Goal: Information Seeking & Learning: Find specific fact

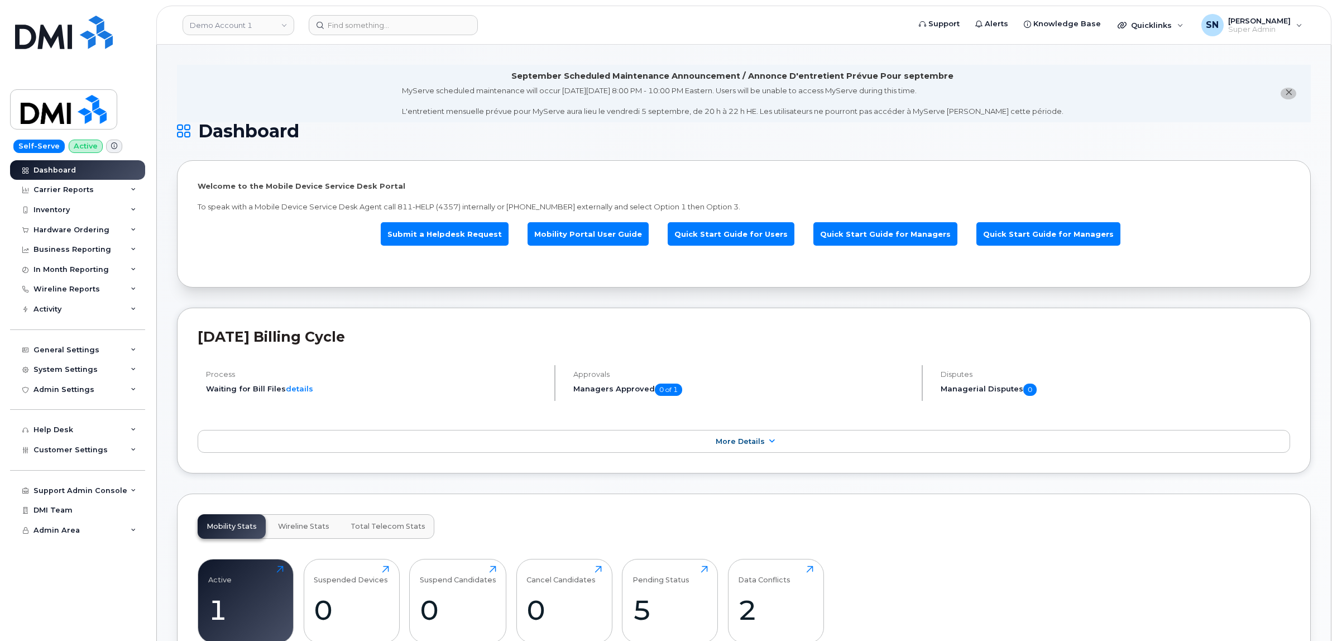
click at [1293, 93] on button "close notification" at bounding box center [1289, 94] width 16 height 12
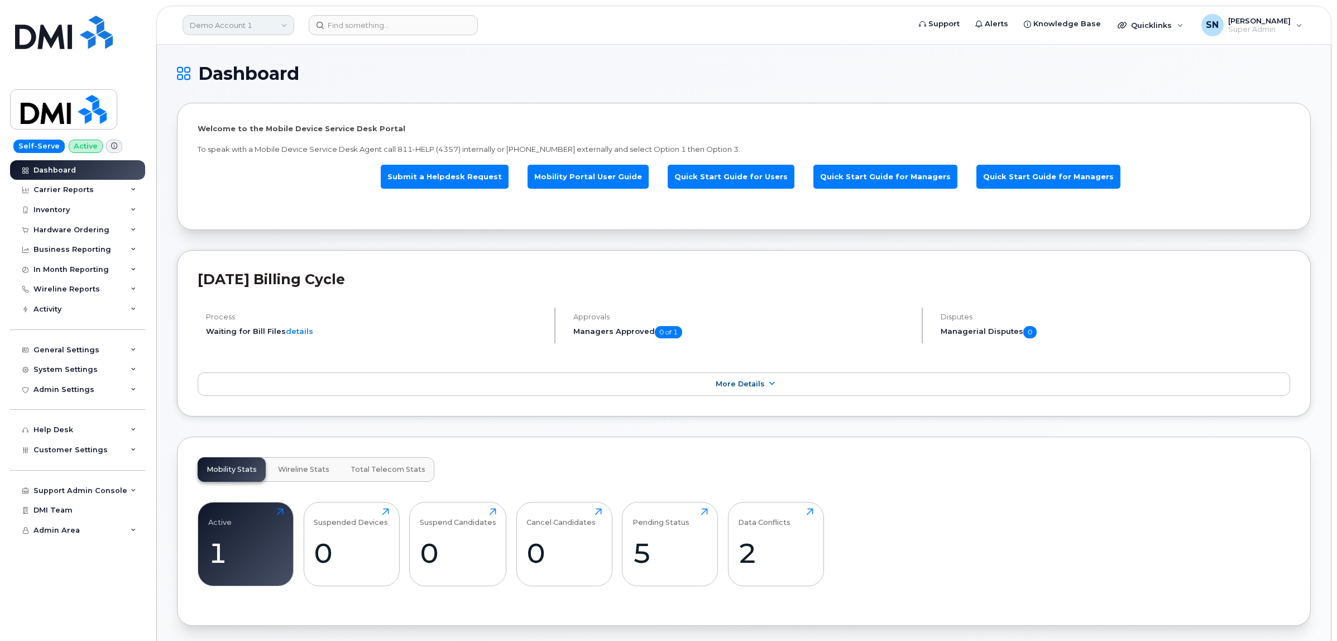
click at [203, 26] on link "Demo Account 1" at bounding box center [239, 25] width 112 height 20
type input "kiew"
click at [278, 124] on link "Kiewit Canada Inc" at bounding box center [266, 129] width 164 height 22
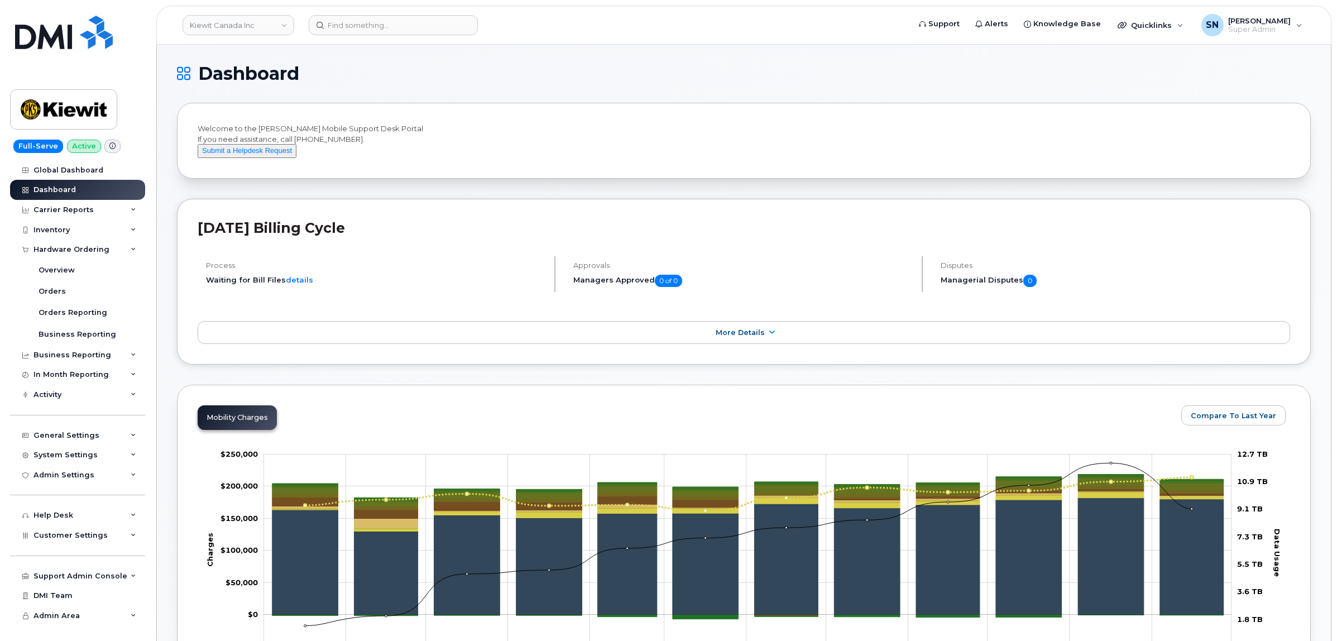
click at [60, 285] on link "Orders" at bounding box center [88, 291] width 116 height 21
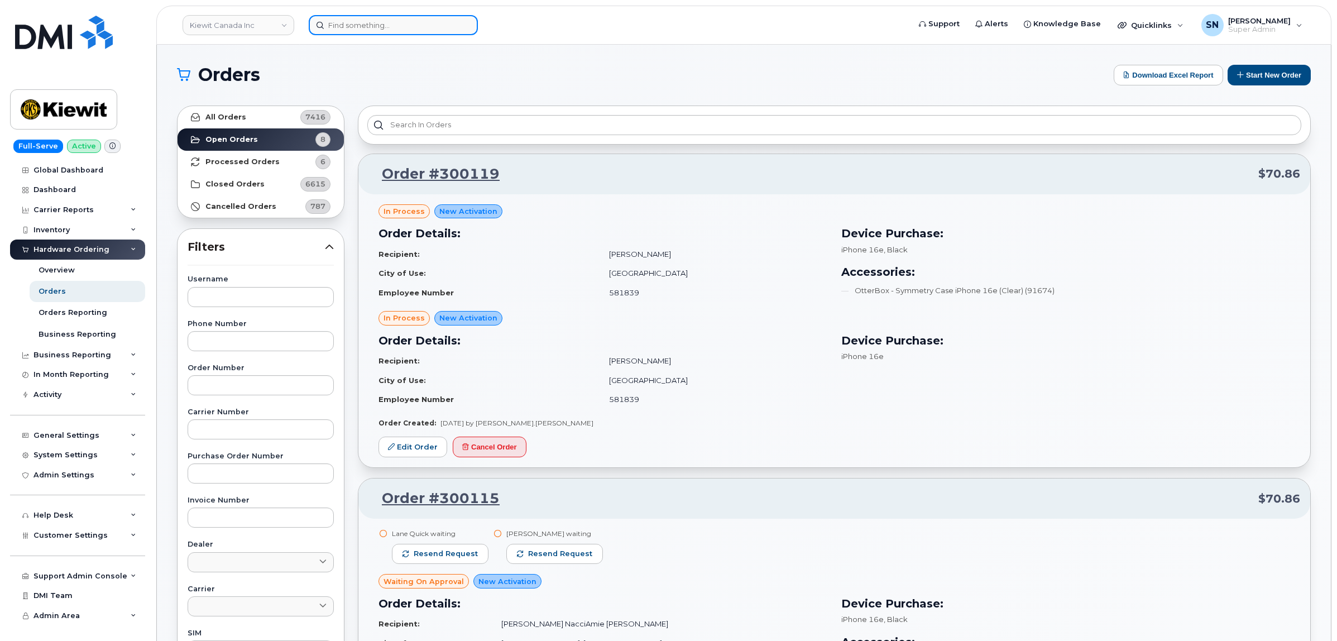
click at [434, 23] on input at bounding box center [393, 25] width 169 height 20
paste input "4383422099"
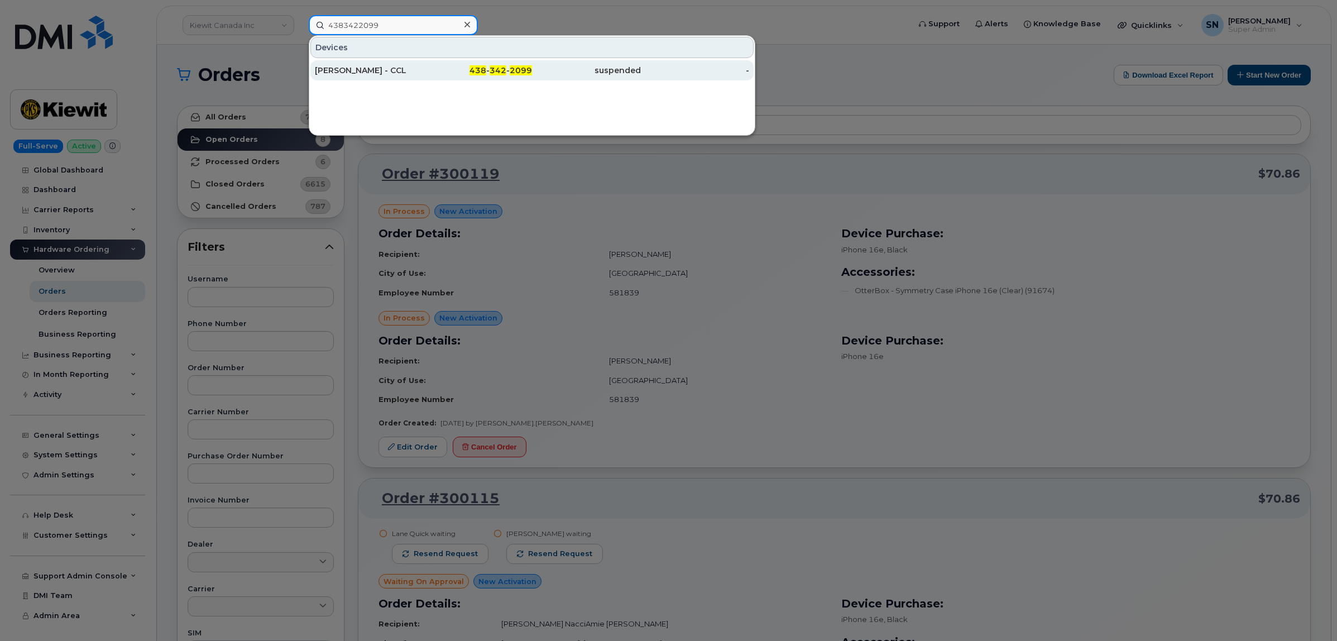
type input "4383422099"
click at [496, 77] on div "438 - 342 - 2099" at bounding box center [478, 70] width 109 height 20
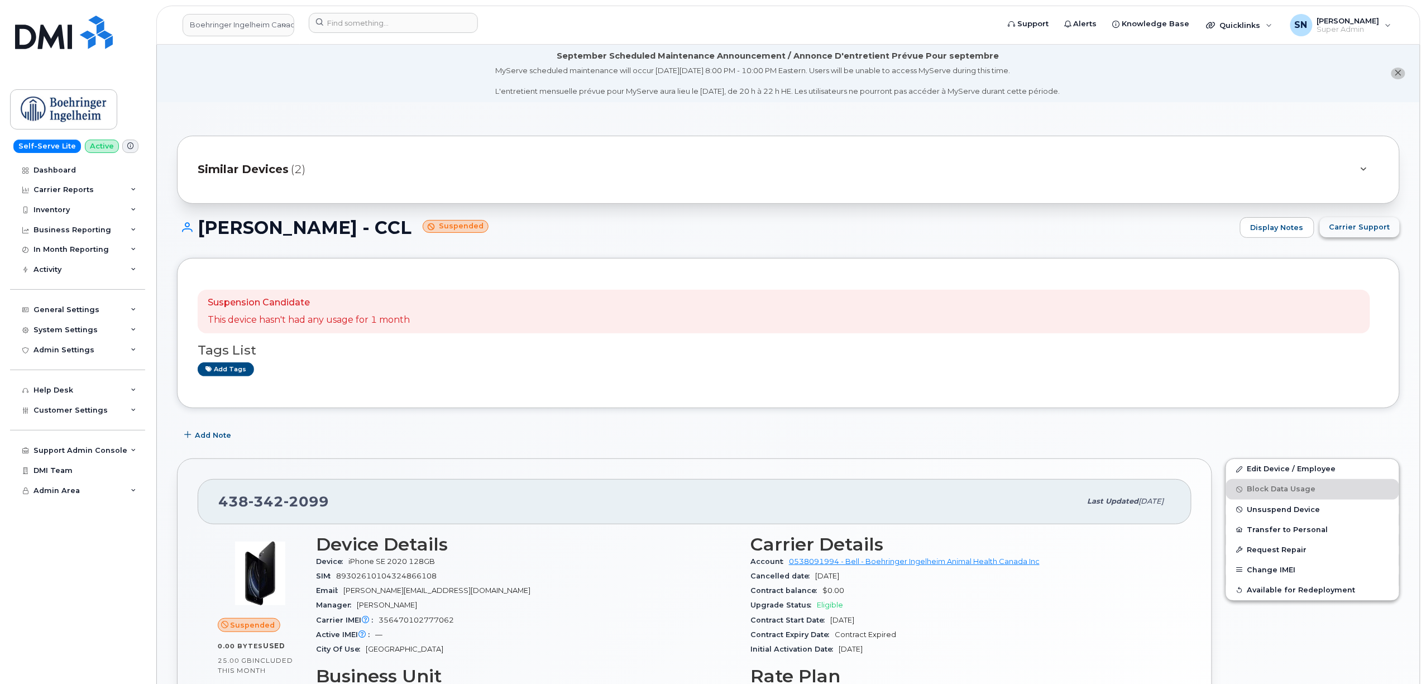
click at [1346, 229] on span "Carrier Support" at bounding box center [1359, 227] width 61 height 11
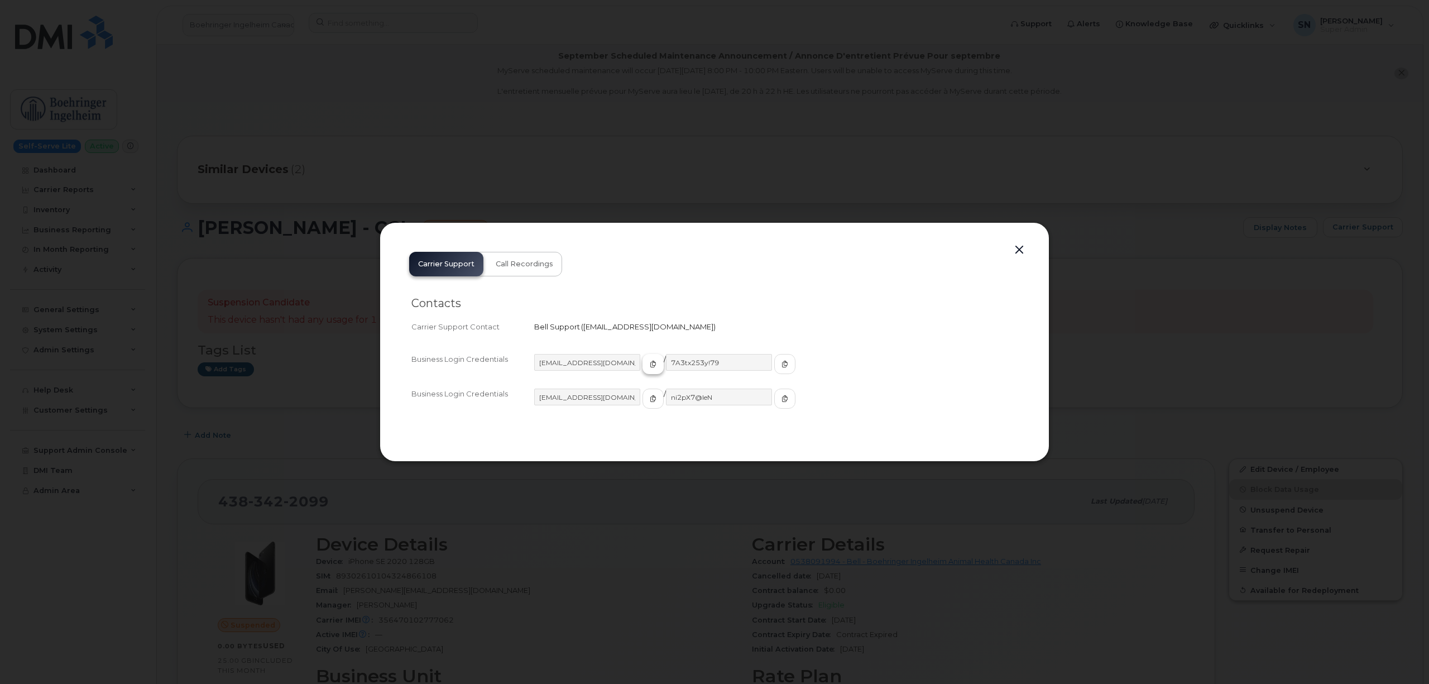
click at [648, 366] on span "button" at bounding box center [653, 364] width 10 height 10
drag, startPoint x: 765, startPoint y: 363, endPoint x: 753, endPoint y: 361, distance: 12.5
click at [782, 363] on icon "button" at bounding box center [785, 364] width 7 height 7
click at [1015, 249] on button "button" at bounding box center [1019, 250] width 17 height 16
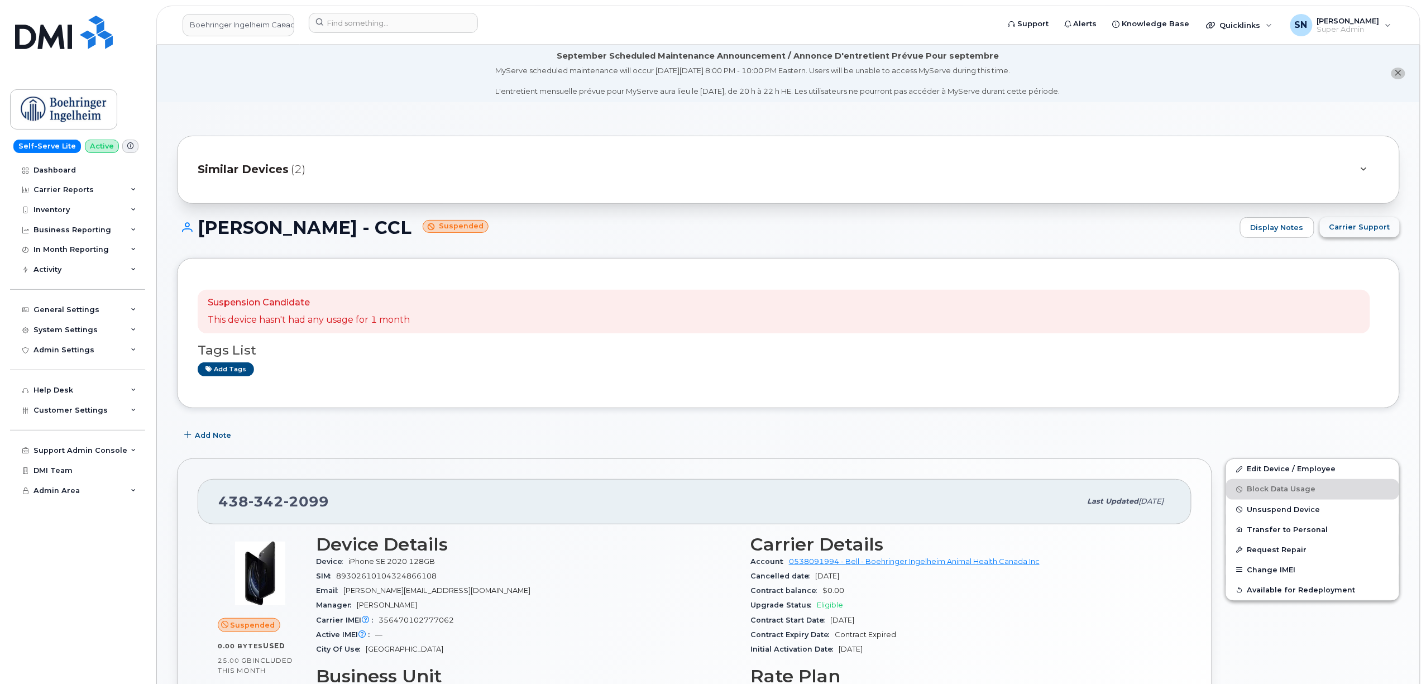
click at [1365, 230] on span "Carrier Support" at bounding box center [1359, 227] width 61 height 11
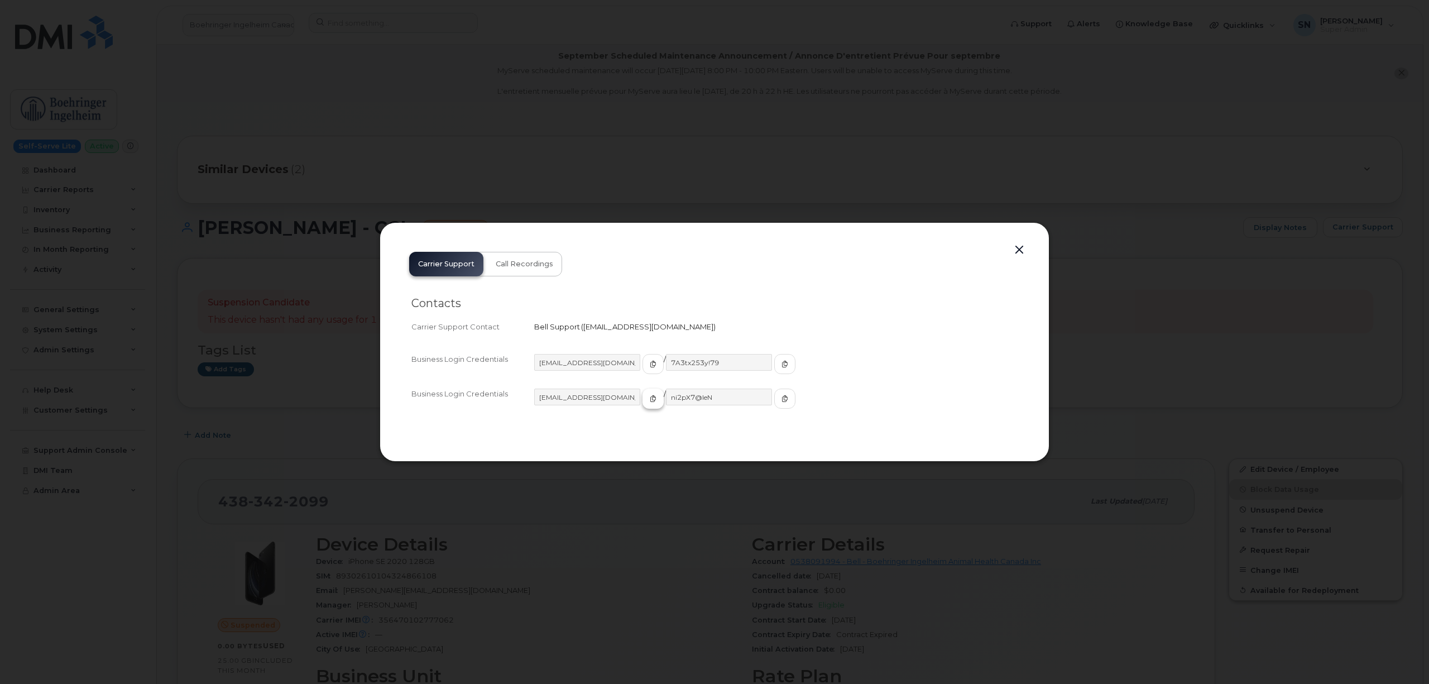
click at [650, 402] on icon "button" at bounding box center [653, 398] width 7 height 7
click at [782, 397] on icon "button" at bounding box center [785, 398] width 7 height 7
click at [1019, 251] on button "button" at bounding box center [1019, 250] width 17 height 16
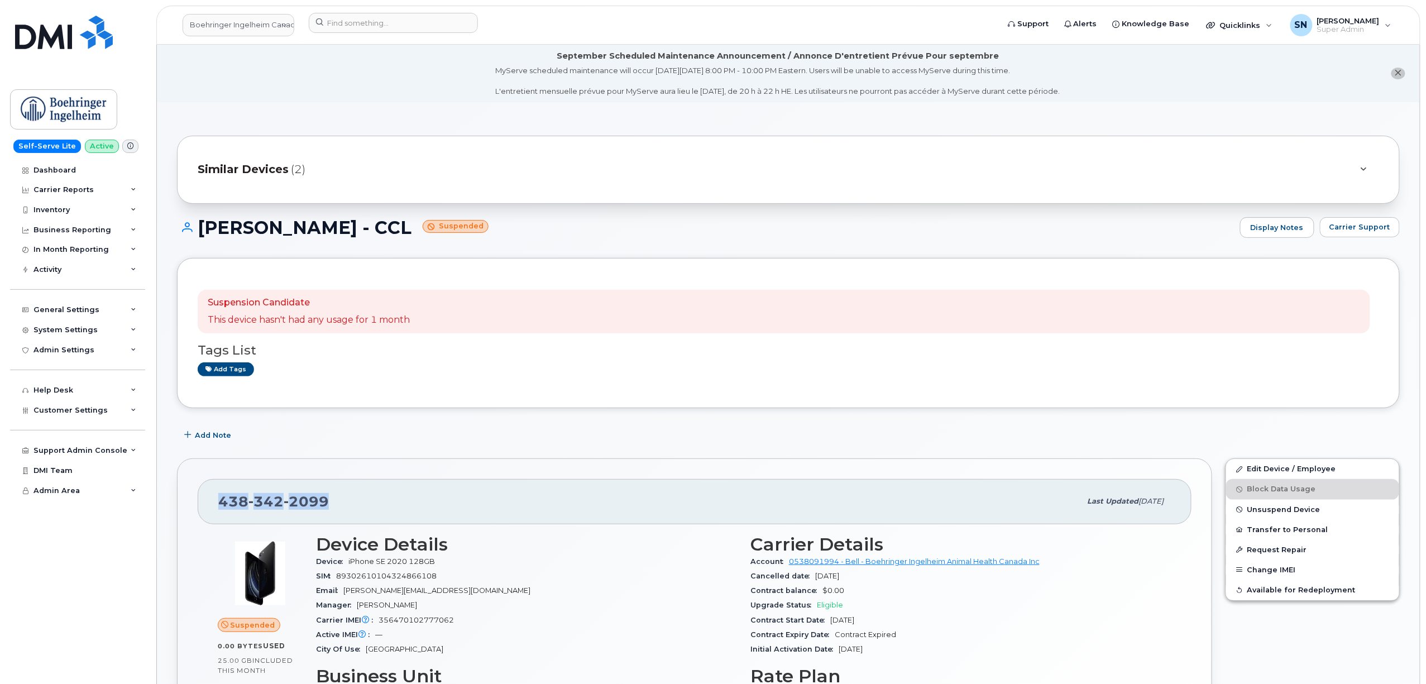
drag, startPoint x: 222, startPoint y: 501, endPoint x: 324, endPoint y: 506, distance: 102.3
click at [324, 506] on span "438 342 2099" at bounding box center [273, 501] width 111 height 17
copy span "438 342 2099"
drag, startPoint x: 202, startPoint y: 223, endPoint x: 424, endPoint y: 237, distance: 223.2
click at [424, 237] on h1 "Frederique Dulude - CCL Suspended" at bounding box center [705, 228] width 1057 height 20
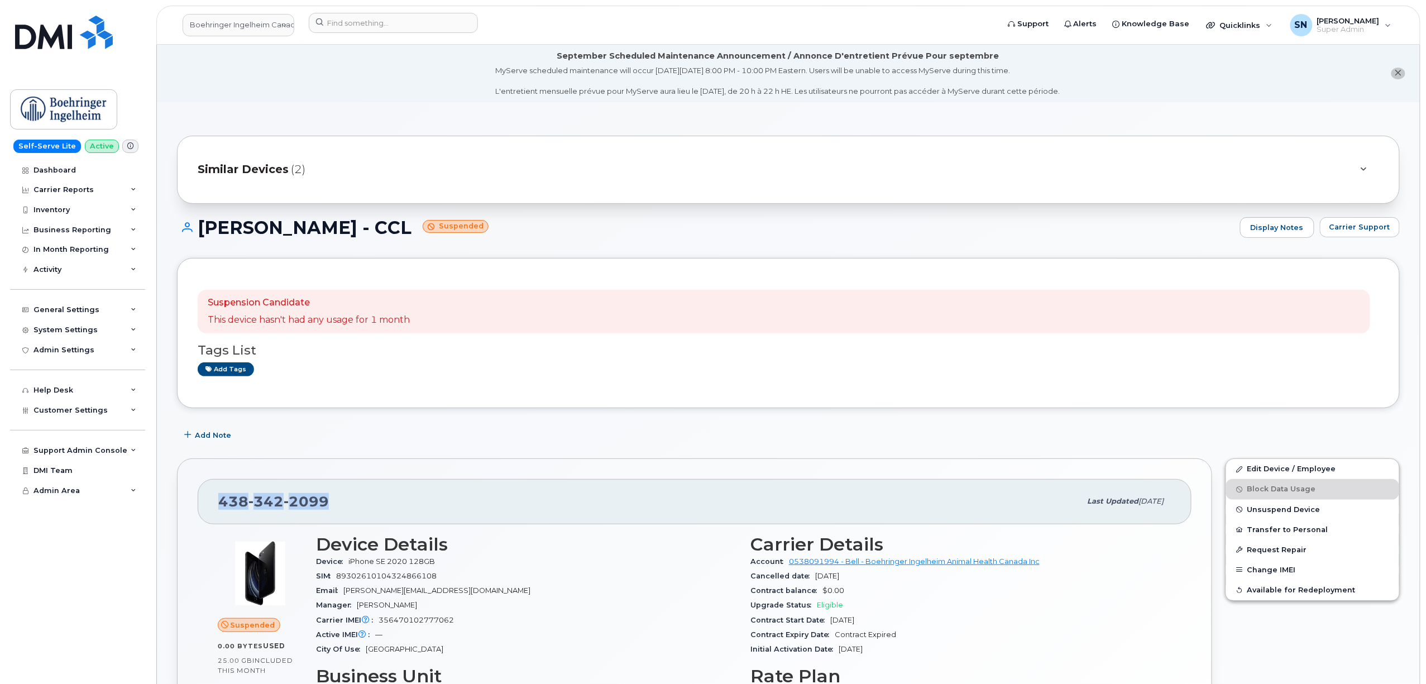
copy h1 "Frederique Dulude - CCL"
drag, startPoint x: 218, startPoint y: 508, endPoint x: 343, endPoint y: 506, distance: 125.1
click at [343, 506] on div "438 342 2099 Last updated Sep 08, 2025" at bounding box center [695, 501] width 994 height 45
copy span "438 342 2099"
click at [1263, 471] on link "Edit Device / Employee" at bounding box center [1312, 469] width 173 height 20
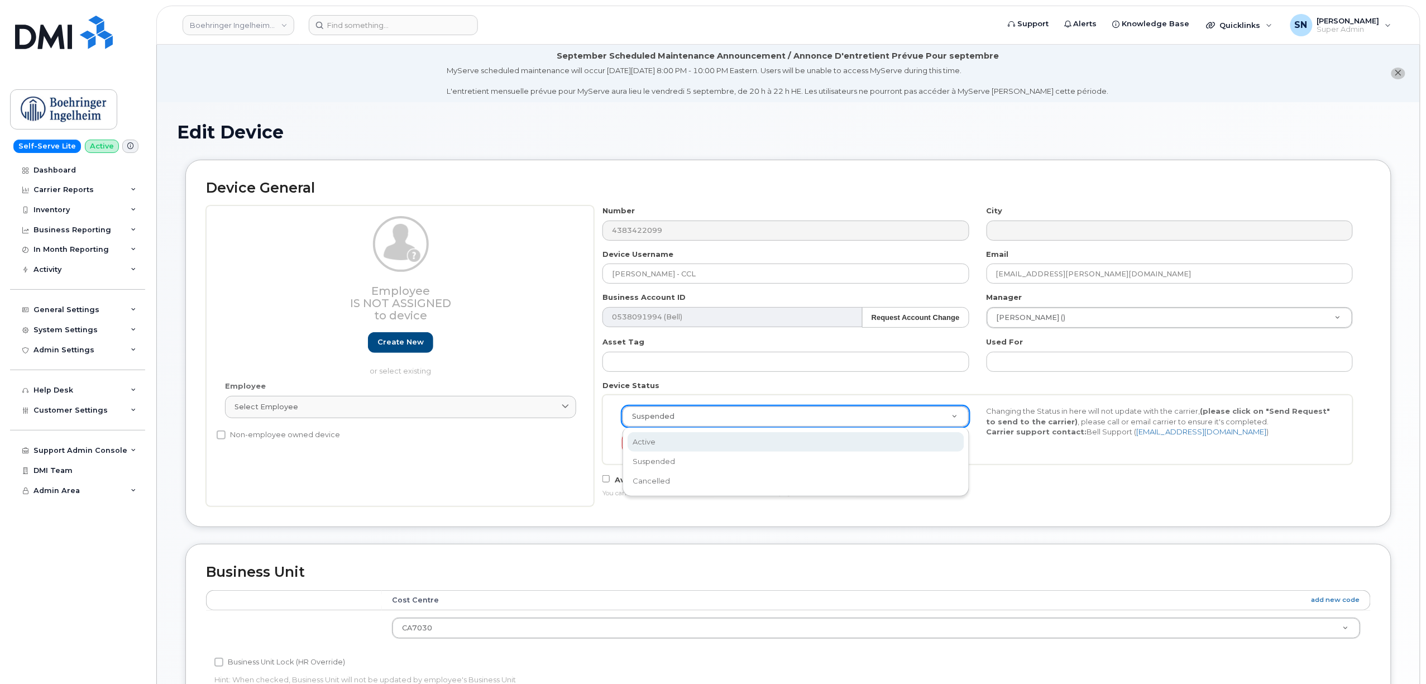
scroll to position [0, 3]
select select "active"
click at [1067, 504] on div "Number 4383422099 City Device Username Frederique Dulude - CCL Email frederique…" at bounding box center [978, 355] width 768 height 301
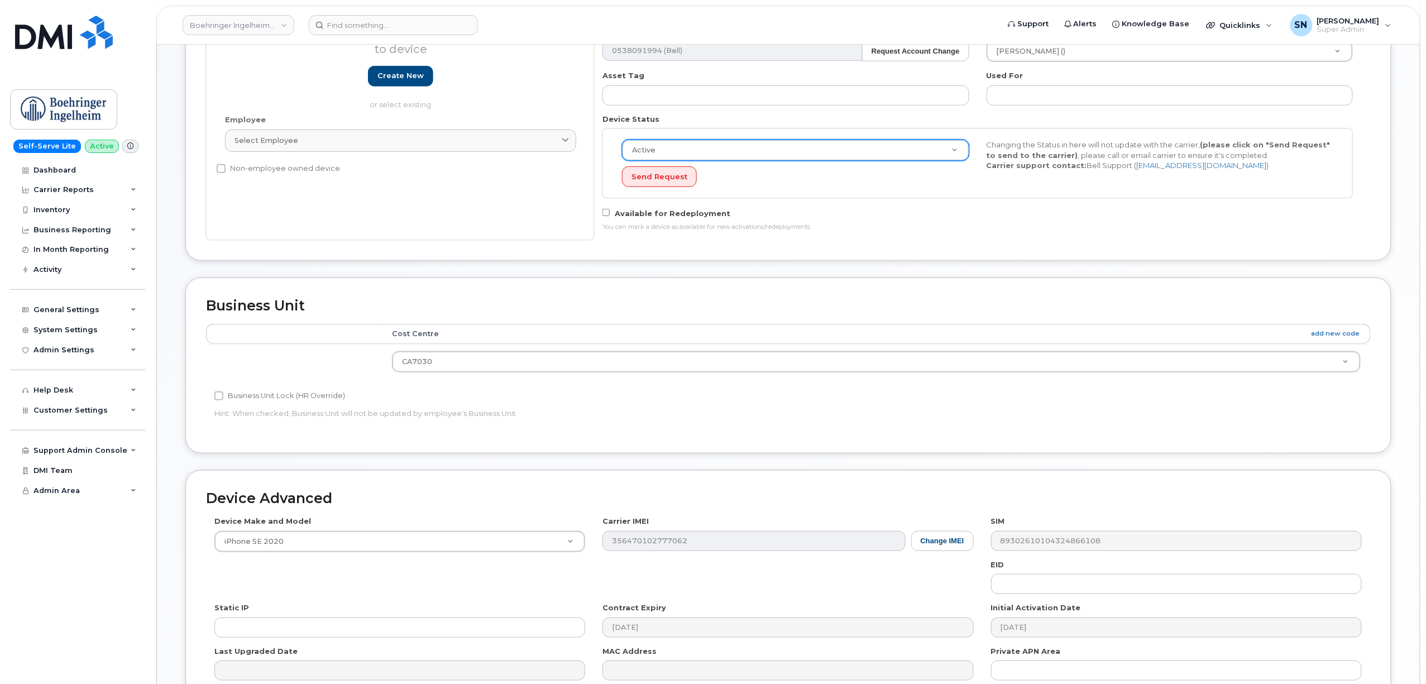
scroll to position [390, 0]
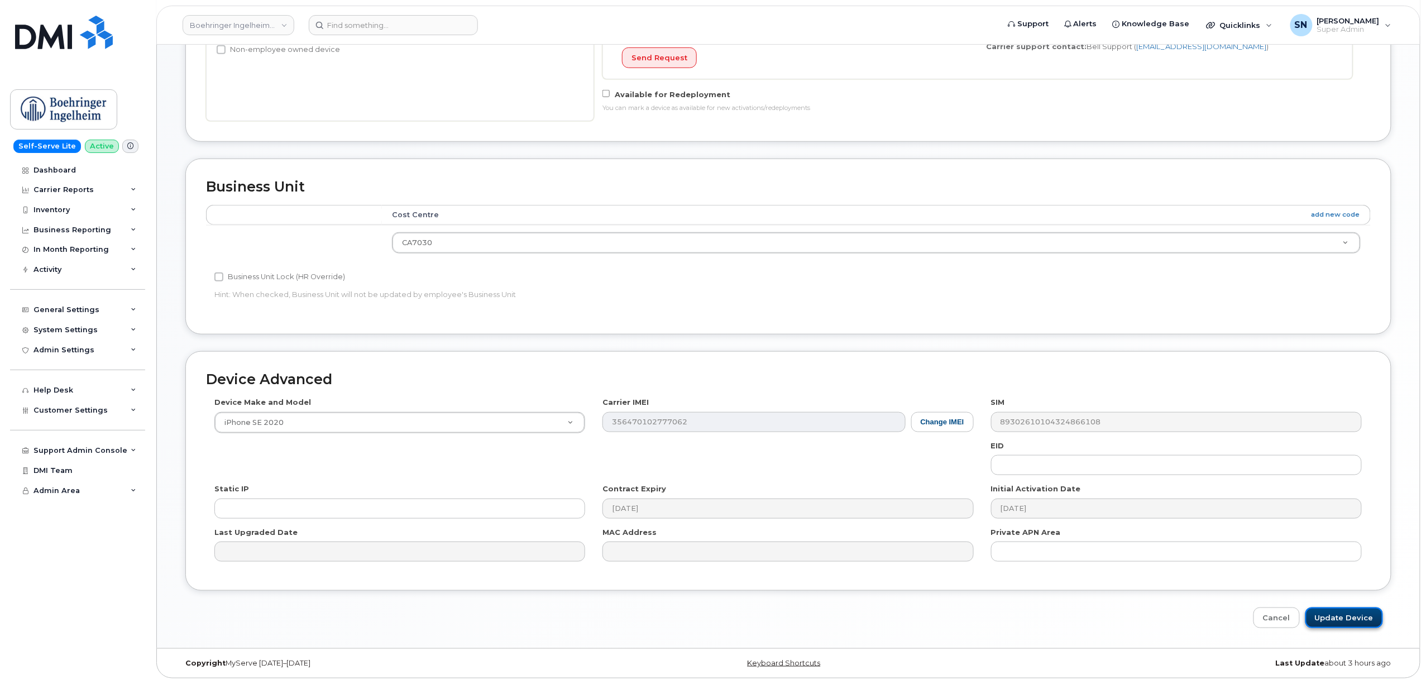
drag, startPoint x: 1356, startPoint y: 610, endPoint x: 1356, endPoint y: 619, distance: 8.9
drag, startPoint x: 1356, startPoint y: 619, endPoint x: 1363, endPoint y: 619, distance: 6.7
click at [1363, 619] on input "Update Device" at bounding box center [1344, 617] width 78 height 21
type input "Saving..."
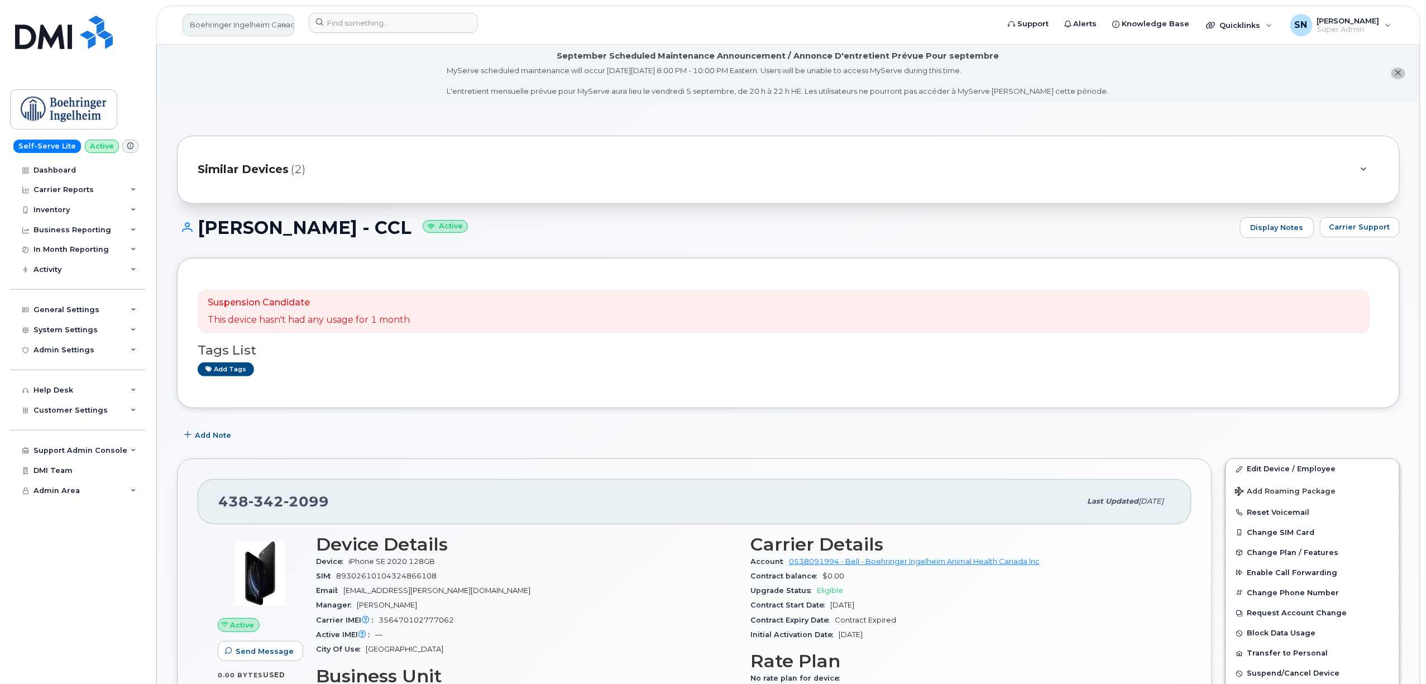
click at [217, 23] on link "Boehringer Ingelheim Canada Ltd" at bounding box center [239, 25] width 112 height 22
type input "t"
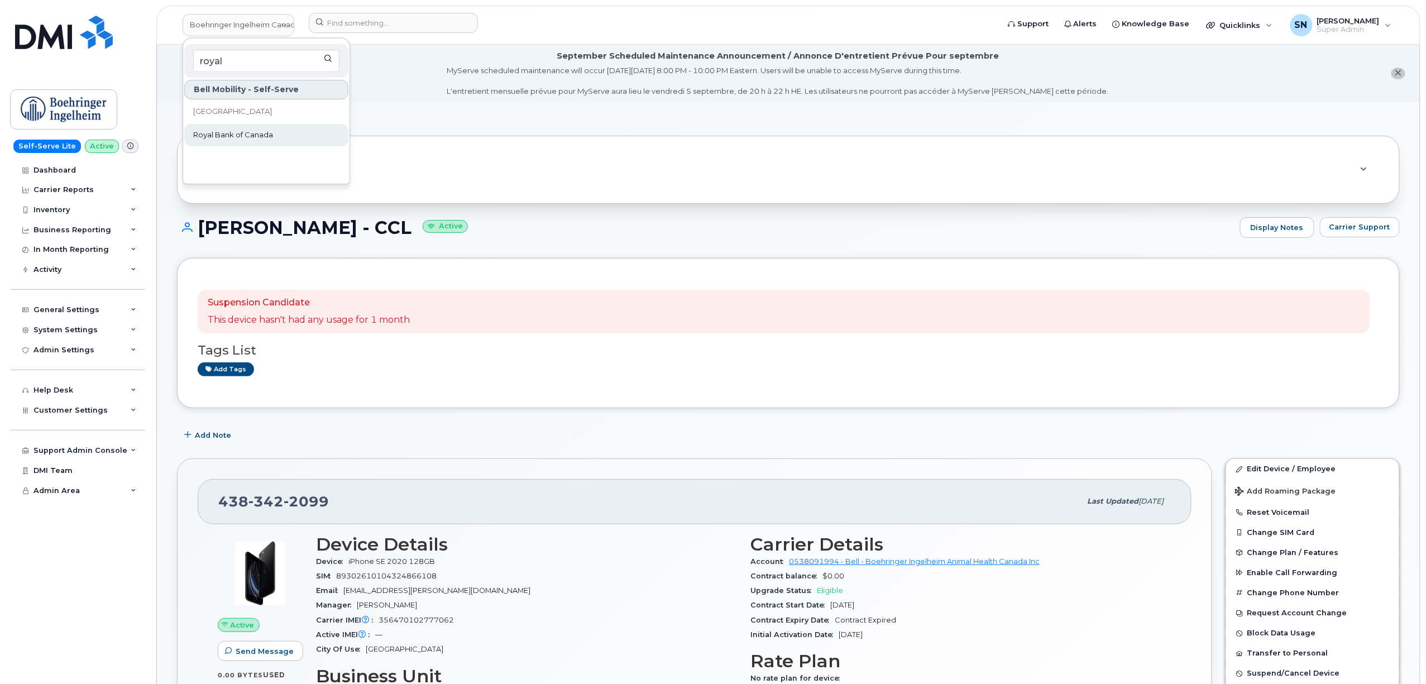
type input "royal"
click at [263, 136] on span "Royal Bank of Canada" at bounding box center [233, 135] width 80 height 11
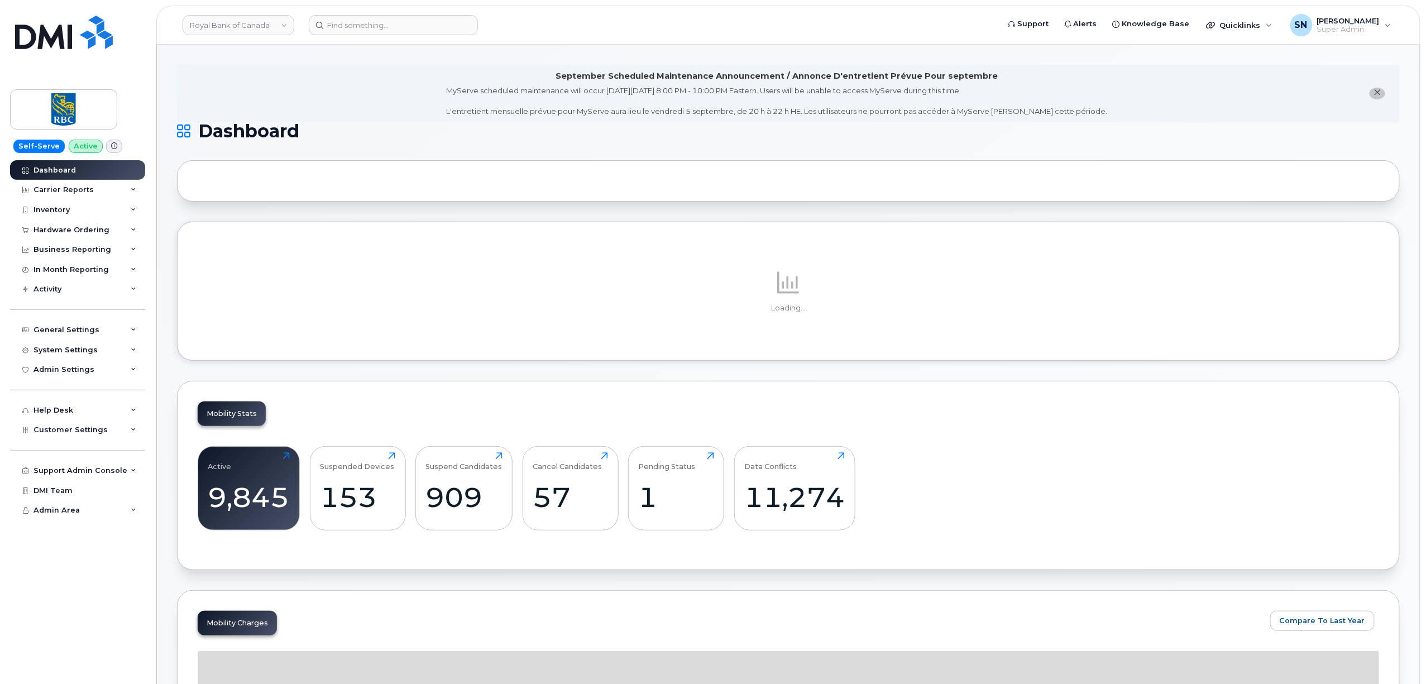
click at [425, 92] on li "September Scheduled Maintenance Announcement / Annonce D'entretient Prévue Pour…" at bounding box center [788, 93] width 1223 height 57
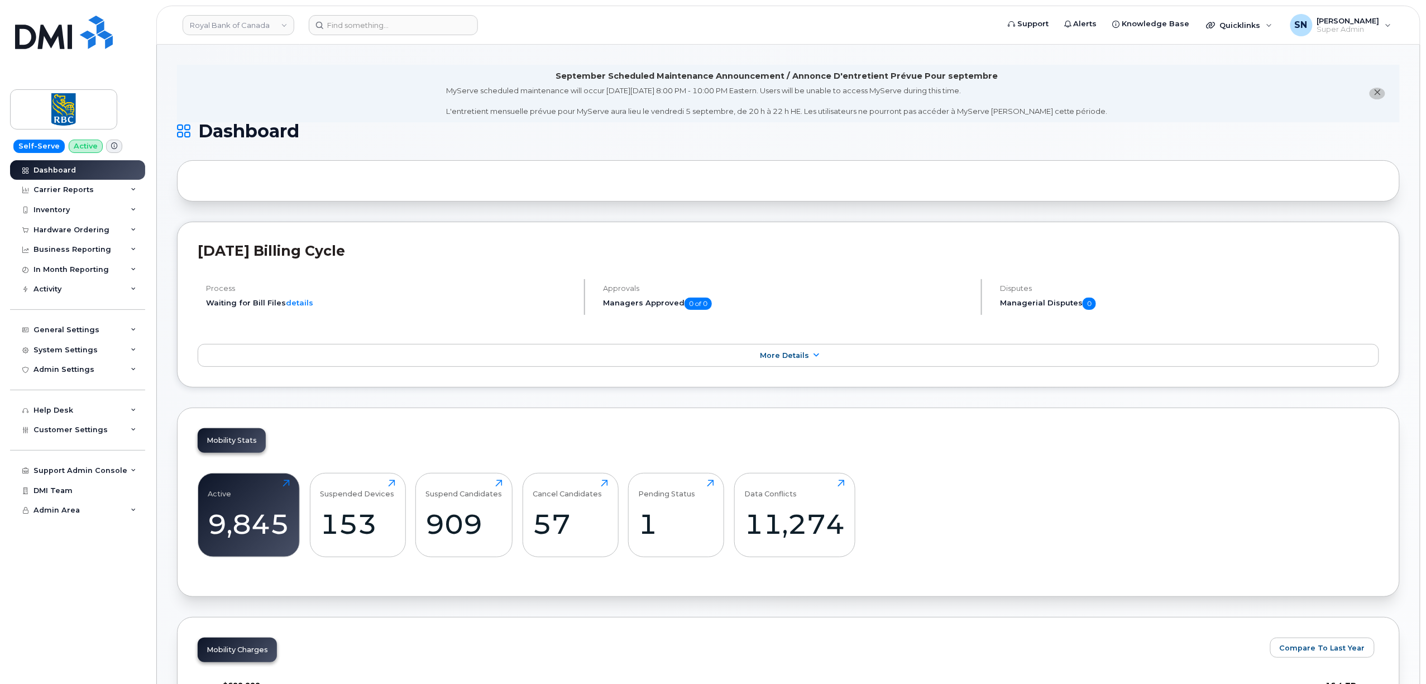
click at [1373, 90] on span "close notification" at bounding box center [1377, 92] width 9 height 9
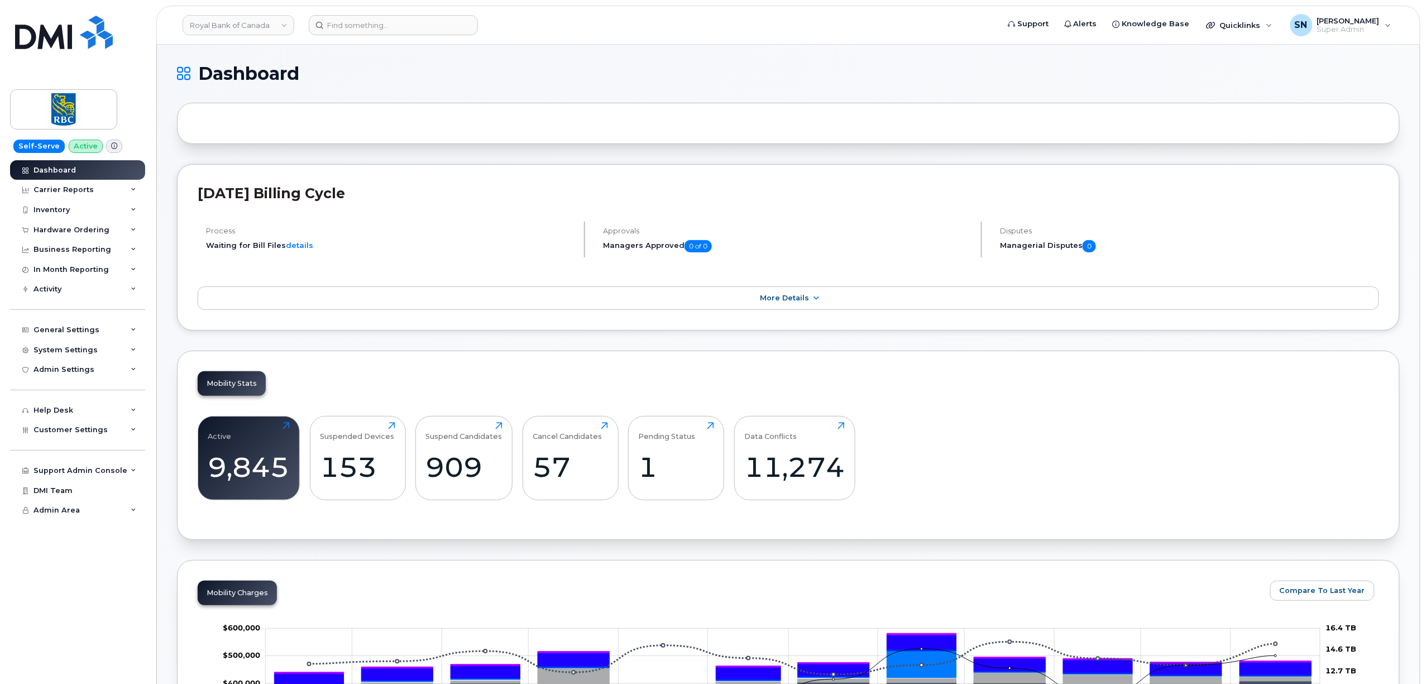
click at [87, 232] on div "Hardware Ordering" at bounding box center [71, 230] width 76 height 9
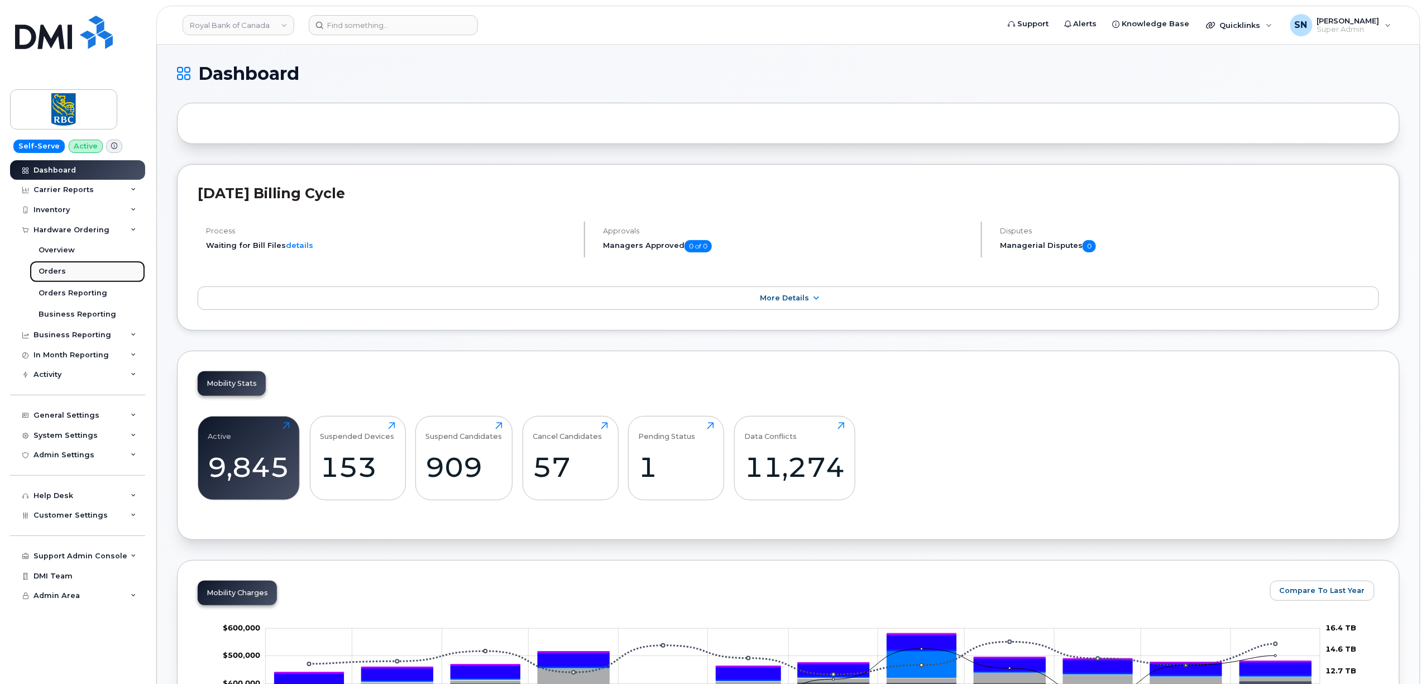
click at [51, 271] on div "Orders" at bounding box center [52, 271] width 27 height 10
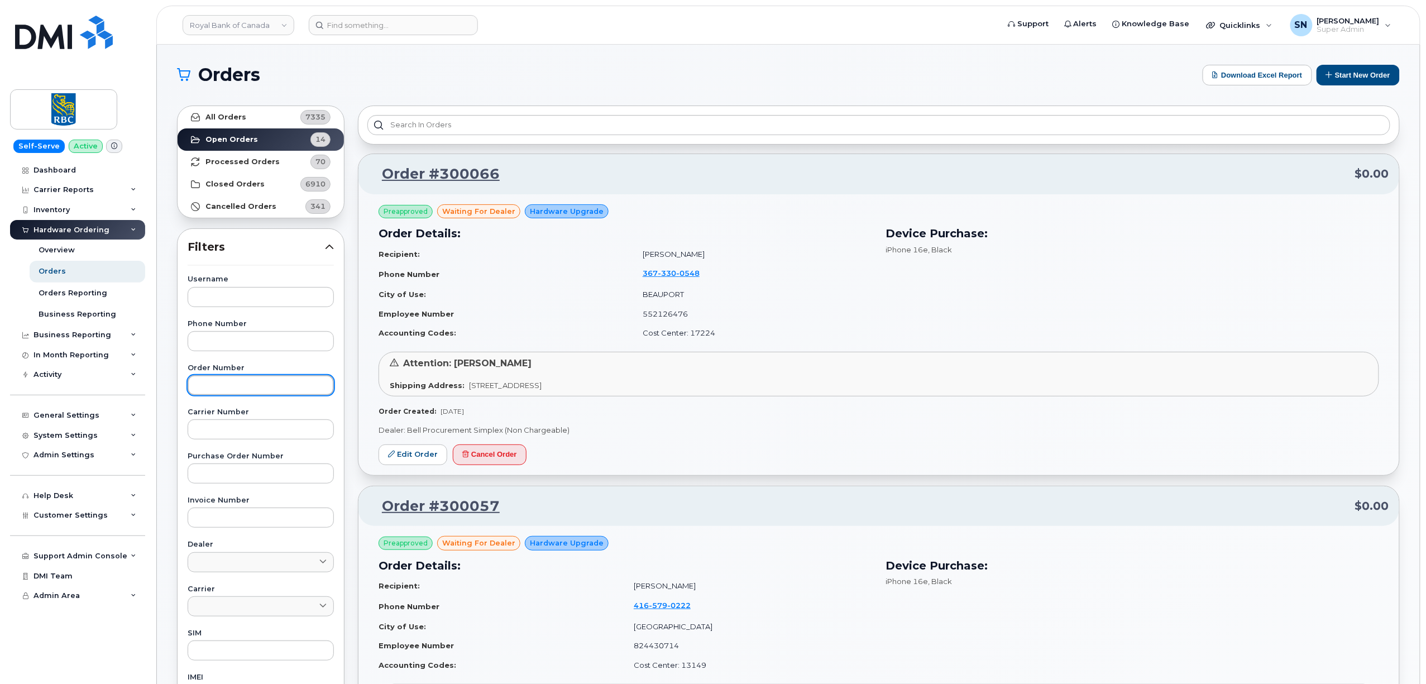
paste input "300007"
click at [237, 383] on input "text" at bounding box center [261, 385] width 146 height 20
type input "300007"
click at [256, 122] on link "All Orders 7335" at bounding box center [261, 117] width 166 height 22
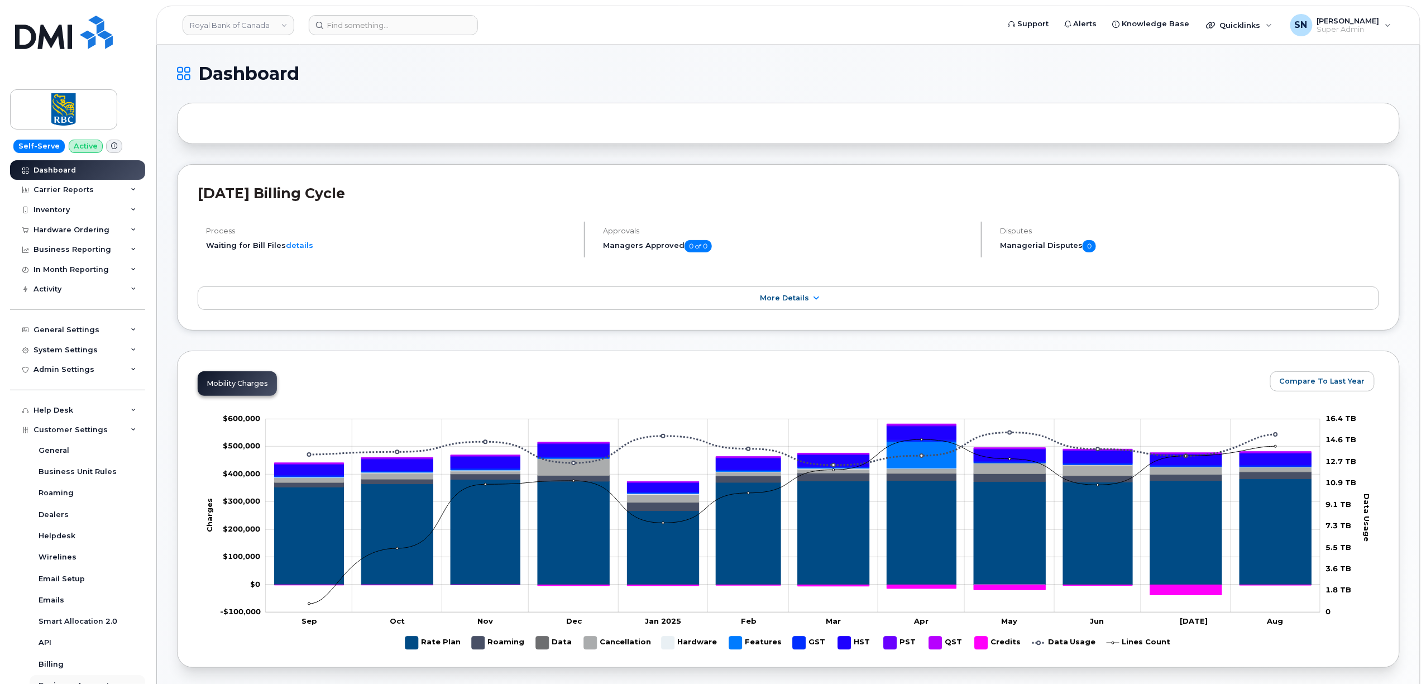
scroll to position [177, 0]
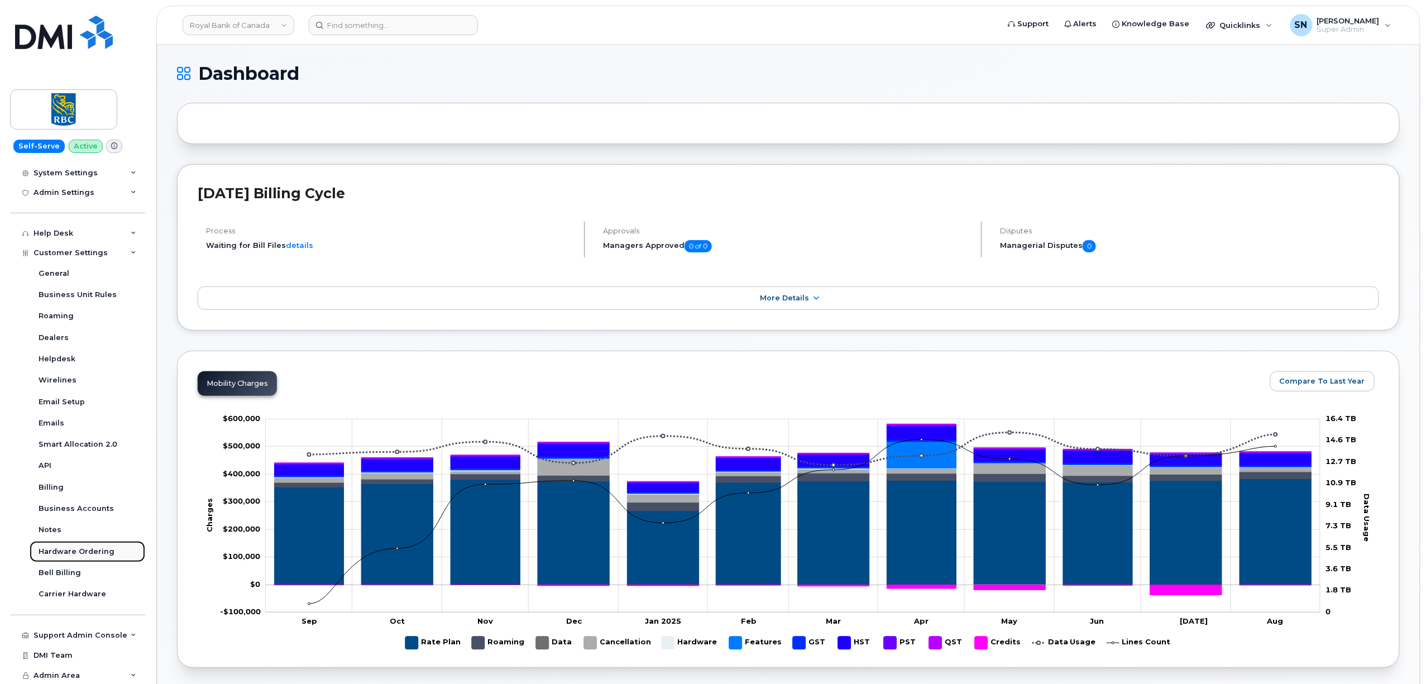
click at [82, 553] on div "Hardware Ordering" at bounding box center [77, 552] width 76 height 10
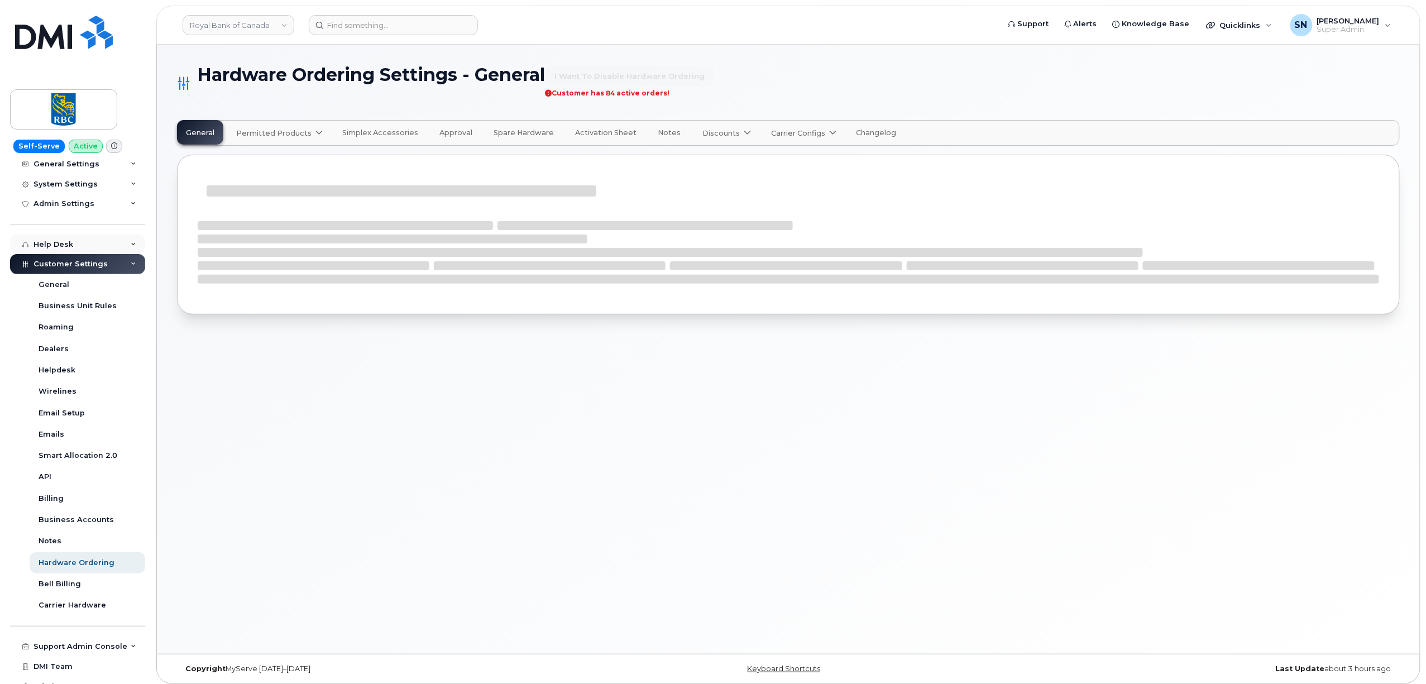
scroll to position [177, 0]
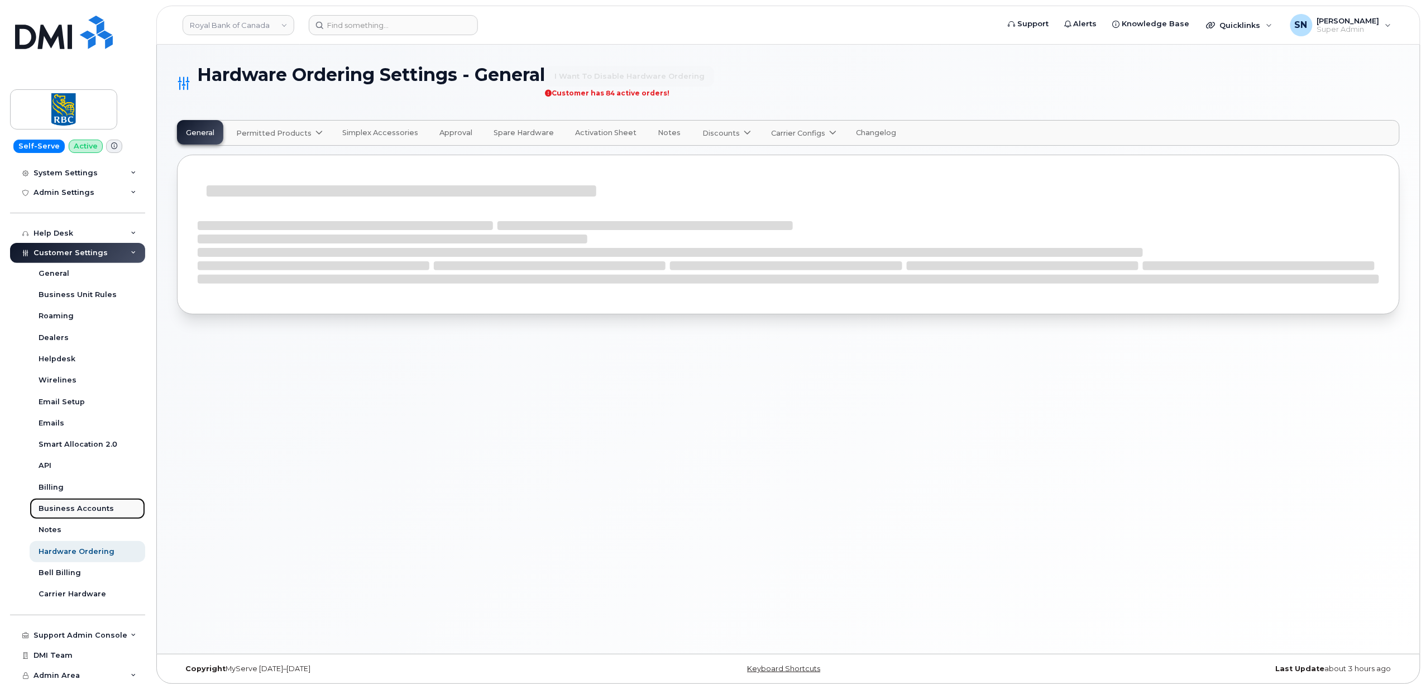
click at [79, 511] on div "Business Accounts" at bounding box center [76, 509] width 75 height 10
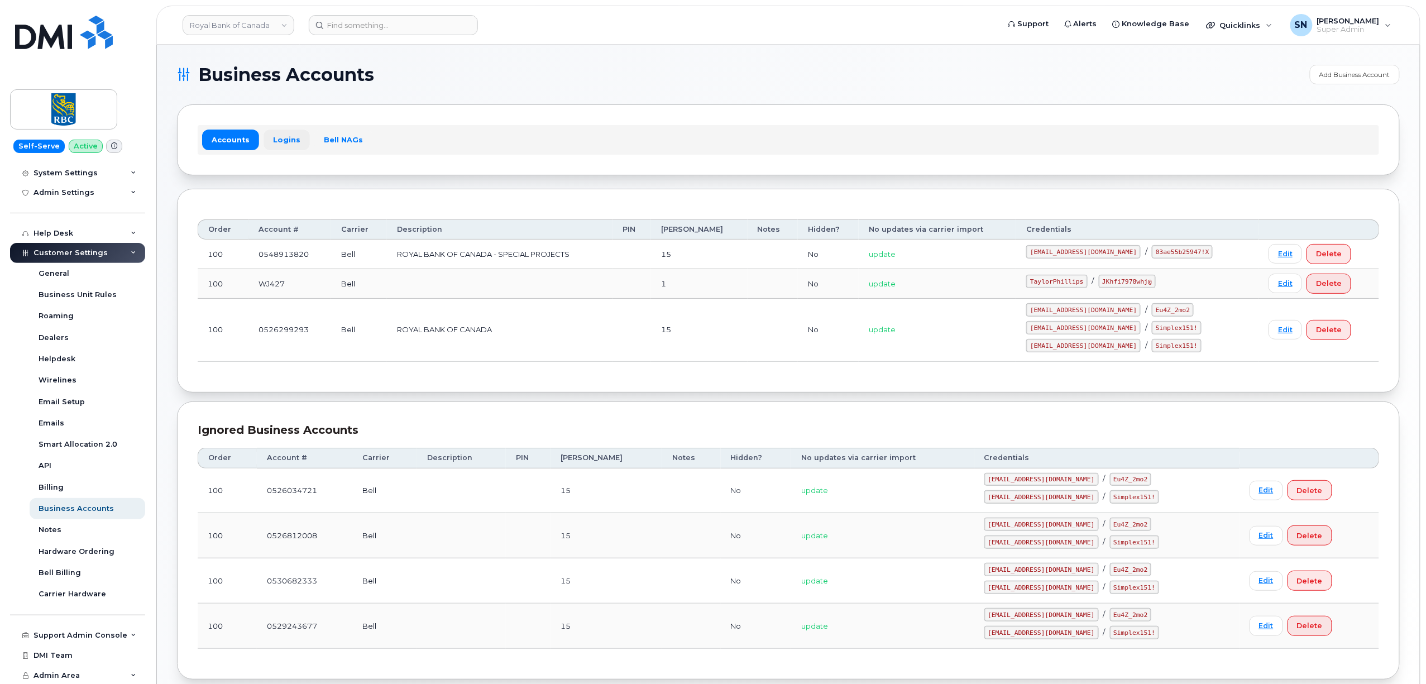
click at [285, 148] on link "Logins" at bounding box center [286, 140] width 46 height 20
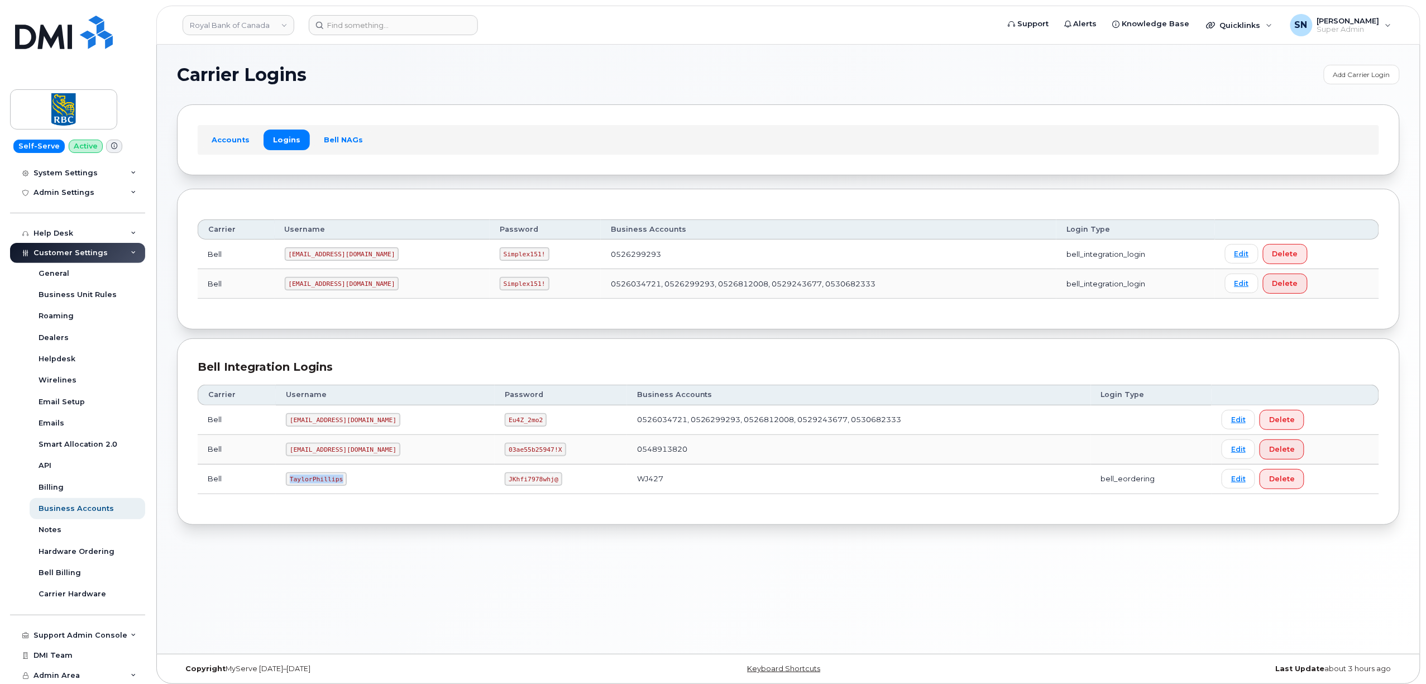
drag, startPoint x: 289, startPoint y: 483, endPoint x: 343, endPoint y: 487, distance: 53.7
click at [343, 486] on code "TaylorPhillips" at bounding box center [316, 478] width 61 height 13
copy code "TaylorPhillips"
drag, startPoint x: 469, startPoint y: 480, endPoint x: 533, endPoint y: 488, distance: 64.1
click at [533, 488] on td "JKhfi7978whj@" at bounding box center [561, 479] width 132 height 30
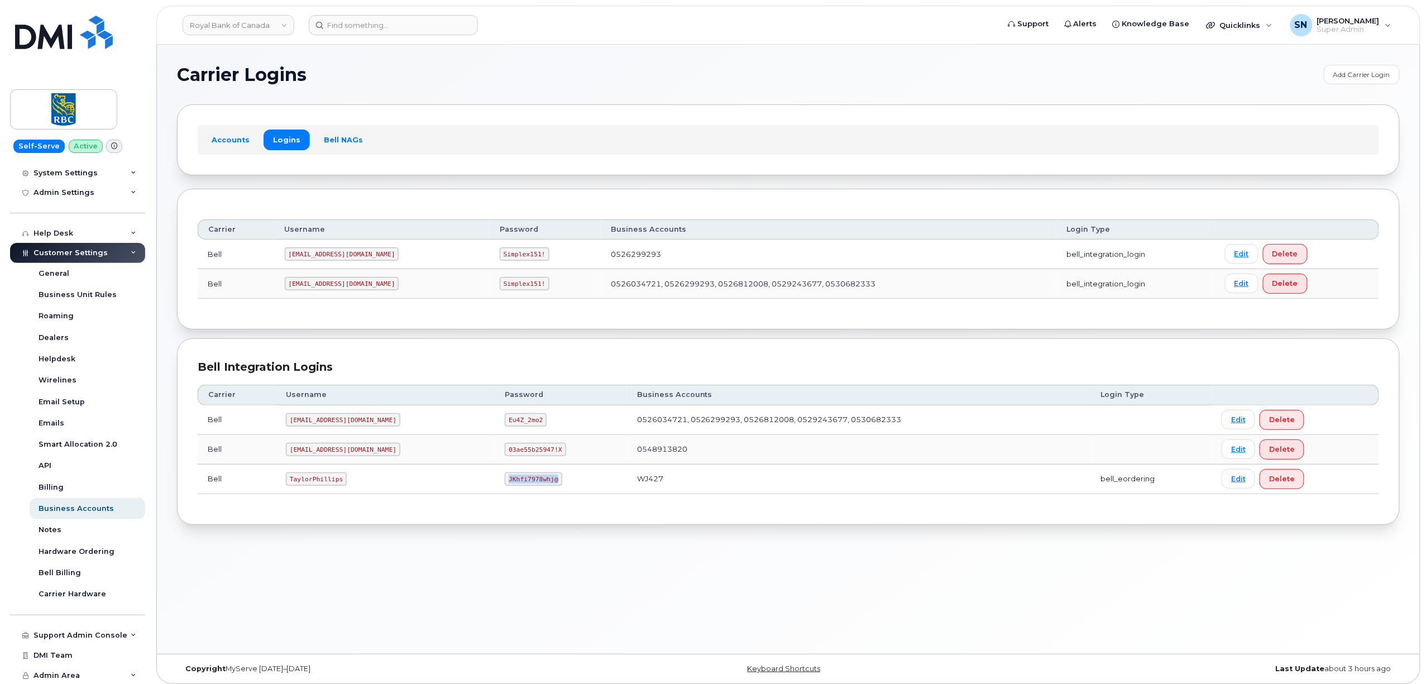
copy code "JKhfi7978whj@"
click at [440, 28] on input at bounding box center [393, 25] width 169 height 20
paste input "4038369202"
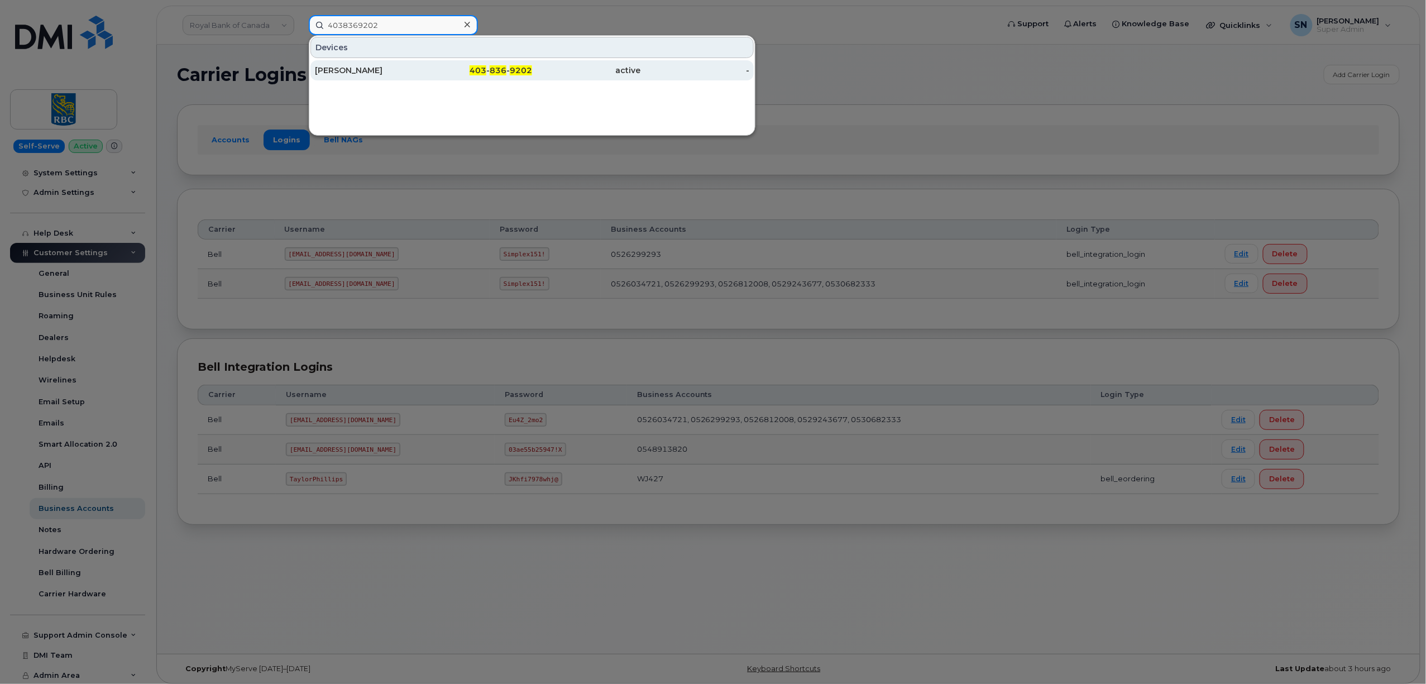
type input "4038369202"
click at [407, 65] on div "Matthew Federico" at bounding box center [369, 70] width 109 height 20
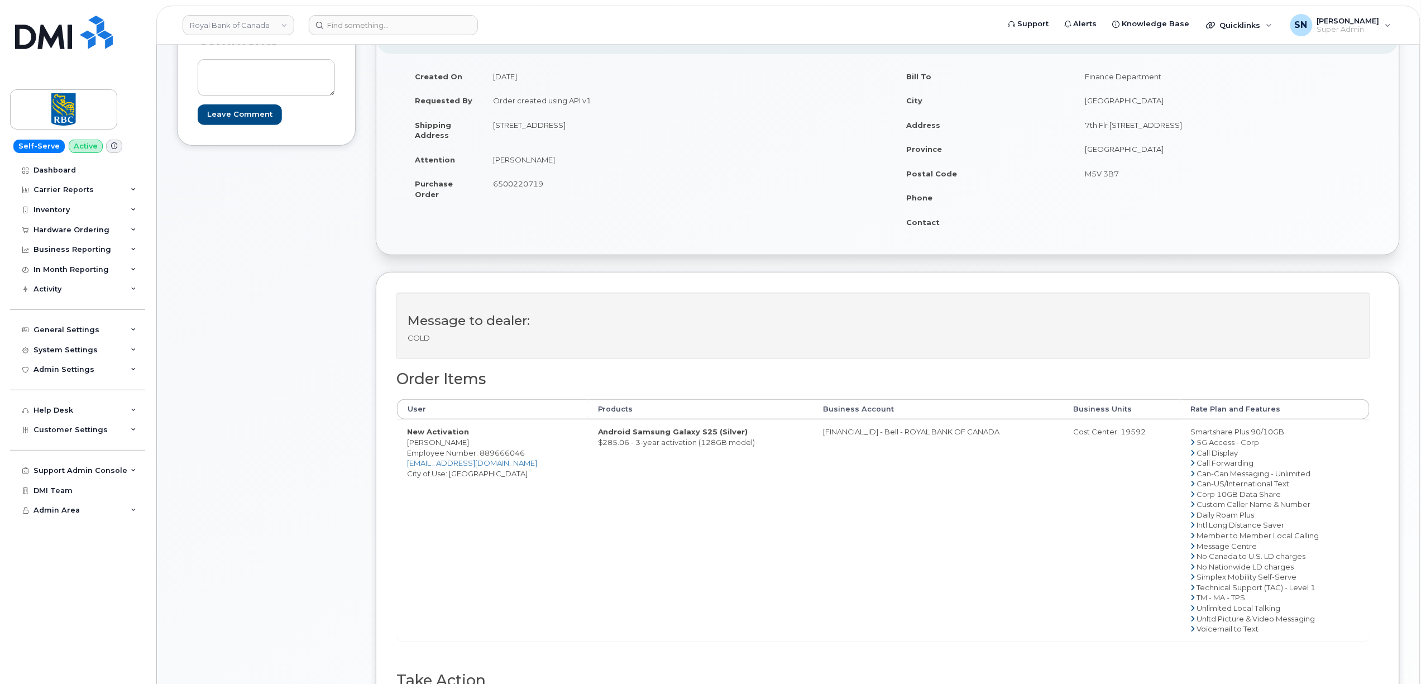
scroll to position [148, 0]
drag, startPoint x: 409, startPoint y: 440, endPoint x: 472, endPoint y: 444, distance: 63.8
click at [472, 444] on td "New Activation [PERSON_NAME] Employee Number: 889666046 [EMAIL_ADDRESS][DOMAIN_…" at bounding box center [492, 529] width 191 height 221
copy td "[PERSON_NAME]"
click at [214, 364] on div "Comments Leave Comment" at bounding box center [266, 392] width 179 height 761
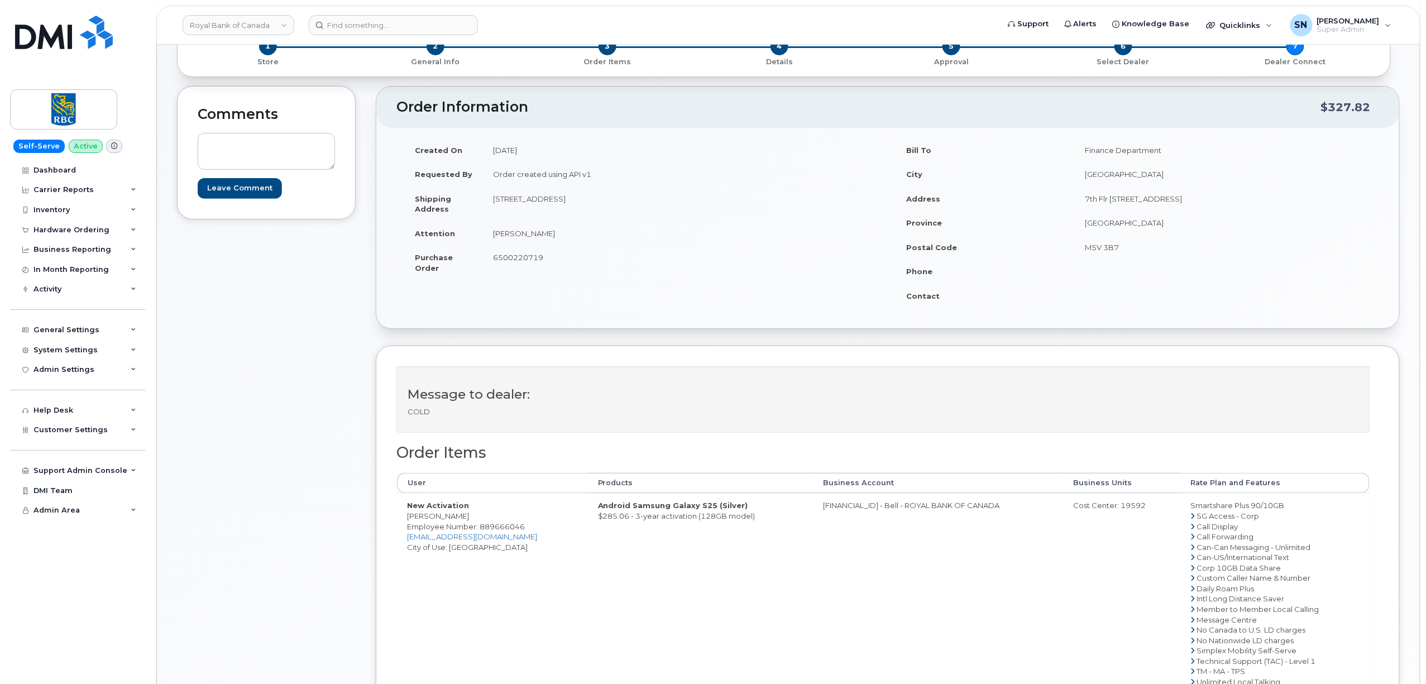
scroll to position [0, 0]
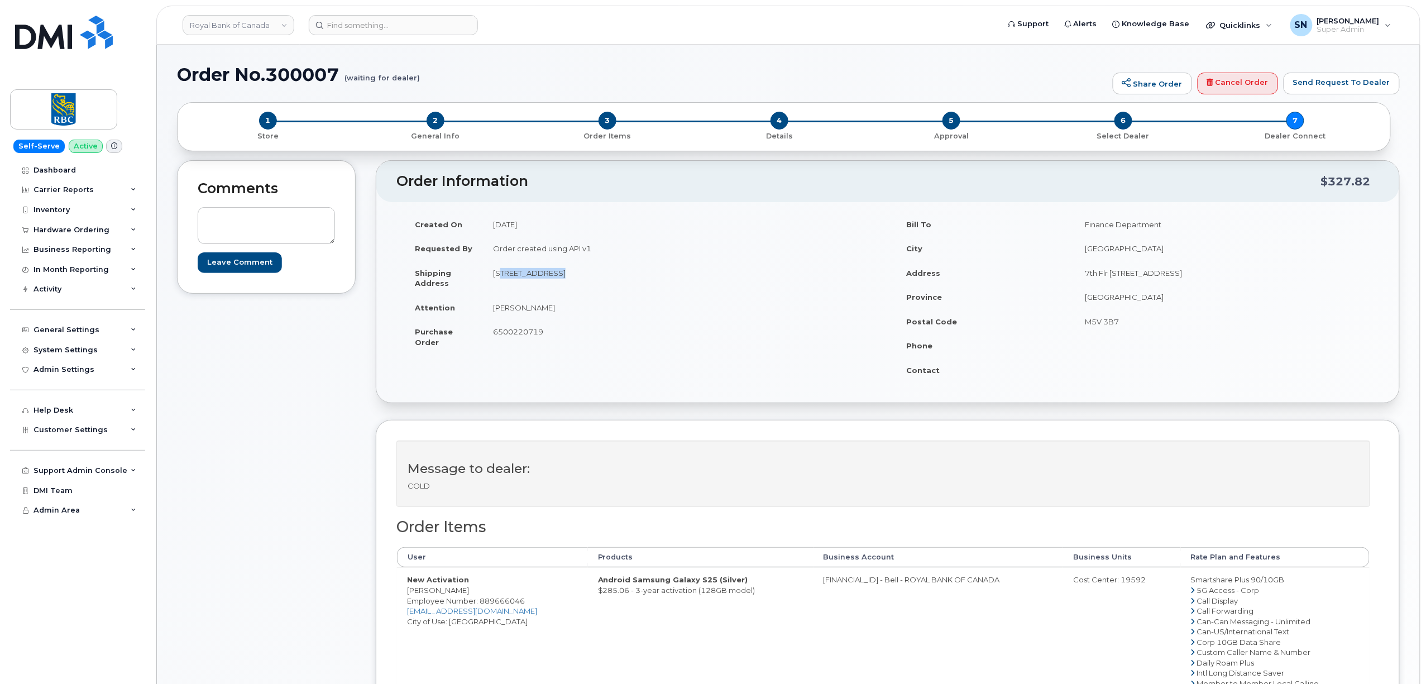
drag, startPoint x: 492, startPoint y: 275, endPoint x: 559, endPoint y: 280, distance: 67.8
click at [559, 280] on td "[STREET_ADDRESS]" at bounding box center [681, 278] width 396 height 35
copy td "[STREET_ADDRESS]"
click at [672, 309] on td "[PERSON_NAME]" at bounding box center [681, 307] width 396 height 25
drag, startPoint x: 653, startPoint y: 272, endPoint x: 686, endPoint y: 277, distance: 33.9
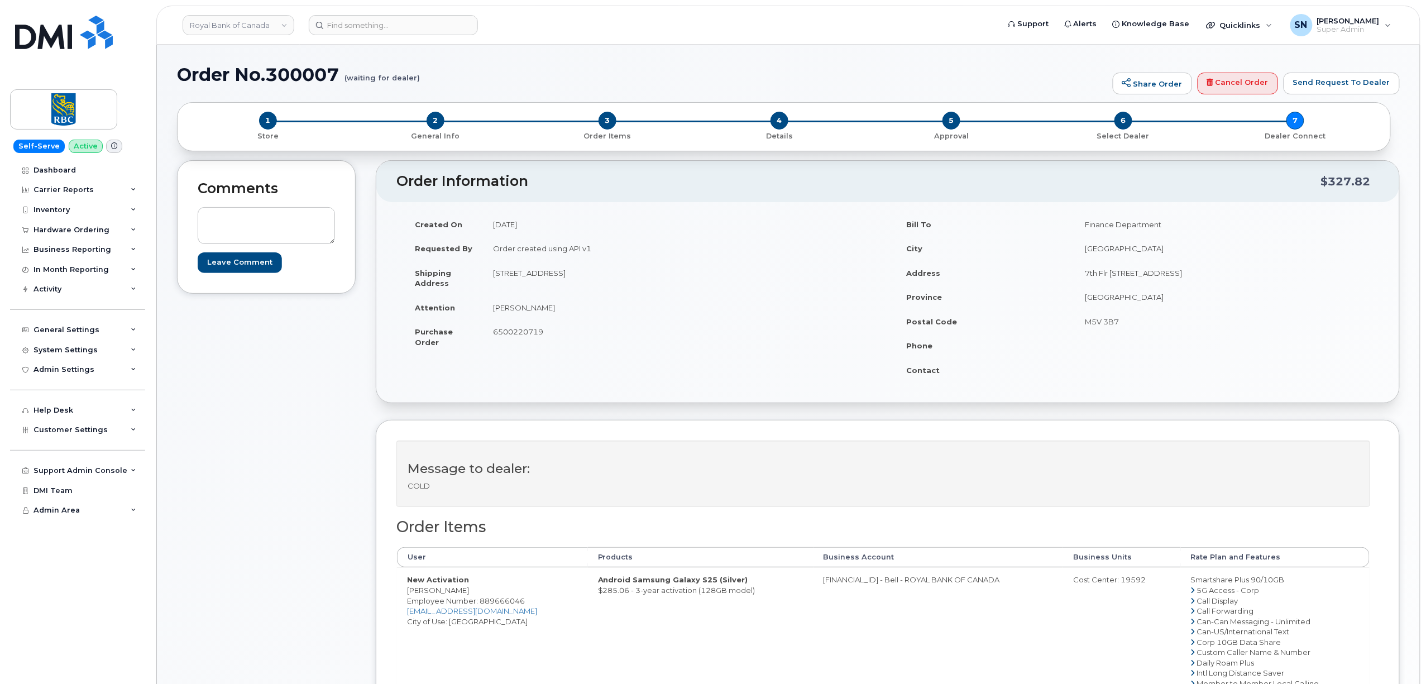
click at [686, 277] on td "[STREET_ADDRESS]" at bounding box center [681, 278] width 396 height 35
copy td "B4B 2J3"
click at [552, 347] on td "6500220719" at bounding box center [681, 336] width 396 height 35
drag, startPoint x: 490, startPoint y: 310, endPoint x: 550, endPoint y: 315, distance: 60.5
click at [550, 315] on td "[PERSON_NAME]" at bounding box center [681, 307] width 396 height 25
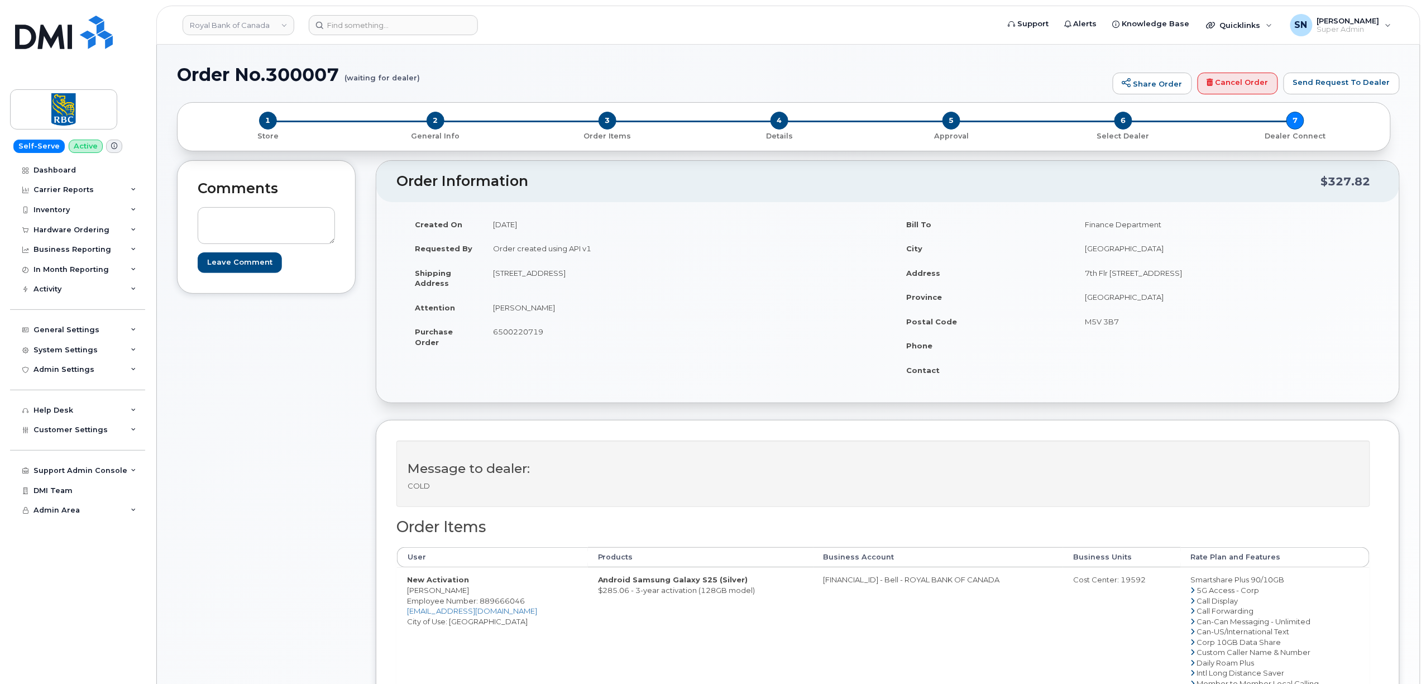
copy td "[PERSON_NAME]"
drag, startPoint x: 362, startPoint y: 623, endPoint x: 385, endPoint y: 608, distance: 26.6
click at [365, 621] on div "Comments Leave Comment Order Information $327.82 Created On September 4, 2025 R…" at bounding box center [788, 540] width 1223 height 761
drag, startPoint x: 410, startPoint y: 591, endPoint x: 468, endPoint y: 593, distance: 58.1
click at [468, 593] on td "New Activation [PERSON_NAME] Employee Number: 889666046 [EMAIL_ADDRESS][DOMAIN_…" at bounding box center [492, 677] width 191 height 221
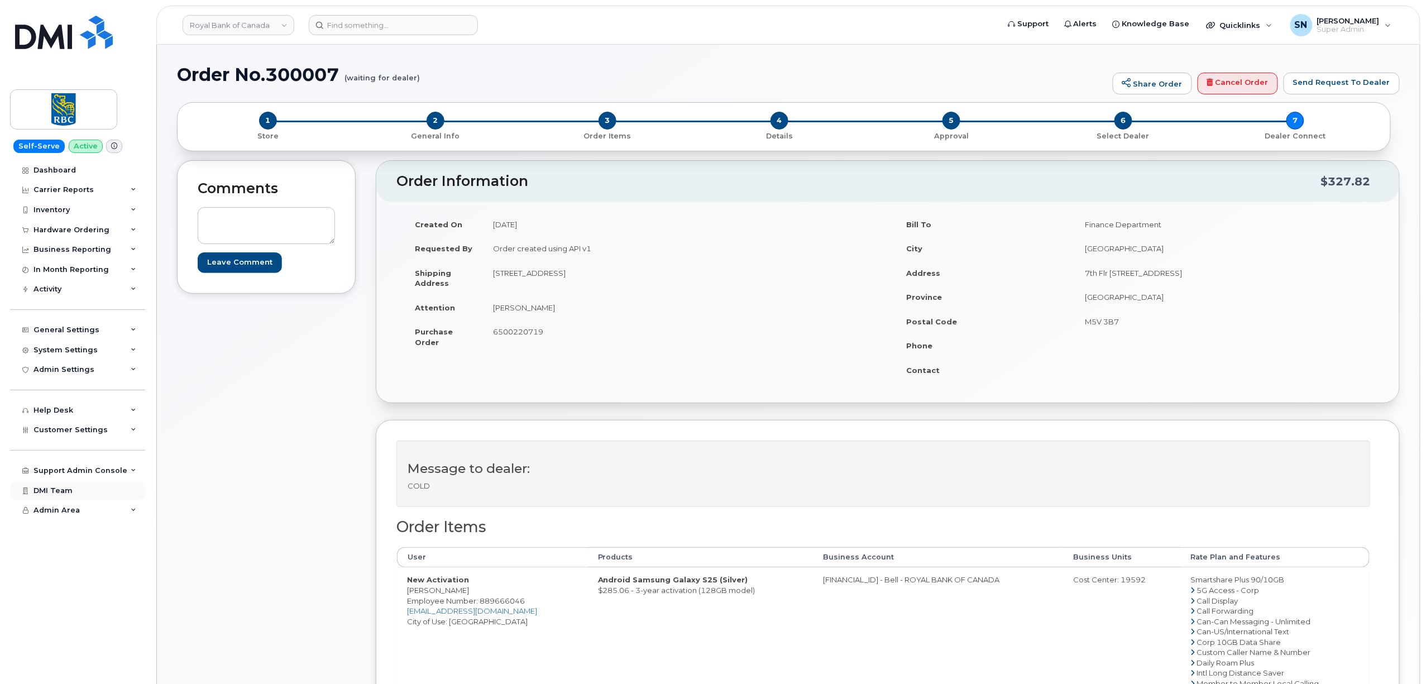
copy td "[PERSON_NAME]"
drag, startPoint x: 822, startPoint y: 584, endPoint x: 867, endPoint y: 590, distance: 45.6
click at [867, 590] on td "[FINANCIAL_ID] - Bell - ROYAL BANK OF CANADA" at bounding box center [938, 677] width 250 height 221
copy td "526299293"
click at [1129, 581] on div "Cost Center: 19592" at bounding box center [1122, 579] width 98 height 11
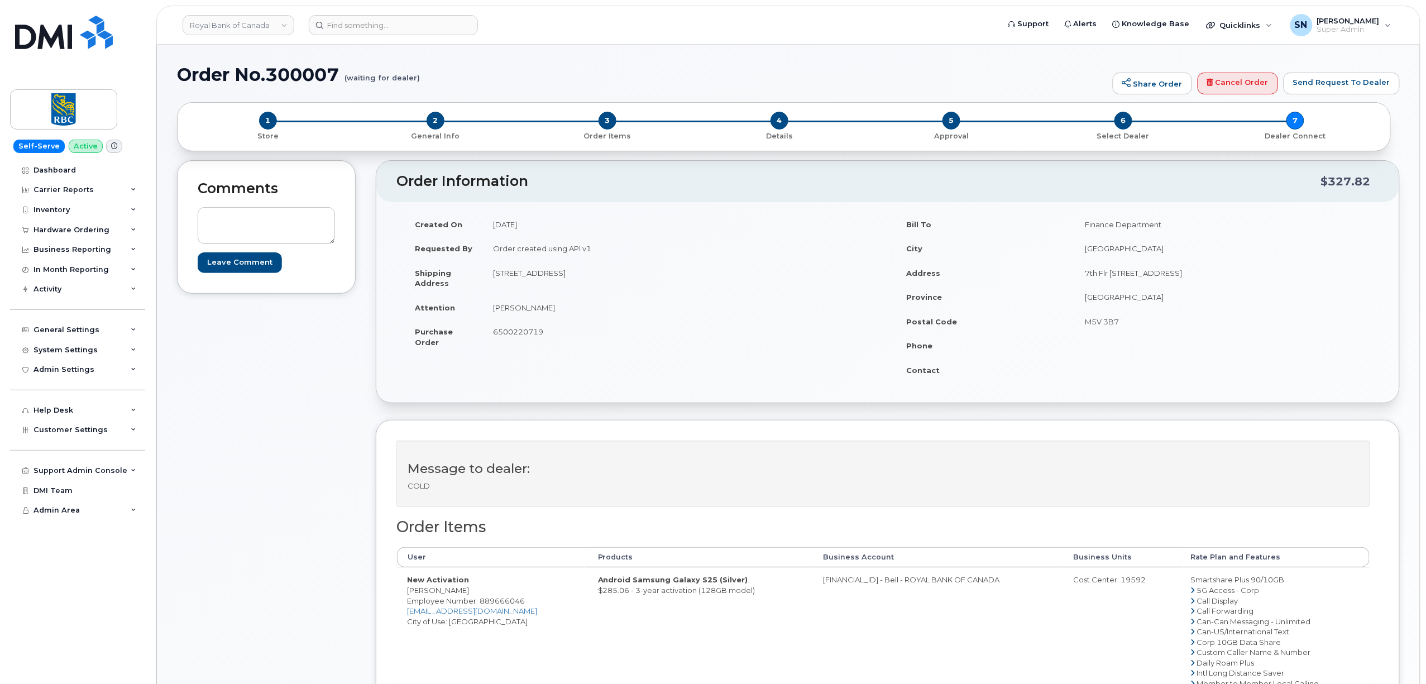
click at [1129, 581] on div "Cost Center: 19592" at bounding box center [1122, 579] width 98 height 11
copy div "19592"
drag, startPoint x: 407, startPoint y: 592, endPoint x: 472, endPoint y: 594, distance: 64.8
click at [472, 594] on td "New Activation Harsh Srivastava Employee Number: 889666046 harsh.srivastava@rbc…" at bounding box center [492, 677] width 191 height 221
copy td "Harsh Srivastava"
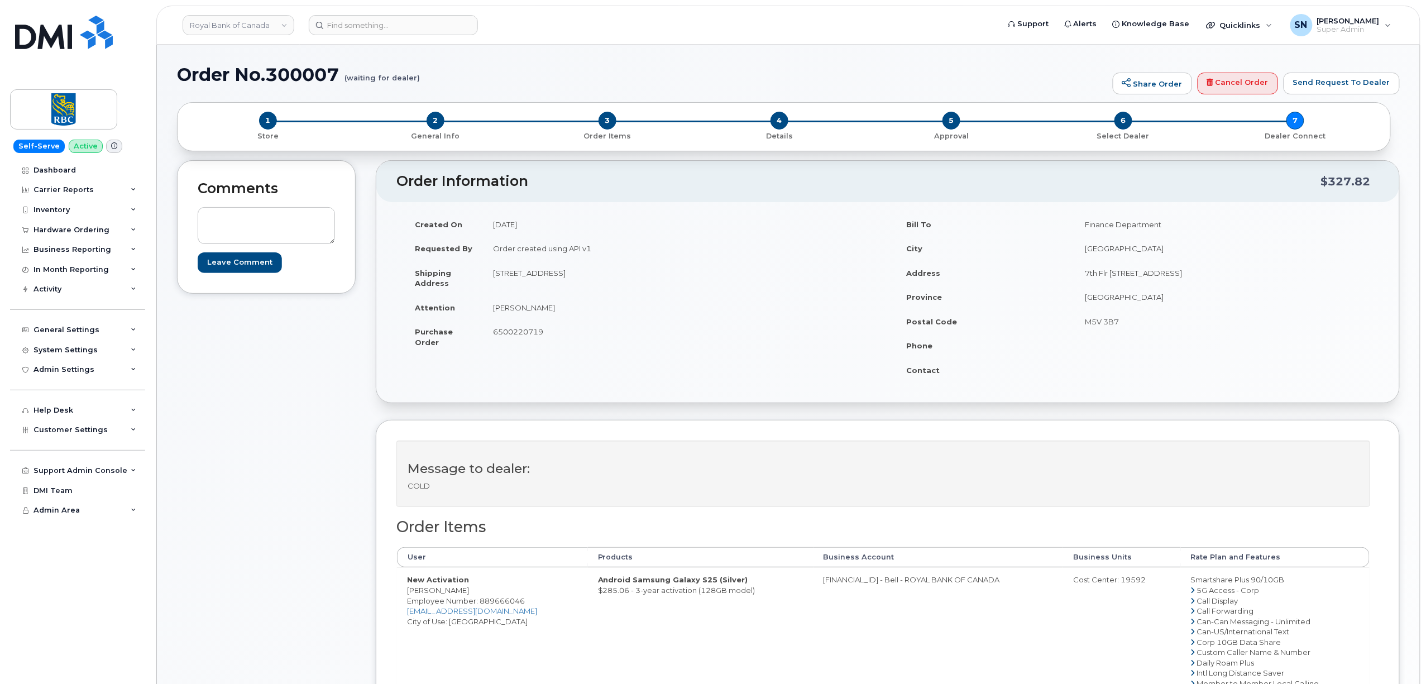
click at [516, 603] on span "Employee Number: 889666046" at bounding box center [466, 600] width 118 height 9
copy span "889666046"
click at [517, 336] on span "6500220719" at bounding box center [518, 331] width 50 height 9
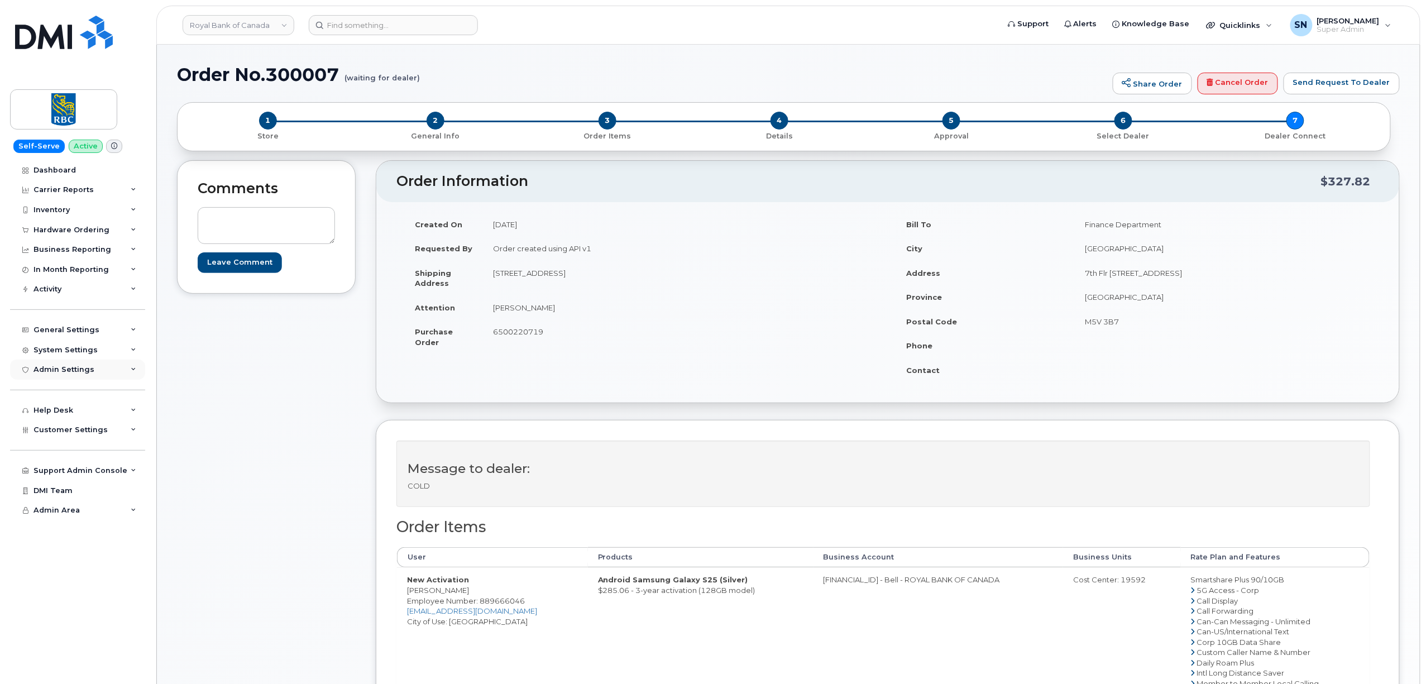
copy span "6500220719"
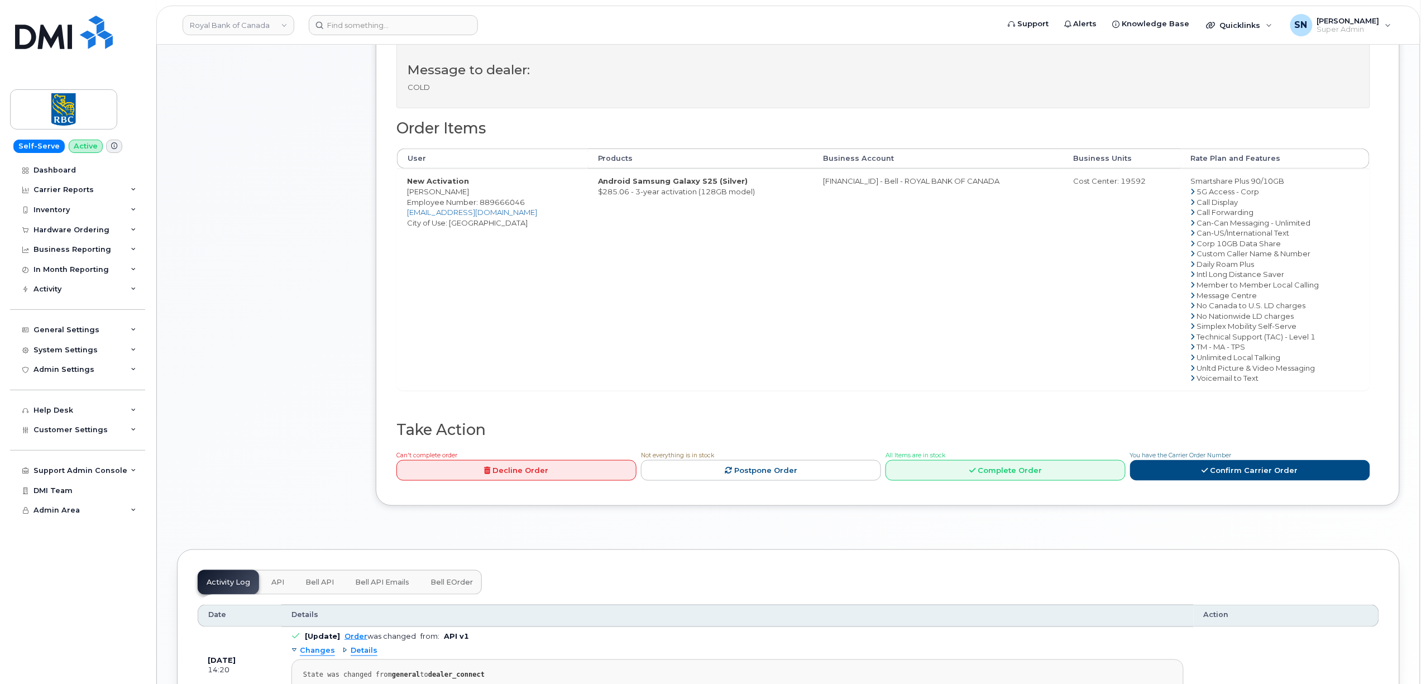
scroll to position [521, 0]
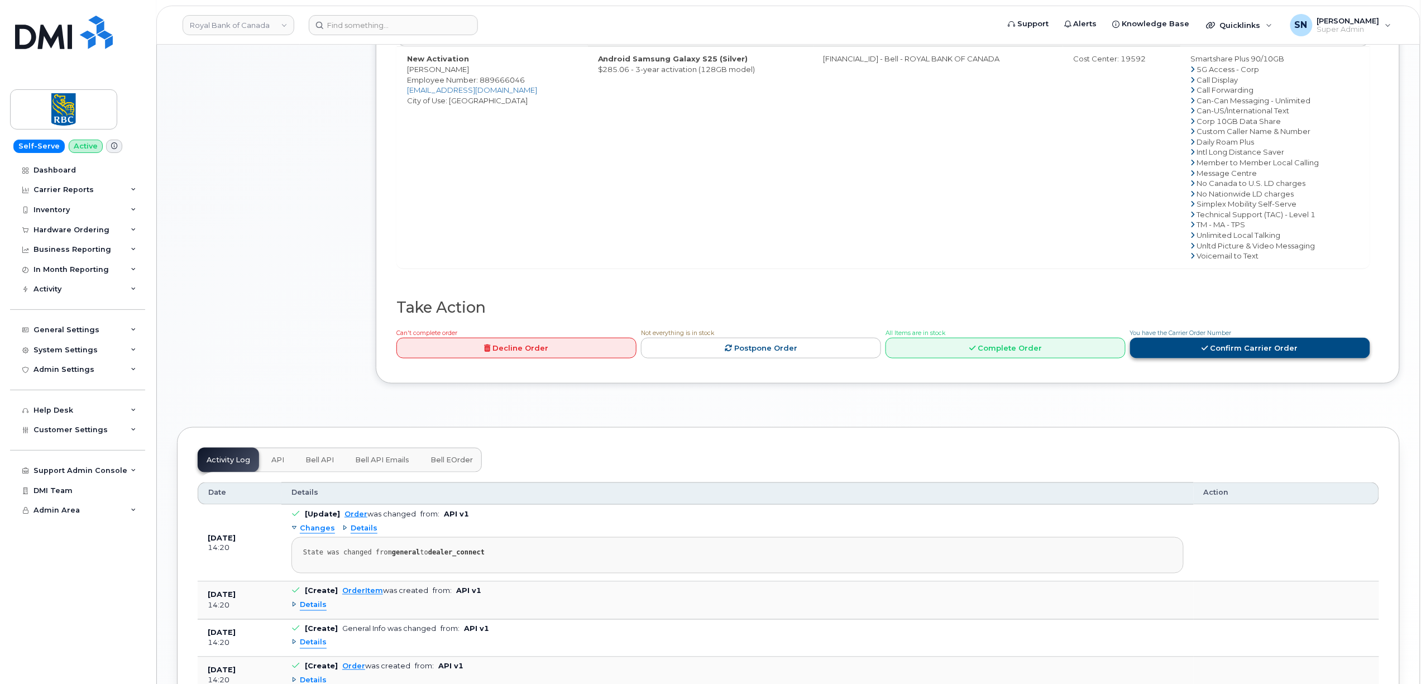
click at [1218, 347] on link "Confirm Carrier Order" at bounding box center [1250, 348] width 240 height 21
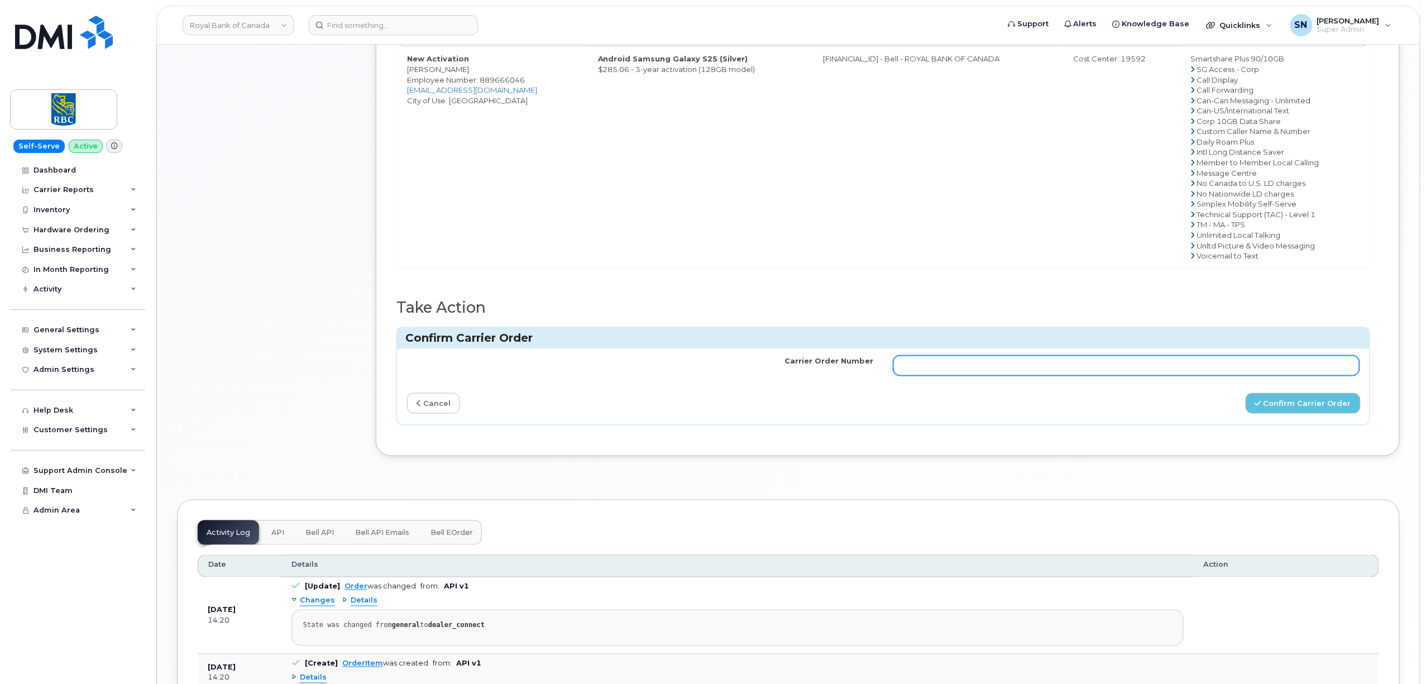
click at [1188, 362] on input "Carrier Order Number" at bounding box center [1126, 366] width 466 height 20
paste input "3013451"
type input "3013451"
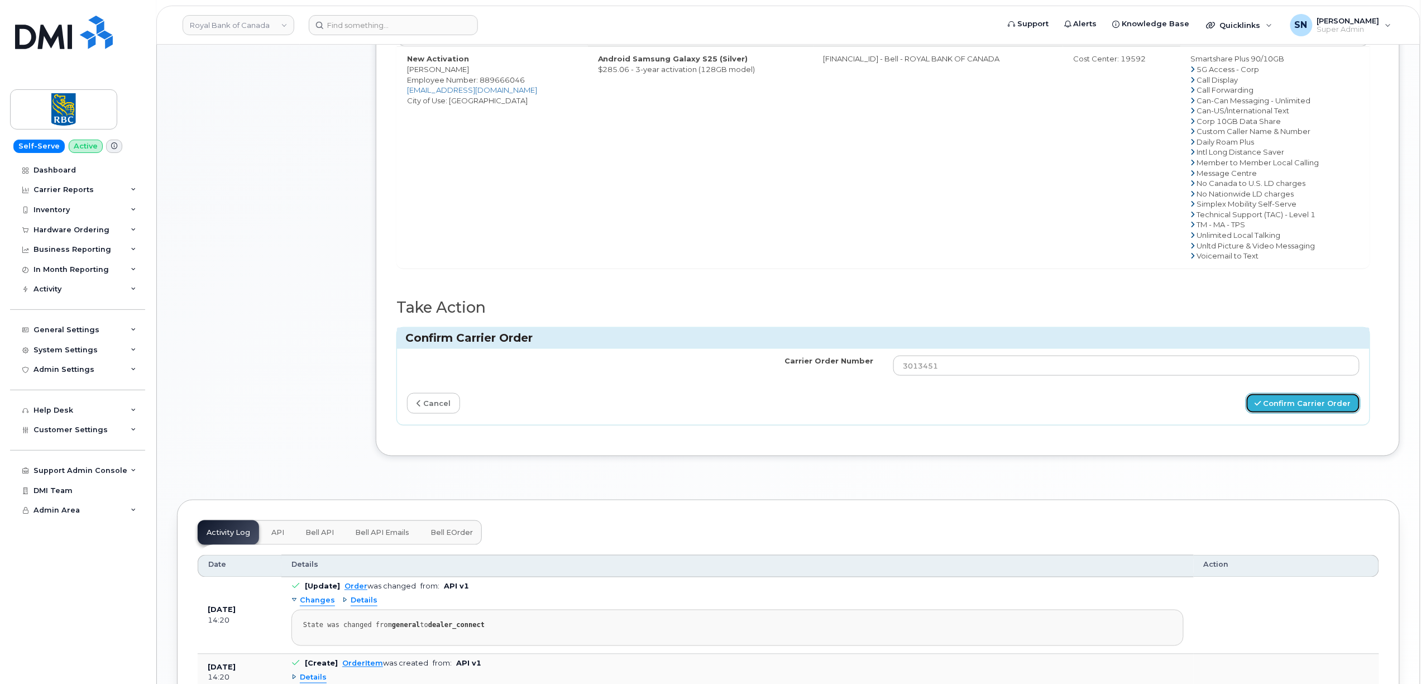
click at [1285, 413] on button "Confirm Carrier Order" at bounding box center [1302, 403] width 115 height 21
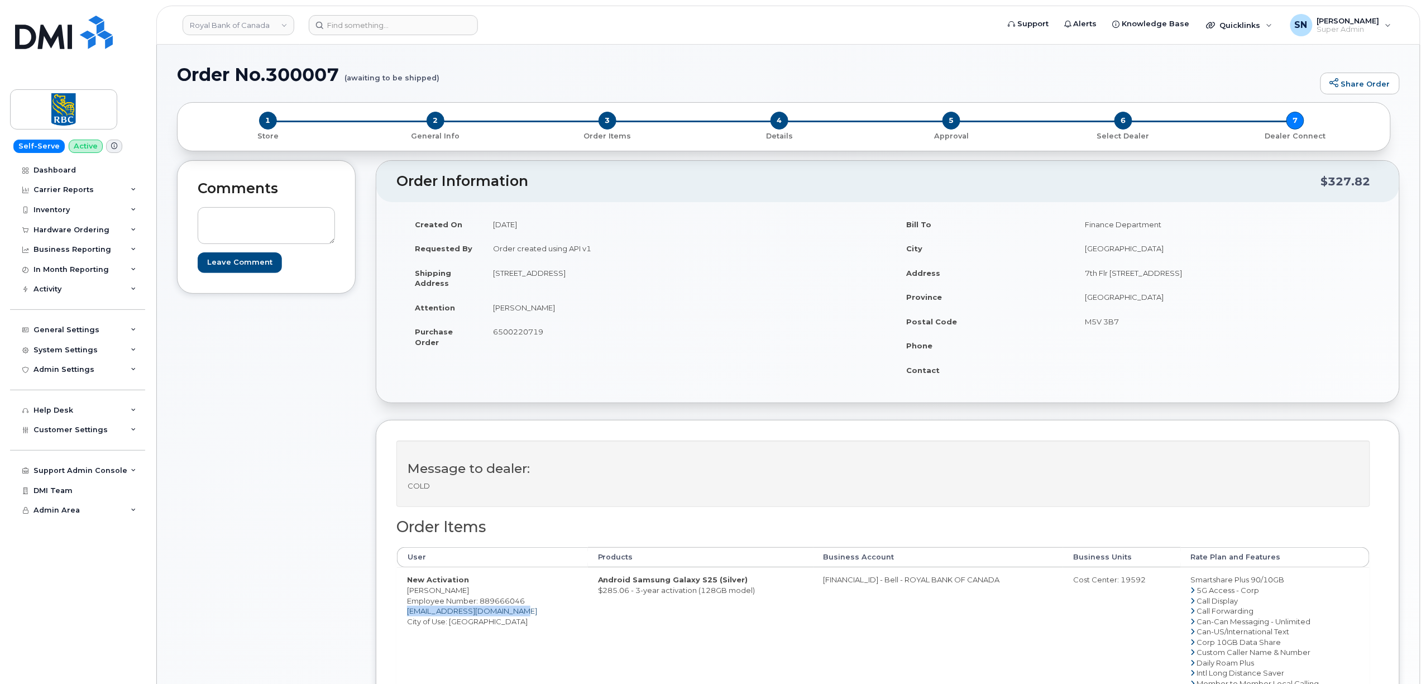
drag, startPoint x: 515, startPoint y: 617, endPoint x: 407, endPoint y: 617, distance: 107.7
click at [407, 617] on td "New Activation Harsh Srivastava Employee Number: 889666046 harsh.srivastava@rbc…" at bounding box center [492, 677] width 191 height 221
copy link "harsh.srivastava@rbccm.com"
click at [411, 593] on td "New Activation Harsh Srivastava Employee Number: 889666046 harsh.srivastava@rbc…" at bounding box center [492, 677] width 191 height 221
click at [411, 592] on td "New Activation Harsh Srivastava Employee Number: 889666046 harsh.srivastava@rbc…" at bounding box center [492, 677] width 191 height 221
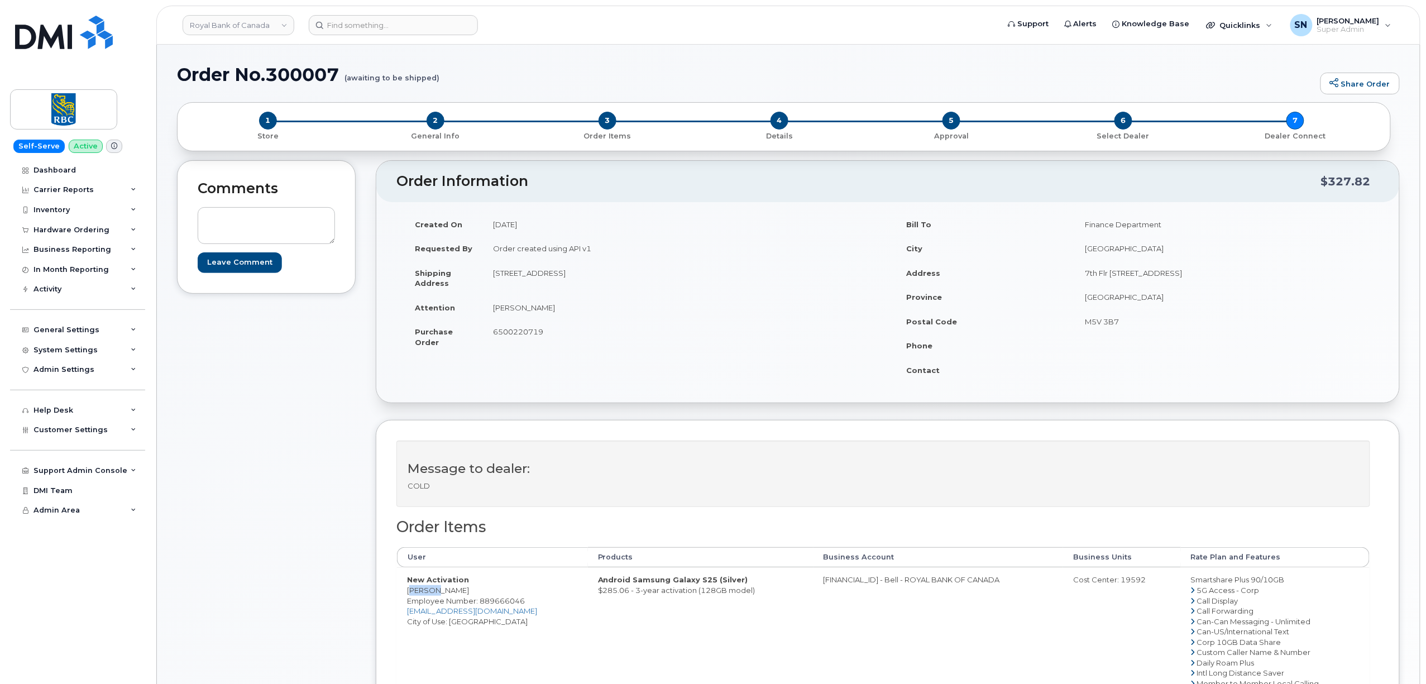
copy td "Harsh"
drag, startPoint x: 266, startPoint y: 71, endPoint x: 346, endPoint y: 74, distance: 79.9
click at [346, 74] on h1 "Order No.300007 (awaiting to be shipped)" at bounding box center [746, 75] width 1138 height 20
copy h1 "300007"
drag, startPoint x: 619, startPoint y: 581, endPoint x: 699, endPoint y: 586, distance: 80.0
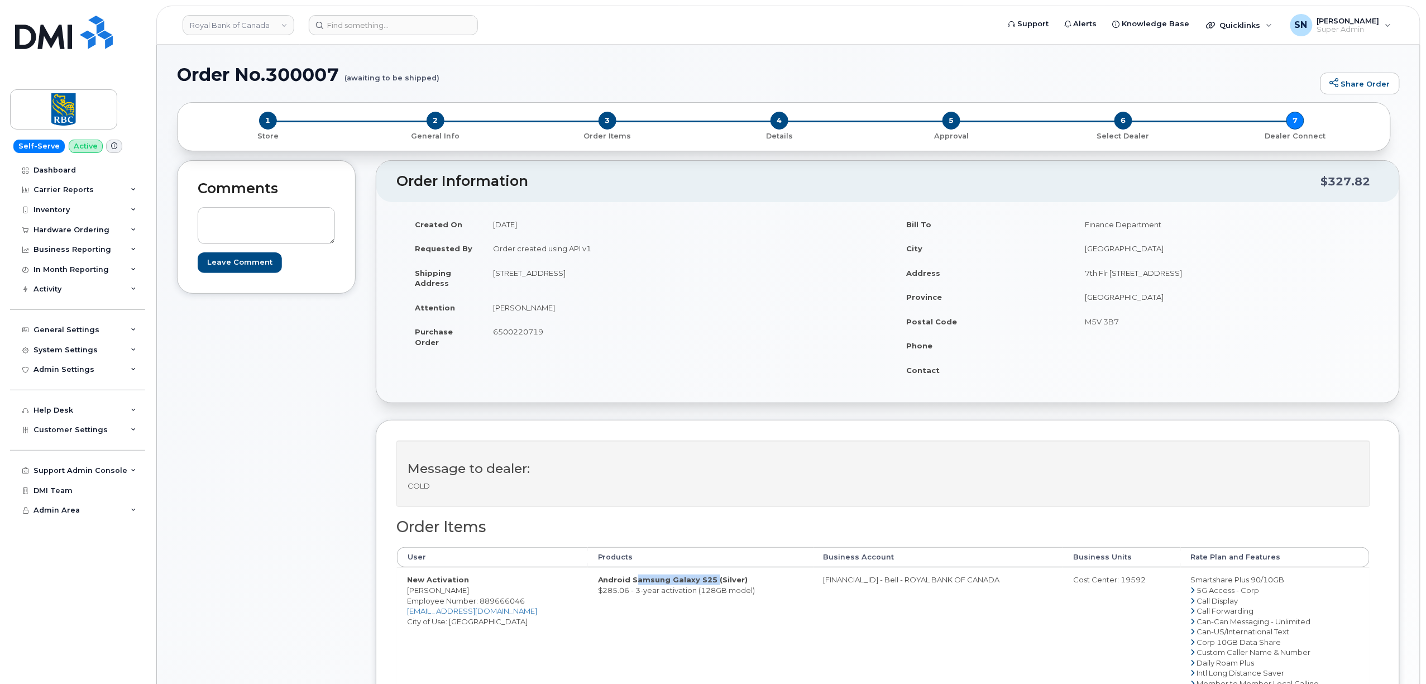
click at [699, 584] on strong "Android Samsung Galaxy S25 (Silver)" at bounding box center [673, 579] width 150 height 9
copy strong "Samsung Galaxy S25"
click at [576, 59] on div "Order No.300007 (awaiting to be shipped) Share Order × Share This Order If you …" at bounding box center [788, 695] width 1263 height 1300
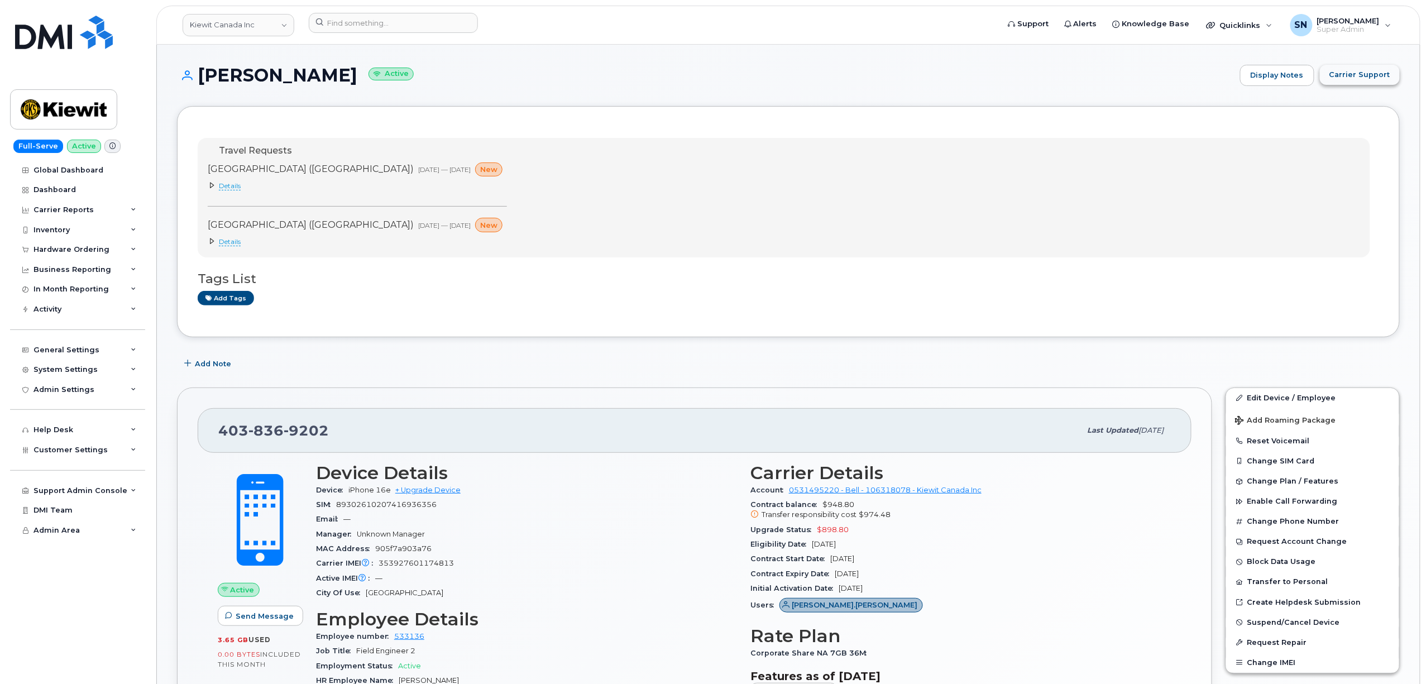
click at [1368, 78] on span "Carrier Support" at bounding box center [1359, 74] width 61 height 11
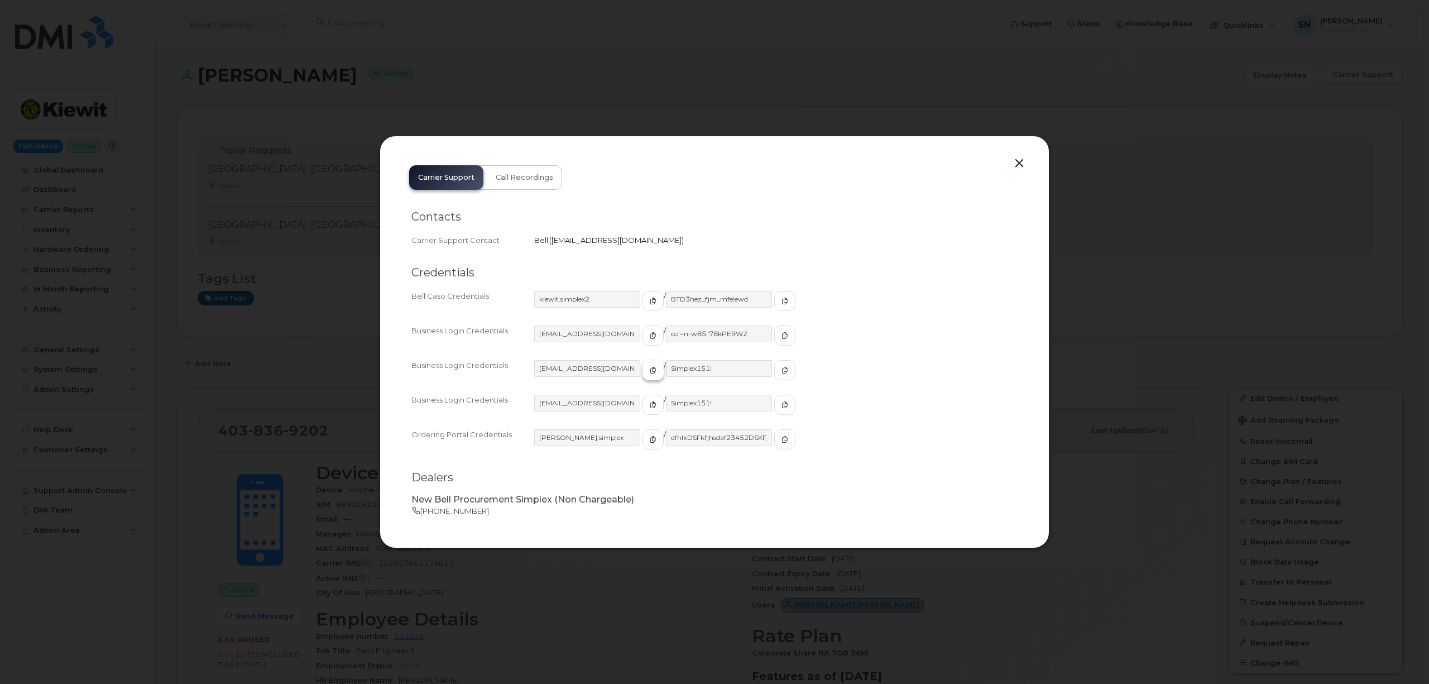
click at [648, 371] on span "button" at bounding box center [653, 370] width 10 height 10
click at [782, 367] on icon "button" at bounding box center [785, 370] width 7 height 7
click at [648, 298] on span "button" at bounding box center [653, 301] width 10 height 10
click at [774, 306] on button "button" at bounding box center [784, 301] width 21 height 20
click at [1019, 162] on button "button" at bounding box center [1019, 164] width 17 height 16
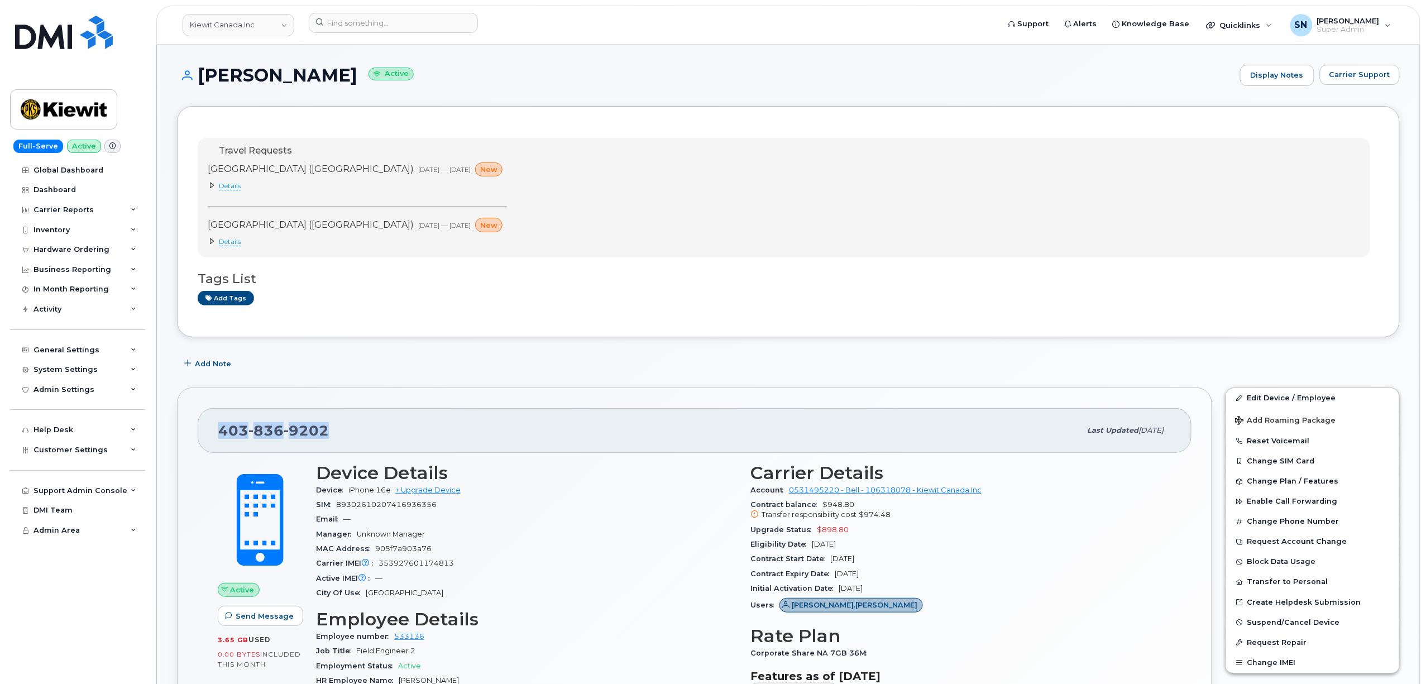
drag, startPoint x: 221, startPoint y: 430, endPoint x: 342, endPoint y: 432, distance: 121.2
click at [342, 432] on div "403 836 9202" at bounding box center [649, 430] width 862 height 23
click at [257, 15] on link "Kiewit Canada Inc" at bounding box center [239, 25] width 112 height 22
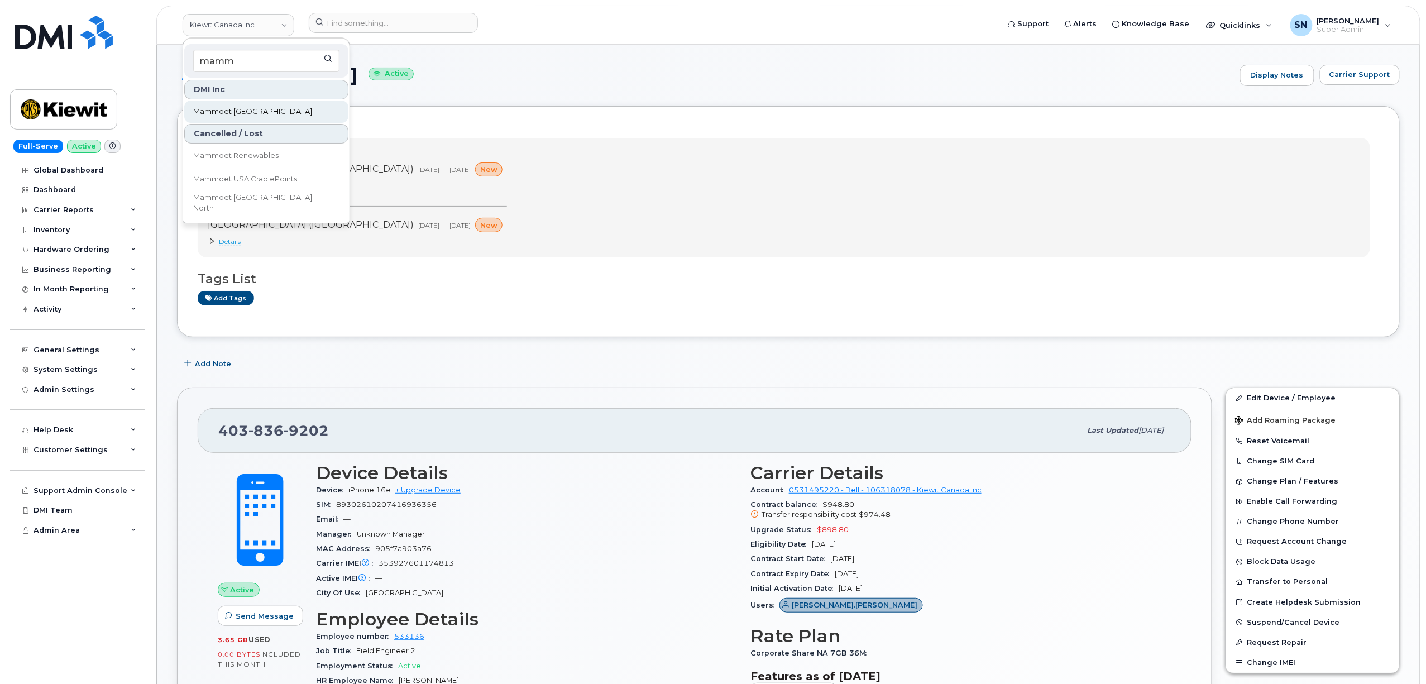
type input "mamm"
click at [237, 114] on span "Mammoet [GEOGRAPHIC_DATA]" at bounding box center [252, 111] width 119 height 11
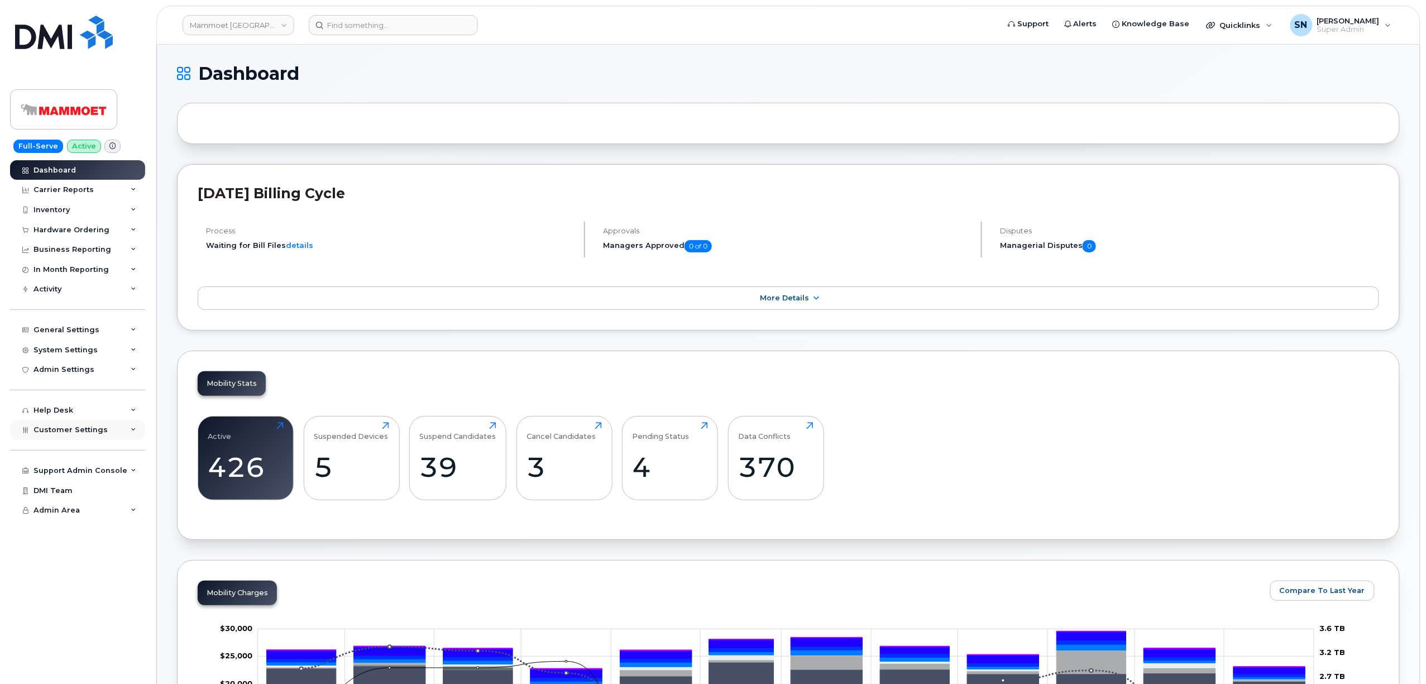
click at [95, 425] on div "Customer Settings" at bounding box center [77, 430] width 135 height 20
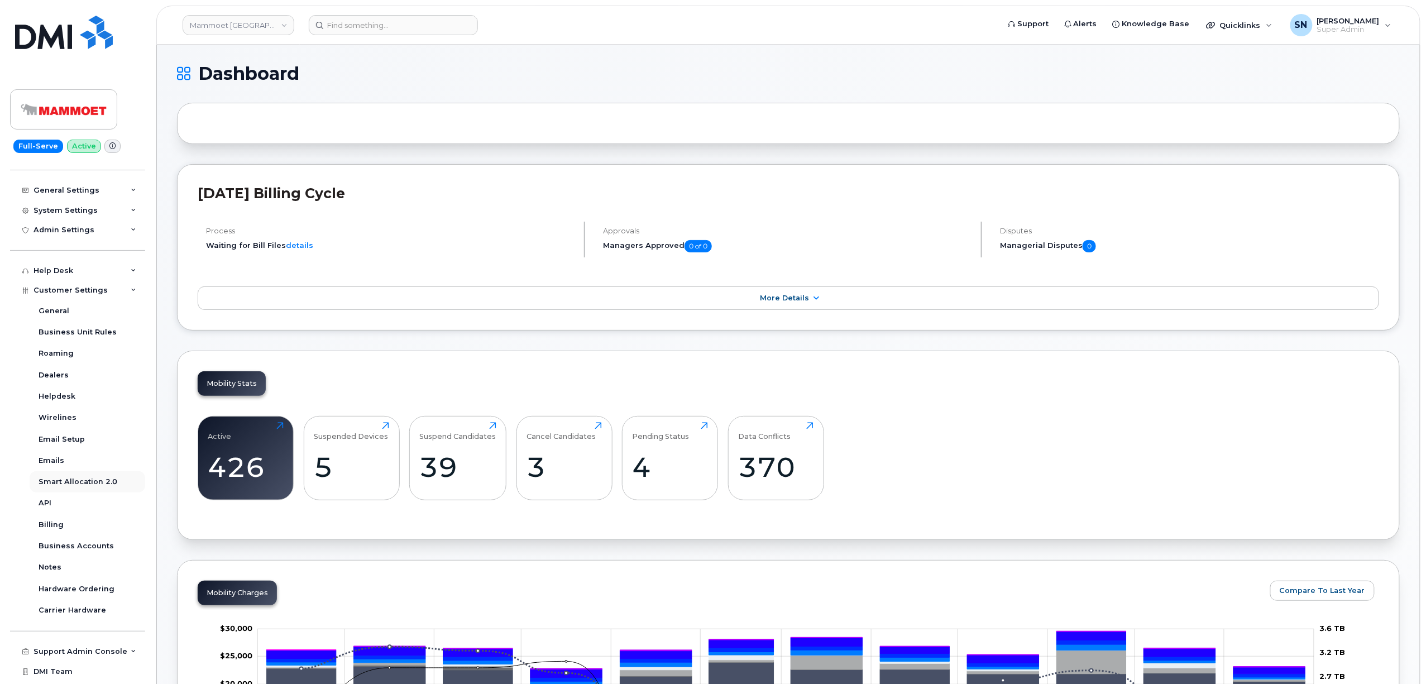
scroll to position [155, 0]
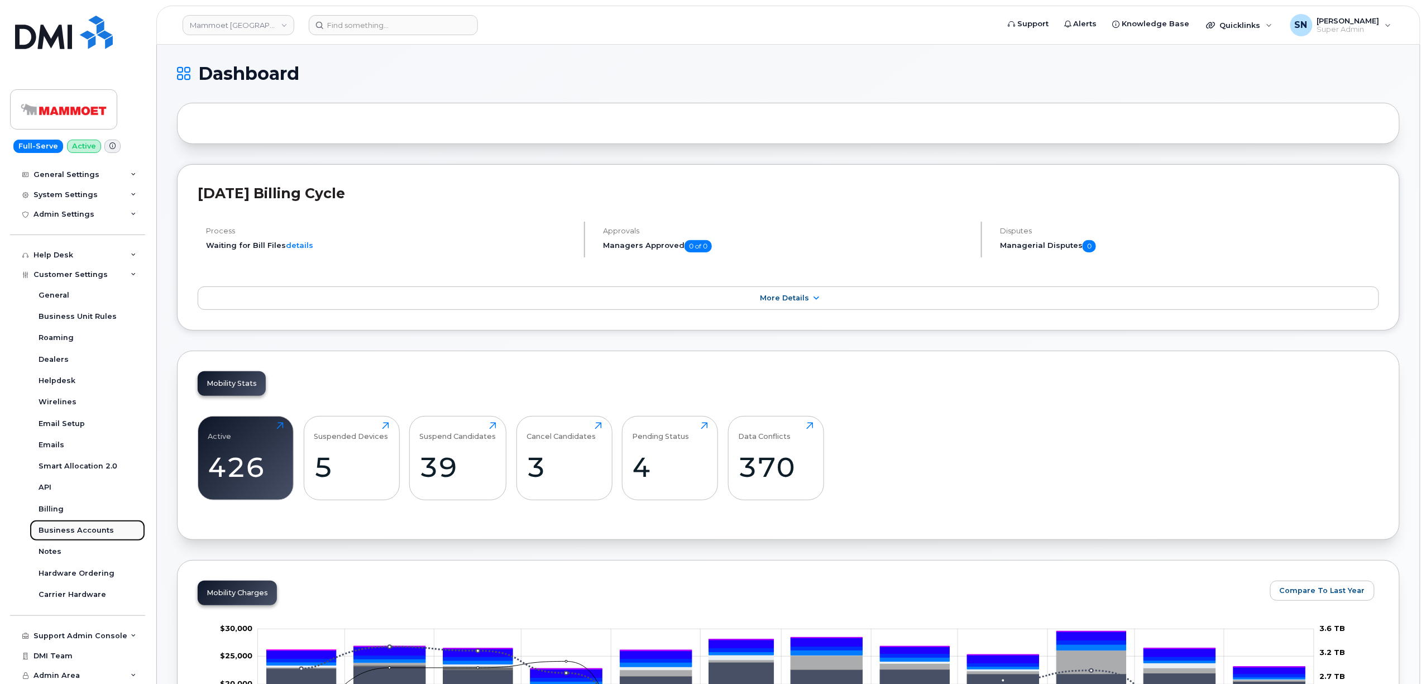
click at [94, 525] on div "Business Accounts" at bounding box center [76, 530] width 75 height 10
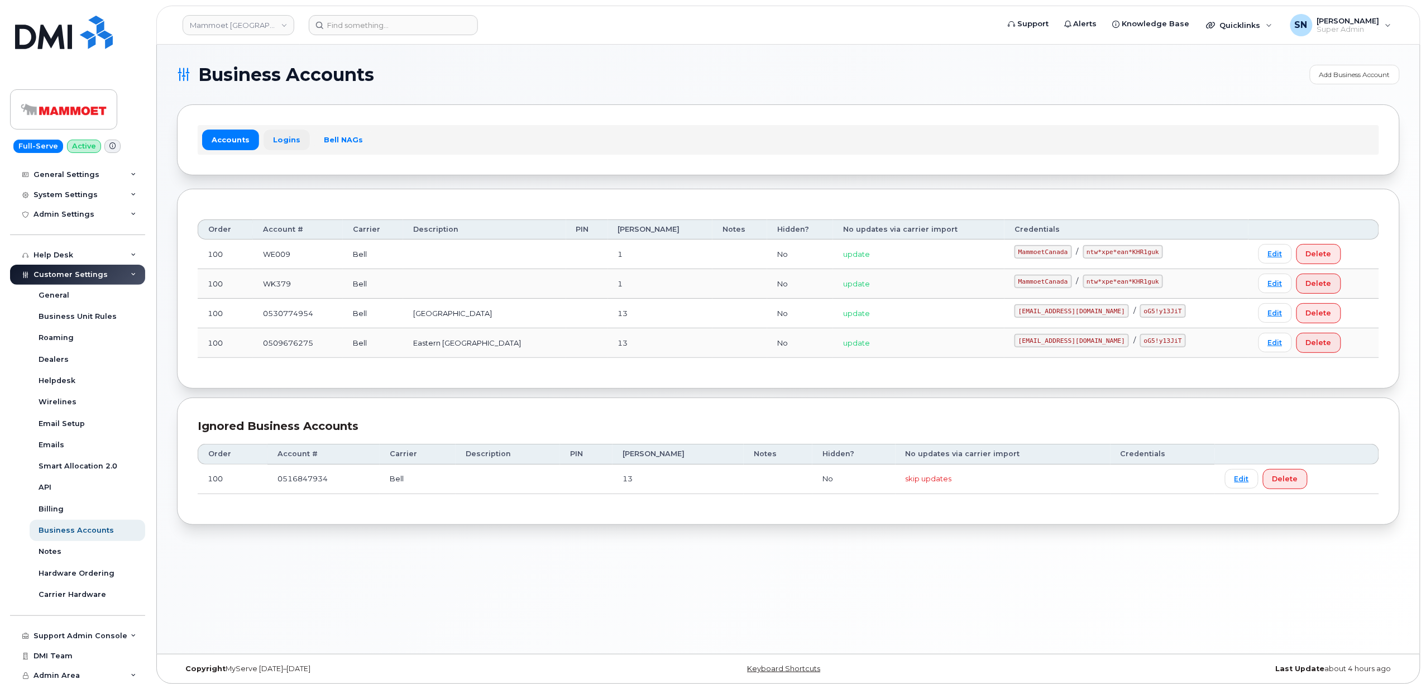
click at [290, 143] on link "Logins" at bounding box center [286, 140] width 46 height 20
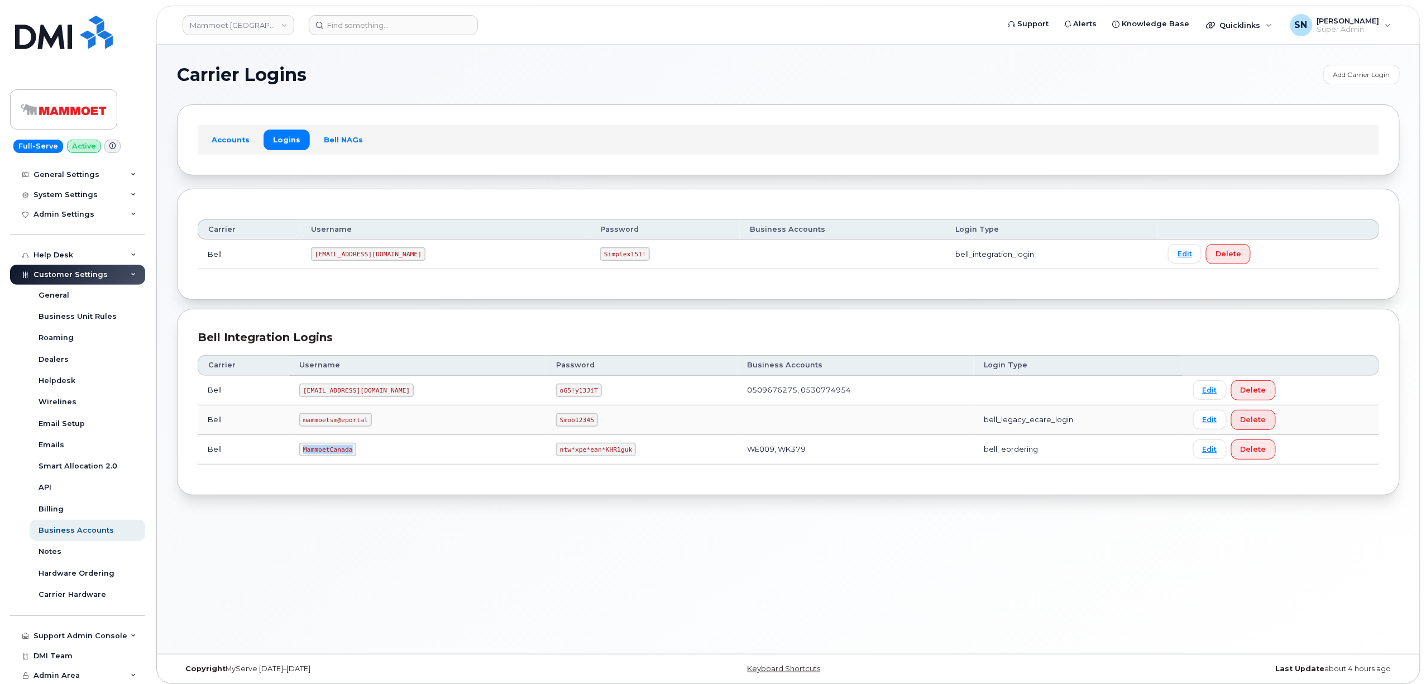
drag, startPoint x: 303, startPoint y: 454, endPoint x: 366, endPoint y: 460, distance: 63.9
click at [366, 460] on td "MammoetCanada" at bounding box center [417, 450] width 257 height 30
copy code "MammoetCanada"
drag, startPoint x: 492, startPoint y: 452, endPoint x: 559, endPoint y: 449, distance: 66.5
click at [559, 449] on code "ntw*xpe*ean*KHR1guk" at bounding box center [596, 449] width 80 height 13
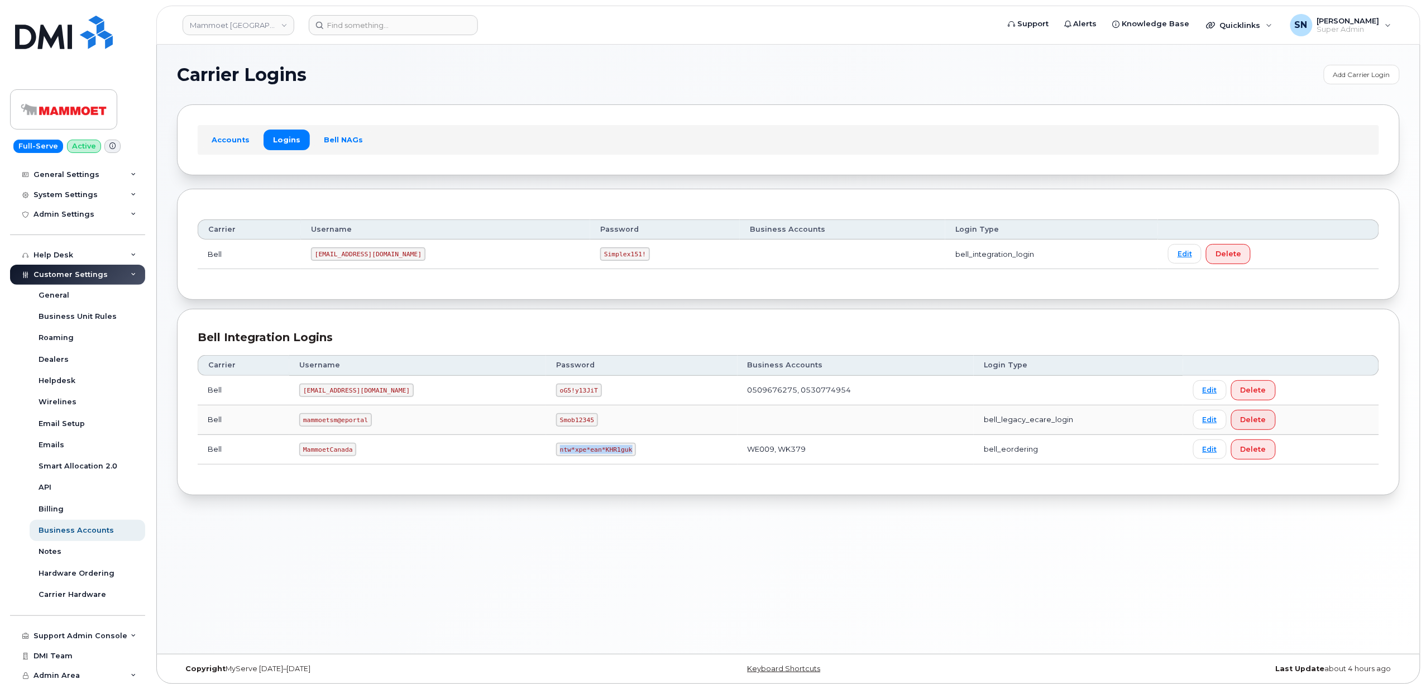
copy code "ntw*xpe*ean*KHR1guk"
click at [264, 19] on link "Mammoet [GEOGRAPHIC_DATA]" at bounding box center [239, 25] width 112 height 20
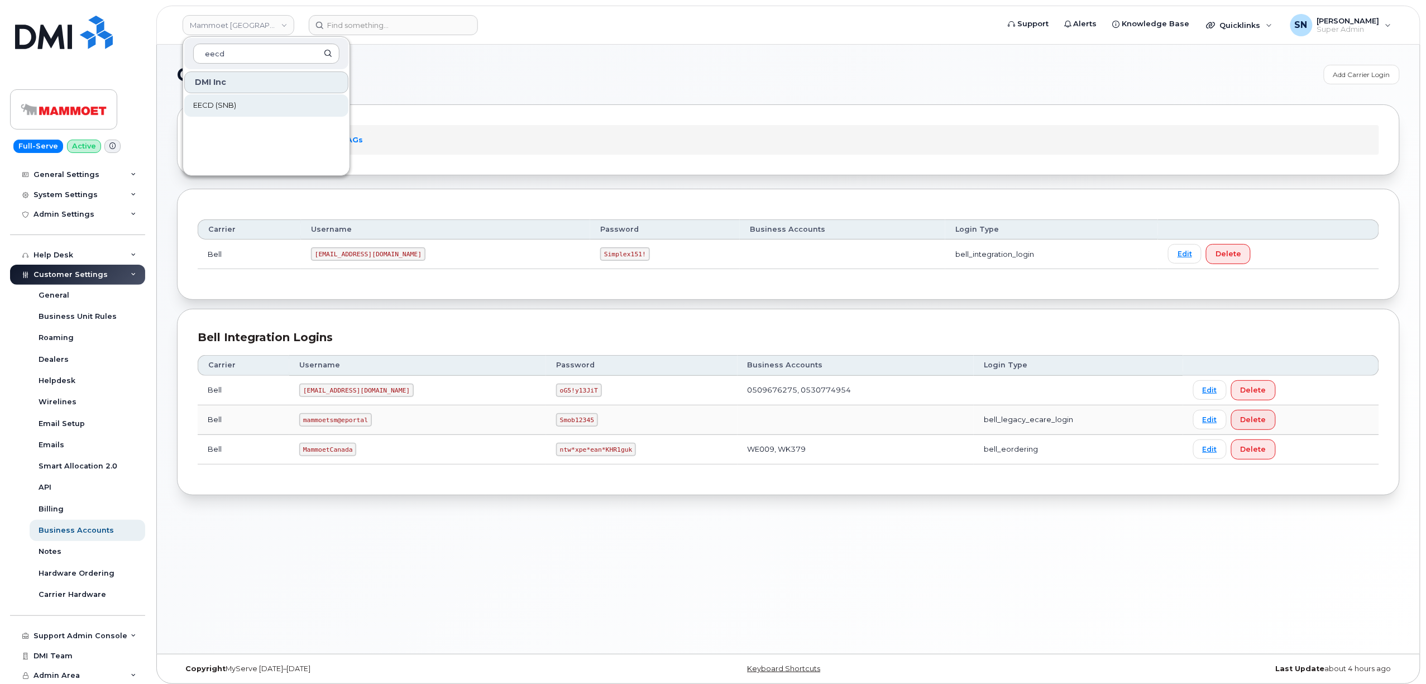
type input "eecd"
click at [266, 108] on link "EECD (SNB)" at bounding box center [266, 105] width 164 height 22
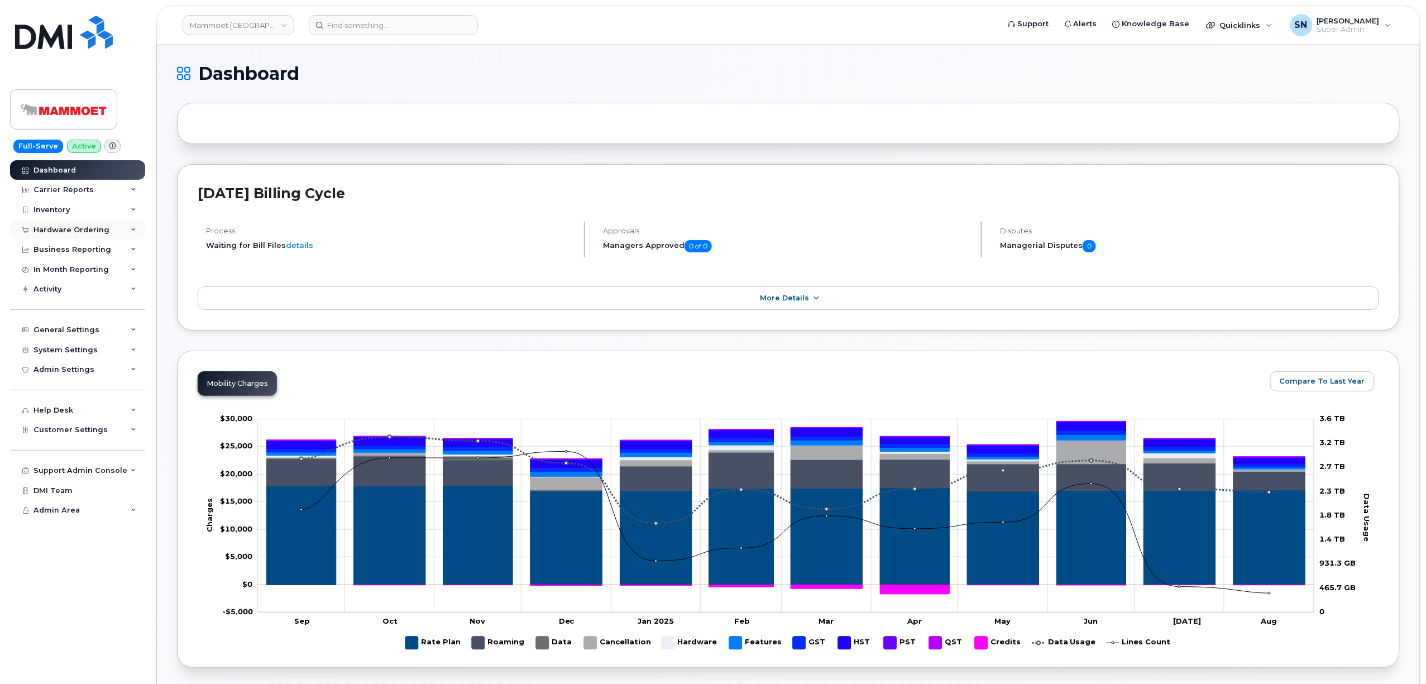
click at [68, 230] on div "Hardware Ordering" at bounding box center [71, 230] width 76 height 9
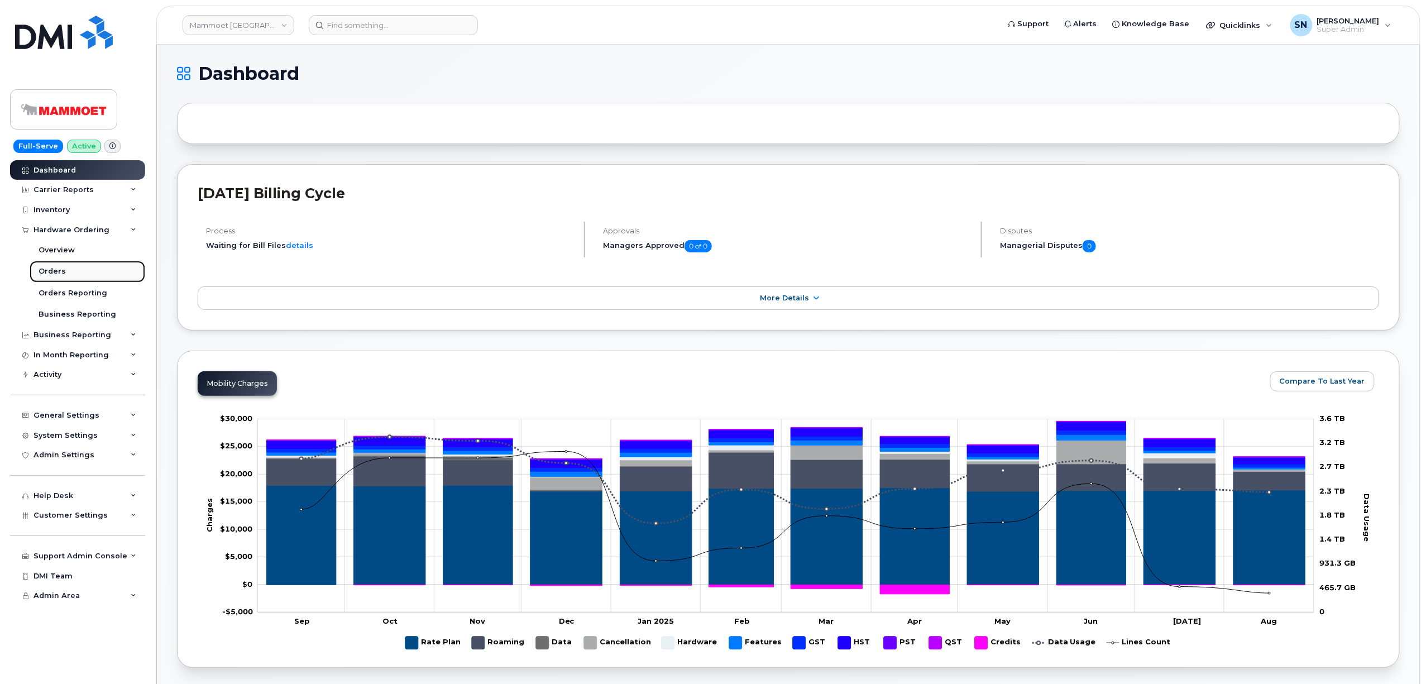
click at [75, 266] on link "Orders" at bounding box center [88, 271] width 116 height 21
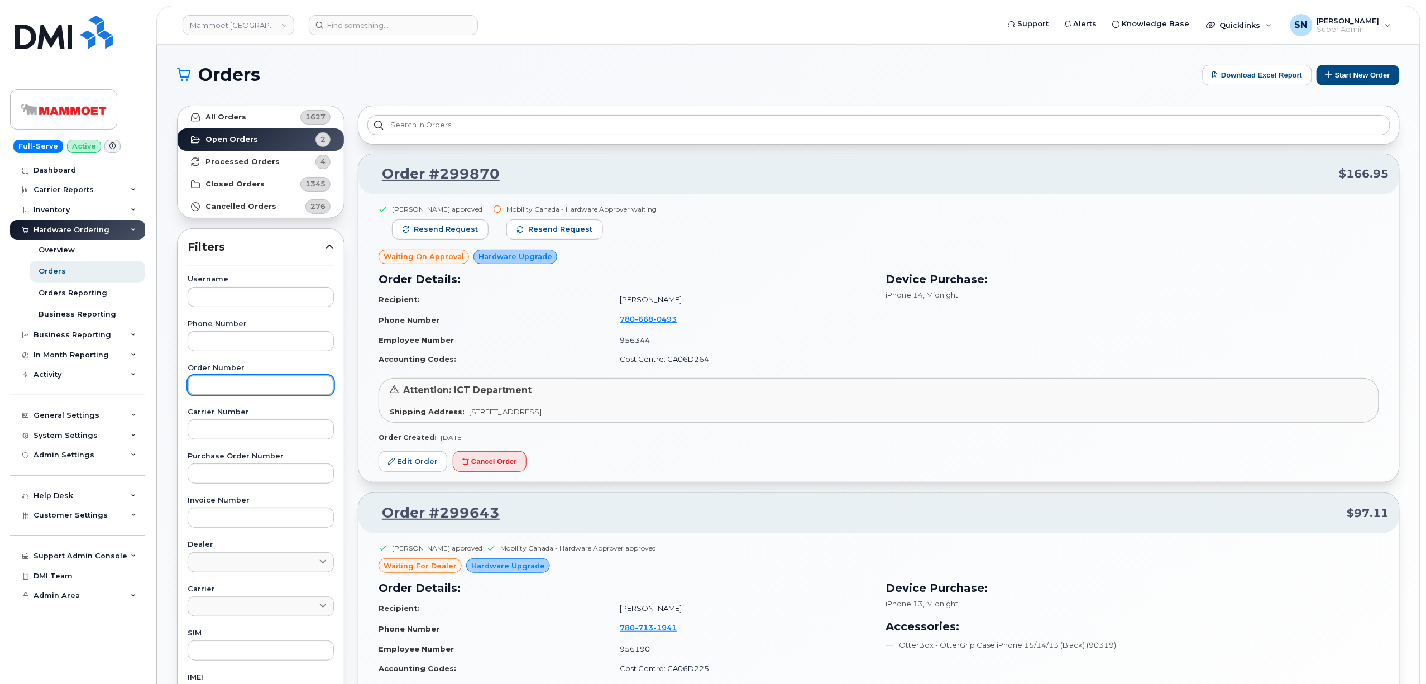
click at [270, 385] on input "text" at bounding box center [261, 385] width 146 height 20
paste input "299643"
type input "299643"
click at [253, 119] on link "All Orders 1627" at bounding box center [261, 117] width 166 height 22
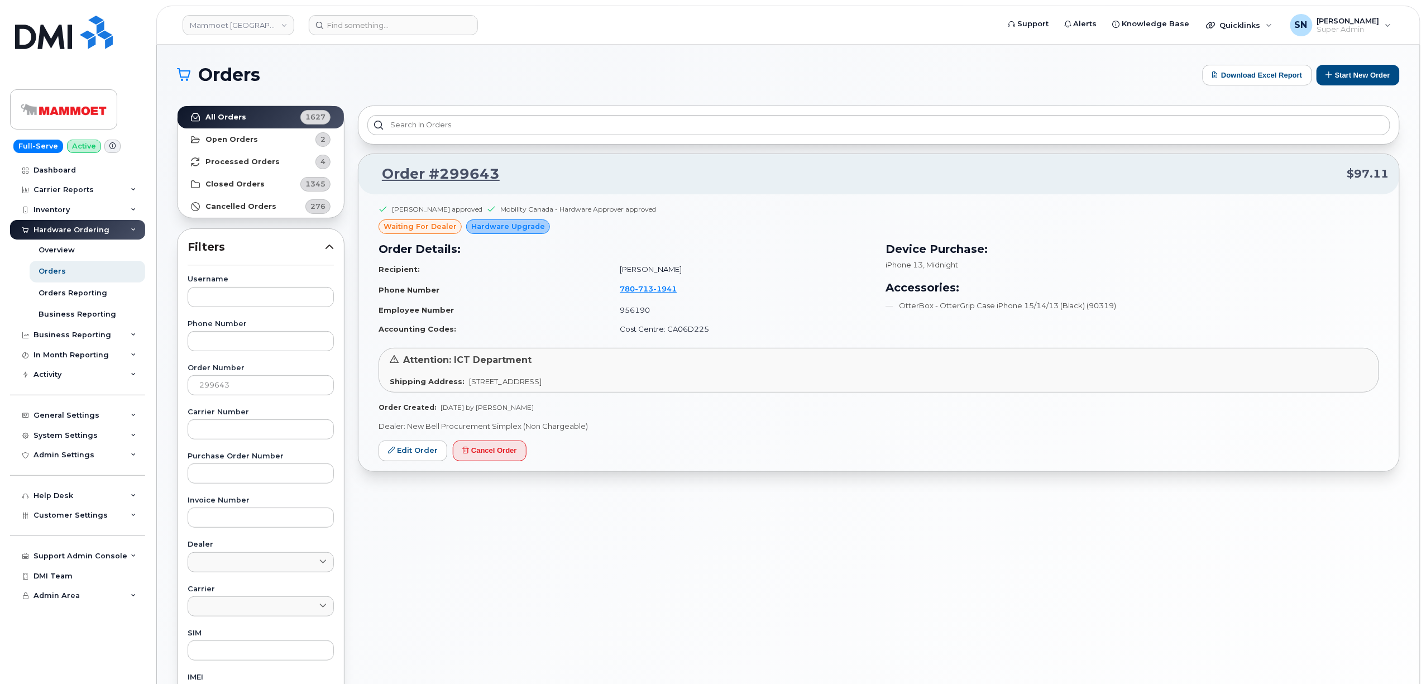
click at [416, 465] on div "Marie Aitken approved Mobility Canada - Hardware Approver approved waiting for …" at bounding box center [878, 332] width 1041 height 277
click at [412, 456] on link "Edit Order" at bounding box center [412, 450] width 69 height 21
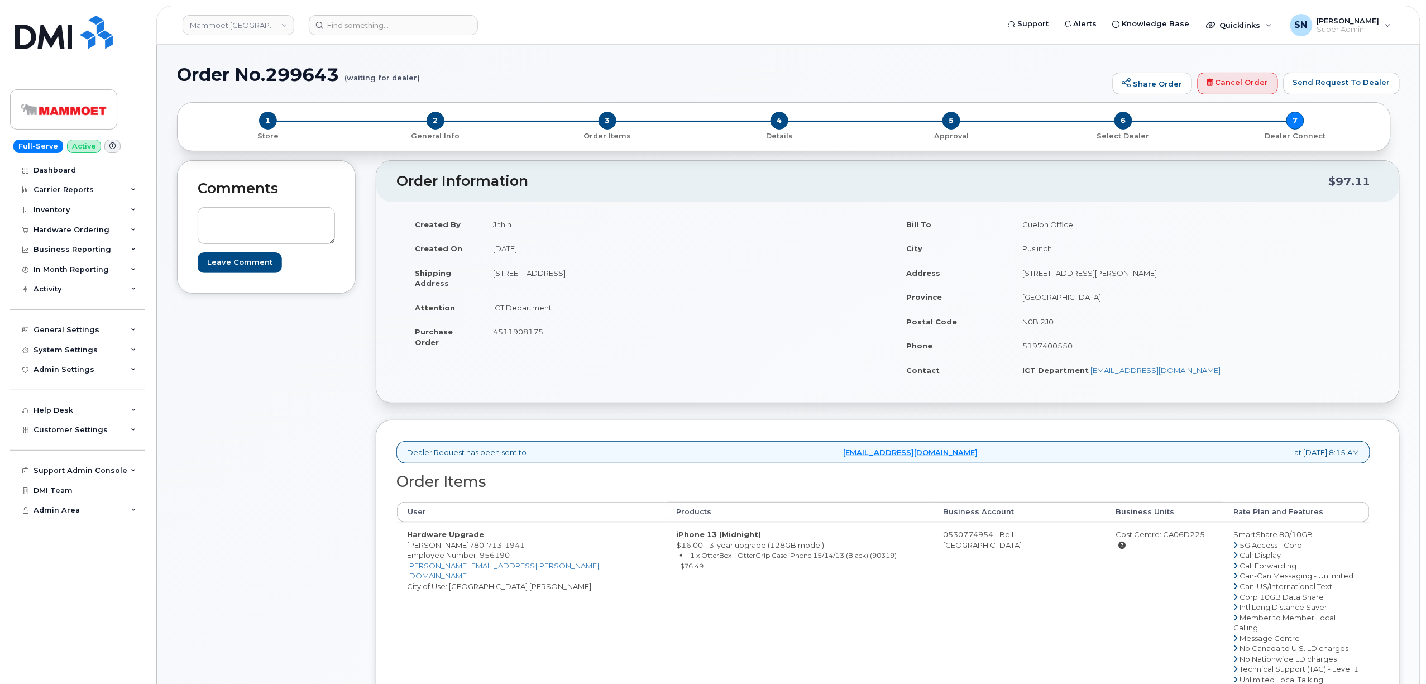
click at [780, 559] on small "1 x OtterBox - OtterGrip Case iPhone 15/14/13 (Black) (90319) — $76.49" at bounding box center [792, 560] width 225 height 19
copy small "90319"
click at [274, 117] on span "1" at bounding box center [268, 121] width 18 height 18
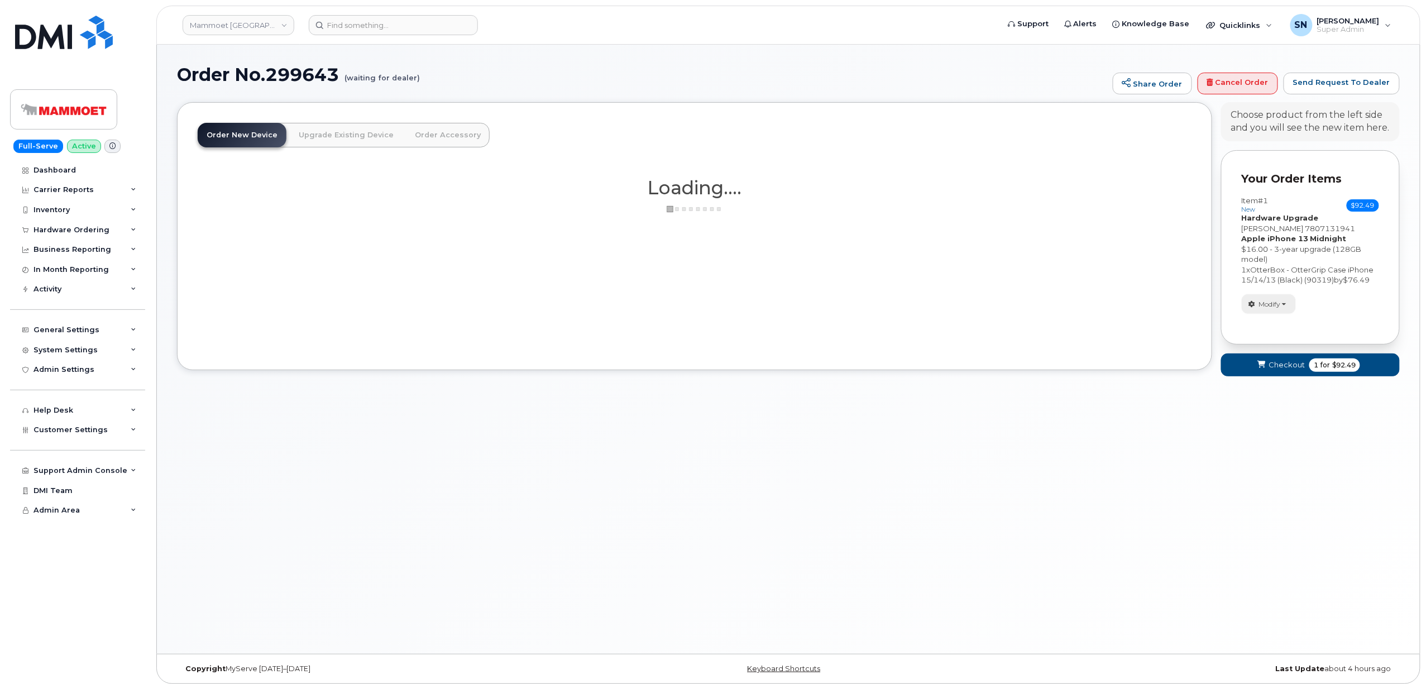
click at [1262, 303] on span "Modify" at bounding box center [1270, 304] width 22 height 10
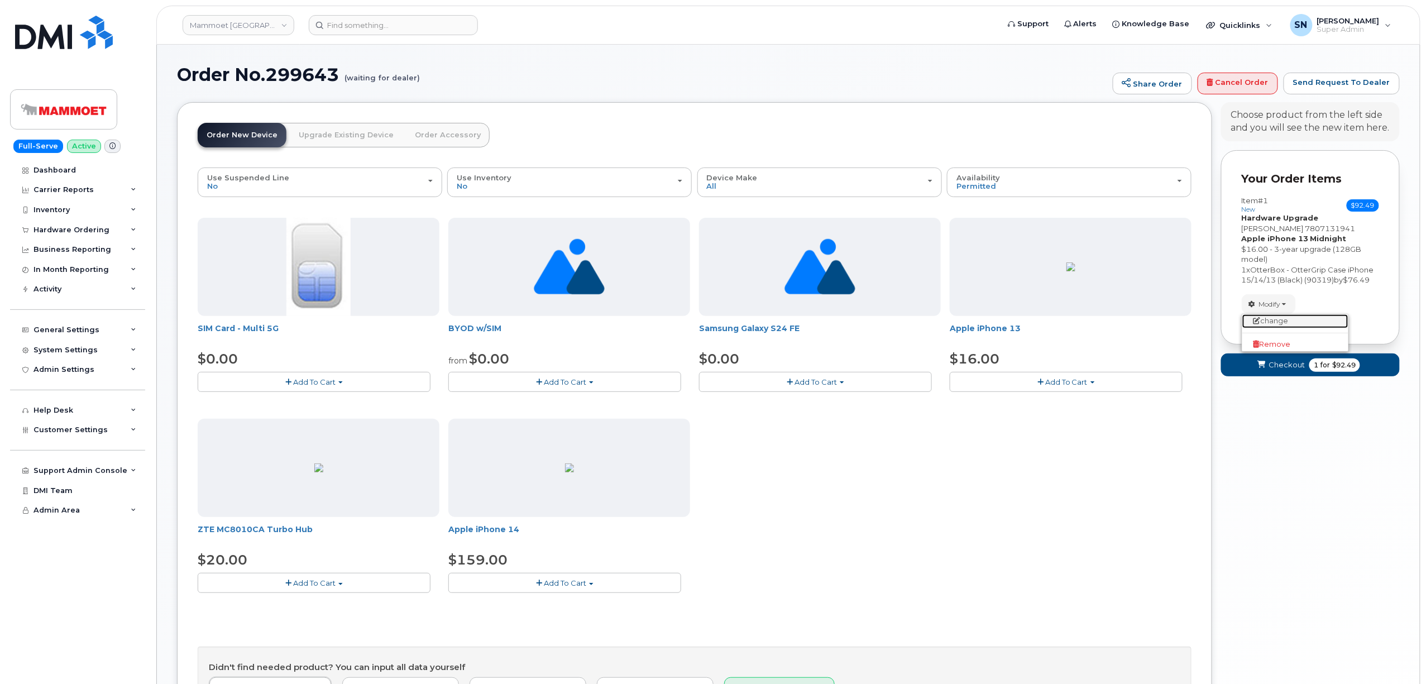
click at [1271, 318] on link "change" at bounding box center [1295, 320] width 106 height 13
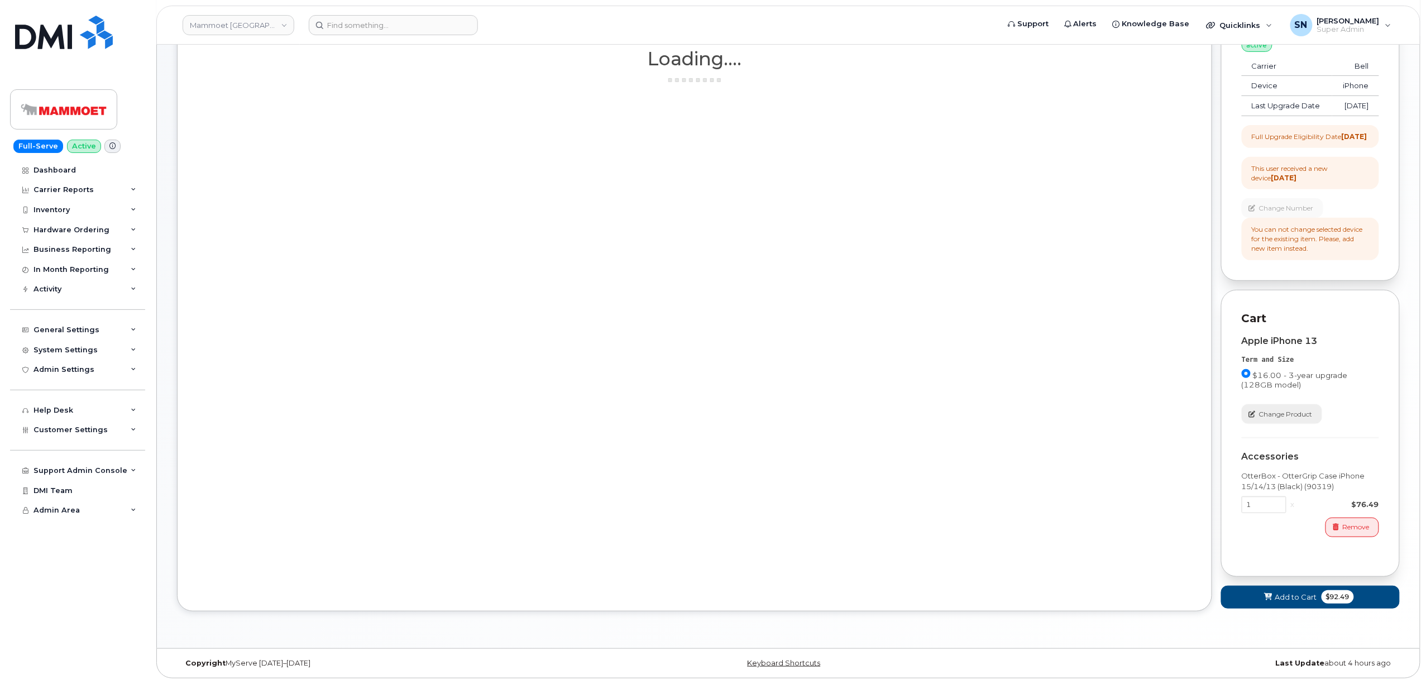
click at [1280, 418] on span "Change Product" at bounding box center [1286, 414] width 54 height 10
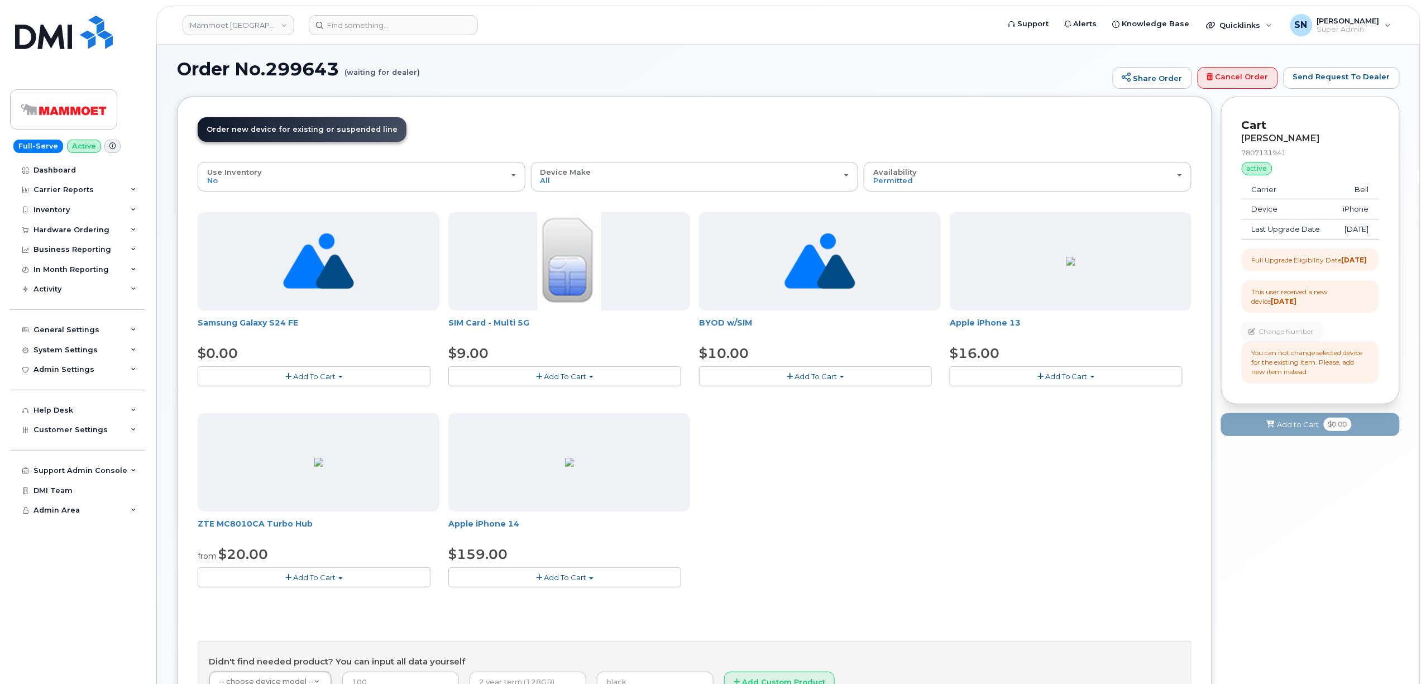
scroll to position [140, 0]
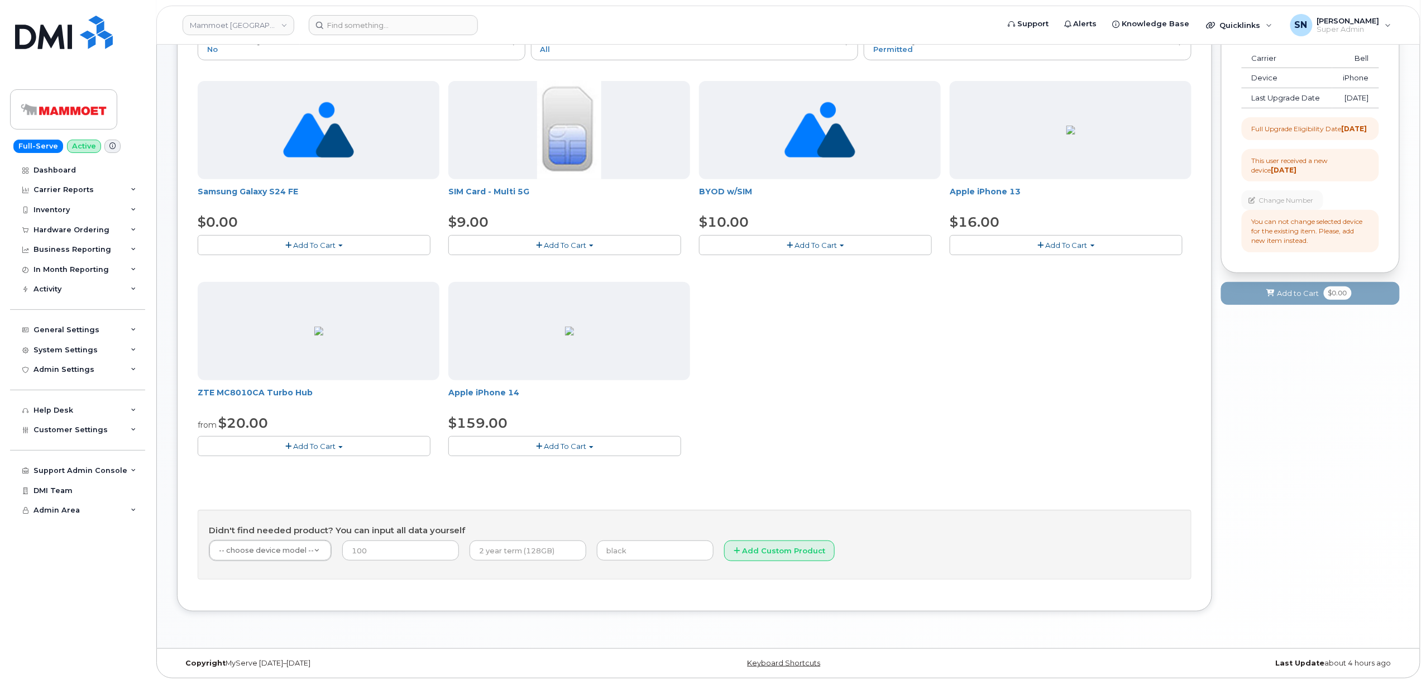
click at [536, 443] on span "button" at bounding box center [539, 446] width 6 height 7
click at [541, 469] on link "$159.00 - 3-year upgrade (128GB model)" at bounding box center [538, 467] width 175 height 14
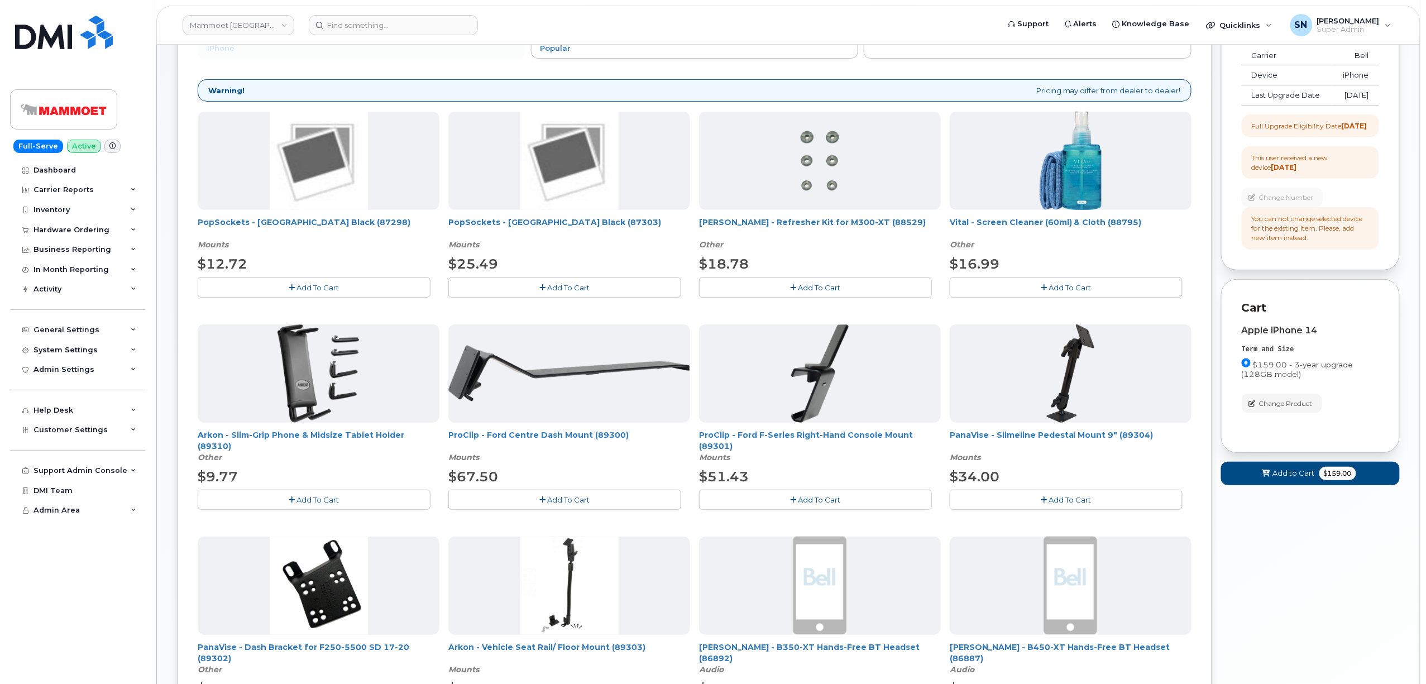
scroll to position [65, 0]
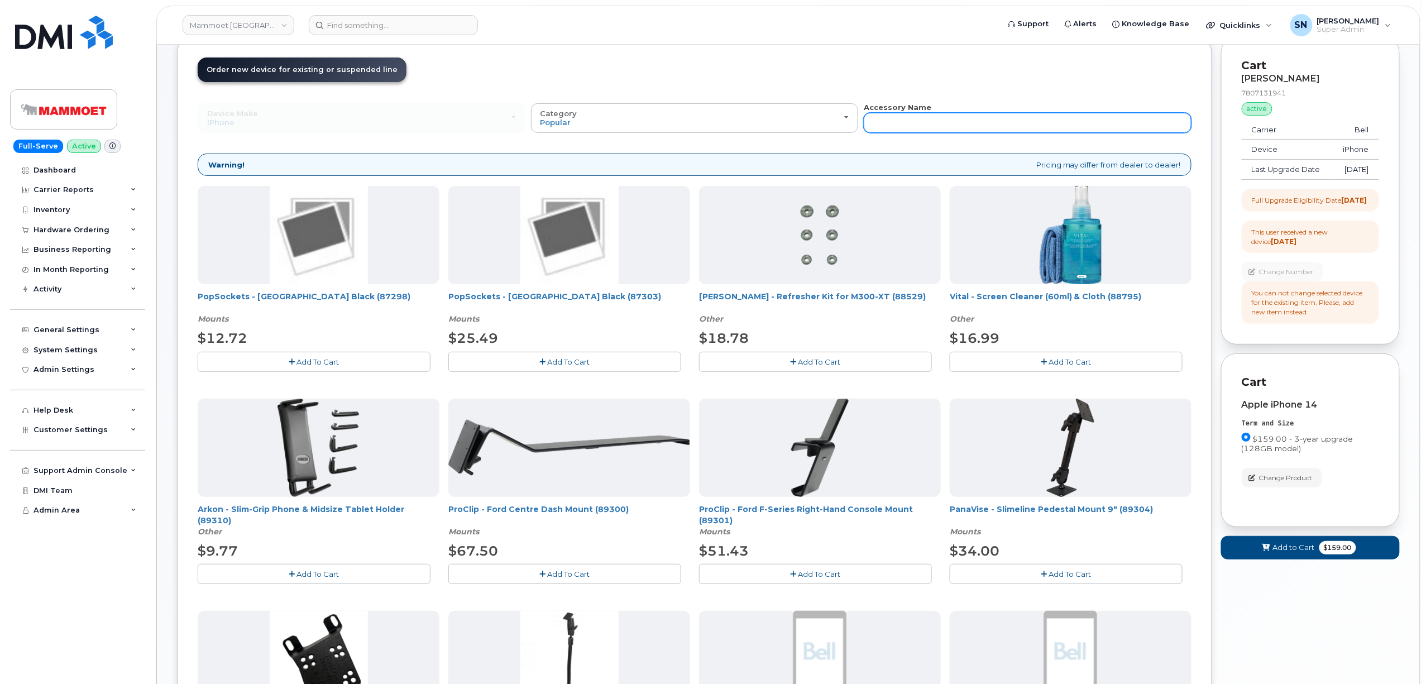
click at [1008, 116] on input "text" at bounding box center [1028, 123] width 328 height 20
paste input "90319"
type input "90319"
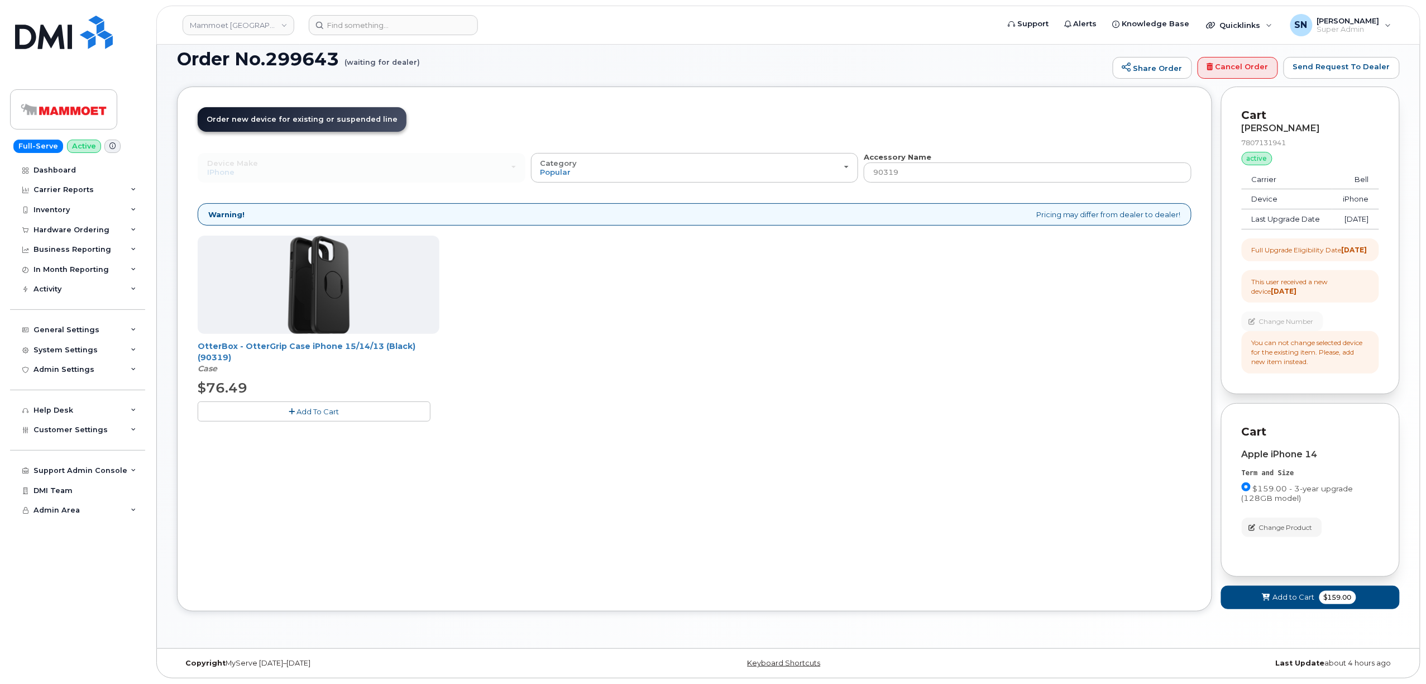
click at [304, 407] on span "Add To Cart" at bounding box center [318, 411] width 42 height 9
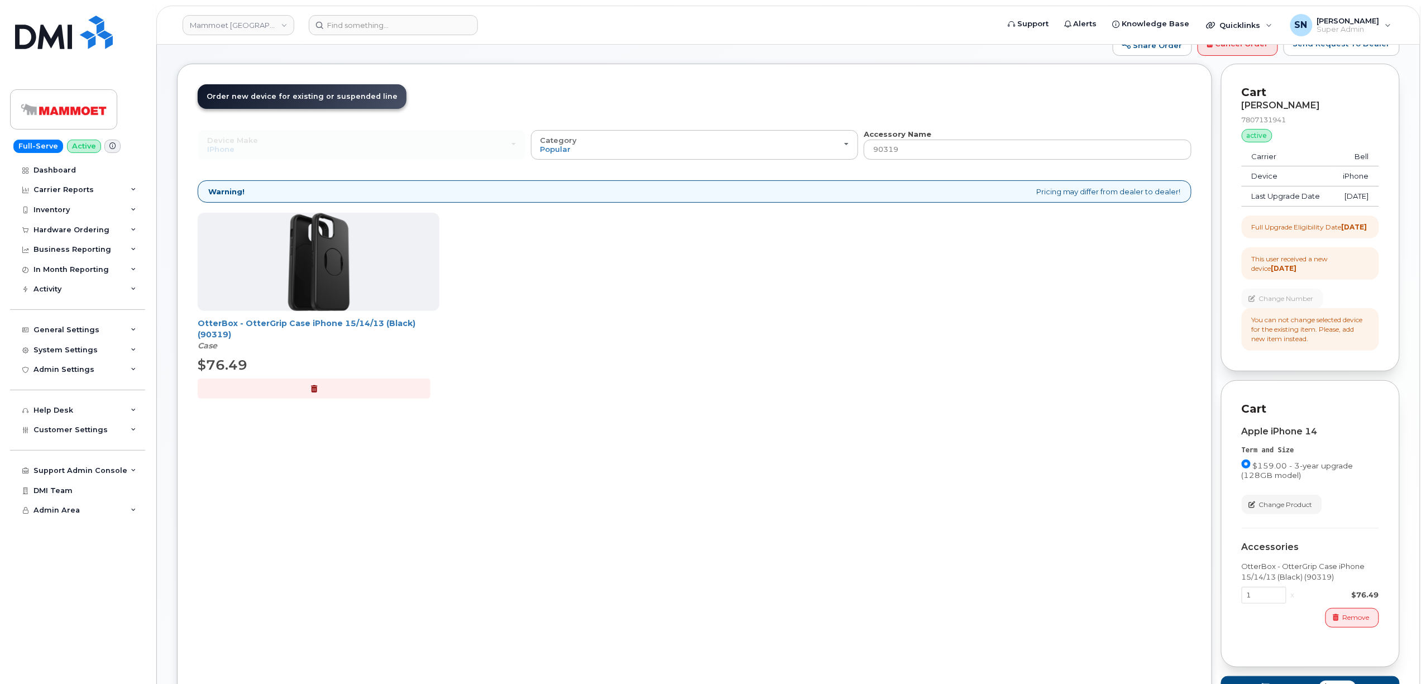
scroll to position [152, 0]
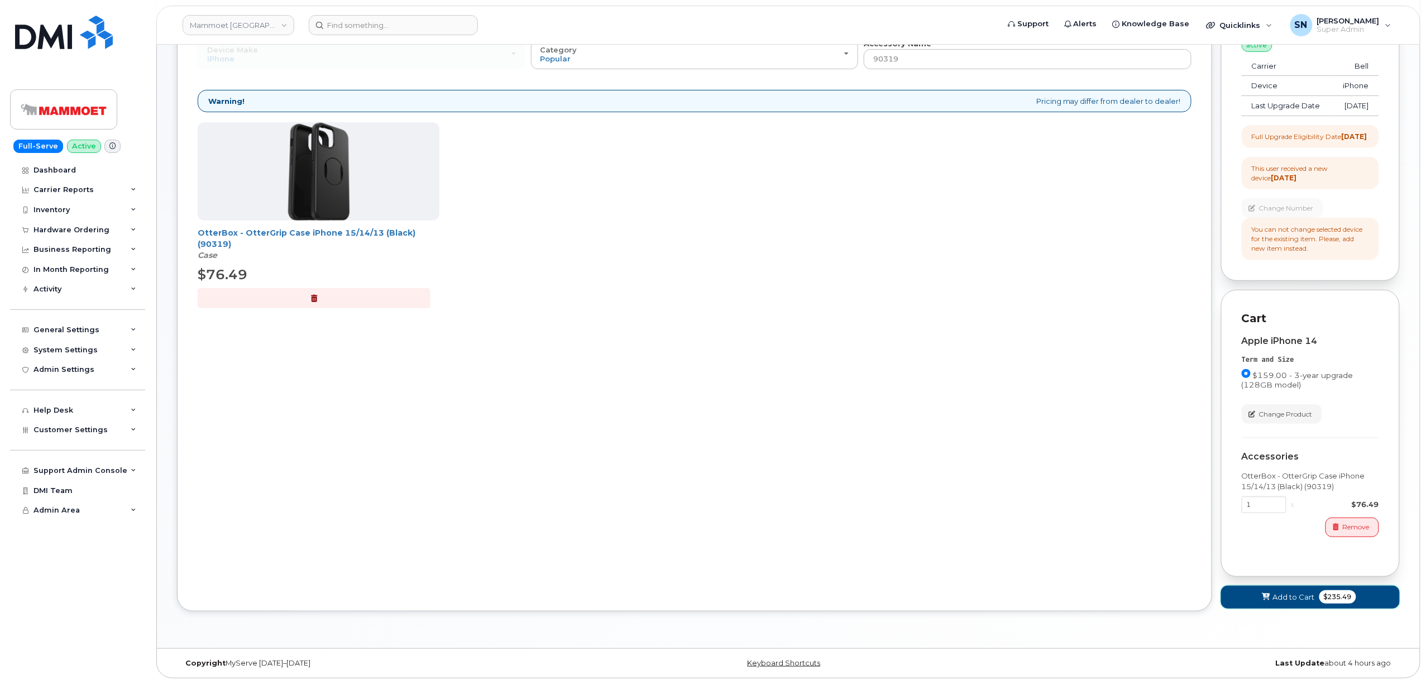
click at [1264, 604] on button "Add to Cart $235.49" at bounding box center [1310, 597] width 179 height 23
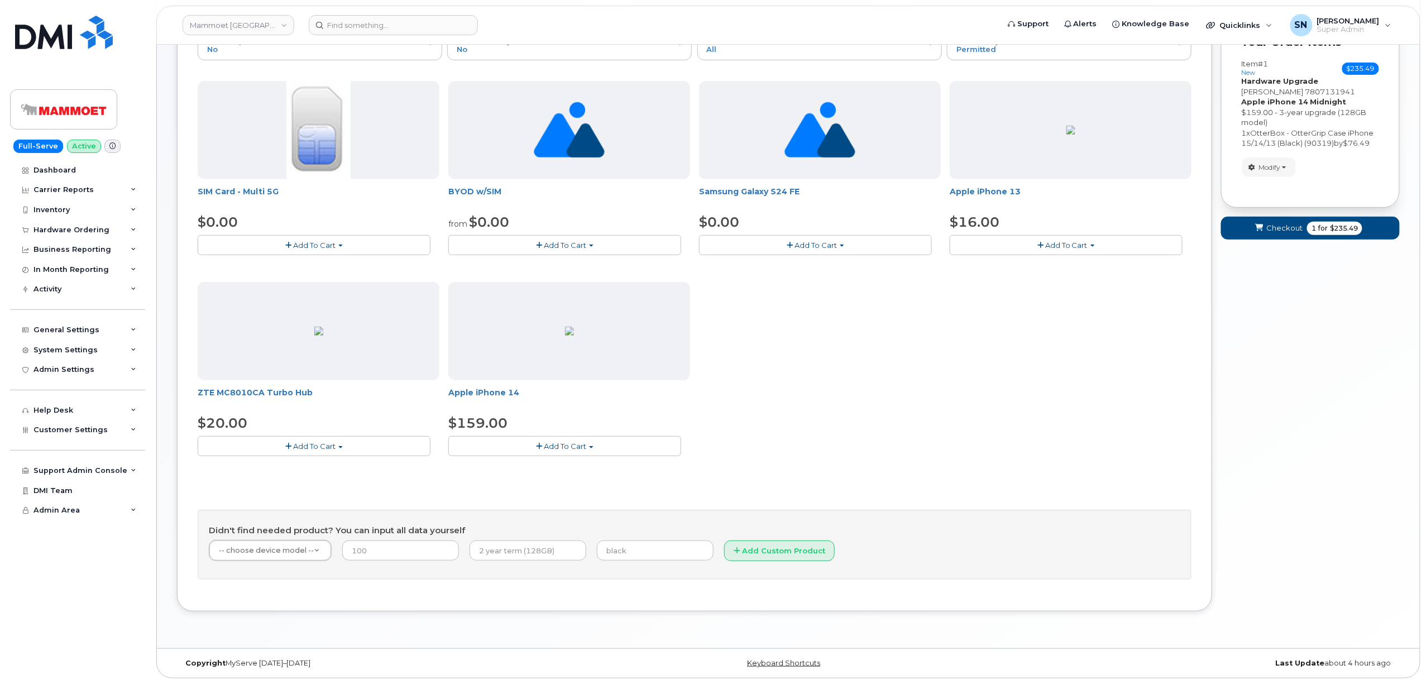
scroll to position [140, 0]
click at [1264, 224] on span "submit" at bounding box center [1259, 228] width 11 height 11
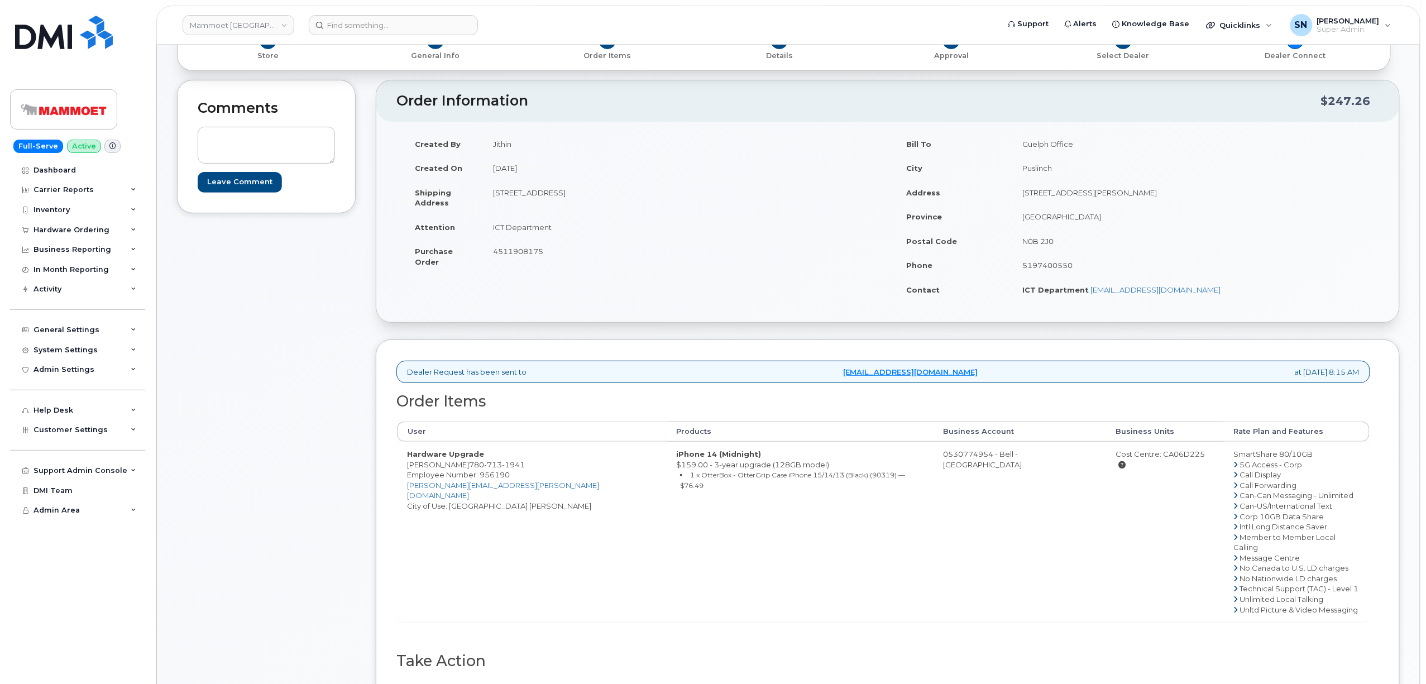
scroll to position [74, 0]
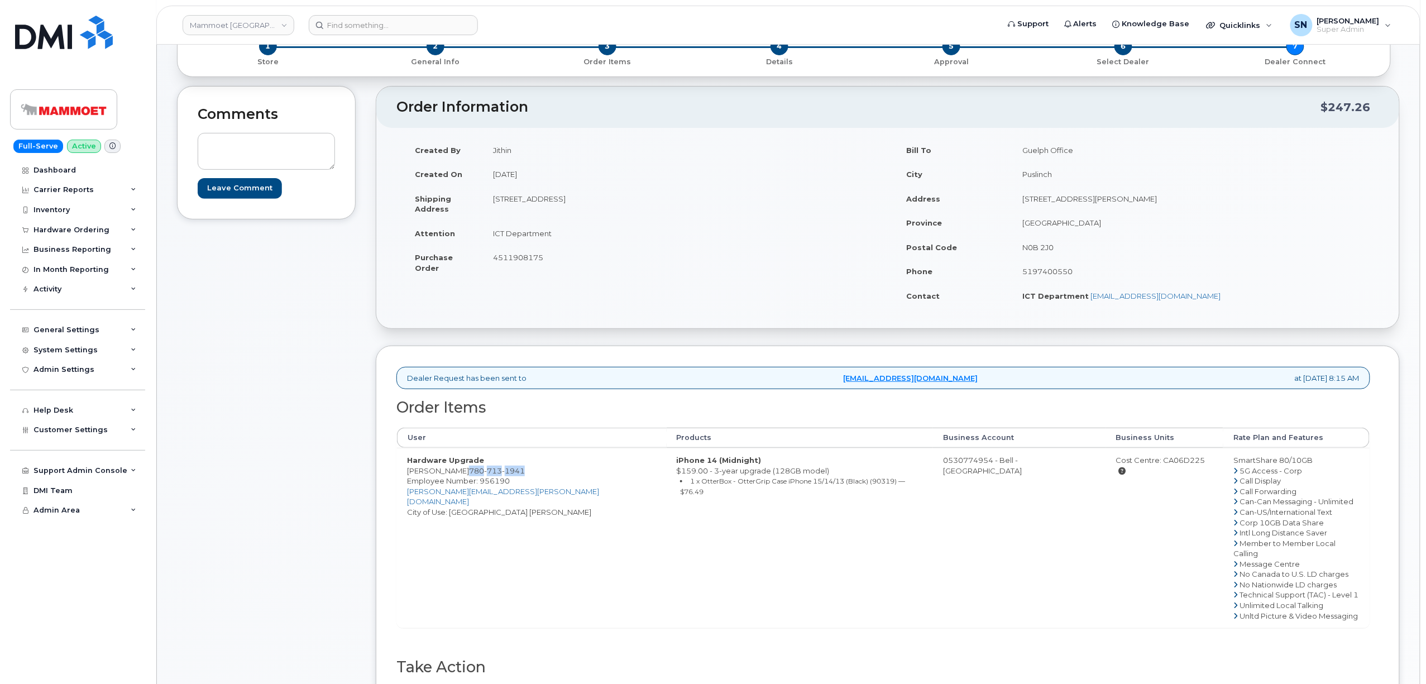
drag, startPoint x: 472, startPoint y: 472, endPoint x: 536, endPoint y: 472, distance: 64.2
click at [536, 472] on td "Hardware Upgrade [PERSON_NAME] [PHONE_NUMBER] Employee Number: 956190 [EMAIL_AD…" at bounding box center [532, 538] width 270 height 180
click at [511, 539] on td "Hardware Upgrade Benjamin Wilson 780 713 1941 Employee Number: 956190 Ben.Wilso…" at bounding box center [532, 538] width 270 height 180
click at [509, 536] on td "Hardware Upgrade Benjamin Wilson 780 713 1941 Employee Number: 956190 Ben.Wilso…" at bounding box center [532, 538] width 270 height 180
drag, startPoint x: 472, startPoint y: 472, endPoint x: 526, endPoint y: 474, distance: 53.6
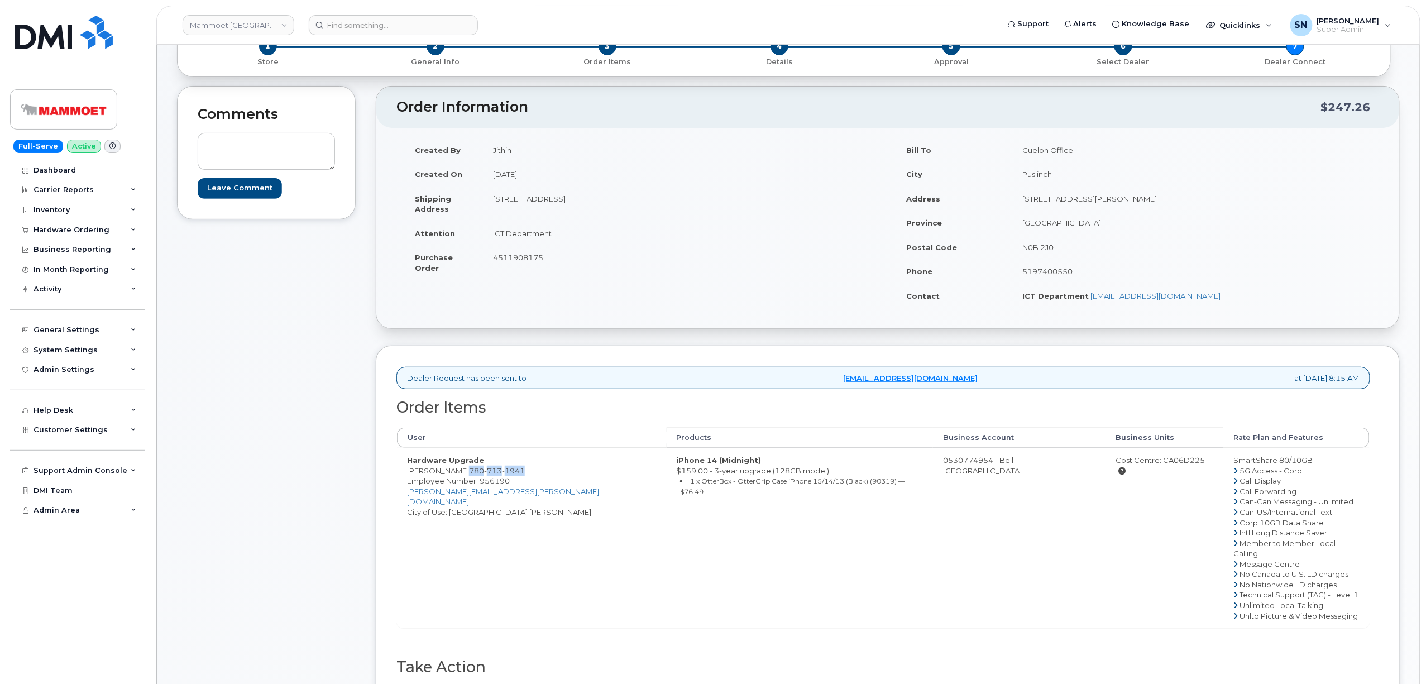
click at [525, 474] on span "780 713 1941" at bounding box center [497, 470] width 56 height 9
copy span "780 713 1941"
click at [400, 495] on td "Hardware Upgrade Benjamin Wilson 780 713 1941 Employee Number: 956190 Ben.Wilso…" at bounding box center [532, 538] width 270 height 180
drag, startPoint x: 407, startPoint y: 472, endPoint x: 467, endPoint y: 476, distance: 60.5
click at [467, 476] on td "Hardware Upgrade Benjamin Wilson 780 713 1941 Employee Number: 956190 Ben.Wilso…" at bounding box center [532, 538] width 270 height 180
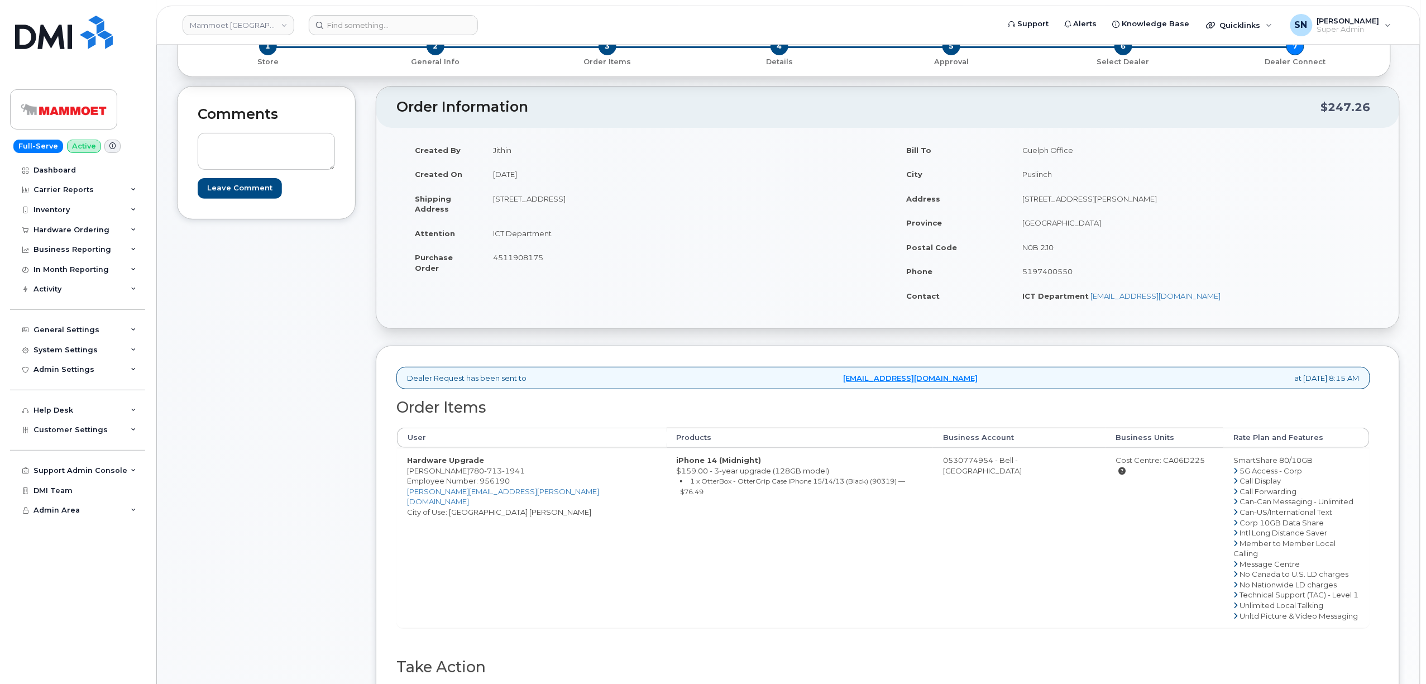
copy td "Benjamin Wilson"
drag, startPoint x: 893, startPoint y: 463, endPoint x: 938, endPoint y: 469, distance: 45.6
click at [938, 469] on td "0530774954 - Bell - Western Canada" at bounding box center [1019, 538] width 172 height 180
copy td "530774954"
click at [1149, 458] on div "Cost Centre: CA06D225" at bounding box center [1165, 465] width 98 height 21
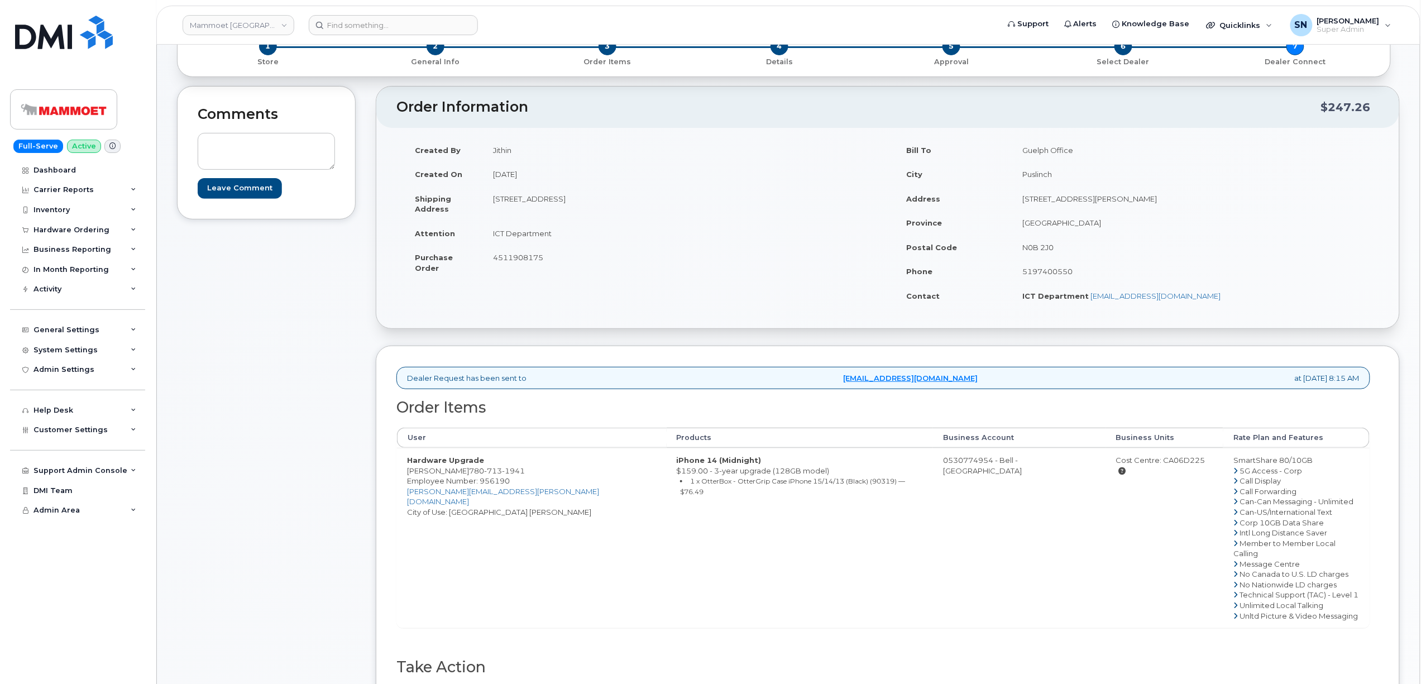
click at [1144, 462] on div "Cost Centre: CA06D225" at bounding box center [1165, 465] width 98 height 21
copy div "CA06D225"
drag, startPoint x: 493, startPoint y: 200, endPoint x: 552, endPoint y: 204, distance: 58.7
click at [552, 204] on td "12920 33 St NE Edmonton Alberta T6S 1H6" at bounding box center [681, 203] width 396 height 35
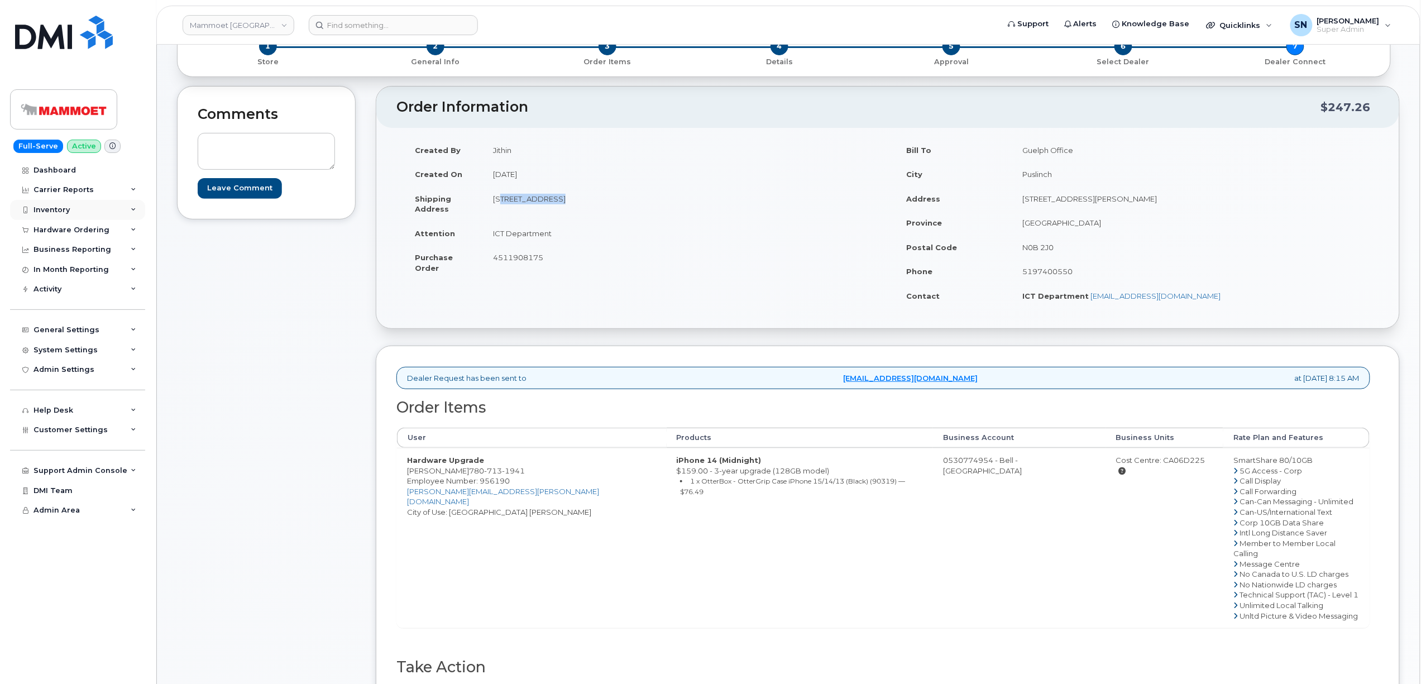
copy td "12920 33 St NE"
drag, startPoint x: 554, startPoint y: 195, endPoint x: 588, endPoint y: 207, distance: 35.8
click at [588, 207] on td "12920 33 St NE Edmonton Alberta T6S 1H6" at bounding box center [681, 203] width 396 height 35
copy td "Edmonto"
click at [659, 228] on td "ICT Department" at bounding box center [681, 233] width 396 height 25
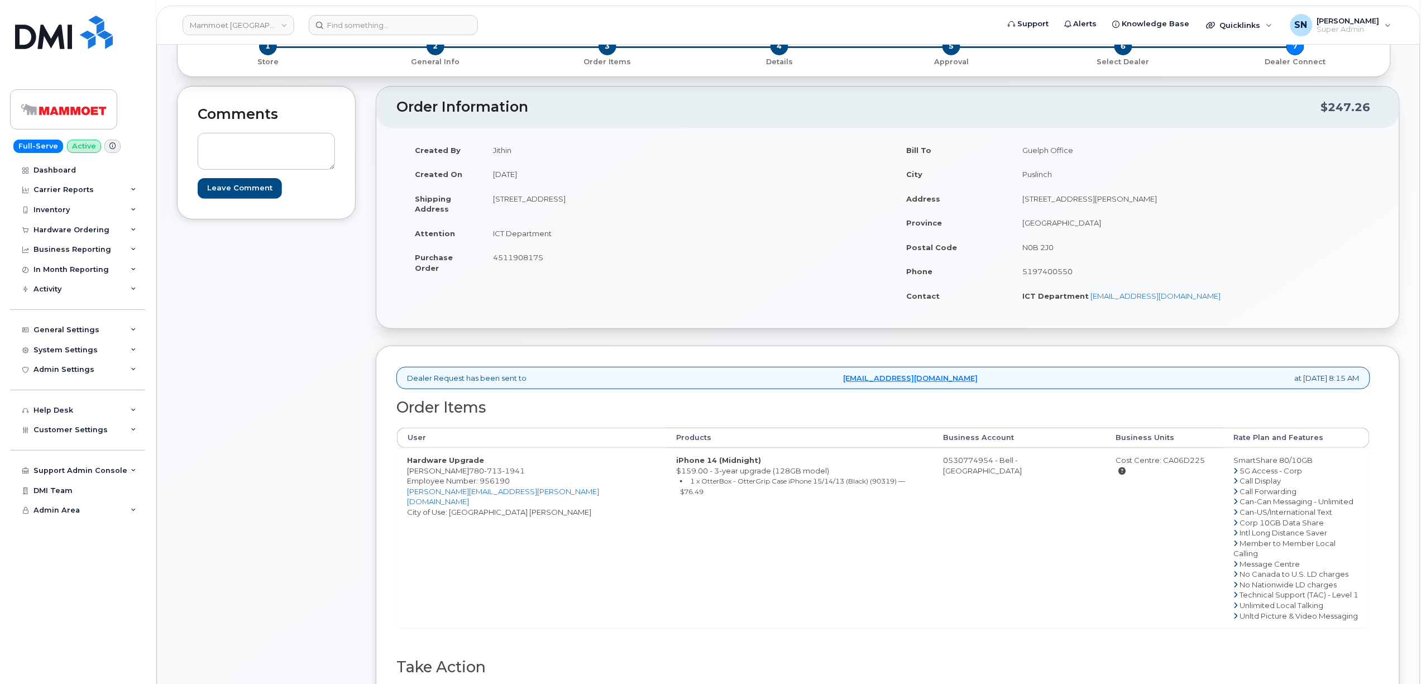
drag, startPoint x: 625, startPoint y: 196, endPoint x: 662, endPoint y: 203, distance: 37.4
click at [662, 203] on td "12920 33 St NE Edmonton Alberta T6S 1H6" at bounding box center [681, 203] width 396 height 35
copy td "T6S 1H6"
drag, startPoint x: 493, startPoint y: 233, endPoint x: 563, endPoint y: 233, distance: 69.8
click at [563, 233] on td "ICT Department" at bounding box center [681, 233] width 396 height 25
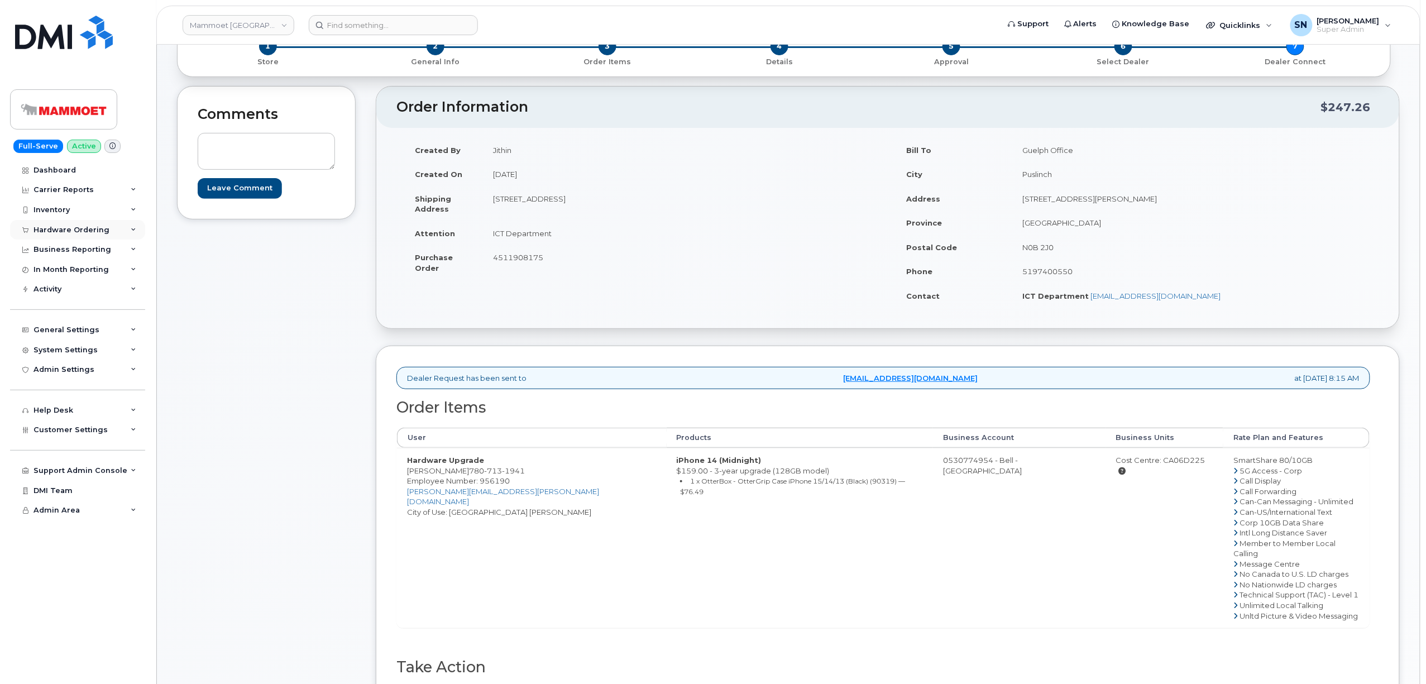
copy td "ICT Department"
drag, startPoint x: 472, startPoint y: 472, endPoint x: 346, endPoint y: 416, distance: 137.4
click at [525, 472] on span "780 713 1941" at bounding box center [497, 470] width 56 height 9
copy span "780 713 1941"
click at [380, 473] on div "Dealer Request has been sent to procurement@myserve.ca at Sep 02, 2025 8:15 AM …" at bounding box center [888, 545] width 1024 height 398
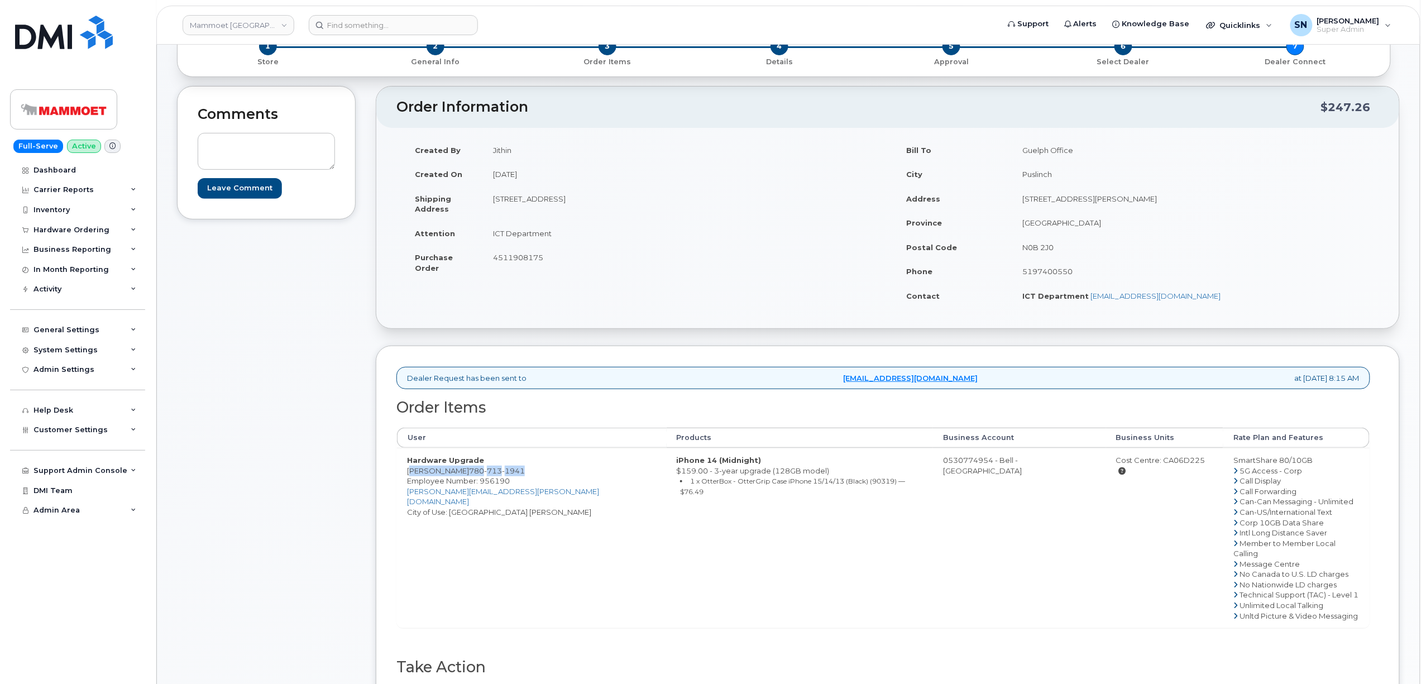
drag, startPoint x: 408, startPoint y: 472, endPoint x: 534, endPoint y: 469, distance: 126.8
click at [534, 469] on td "Hardware Upgrade Benjamin Wilson 780 713 1941 Employee Number: 956190 Ben.Wilso…" at bounding box center [532, 538] width 270 height 180
copy td "Benjamin Wilson 780 713 1941"
click at [524, 260] on span "4511908175" at bounding box center [518, 257] width 50 height 9
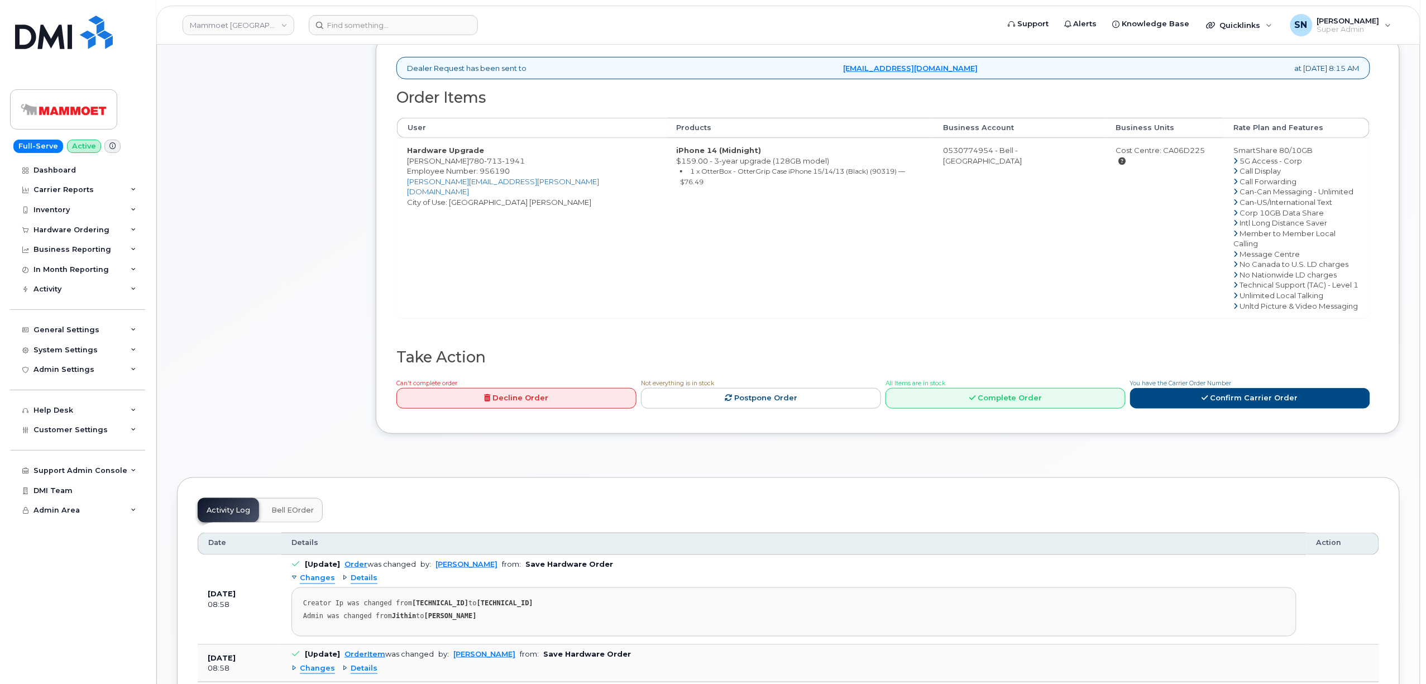
scroll to position [521, 0]
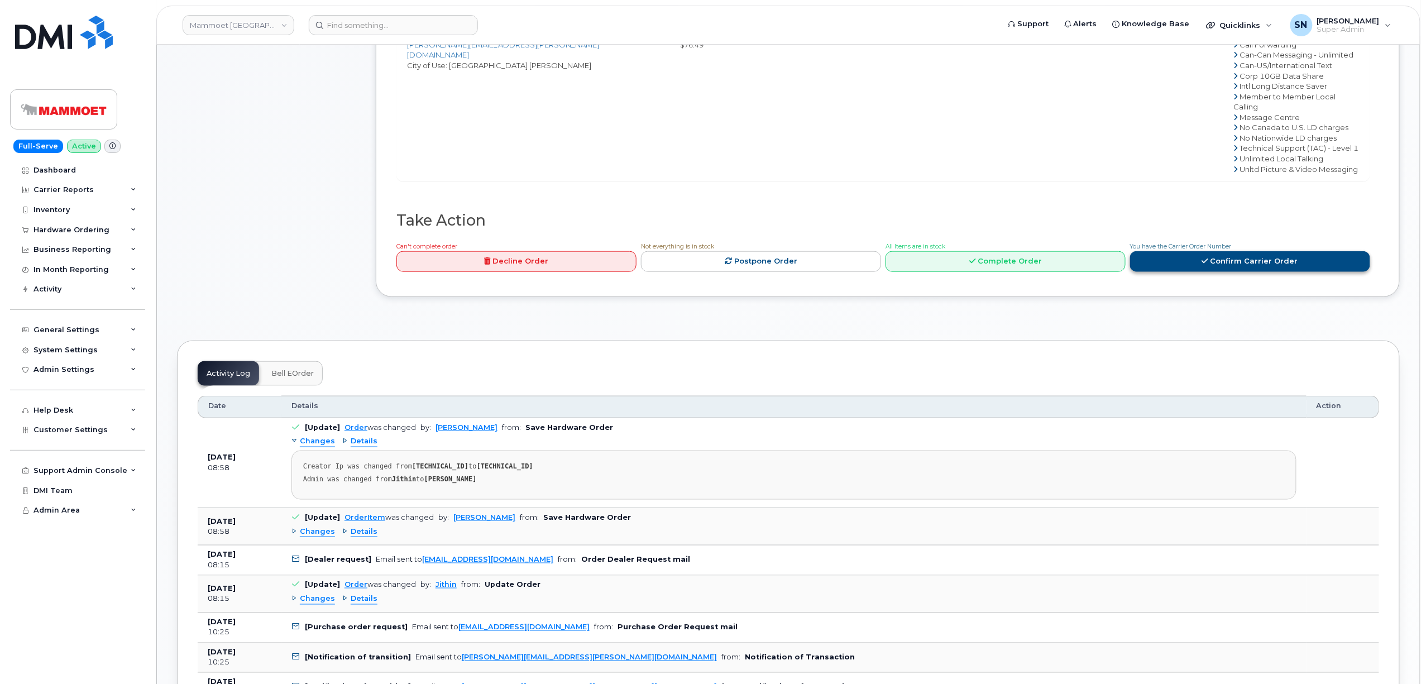
click at [1195, 251] on link "Confirm Carrier Order" at bounding box center [1250, 261] width 240 height 21
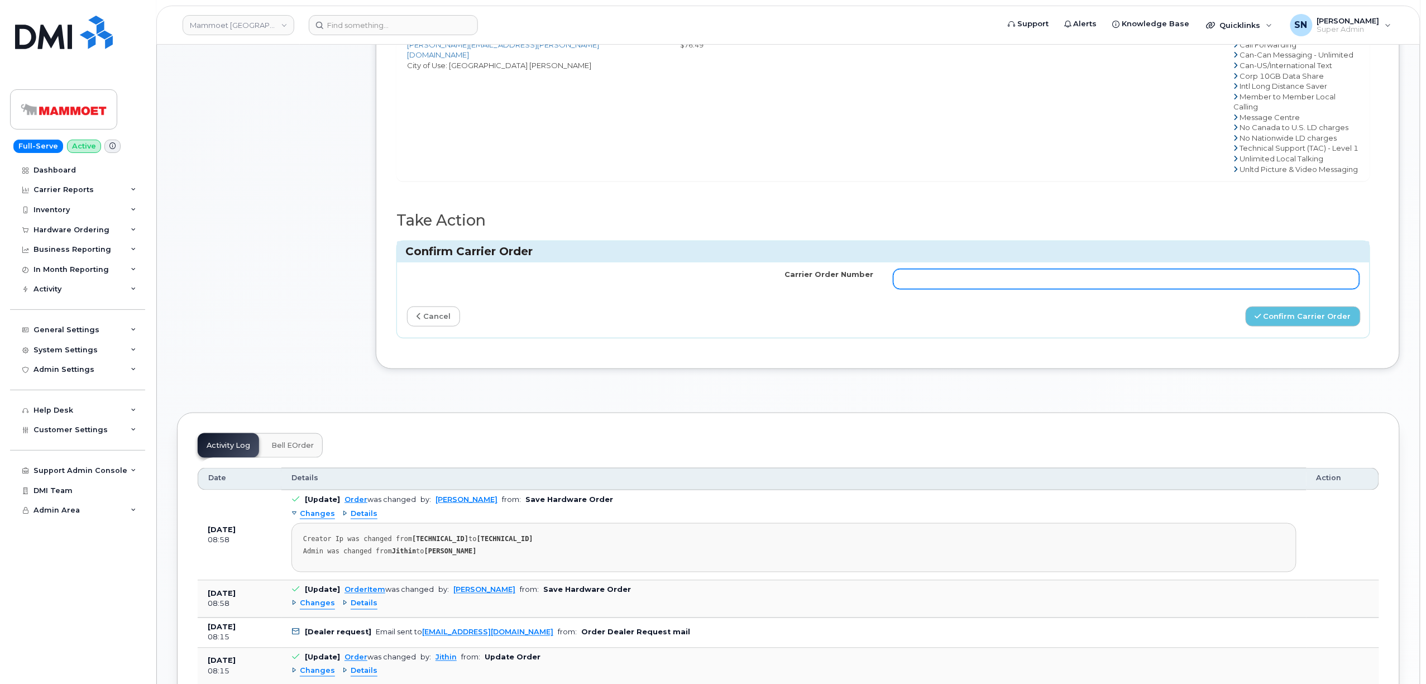
click at [1156, 277] on input "Carrier Order Number" at bounding box center [1126, 279] width 466 height 20
paste input "3013496"
type input "3013496"
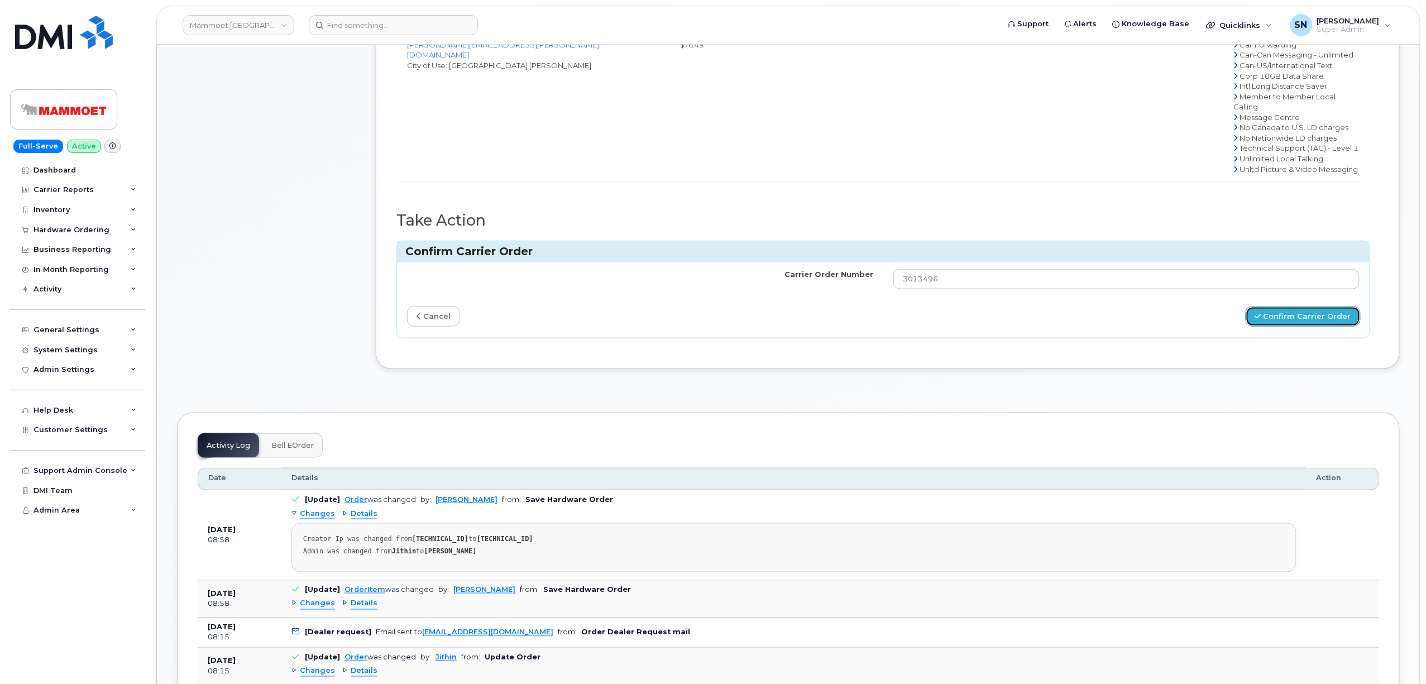
click at [1298, 309] on button "Confirm Carrier Order" at bounding box center [1302, 316] width 115 height 21
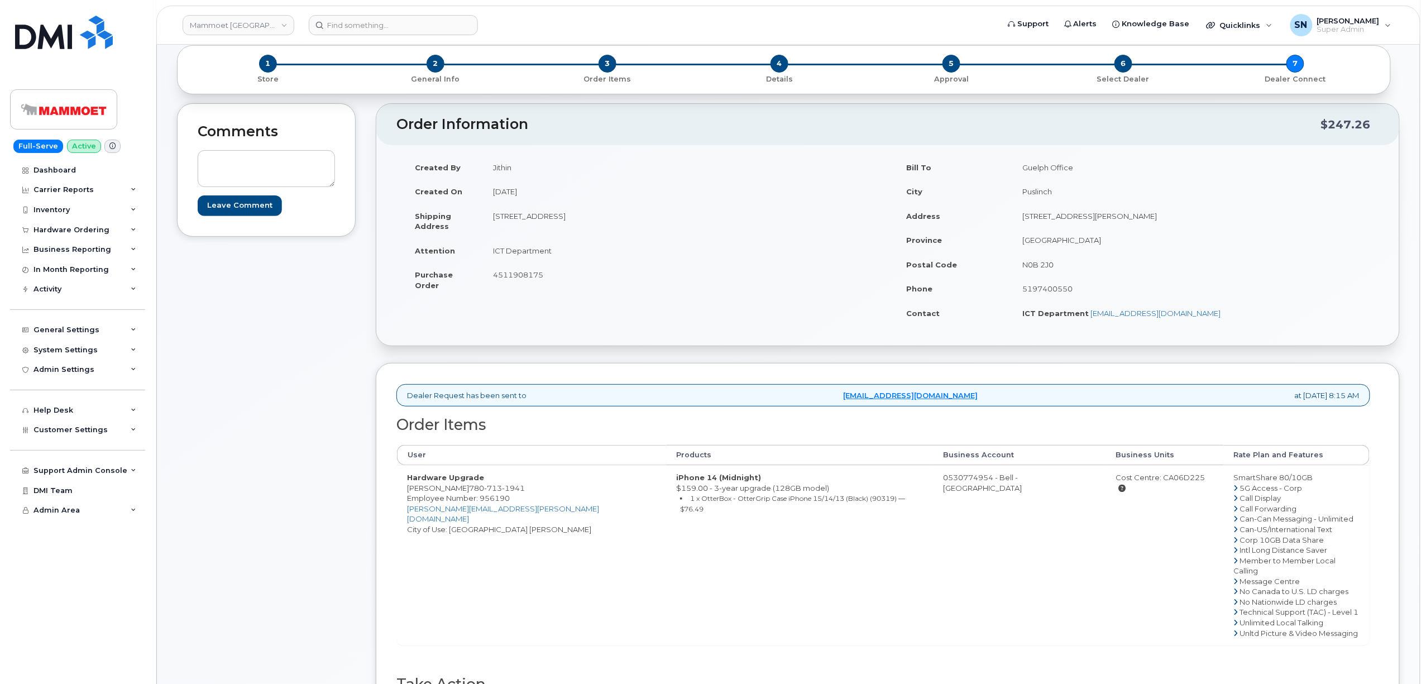
scroll to position [0, 0]
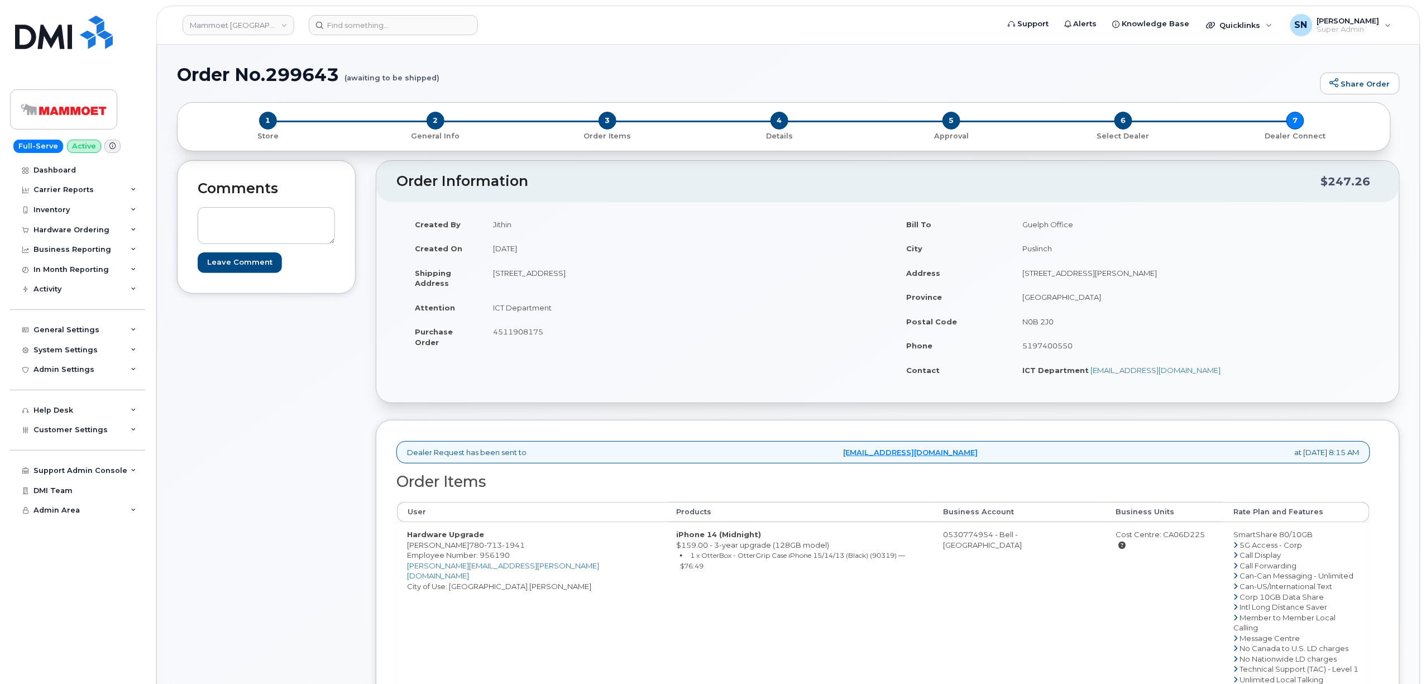
click at [251, 384] on div "Comments Leave Comment" at bounding box center [266, 513] width 179 height 706
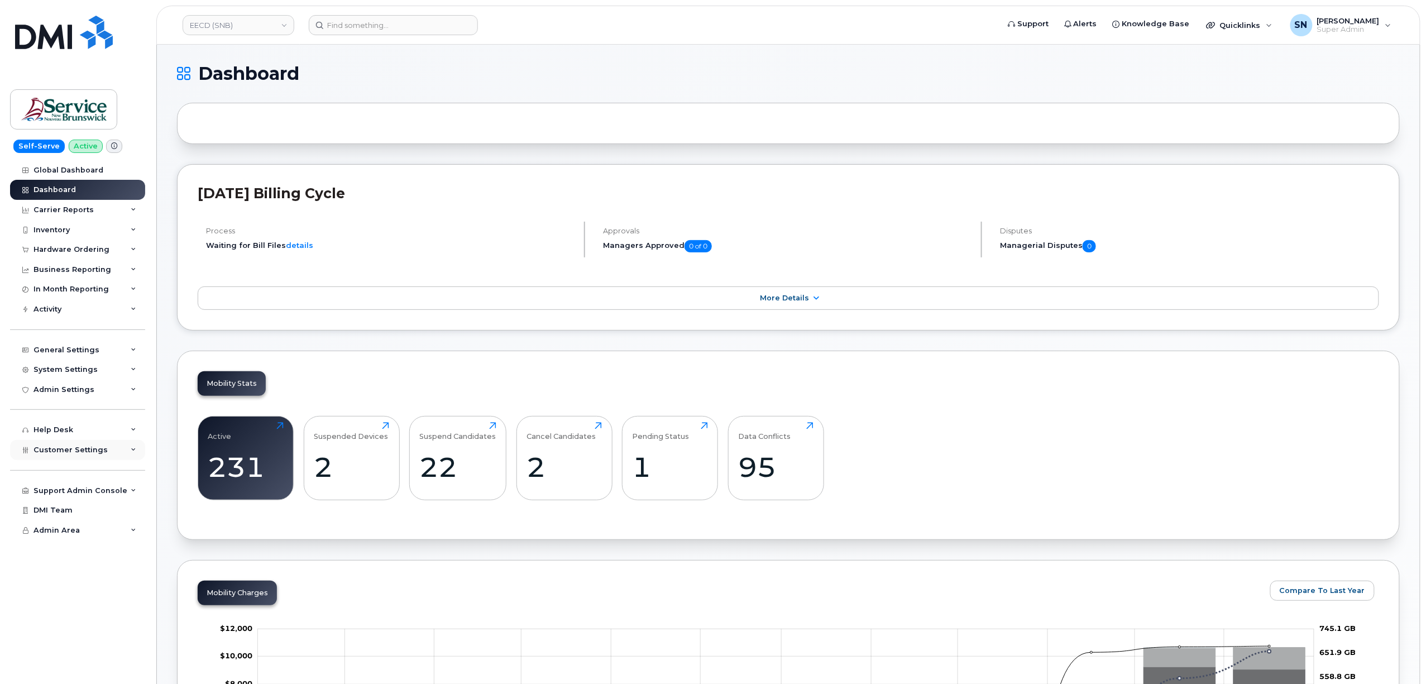
click at [74, 454] on span "Customer Settings" at bounding box center [70, 449] width 74 height 8
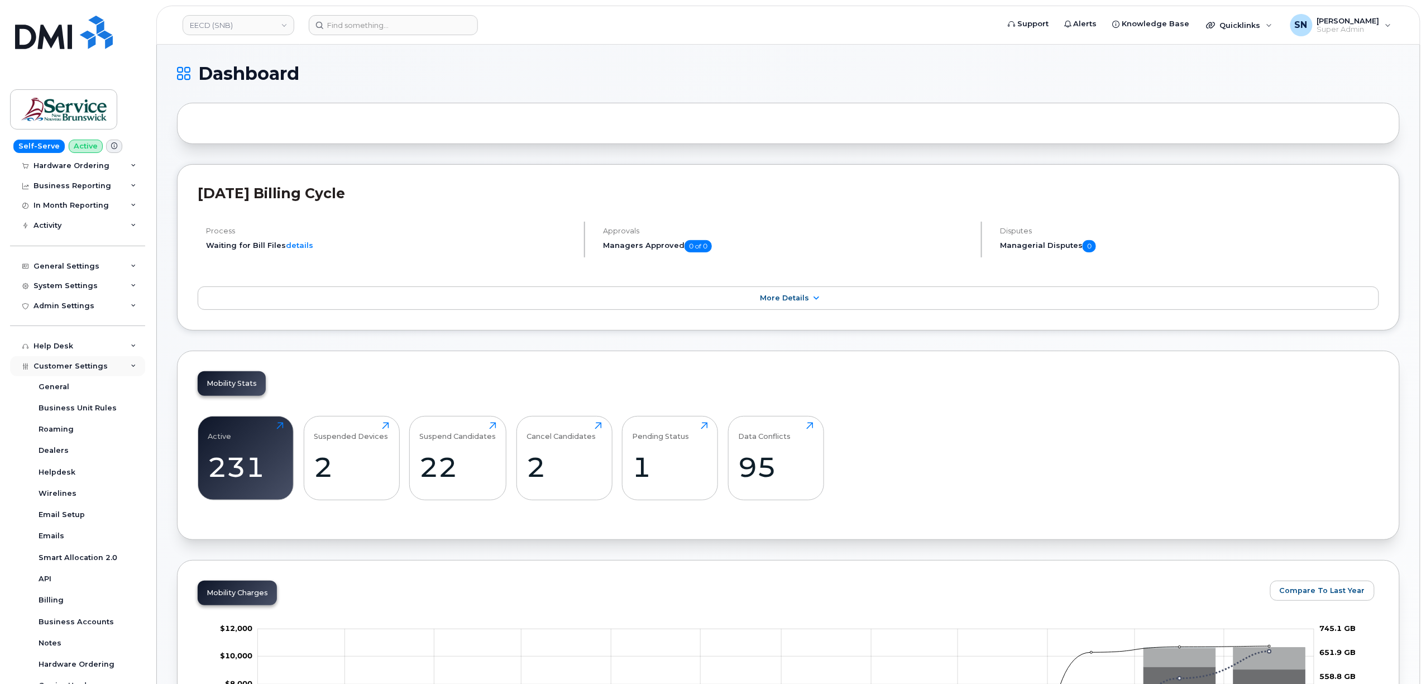
scroll to position [175, 0]
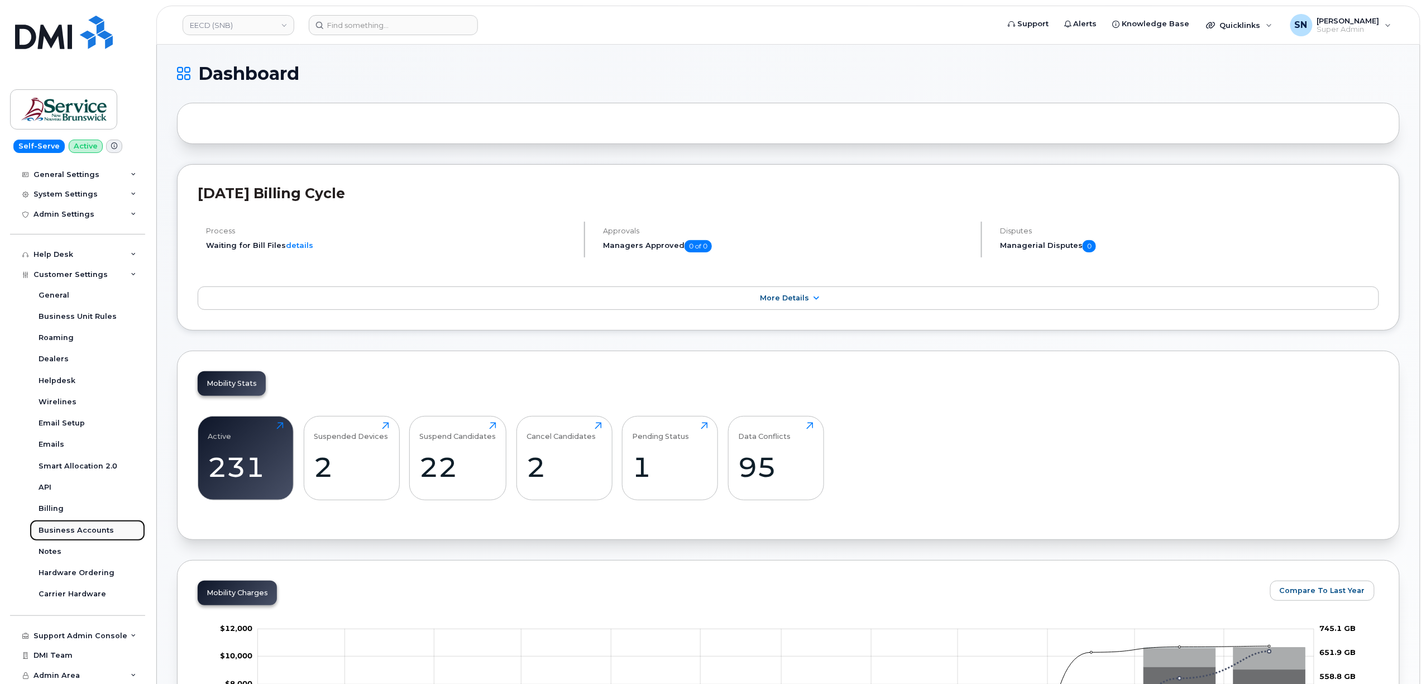
click at [92, 534] on div "Business Accounts" at bounding box center [76, 530] width 75 height 10
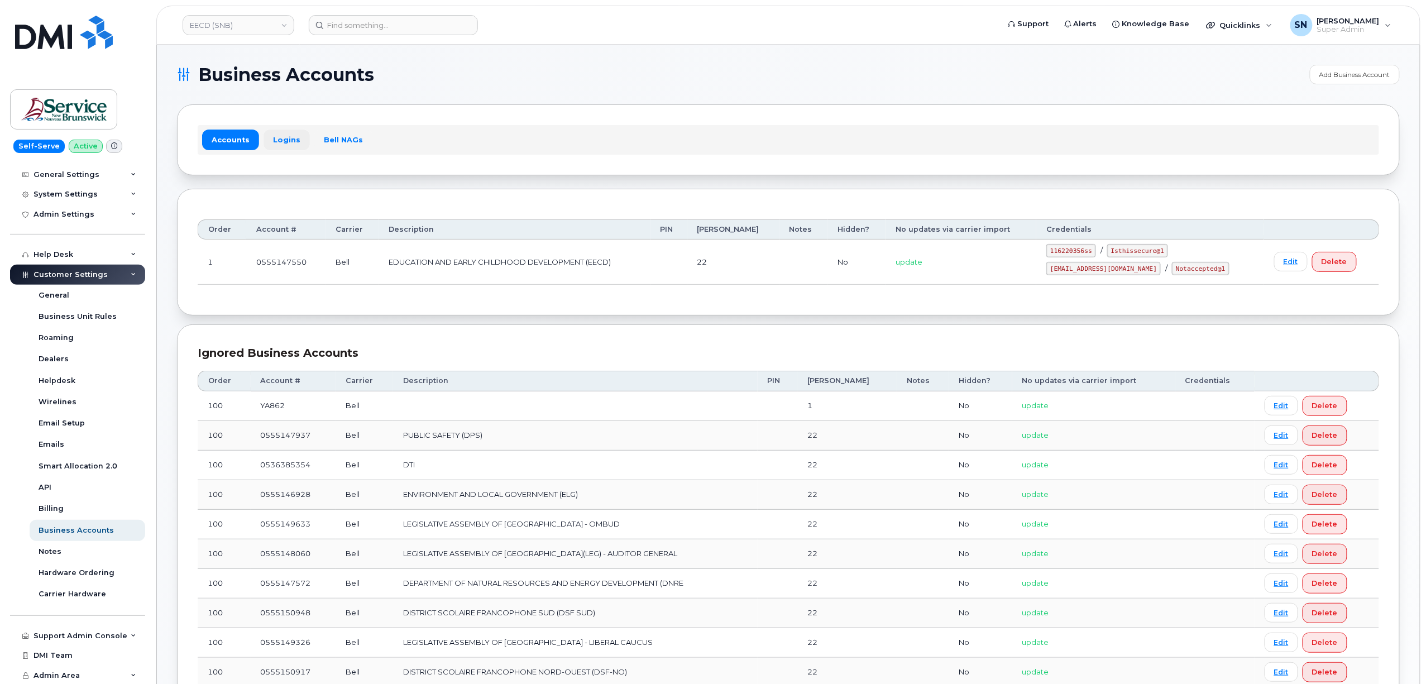
click at [288, 141] on link "Logins" at bounding box center [286, 140] width 46 height 20
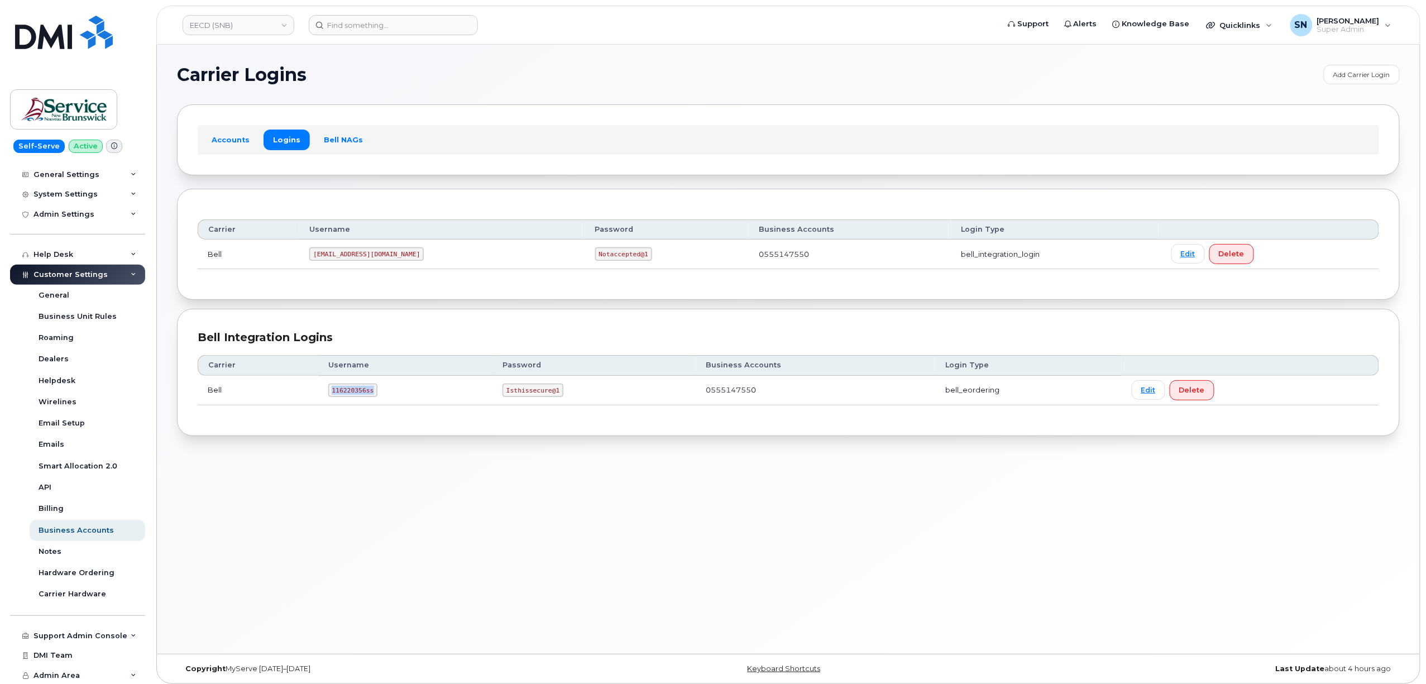
drag, startPoint x: 330, startPoint y: 390, endPoint x: 373, endPoint y: 397, distance: 43.7
click at [373, 397] on code "116220356ss" at bounding box center [353, 390] width 50 height 13
copy code "116220356ss"
drag, startPoint x: 504, startPoint y: 395, endPoint x: 559, endPoint y: 395, distance: 55.8
click at [561, 395] on td "Isthissecure@1" at bounding box center [593, 391] width 203 height 30
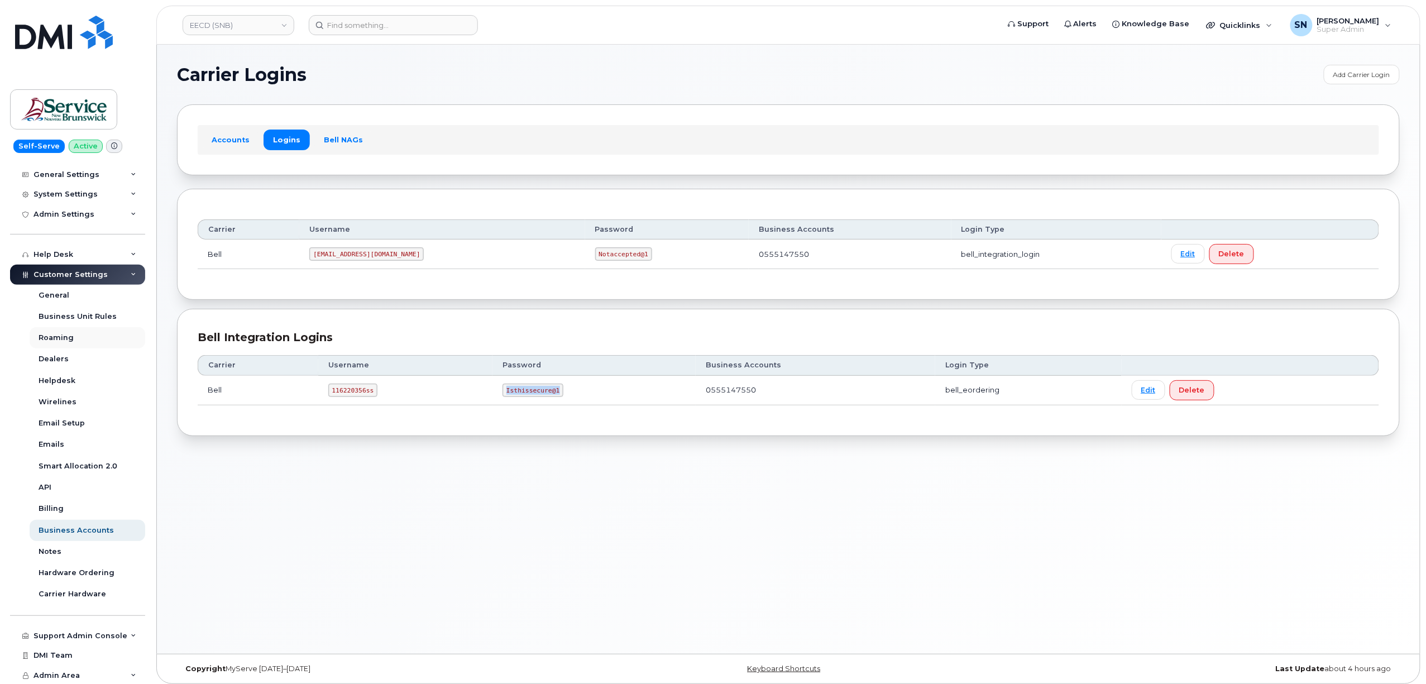
copy code "Isthissecure@1"
click at [247, 28] on link "EECD (SNB)" at bounding box center [239, 25] width 112 height 20
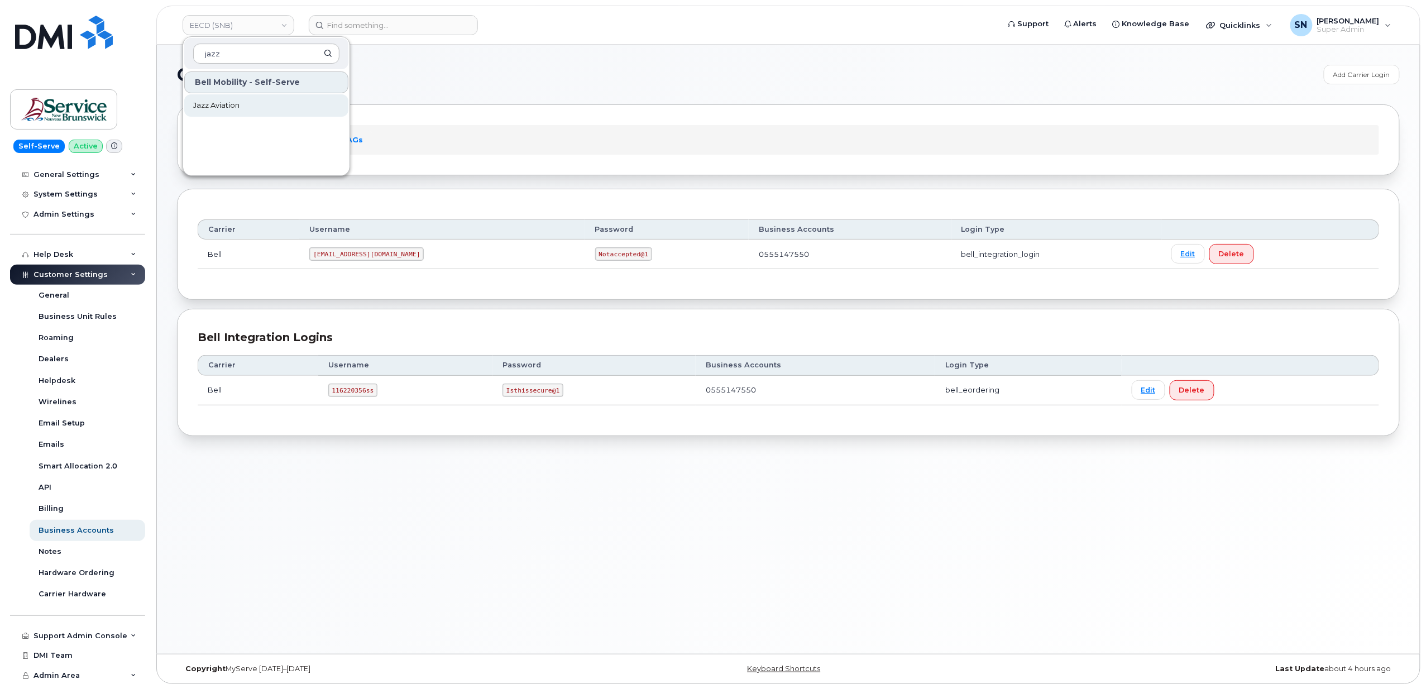
type input "jazz"
click at [231, 110] on span "Jazz Aviation" at bounding box center [216, 105] width 46 height 11
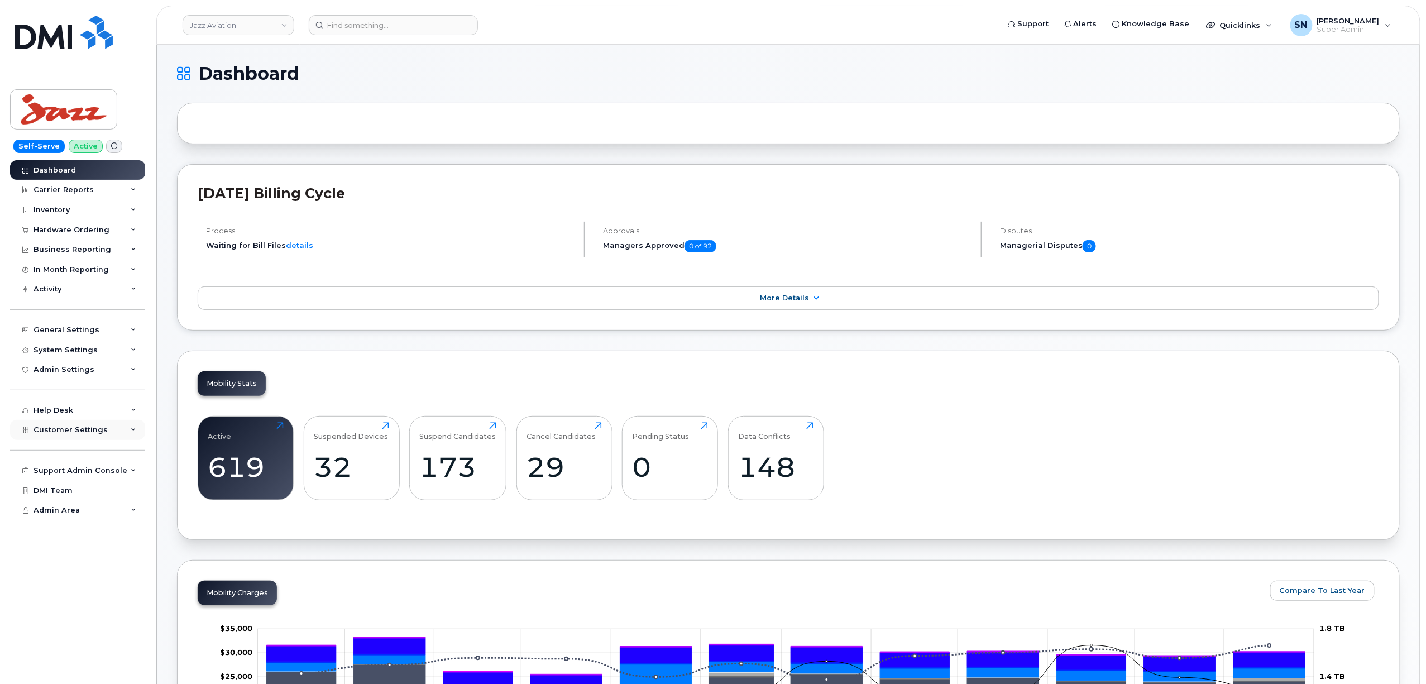
click at [68, 422] on div "Customer Settings" at bounding box center [77, 430] width 135 height 20
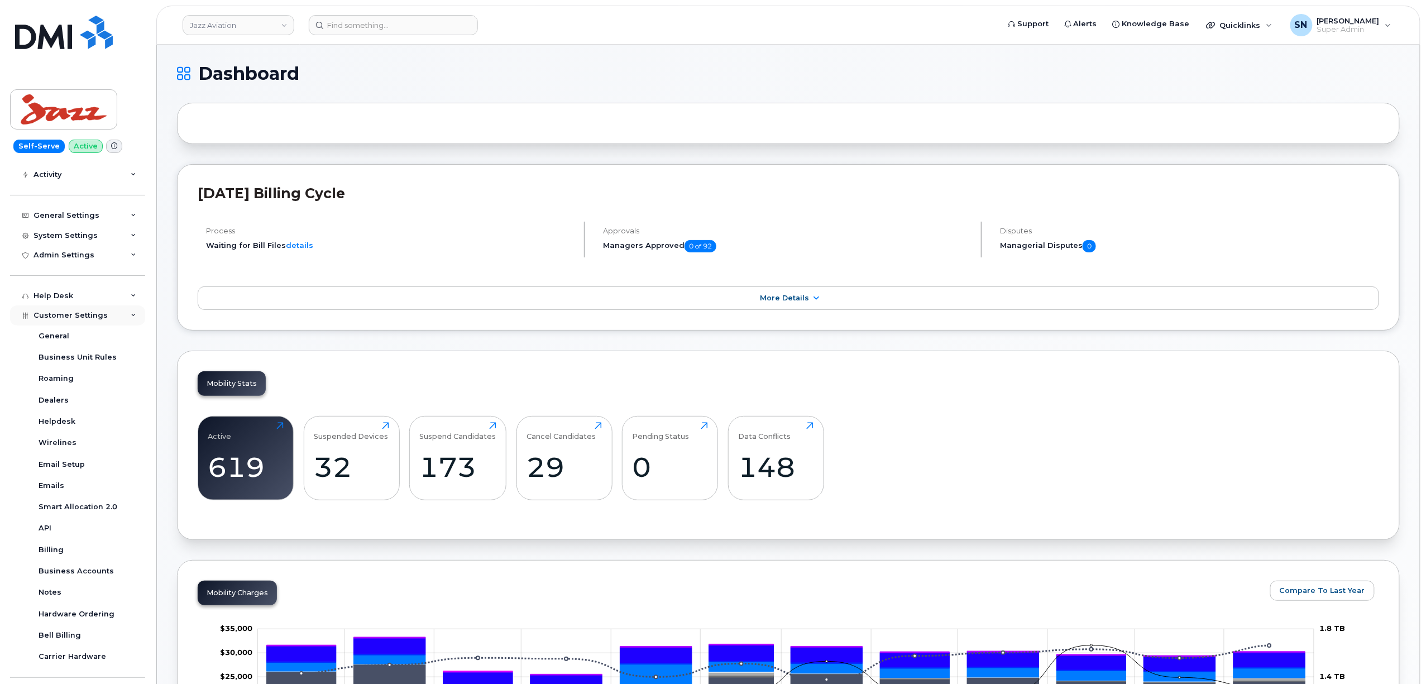
scroll to position [177, 0]
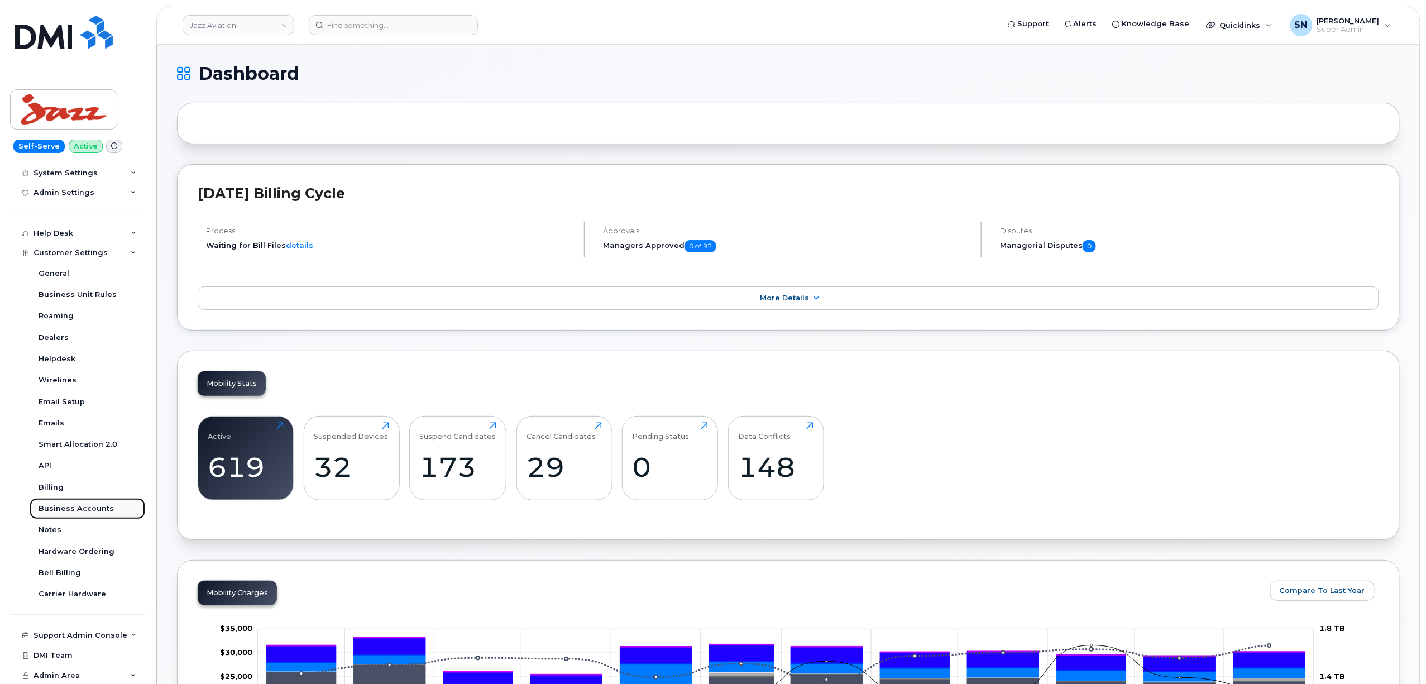
click at [96, 511] on div "Business Accounts" at bounding box center [76, 509] width 75 height 10
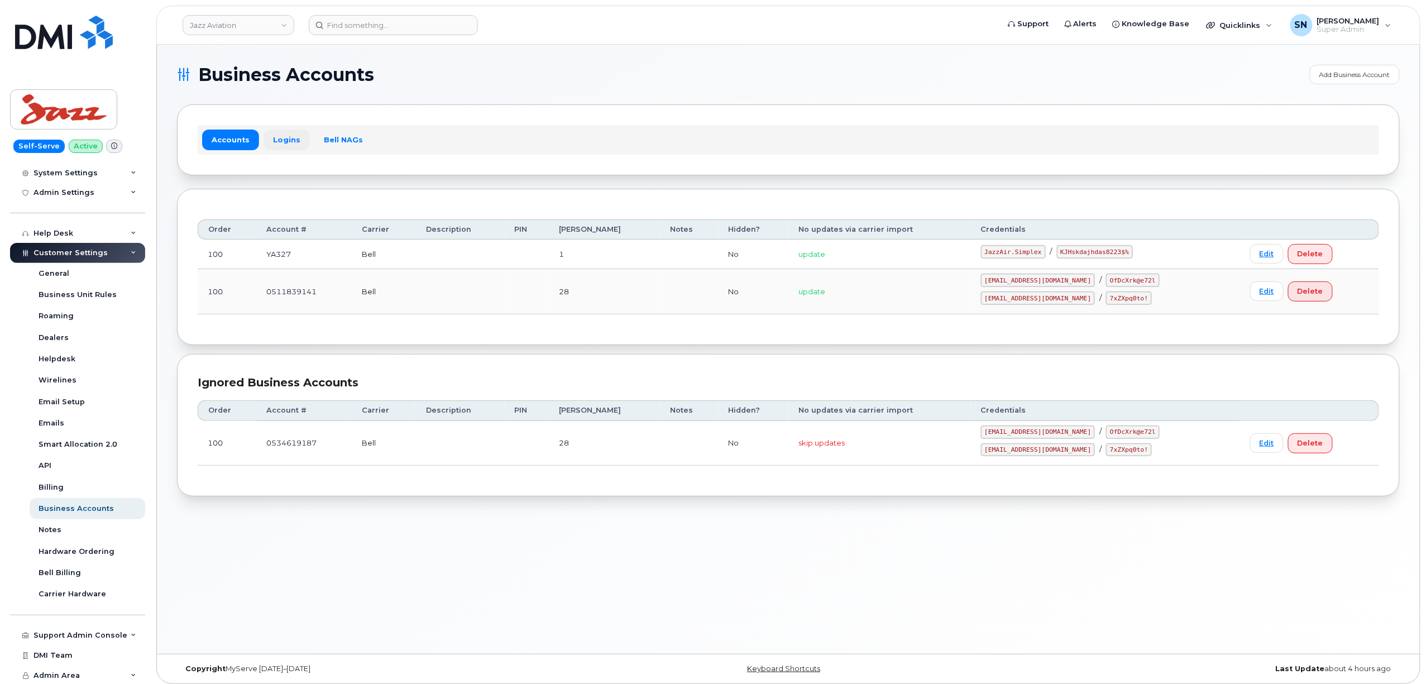
click at [289, 130] on link "Logins" at bounding box center [286, 140] width 46 height 20
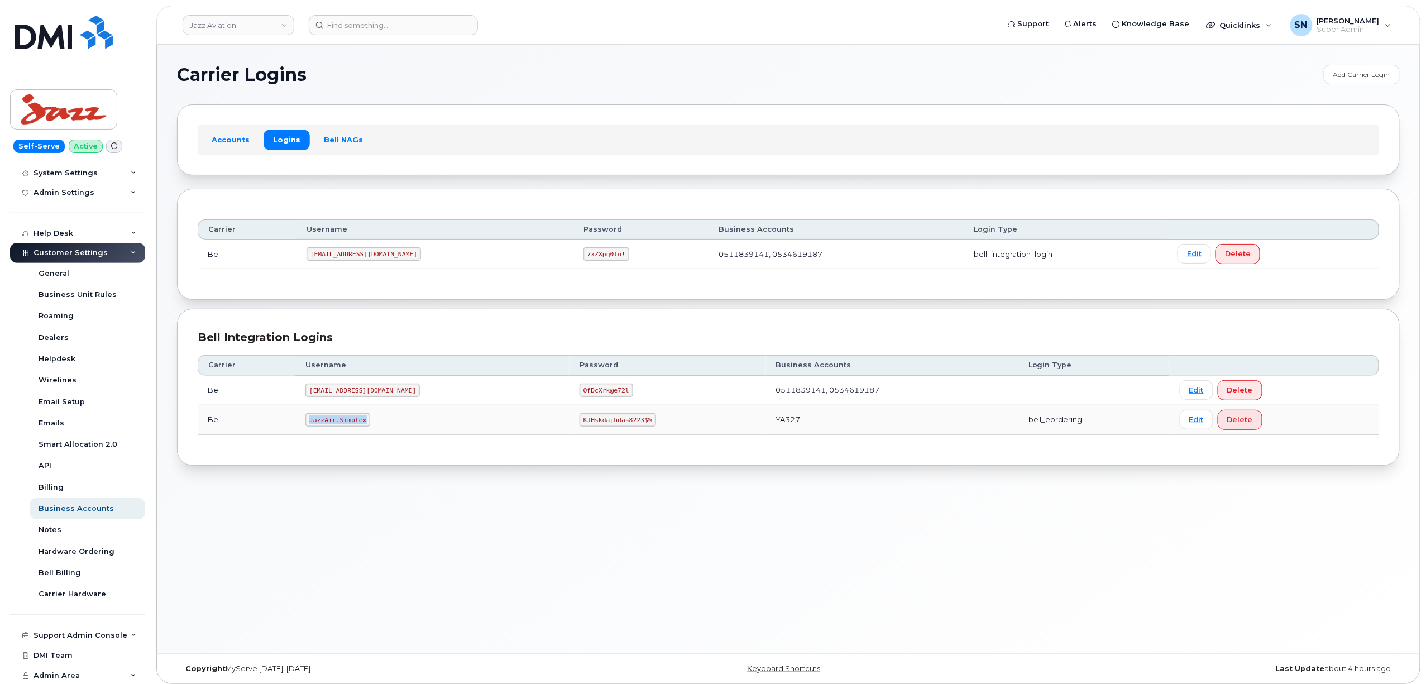
drag, startPoint x: 309, startPoint y: 421, endPoint x: 367, endPoint y: 426, distance: 58.3
click at [367, 426] on code "JazzAir.Simplex" at bounding box center [337, 419] width 65 height 13
drag, startPoint x: 534, startPoint y: 421, endPoint x: 600, endPoint y: 428, distance: 65.7
click at [600, 426] on code "KJHskdajhdas8223$%" at bounding box center [617, 419] width 76 height 13
copy code "KJHskdajhdas8223$%"
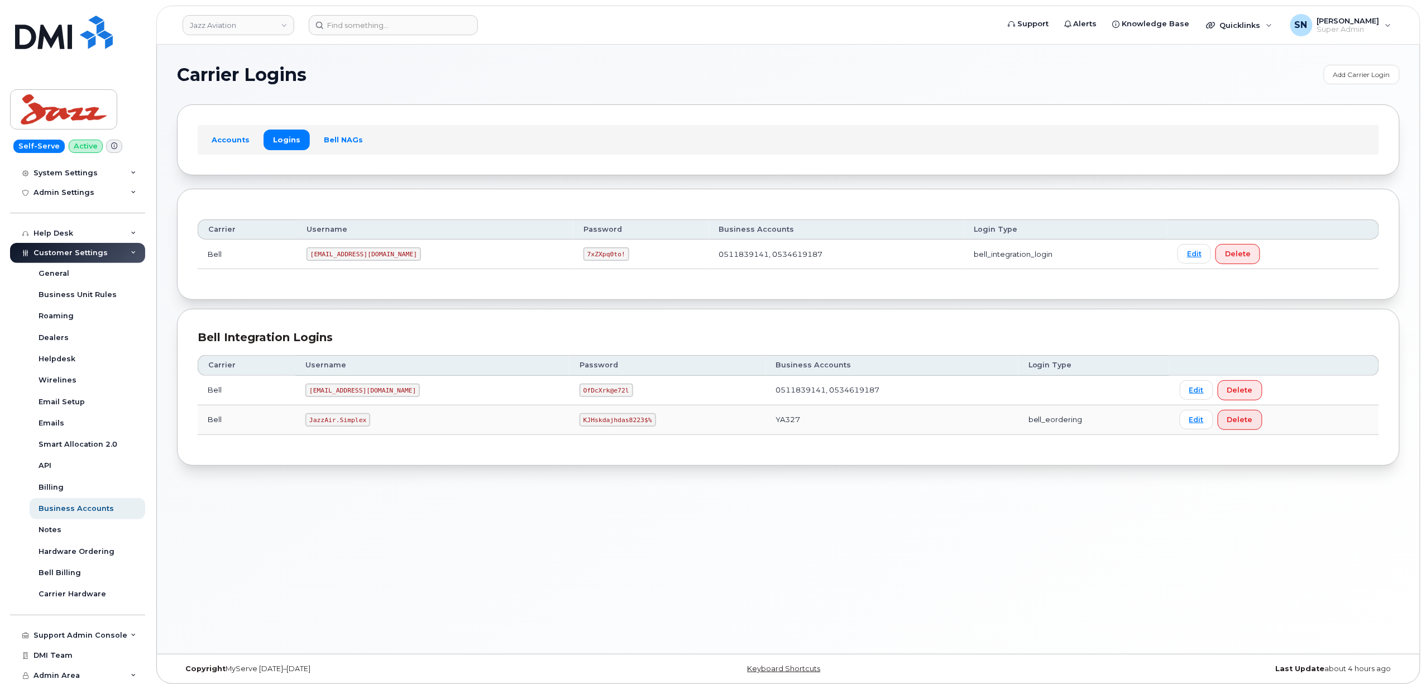
click at [400, 99] on section "Carrier Logins Add Carrier Login Accounts Logins Bell NAGs Carrier Username Pas…" at bounding box center [788, 265] width 1223 height 401
click at [380, 75] on h1 "Carrier Logins" at bounding box center [747, 75] width 1141 height 18
click at [284, 21] on link "Jazz Aviation" at bounding box center [239, 25] width 112 height 20
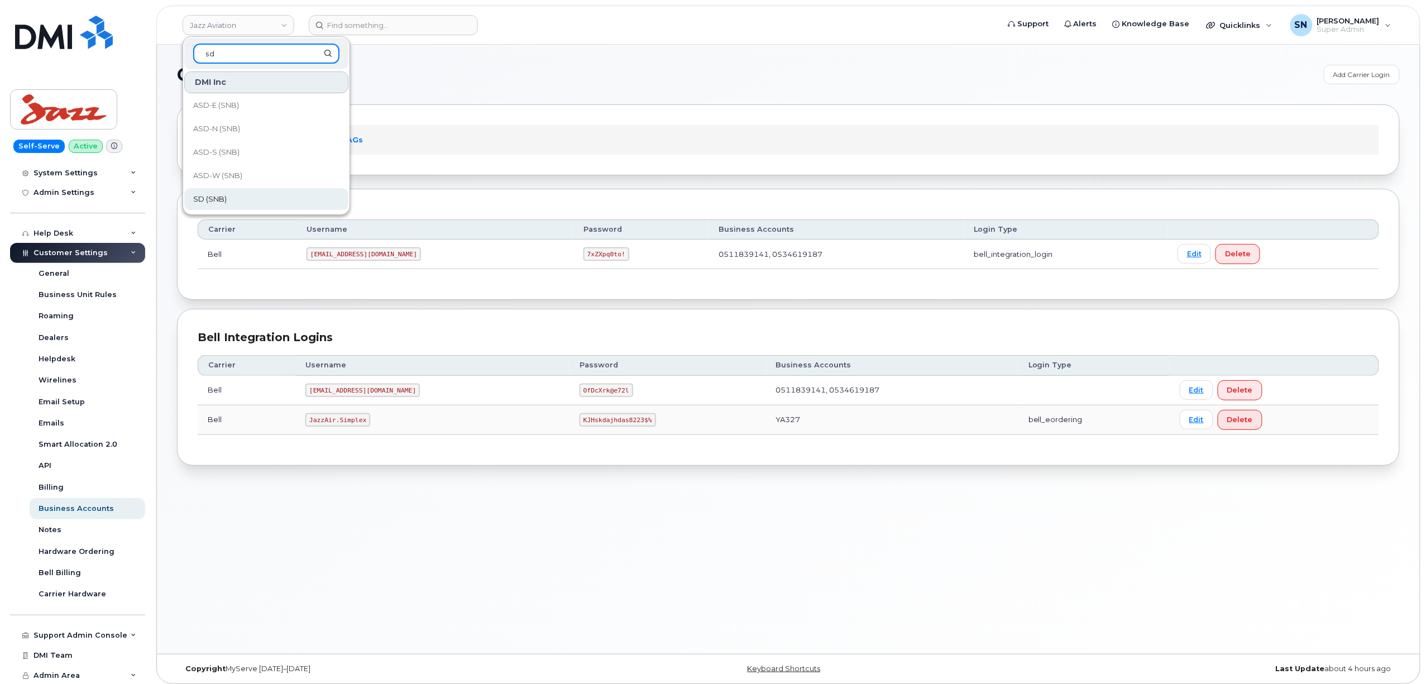
type input "sd"
click at [235, 193] on link "SD (SNB)" at bounding box center [266, 199] width 164 height 22
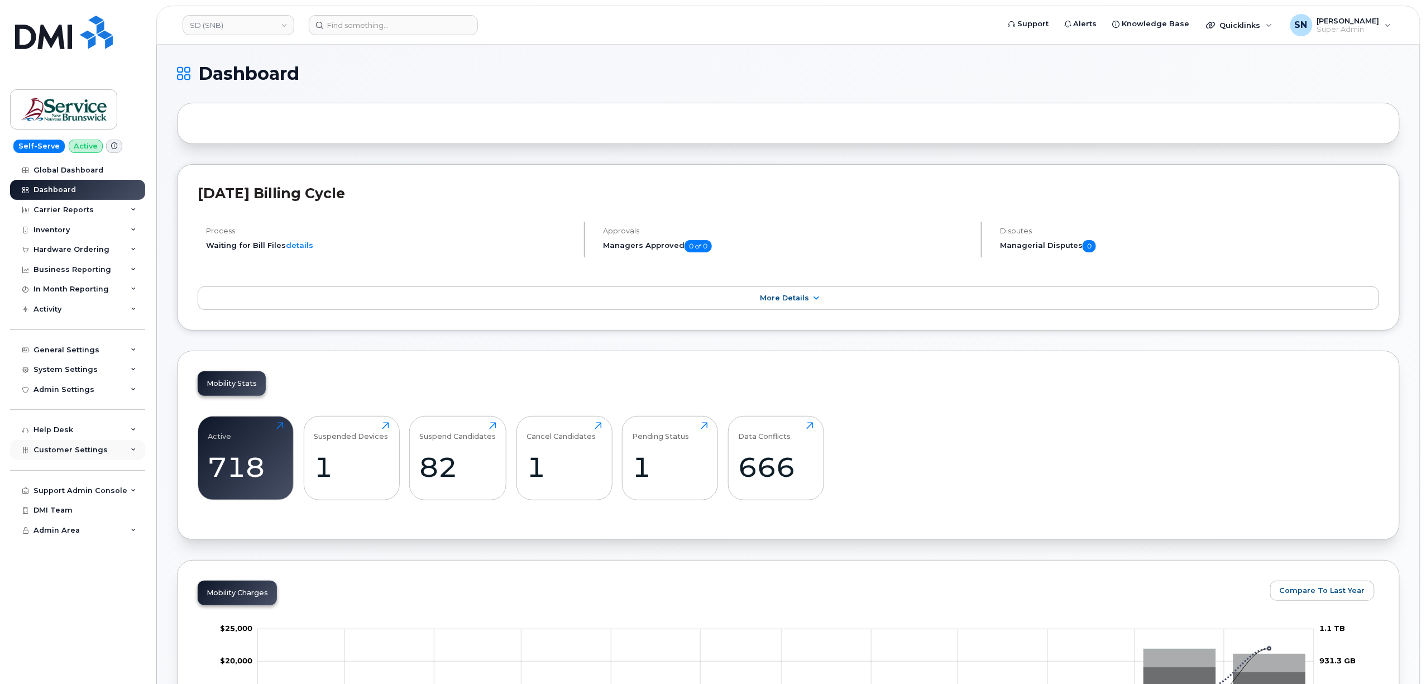
click at [90, 449] on span "Customer Settings" at bounding box center [70, 449] width 74 height 8
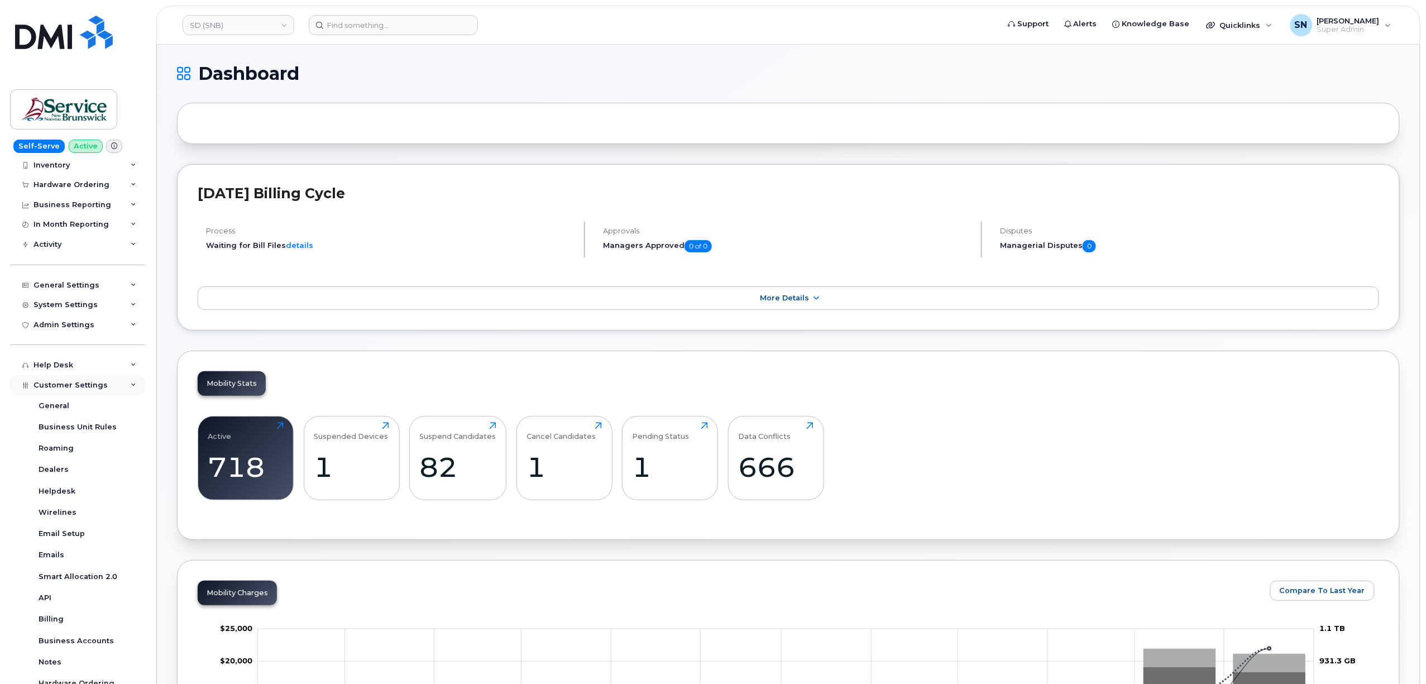
scroll to position [175, 0]
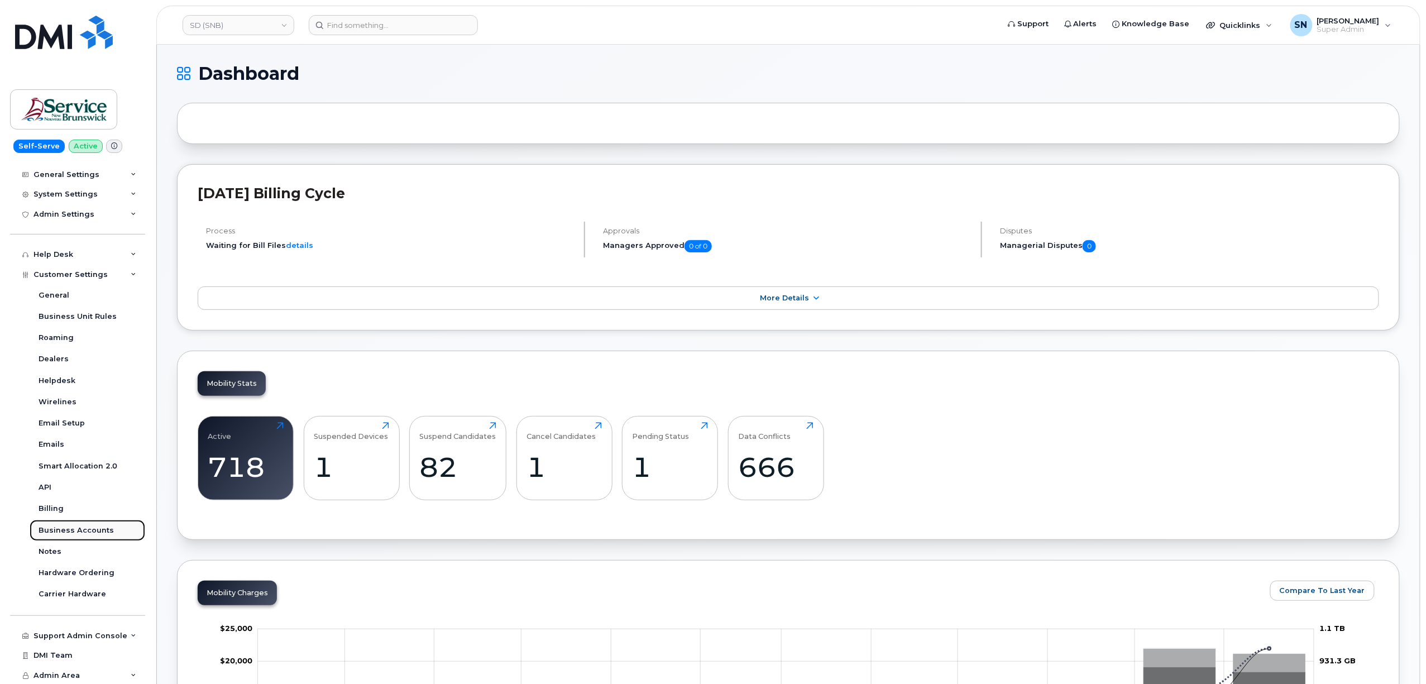
click at [97, 525] on div "Business Accounts" at bounding box center [76, 530] width 75 height 10
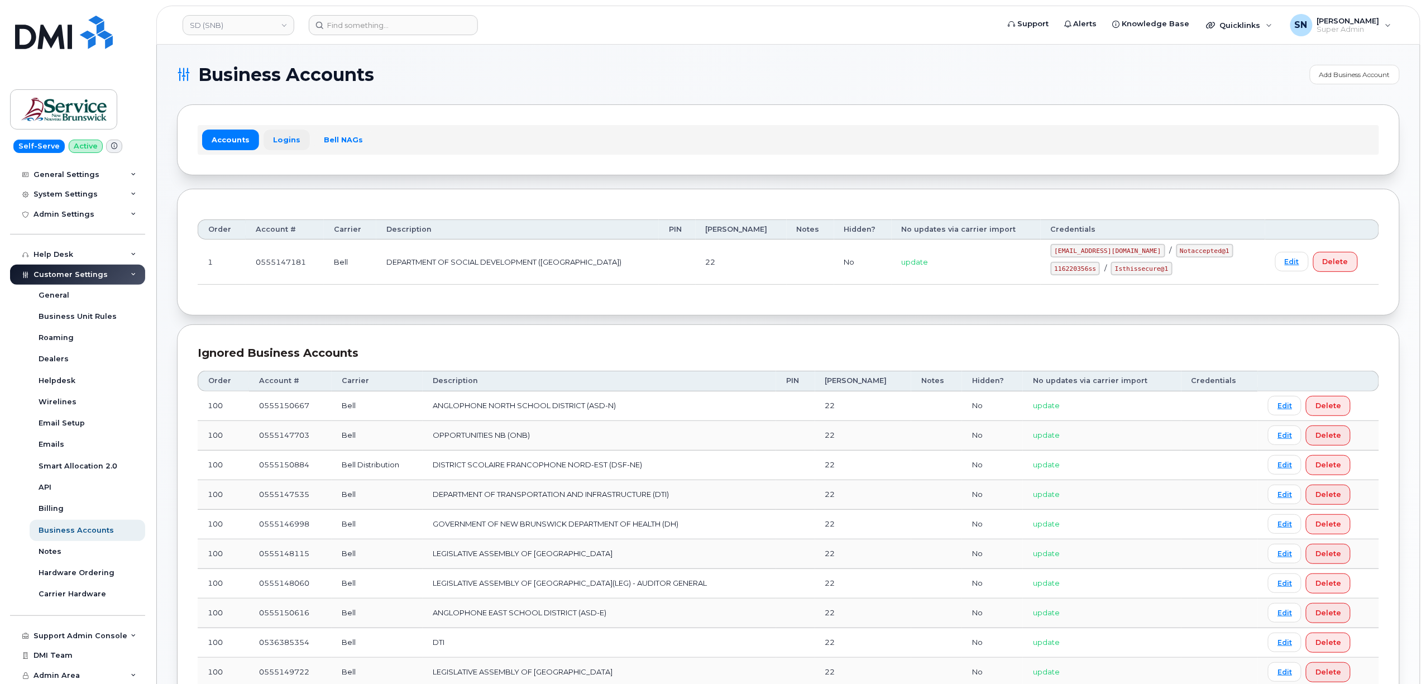
click at [284, 146] on link "Logins" at bounding box center [286, 140] width 46 height 20
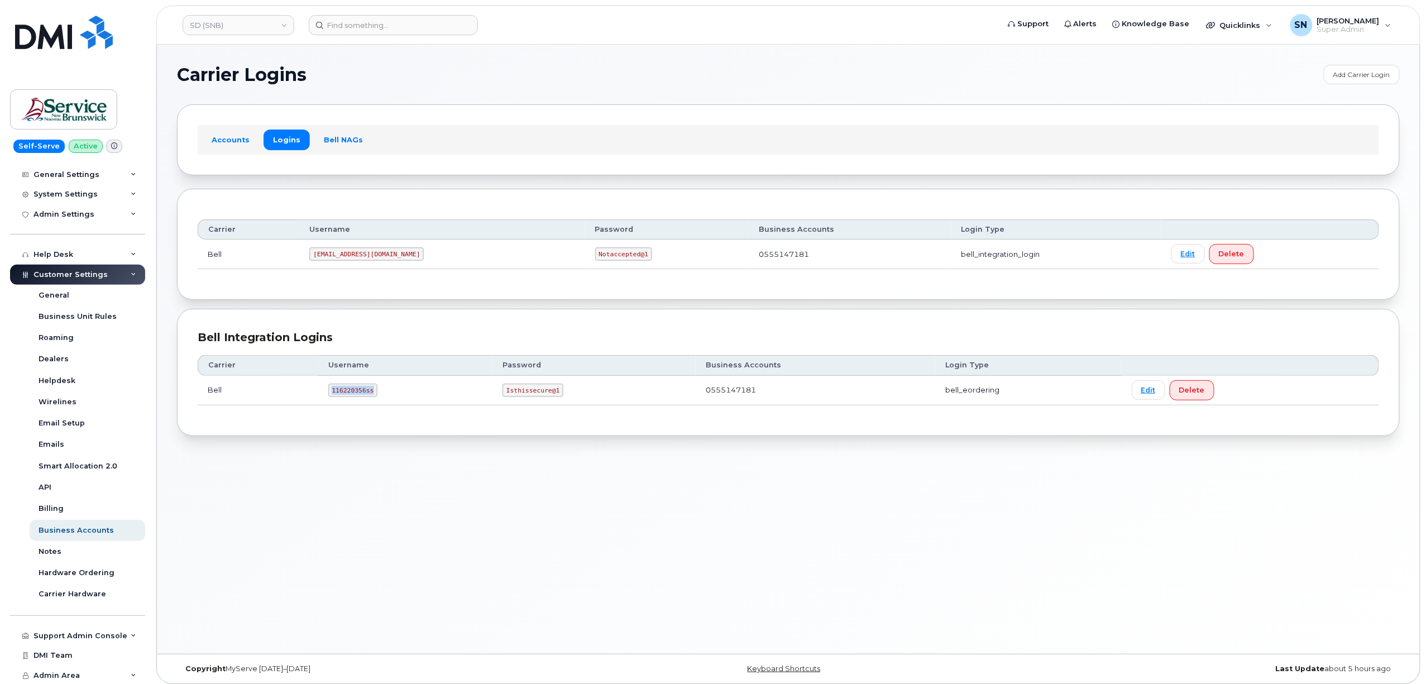
drag, startPoint x: 329, startPoint y: 393, endPoint x: 373, endPoint y: 398, distance: 44.4
click at [373, 397] on code "116220356ss" at bounding box center [353, 390] width 50 height 13
copy code "116220356ss"
drag, startPoint x: 502, startPoint y: 393, endPoint x: 553, endPoint y: 394, distance: 50.3
click at [553, 394] on code "Isthissecure@1" at bounding box center [532, 390] width 61 height 13
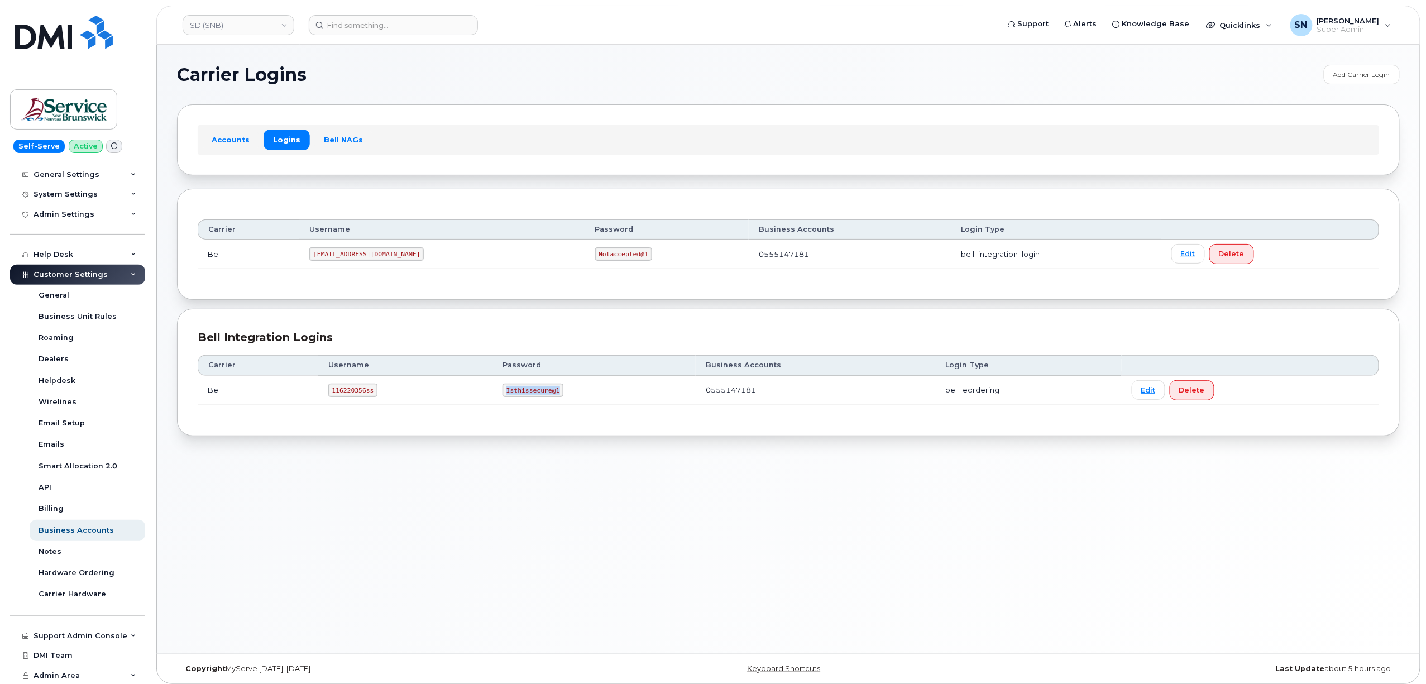
copy code "Isthissecure@1"
click at [230, 16] on link "SD (SNB)" at bounding box center [239, 25] width 112 height 20
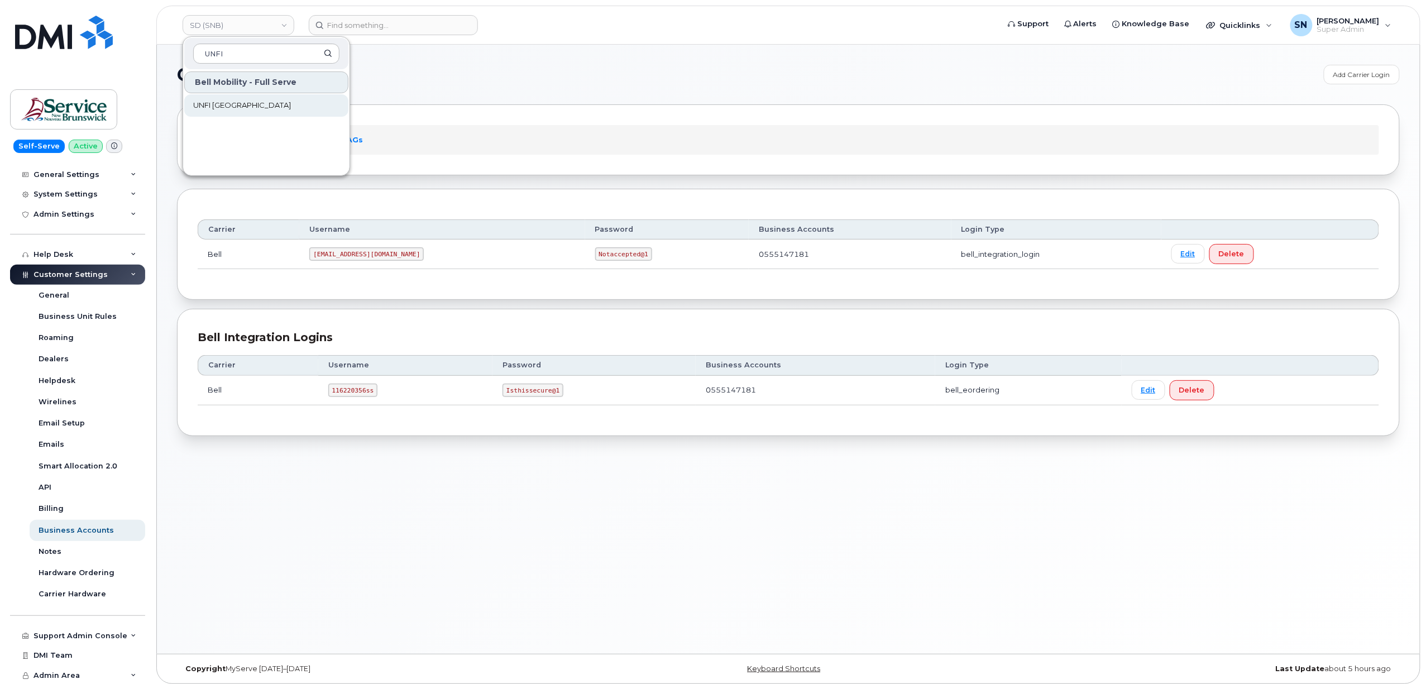
type input "UNFI"
click at [243, 111] on link "UNFI [GEOGRAPHIC_DATA]" at bounding box center [266, 105] width 164 height 22
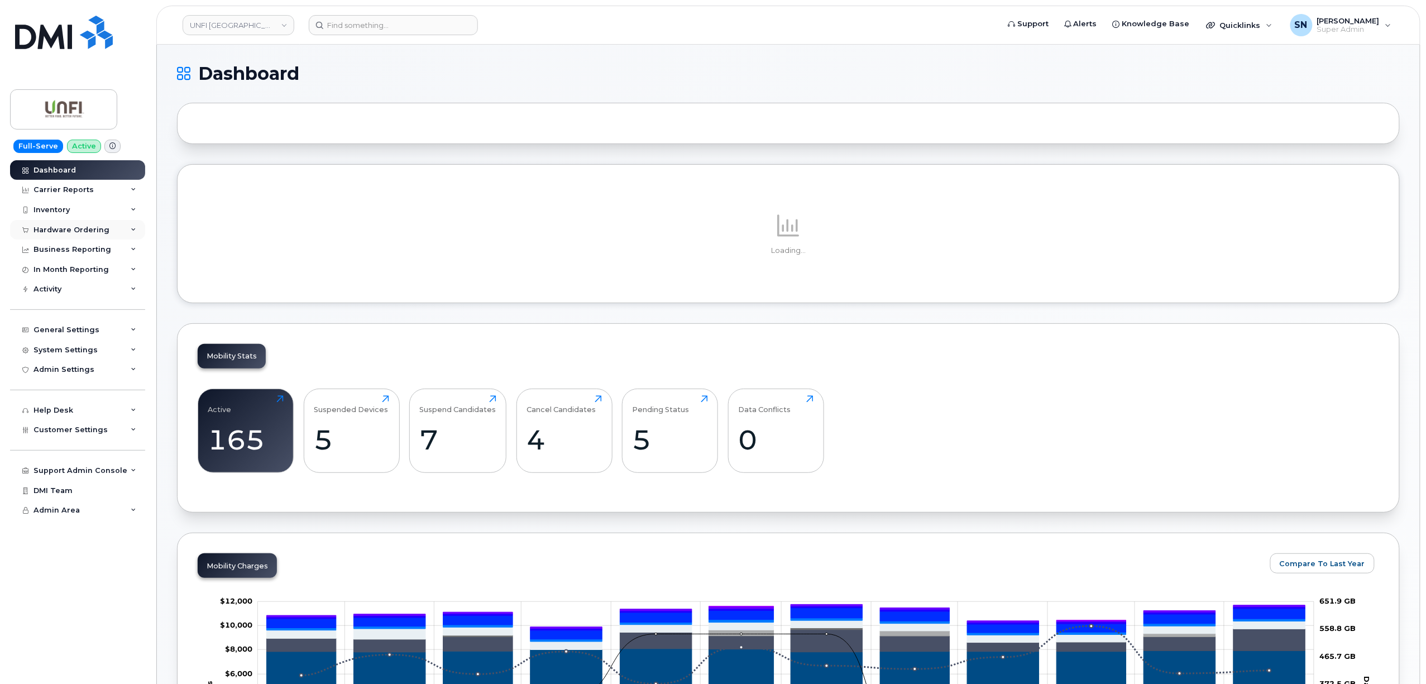
click at [88, 231] on div "Hardware Ordering" at bounding box center [71, 230] width 76 height 9
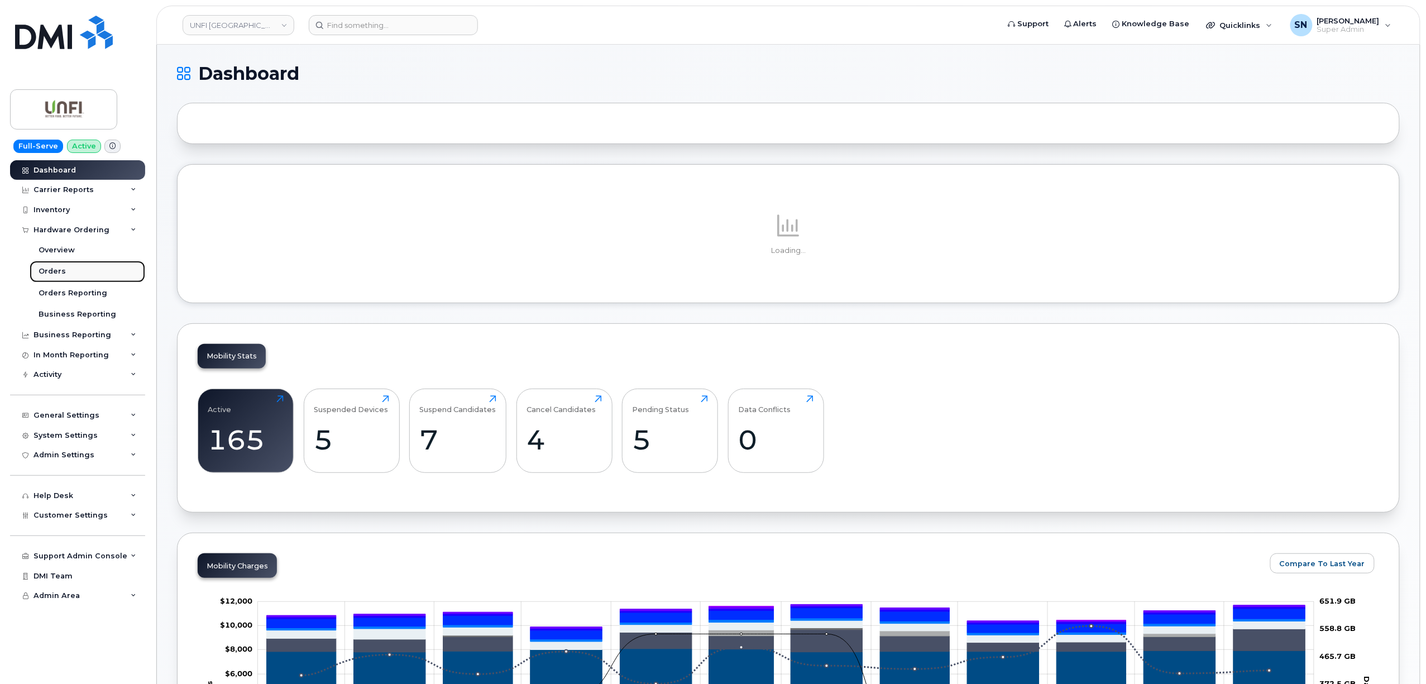
click at [56, 269] on div "Orders" at bounding box center [52, 271] width 27 height 10
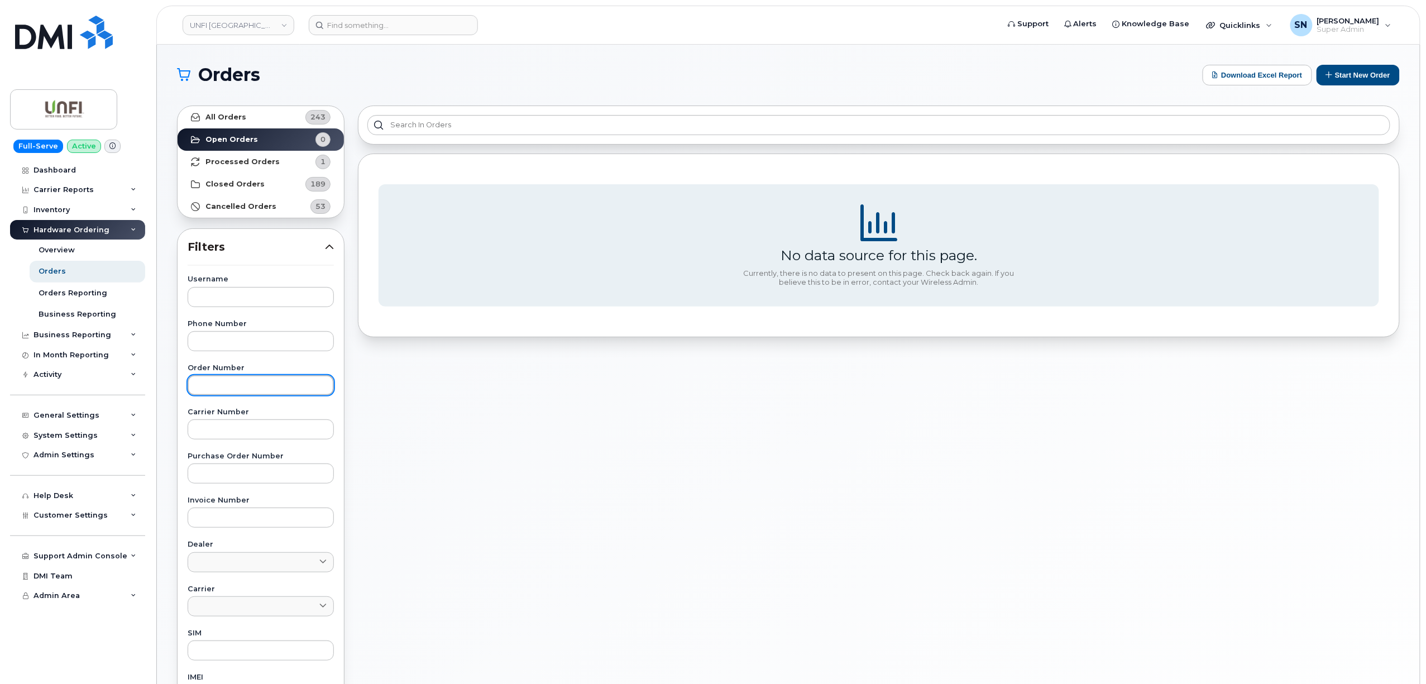
click at [273, 378] on input "text" at bounding box center [261, 385] width 146 height 20
paste input "300112"
type input "300112"
click at [260, 114] on link "All Orders 243" at bounding box center [261, 117] width 166 height 22
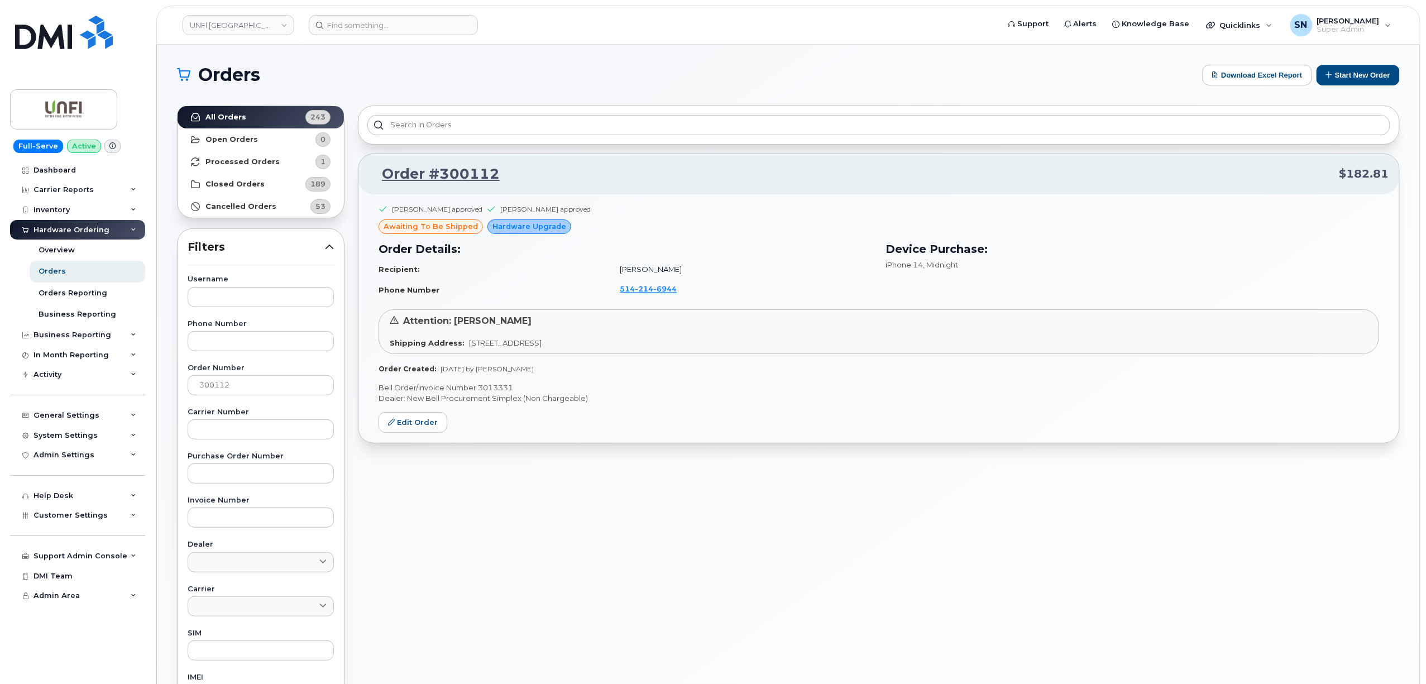
click at [432, 543] on div "Order #300112 $182.81 [PERSON_NAME] approved [PERSON_NAME] approved awaiting to…" at bounding box center [878, 491] width 1055 height 784
click at [282, 19] on link "UNFI [GEOGRAPHIC_DATA]" at bounding box center [239, 25] width 112 height 20
type input "jazz"
click at [268, 99] on link "Jazz Aviation" at bounding box center [266, 105] width 164 height 22
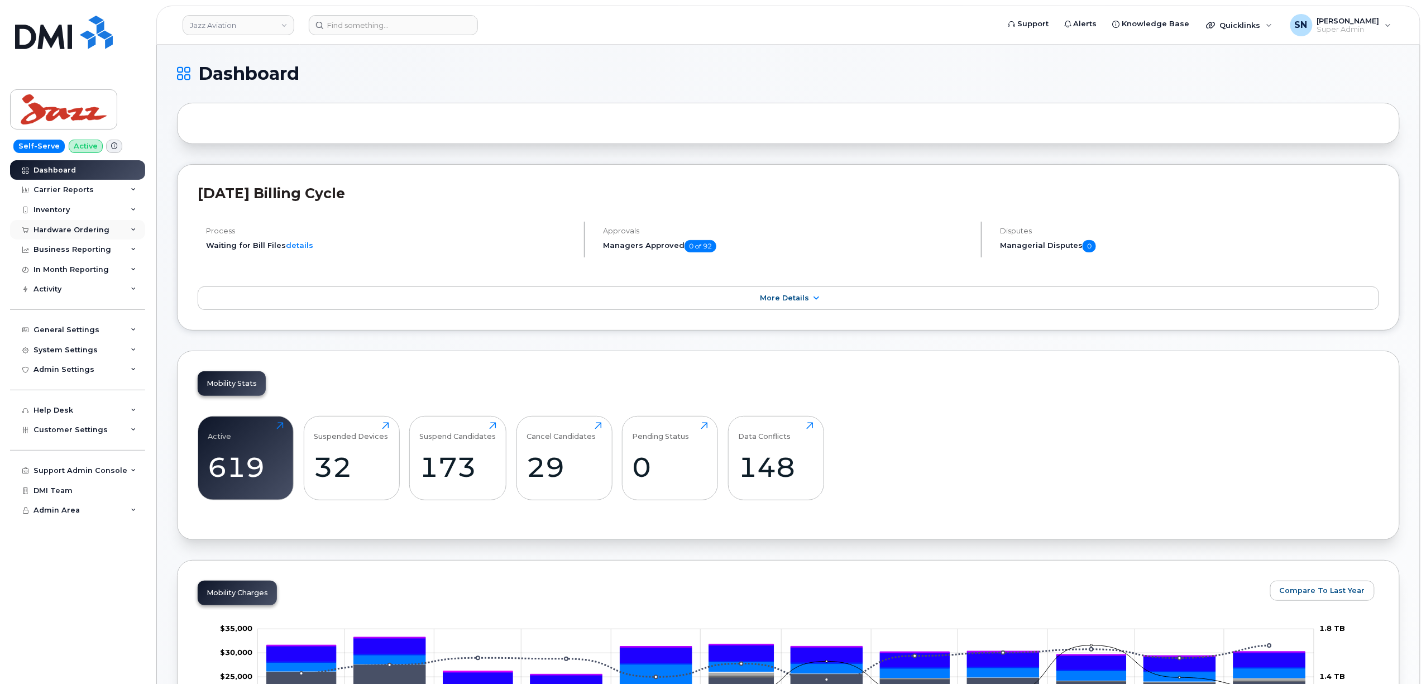
click at [85, 229] on div "Hardware Ordering" at bounding box center [71, 230] width 76 height 9
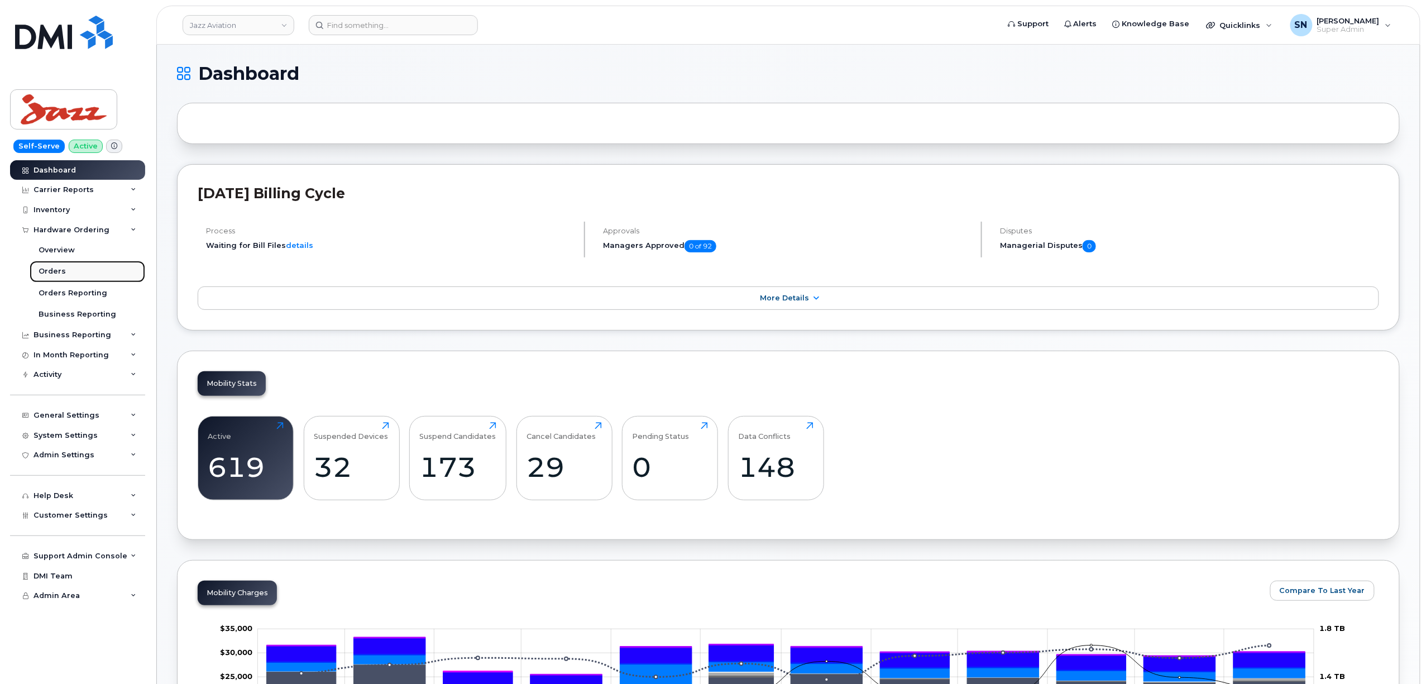
click at [70, 266] on link "Orders" at bounding box center [88, 271] width 116 height 21
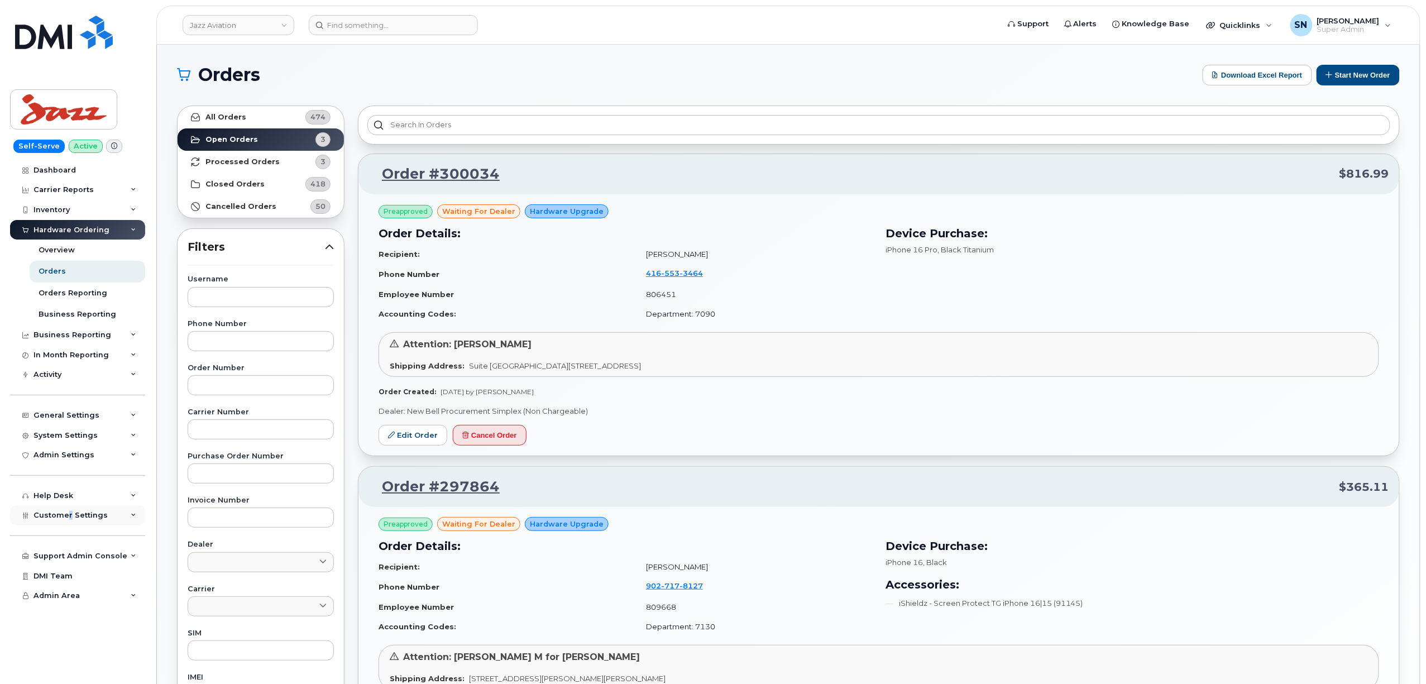
click at [71, 521] on div "Customer Settings" at bounding box center [77, 515] width 135 height 20
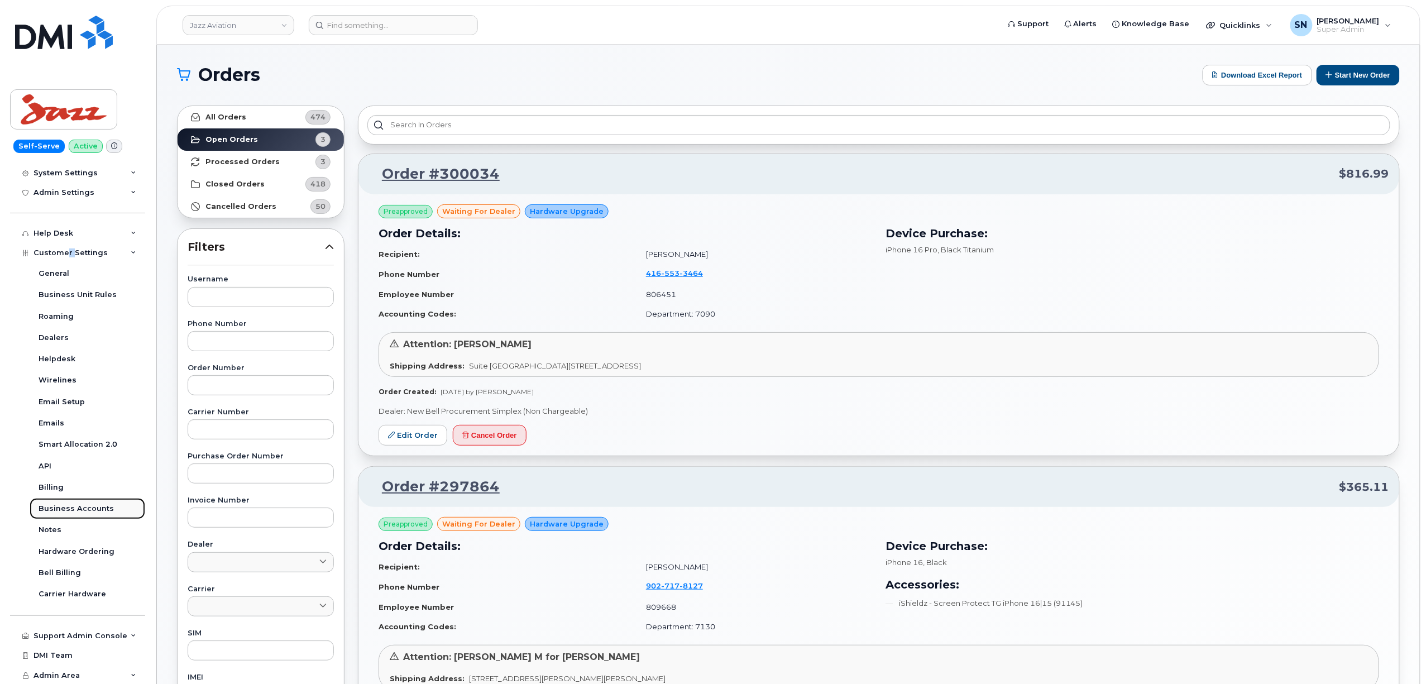
click at [85, 505] on div "Business Accounts" at bounding box center [76, 509] width 75 height 10
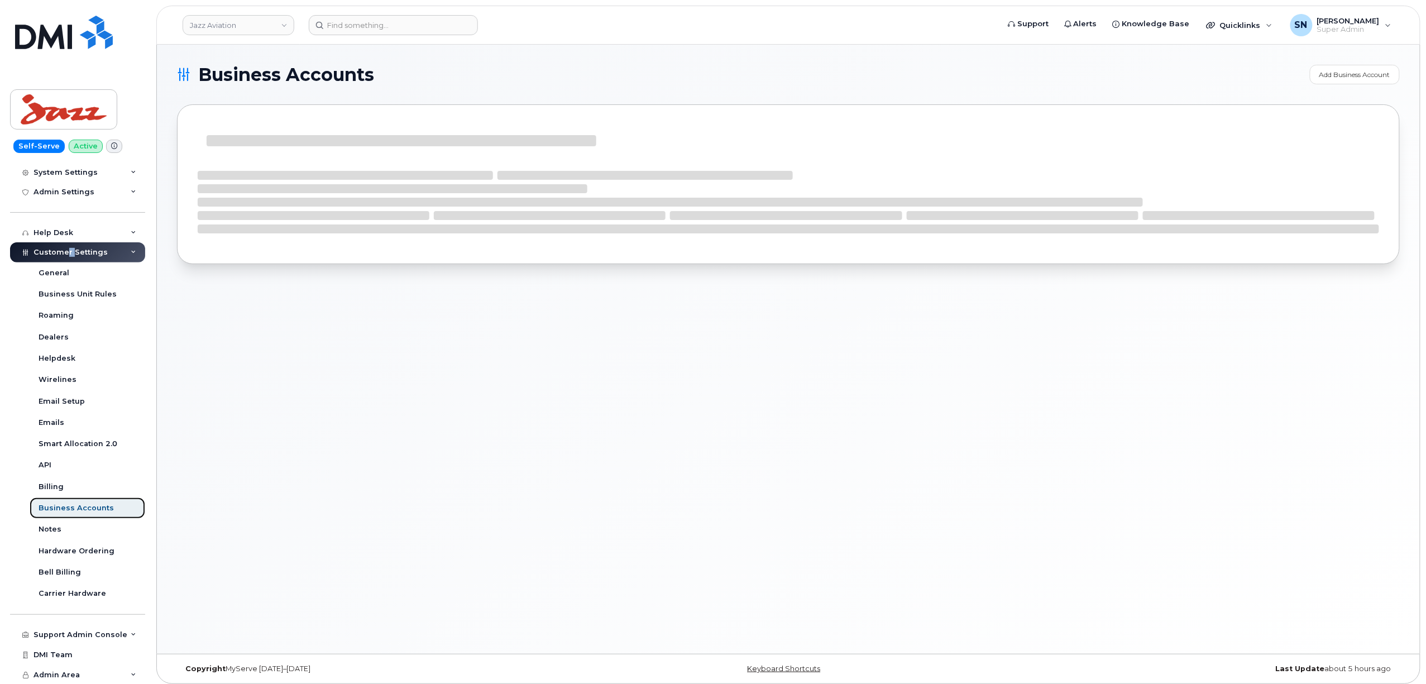
scroll to position [177, 0]
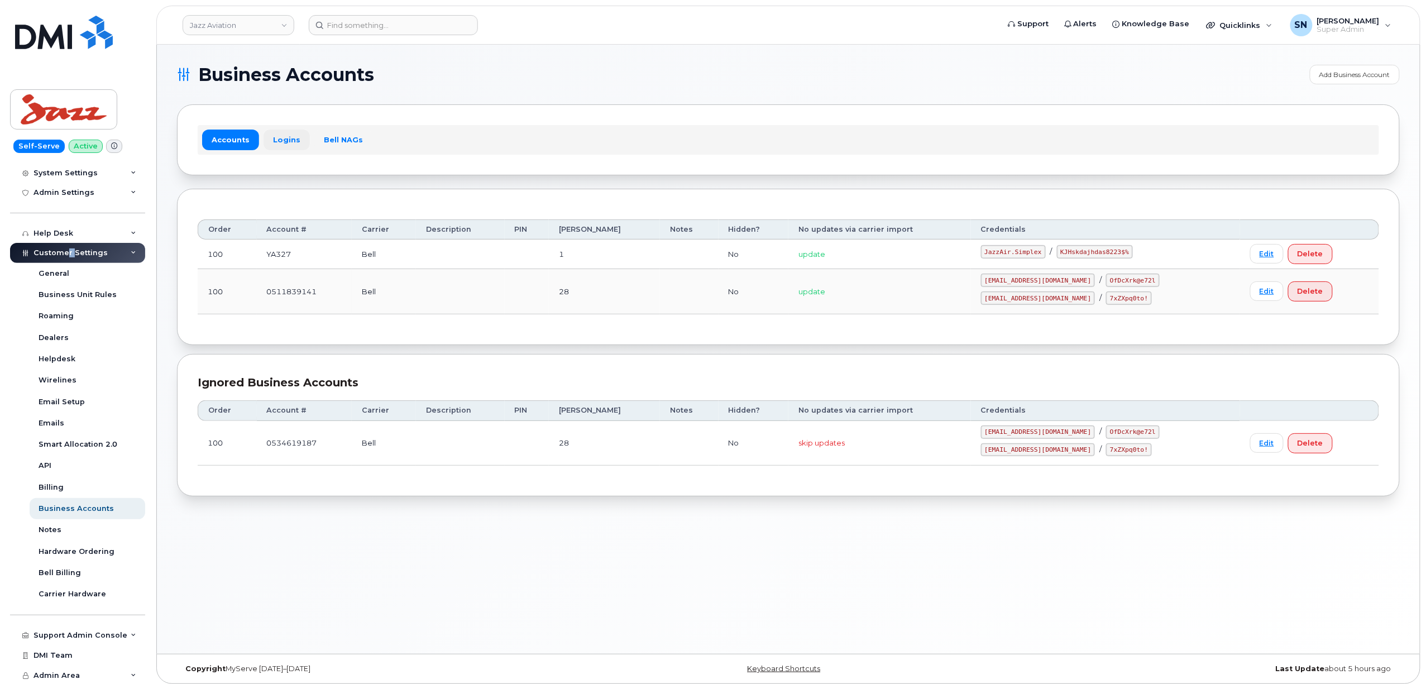
click at [282, 132] on link "Logins" at bounding box center [286, 140] width 46 height 20
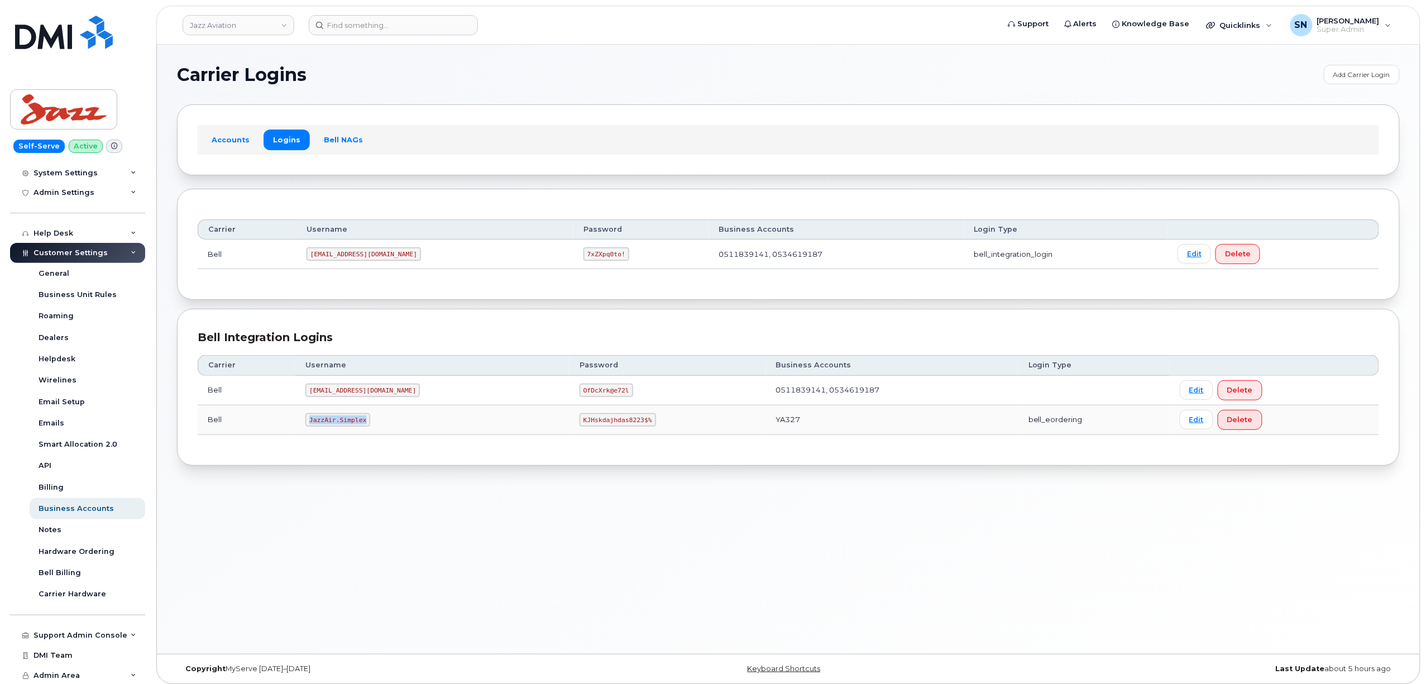
drag, startPoint x: 313, startPoint y: 421, endPoint x: 384, endPoint y: 425, distance: 71.6
click at [387, 425] on td "JazzAir.Simplex" at bounding box center [432, 420] width 274 height 30
copy code "JazzAir.Simplex"
drag, startPoint x: 536, startPoint y: 422, endPoint x: 595, endPoint y: 435, distance: 60.7
click at [595, 435] on td "KJHskdajhdas8223$%" at bounding box center [667, 420] width 196 height 30
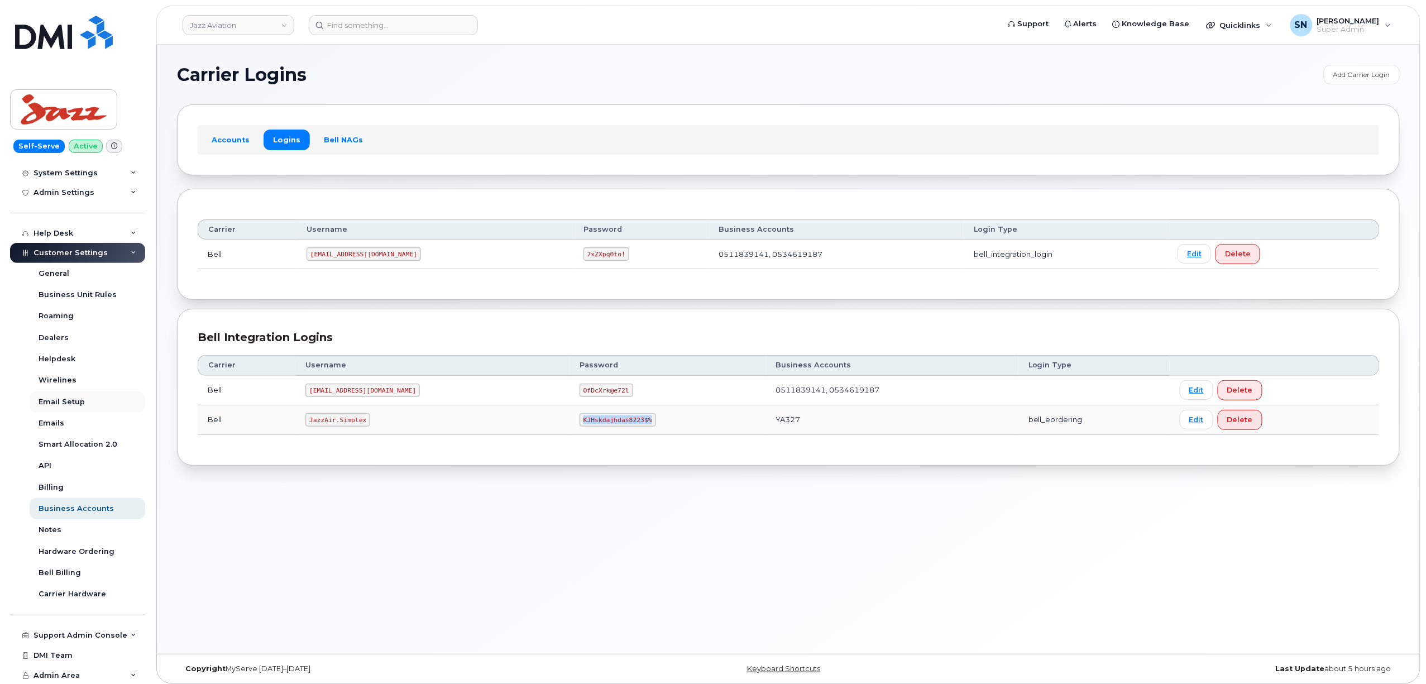
copy code "KJHskdajhdas8223$%"
drag, startPoint x: 378, startPoint y: 14, endPoint x: 378, endPoint y: 32, distance: 17.9
click at [378, 15] on header "Jazz Aviation Support Alerts Knowledge Base Quicklinks Suspend / Cancel Device …" at bounding box center [788, 25] width 1264 height 39
click at [378, 32] on input at bounding box center [393, 25] width 169 height 20
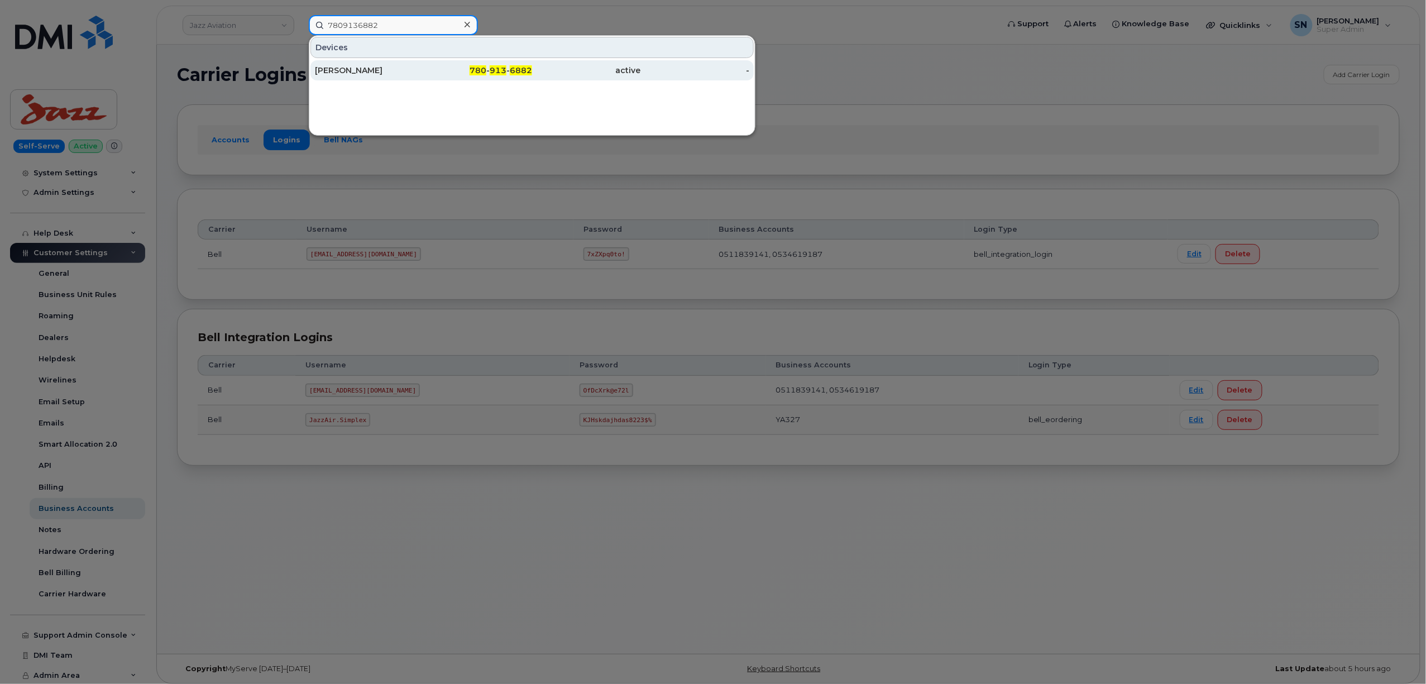
type input "7809136882"
click at [397, 71] on div "Jason Melmoth" at bounding box center [369, 70] width 109 height 11
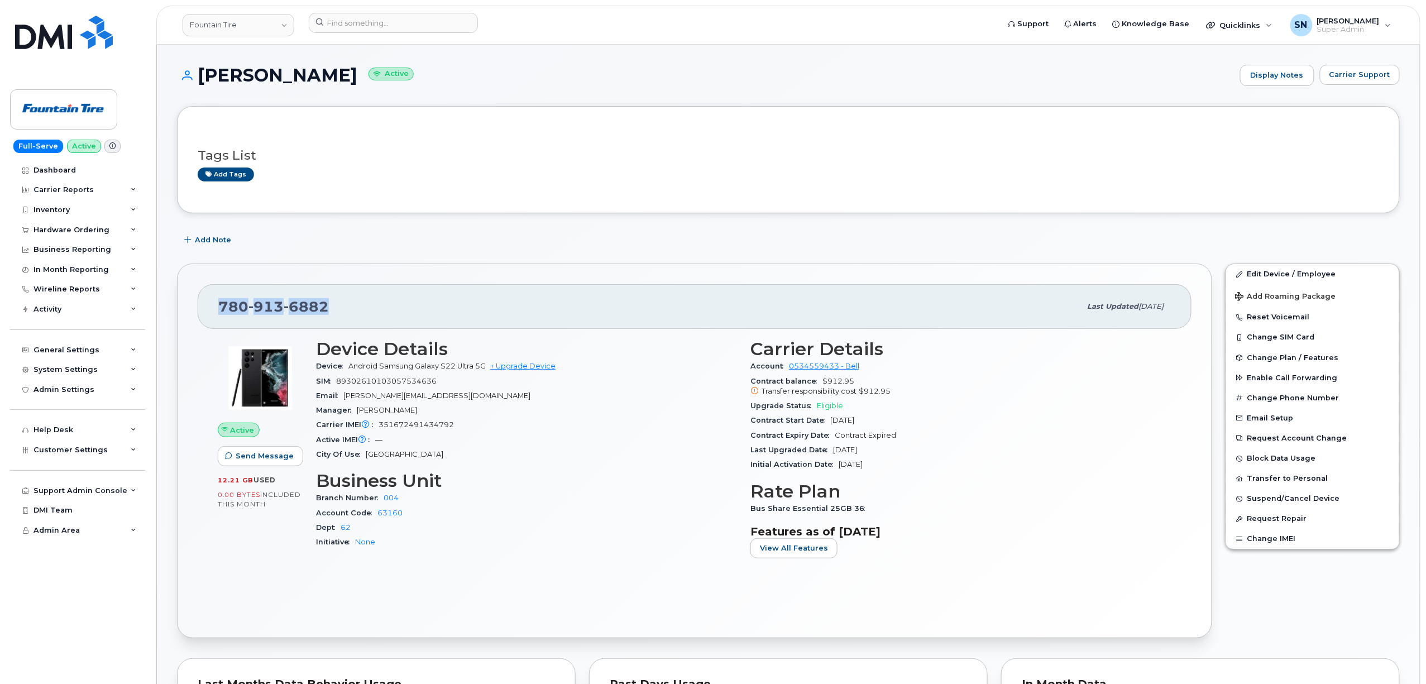
drag, startPoint x: 222, startPoint y: 306, endPoint x: 341, endPoint y: 282, distance: 120.8
click at [335, 303] on div "780 913 6882" at bounding box center [649, 306] width 862 height 23
copy span "780 913 6882"
drag, startPoint x: 195, startPoint y: 73, endPoint x: 337, endPoint y: 74, distance: 141.8
click at [337, 74] on h1 "Jason Melmoth Active" at bounding box center [705, 75] width 1057 height 20
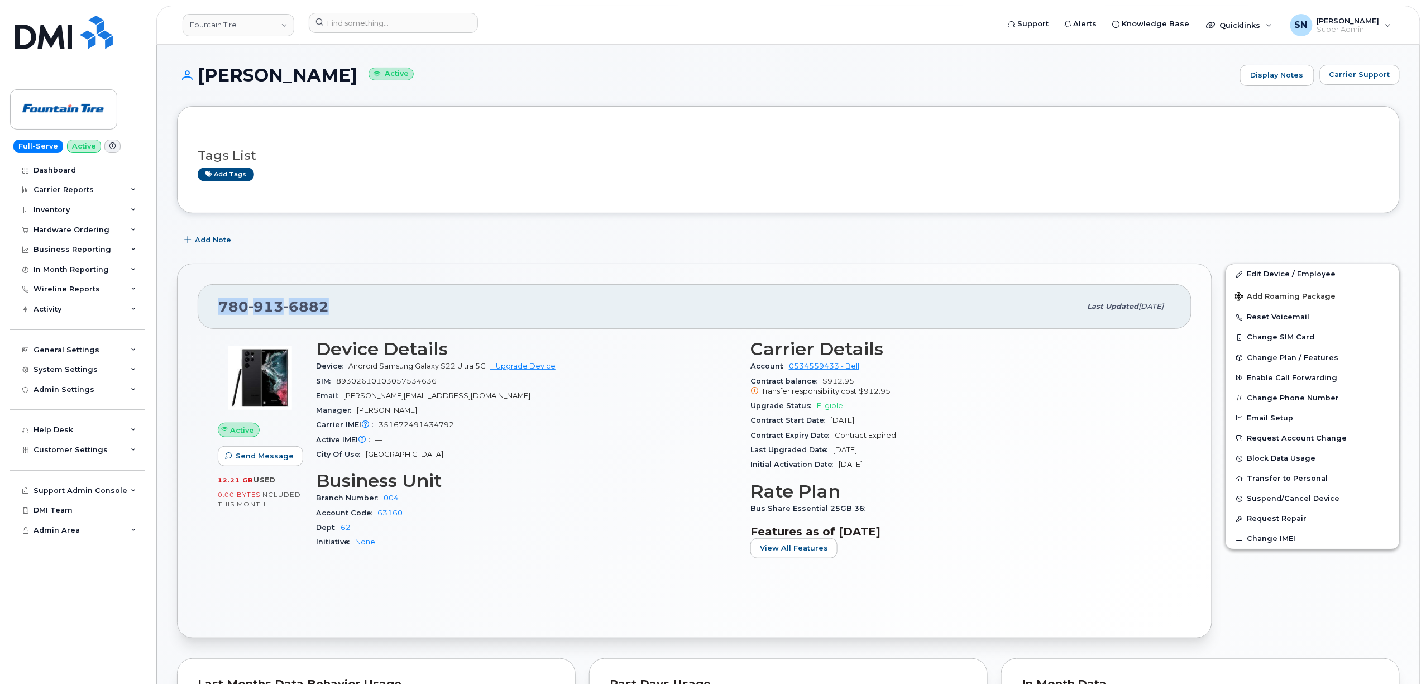
copy h1 "[PERSON_NAME]"
drag, startPoint x: 469, startPoint y: 398, endPoint x: 342, endPoint y: 398, distance: 127.3
click at [342, 398] on div "Email Jason.Melmoth@FountainTire.com" at bounding box center [526, 396] width 421 height 15
copy span "Jason.Melmoth@FountainTire.com"
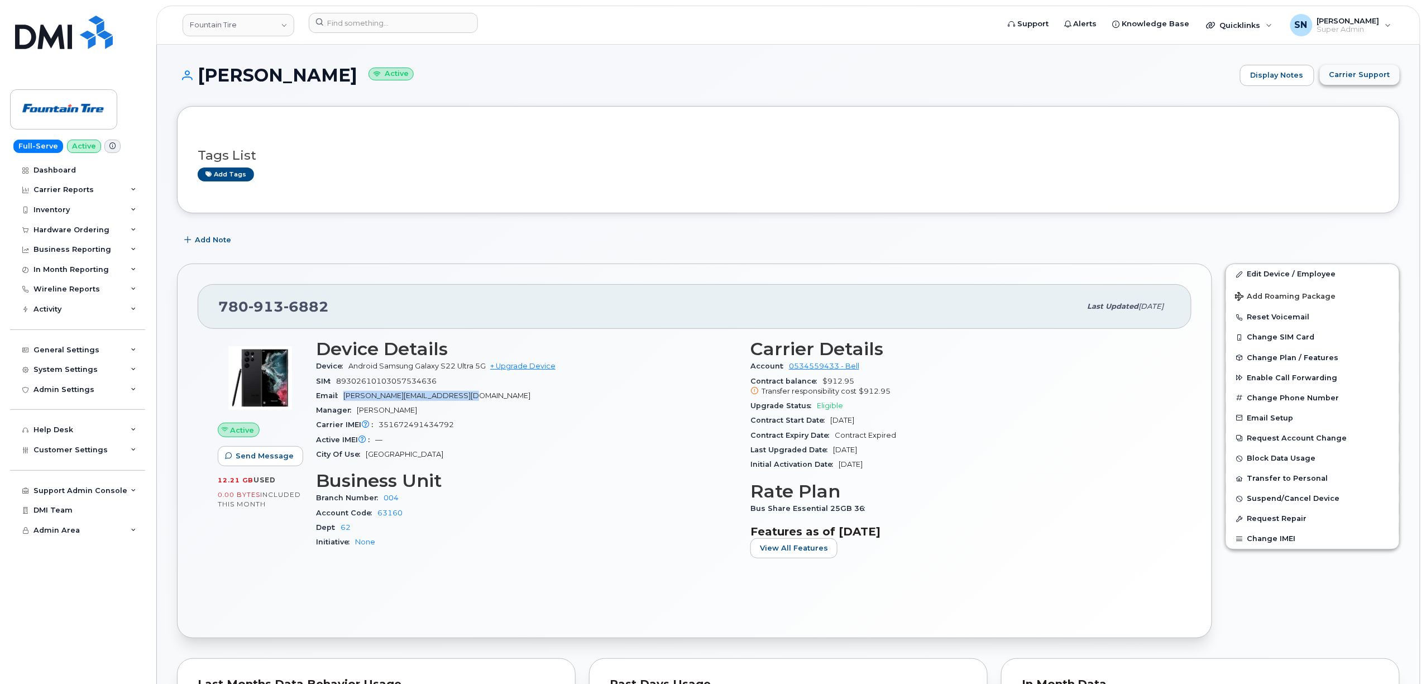
click at [1351, 65] on button "Carrier Support" at bounding box center [1360, 75] width 80 height 20
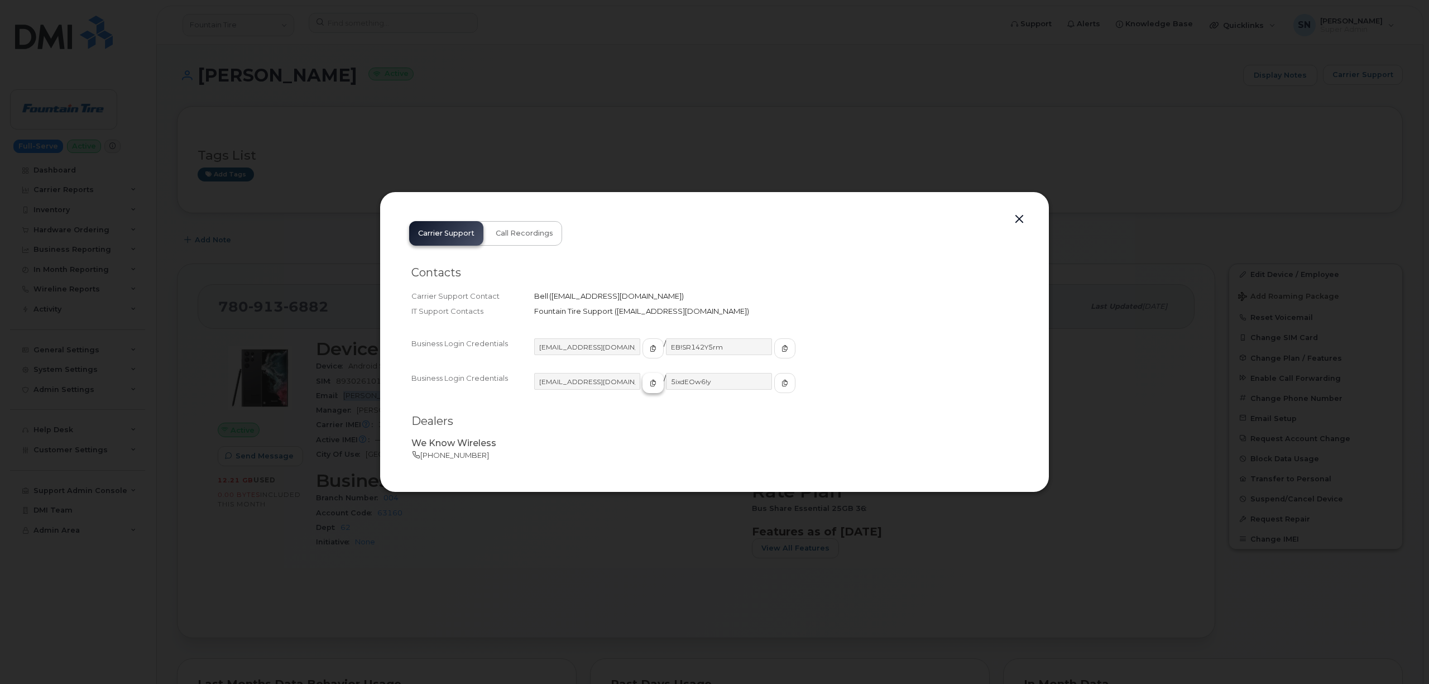
click at [650, 385] on icon "button" at bounding box center [653, 383] width 7 height 7
click at [1024, 220] on button "button" at bounding box center [1019, 220] width 17 height 16
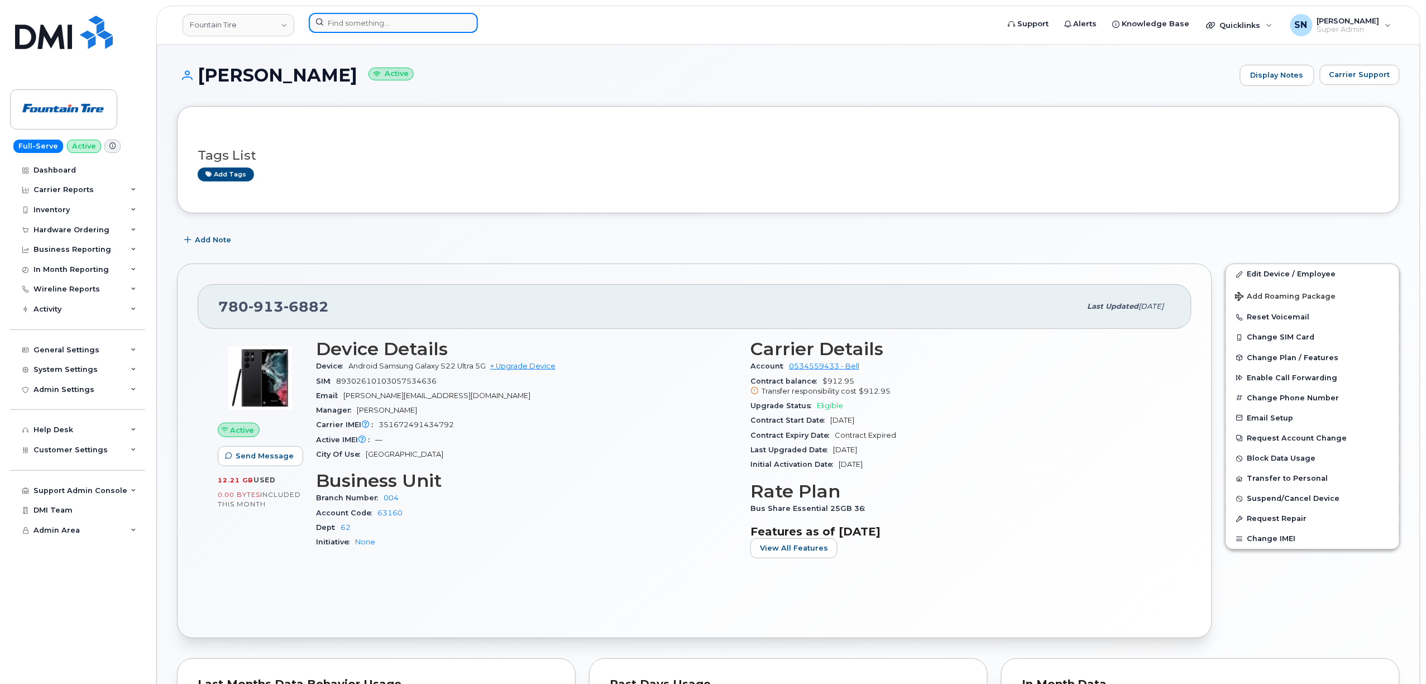
click at [382, 23] on input at bounding box center [393, 23] width 169 height 20
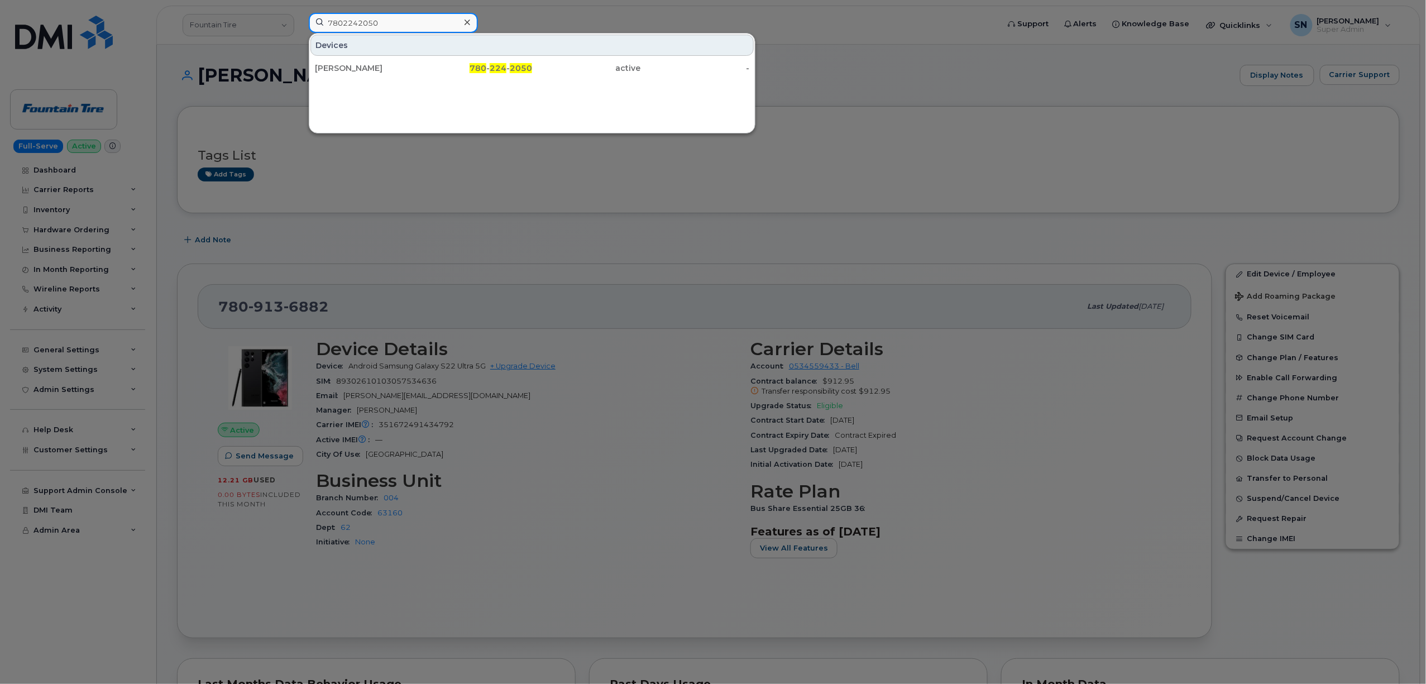
type input "7802242050"
click at [385, 63] on div "[PERSON_NAME]" at bounding box center [369, 68] width 109 height 20
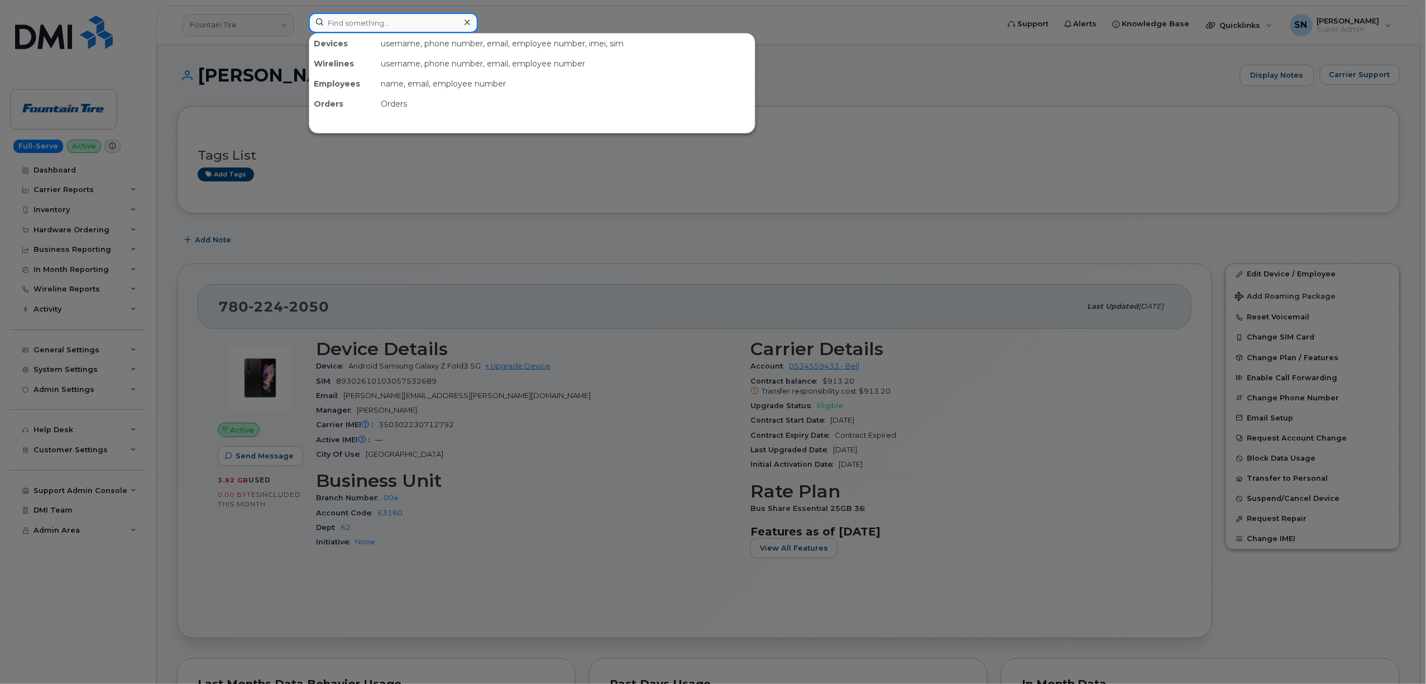
click at [416, 28] on input at bounding box center [393, 23] width 169 height 20
drag, startPoint x: 425, startPoint y: 253, endPoint x: 368, endPoint y: 233, distance: 60.4
click at [425, 252] on div at bounding box center [713, 342] width 1426 height 684
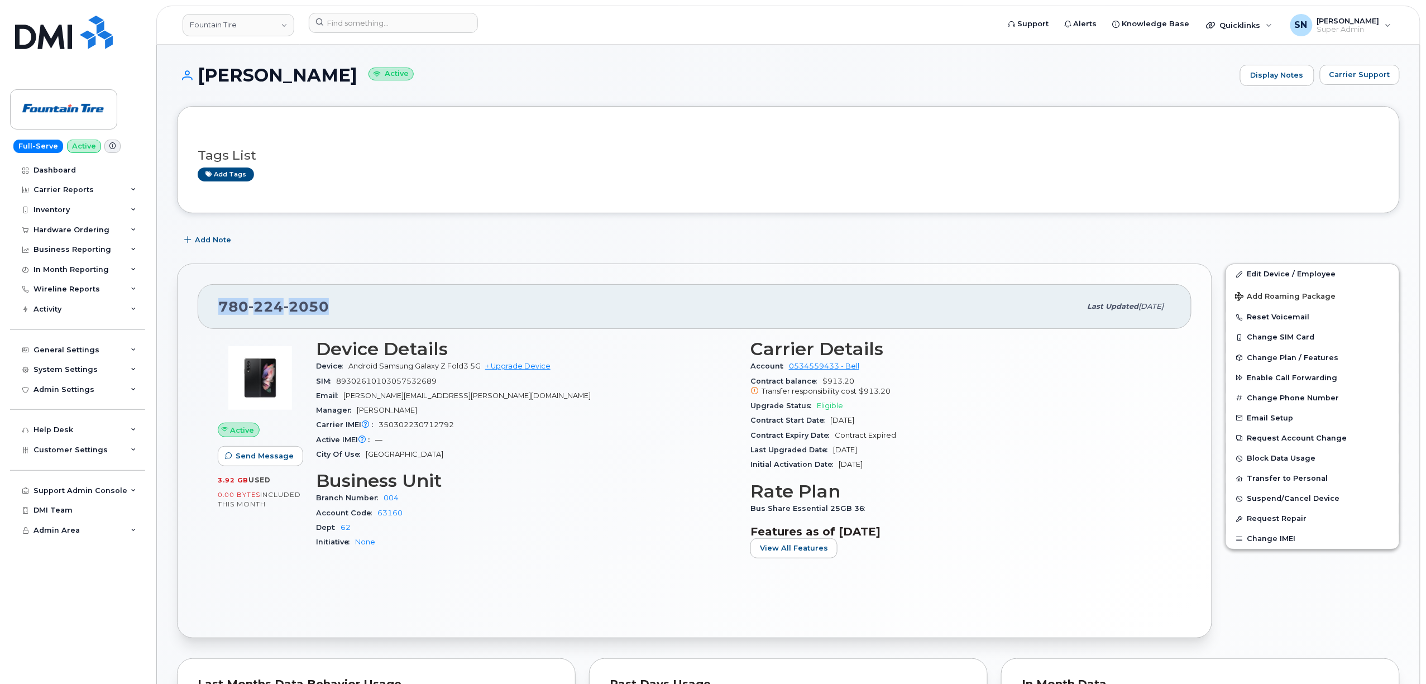
drag, startPoint x: 219, startPoint y: 310, endPoint x: 349, endPoint y: 313, distance: 130.6
click at [349, 313] on div "[PHONE_NUMBER]" at bounding box center [649, 306] width 862 height 23
copy span "[PHONE_NUMBER]"
drag, startPoint x: 198, startPoint y: 65, endPoint x: 373, endPoint y: 77, distance: 176.2
click at [373, 77] on h1 "[PERSON_NAME] Active" at bounding box center [705, 75] width 1057 height 20
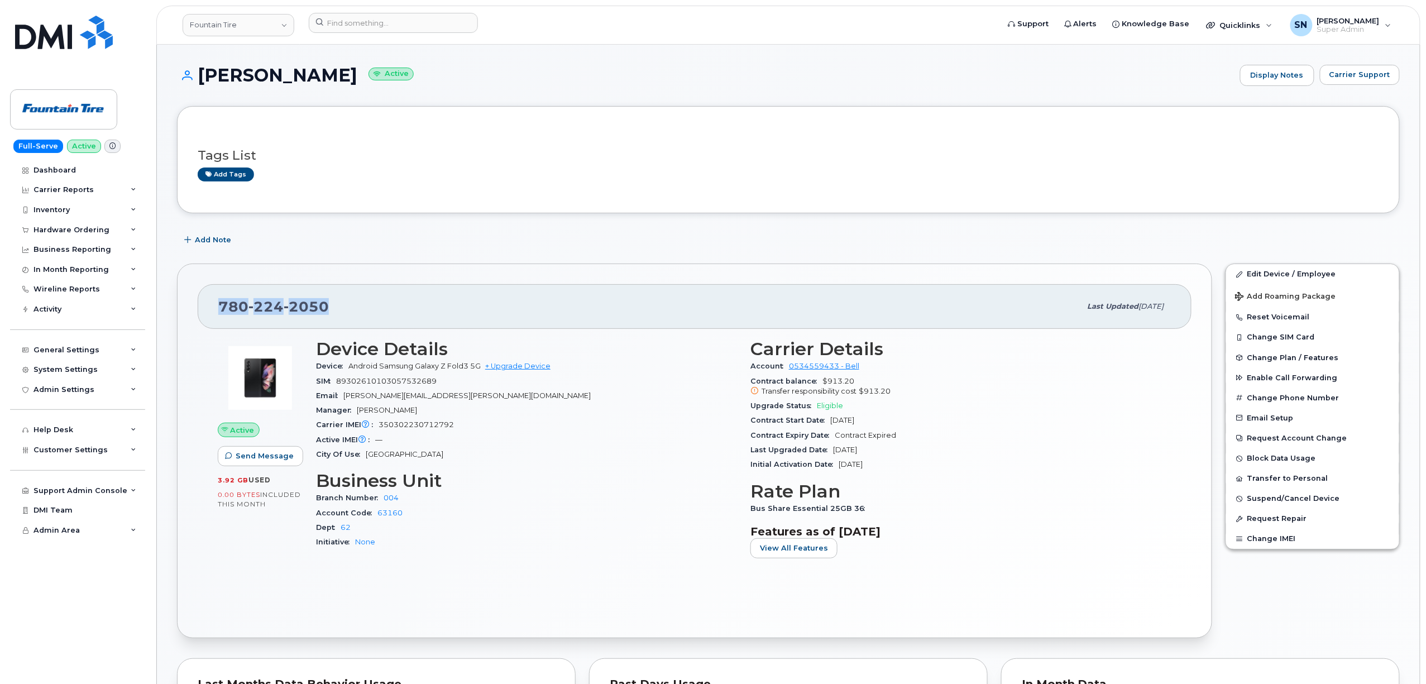
copy h1 "[PERSON_NAME]"
drag, startPoint x: 478, startPoint y: 398, endPoint x: 342, endPoint y: 400, distance: 136.8
click at [342, 400] on div "Email [PERSON_NAME][EMAIL_ADDRESS][PERSON_NAME][DOMAIN_NAME]" at bounding box center [526, 396] width 421 height 15
copy span "thomas.hasenack@fountaintire.com"
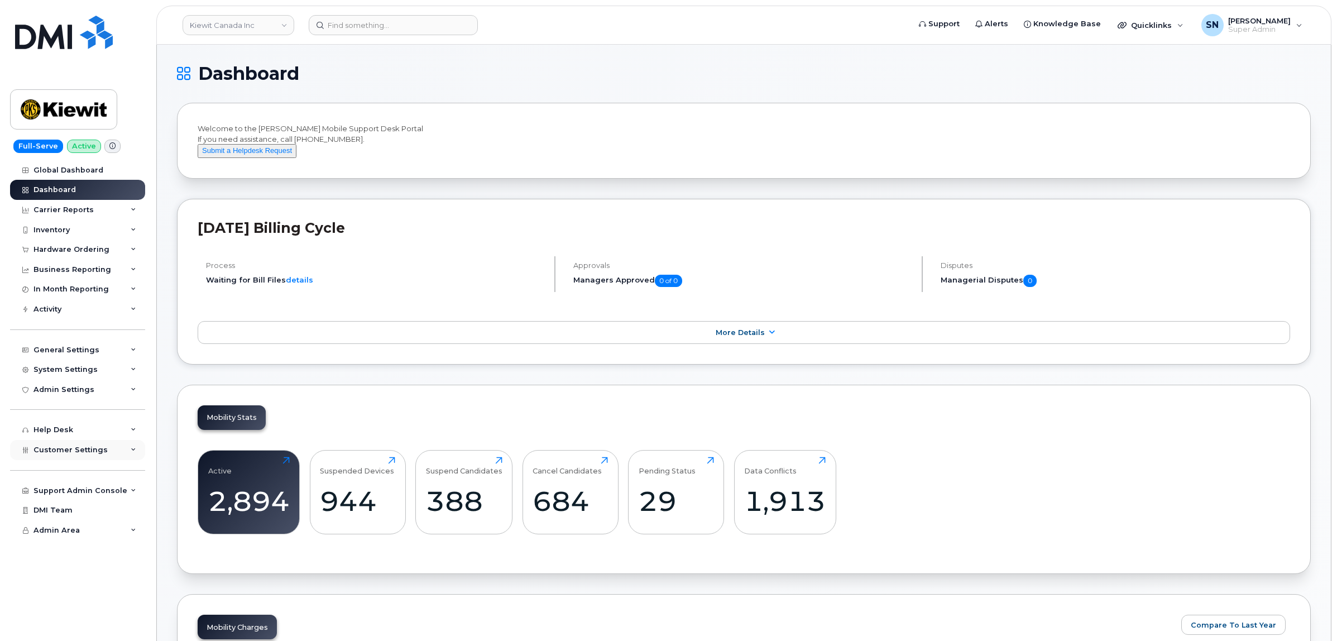
click at [106, 452] on div "Customer Settings" at bounding box center [77, 450] width 135 height 20
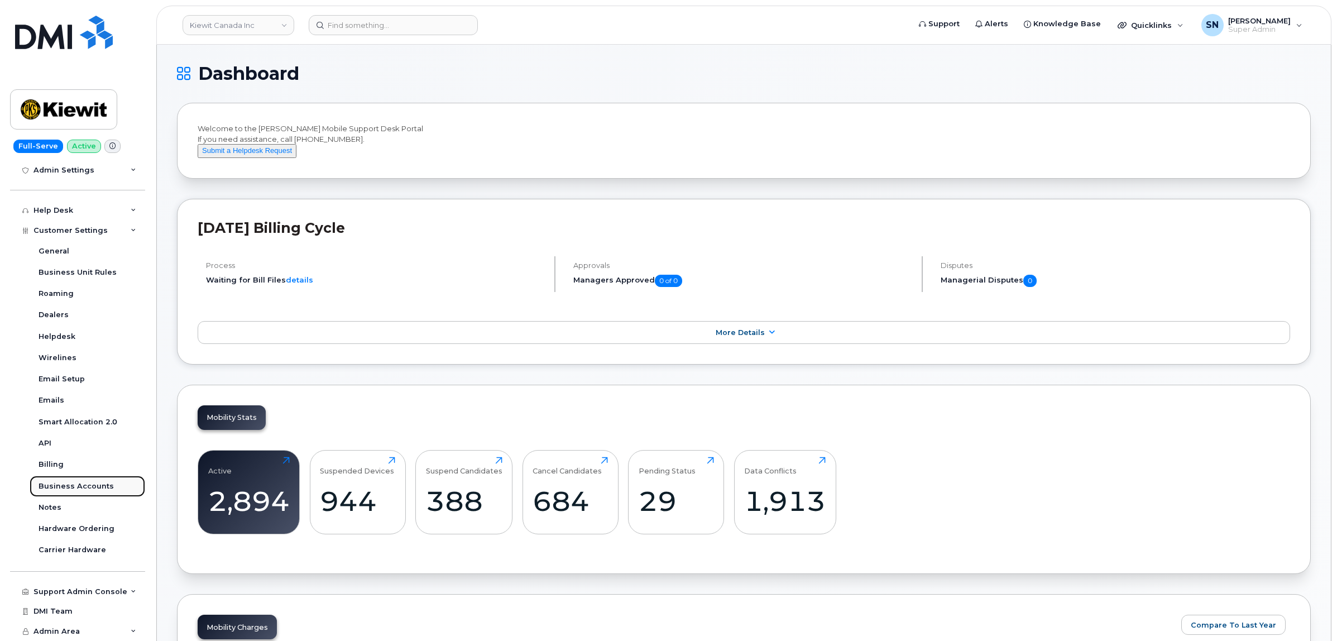
click at [90, 479] on link "Business Accounts" at bounding box center [88, 486] width 116 height 21
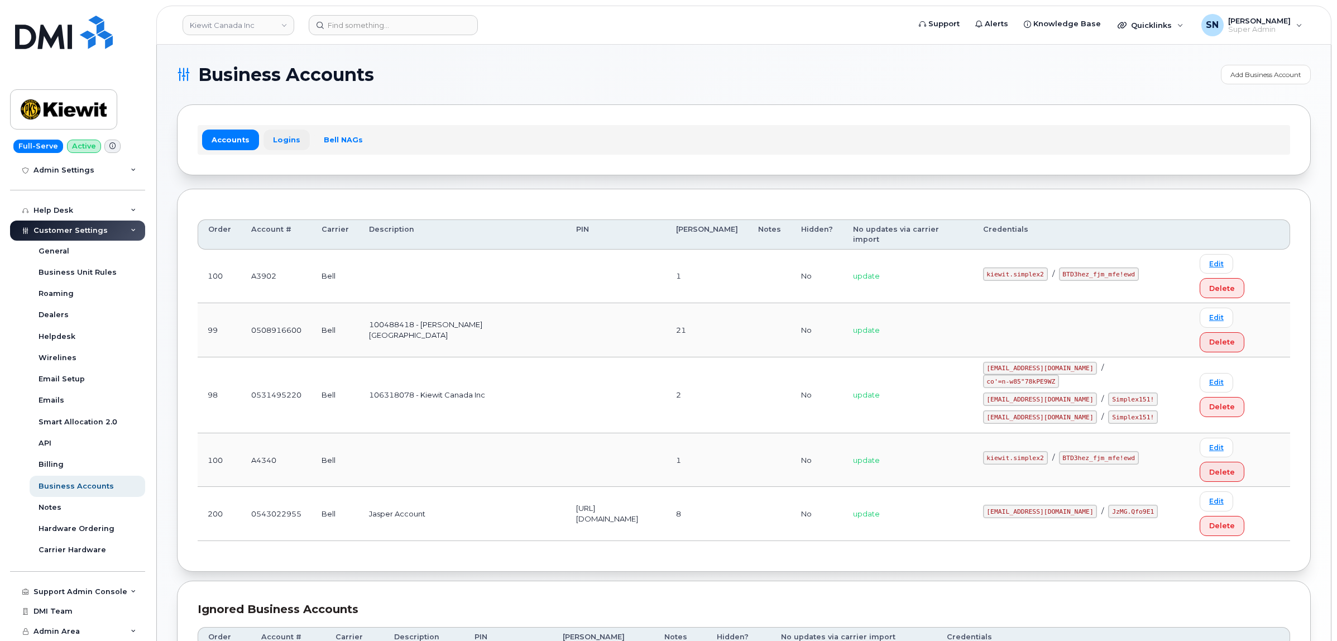
click at [280, 140] on link "Logins" at bounding box center [286, 140] width 46 height 20
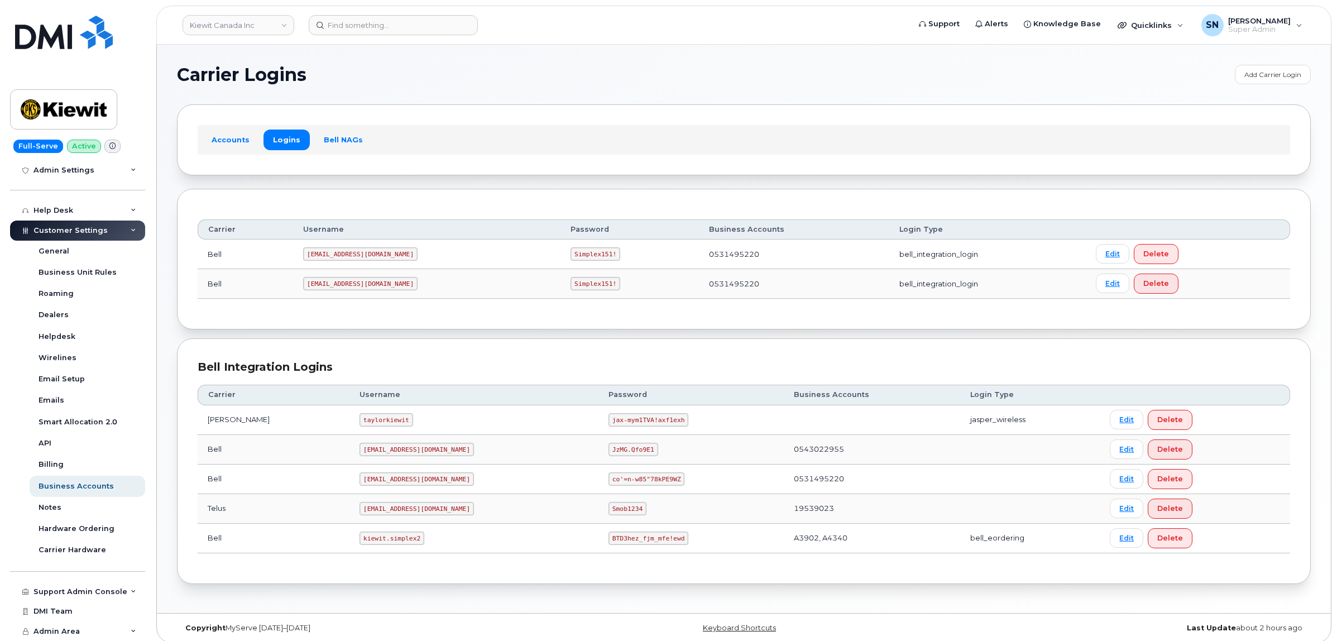
scroll to position [10, 0]
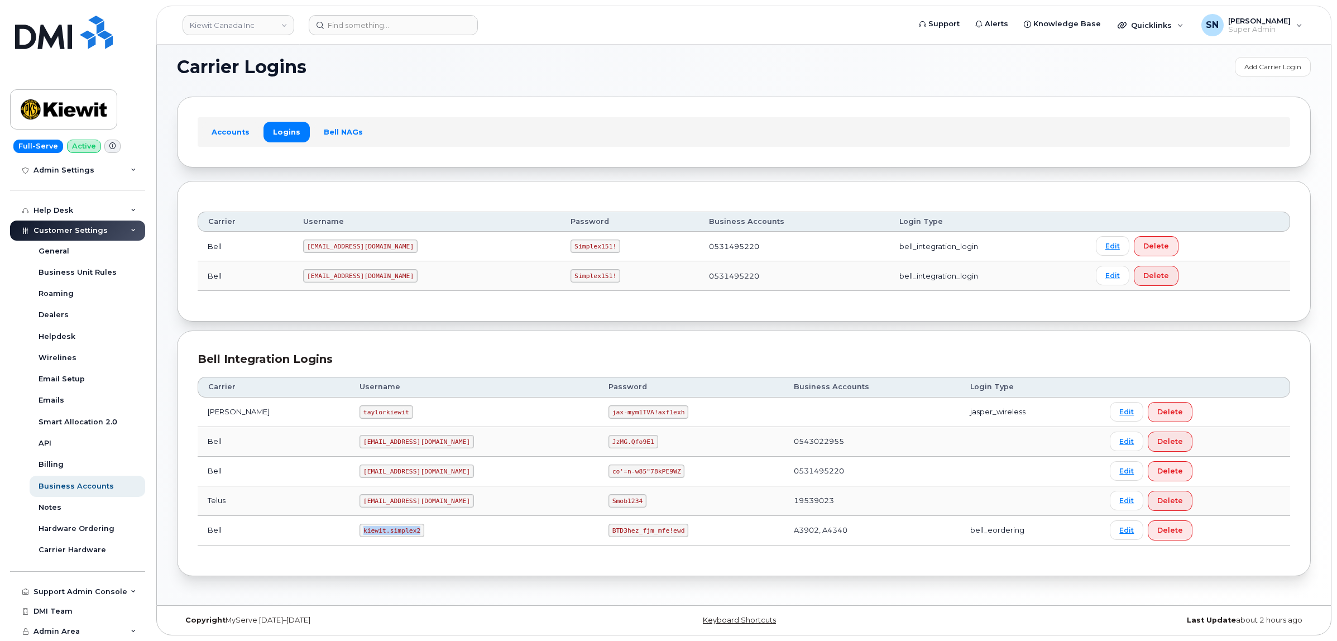
drag, startPoint x: 330, startPoint y: 530, endPoint x: 391, endPoint y: 534, distance: 60.4
click at [391, 534] on code "kiewit.simplex2" at bounding box center [392, 530] width 65 height 13
copy code "kiewit.simplex2"
drag, startPoint x: 554, startPoint y: 532, endPoint x: 650, endPoint y: 534, distance: 96.0
click at [650, 534] on td "BTD3hez_fjm_mfe!ewd" at bounding box center [690, 531] width 185 height 30
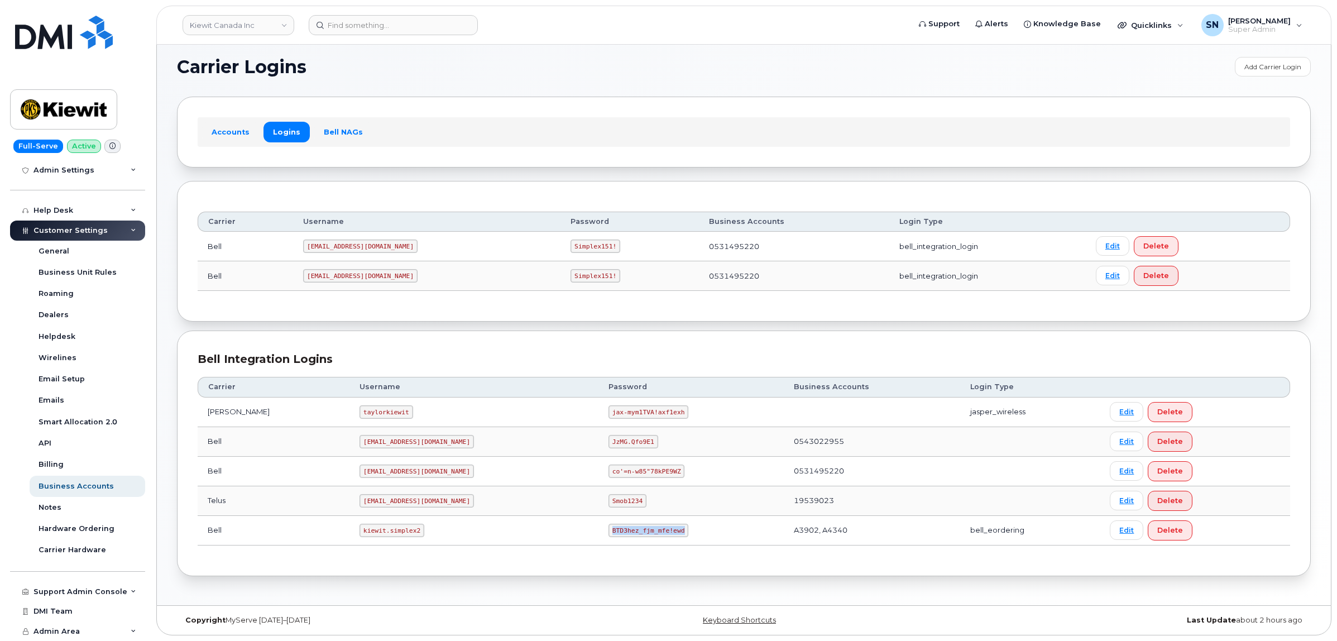
copy code "BTD3hez_fjm_mfe!ewd"
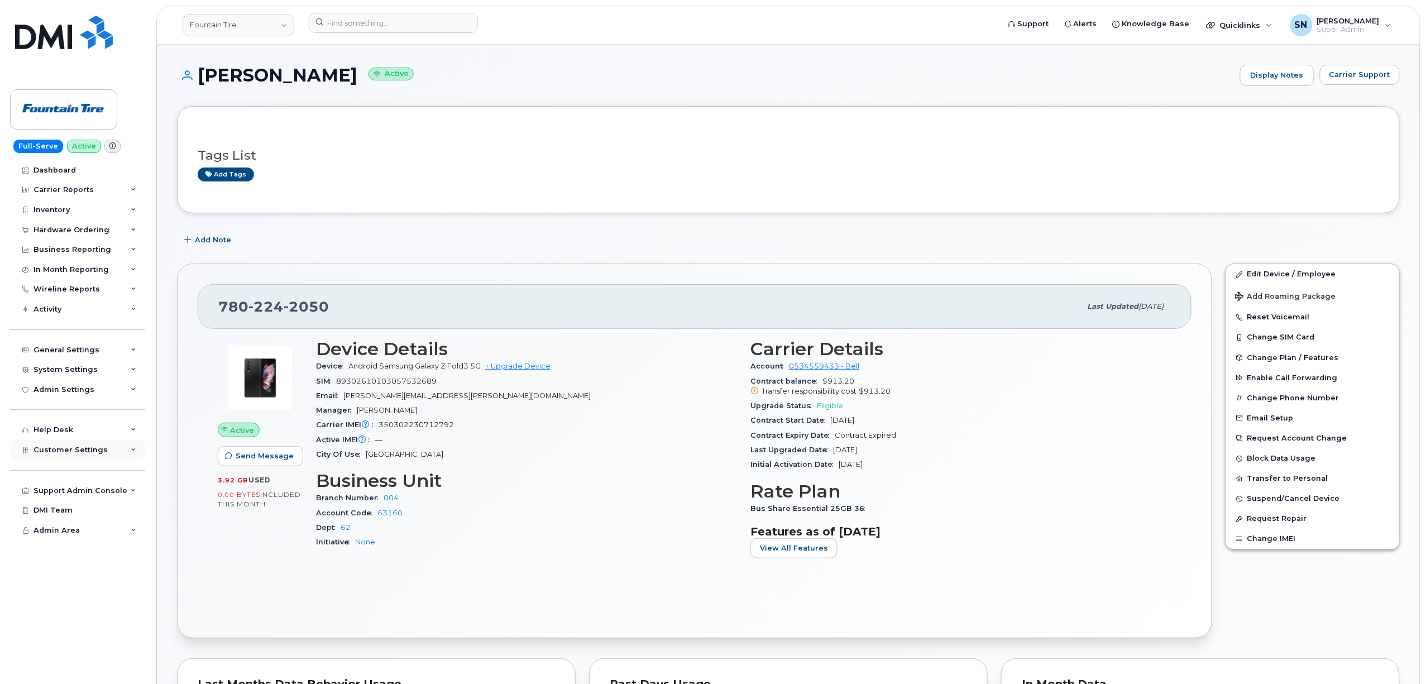
click at [83, 452] on span "Customer Settings" at bounding box center [70, 449] width 74 height 8
click at [76, 222] on div "Hardware Ordering" at bounding box center [77, 230] width 135 height 20
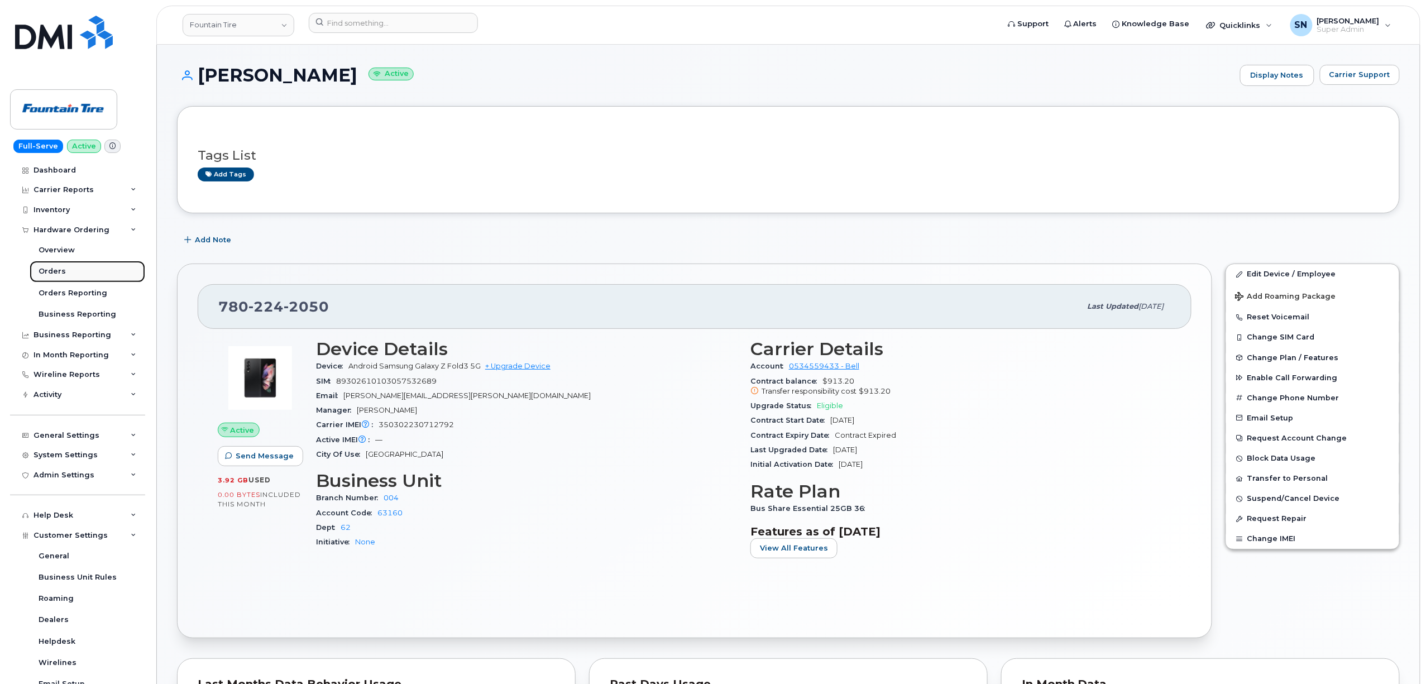
click at [74, 271] on link "Orders" at bounding box center [88, 271] width 116 height 21
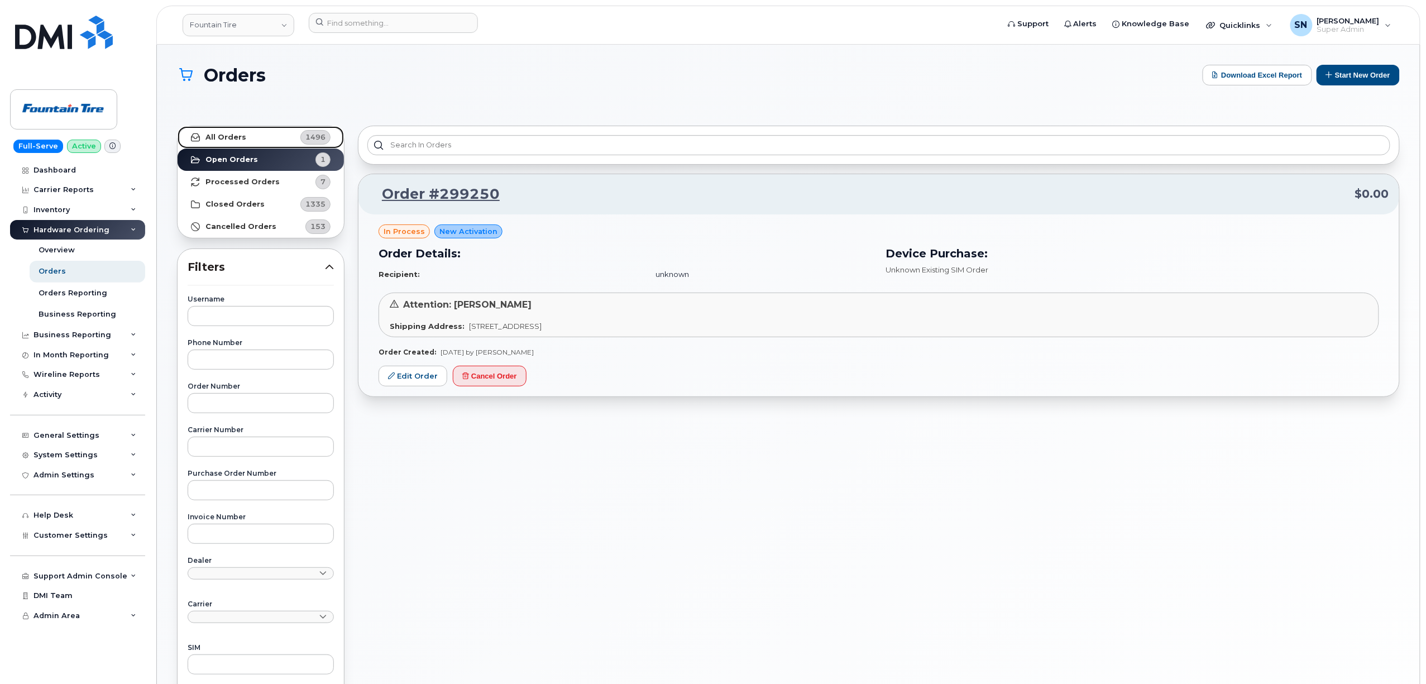
click at [219, 130] on link "All Orders 1496" at bounding box center [261, 137] width 166 height 22
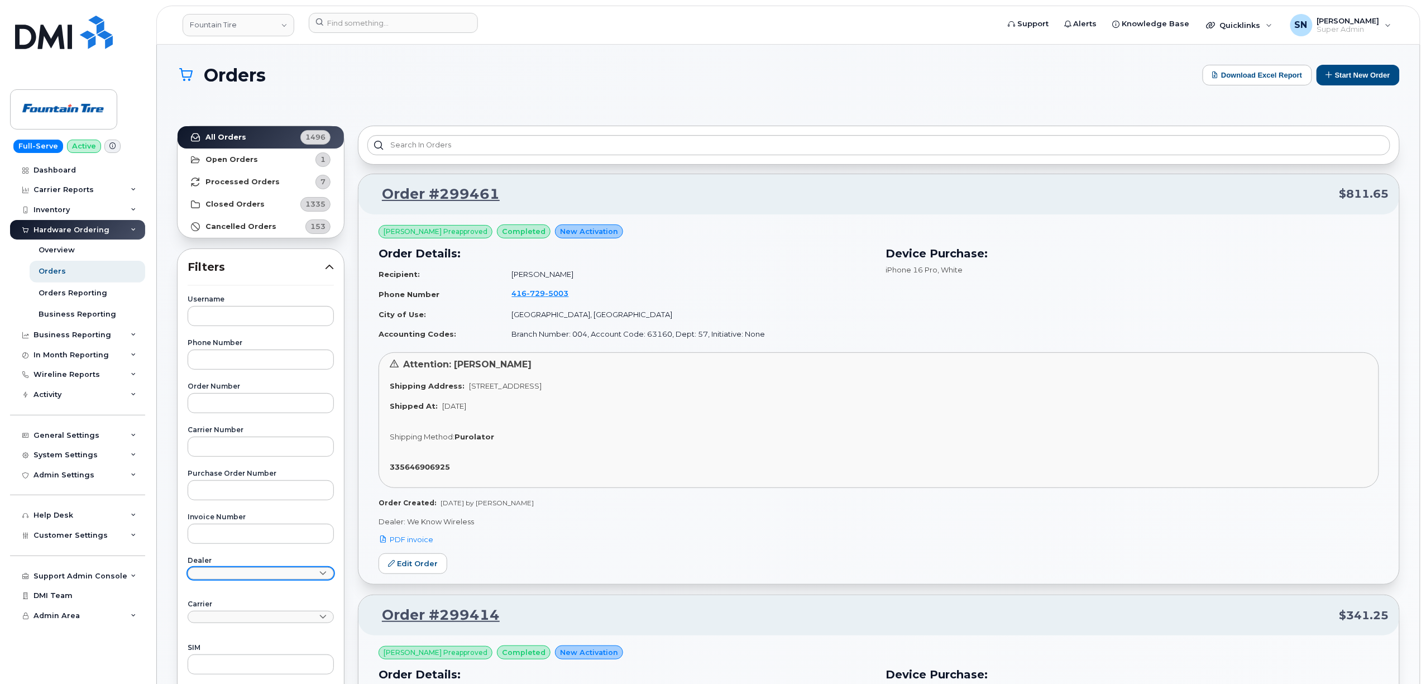
click at [251, 576] on link at bounding box center [261, 573] width 146 height 12
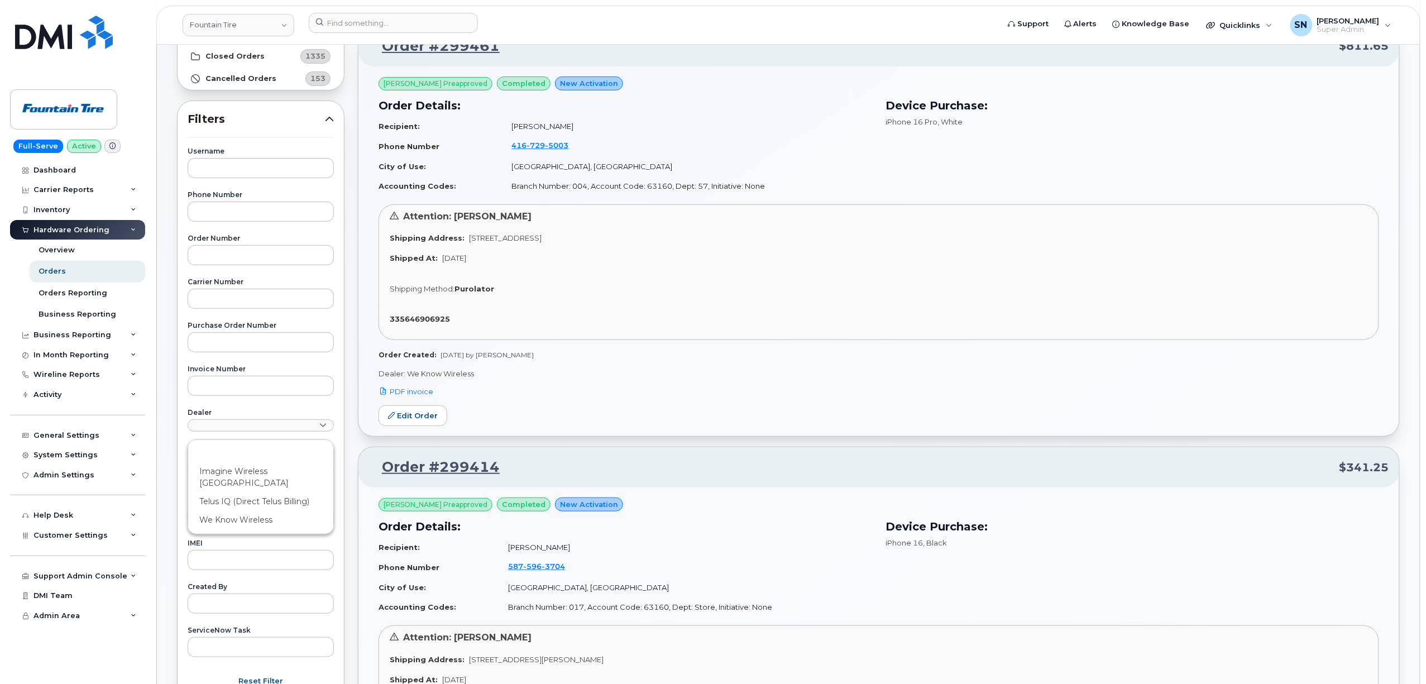
scroll to position [148, 0]
click at [325, 552] on input "text" at bounding box center [261, 559] width 146 height 20
click at [237, 472] on link at bounding box center [261, 468] width 146 height 12
click at [238, 507] on div "Bell" at bounding box center [260, 514] width 141 height 18
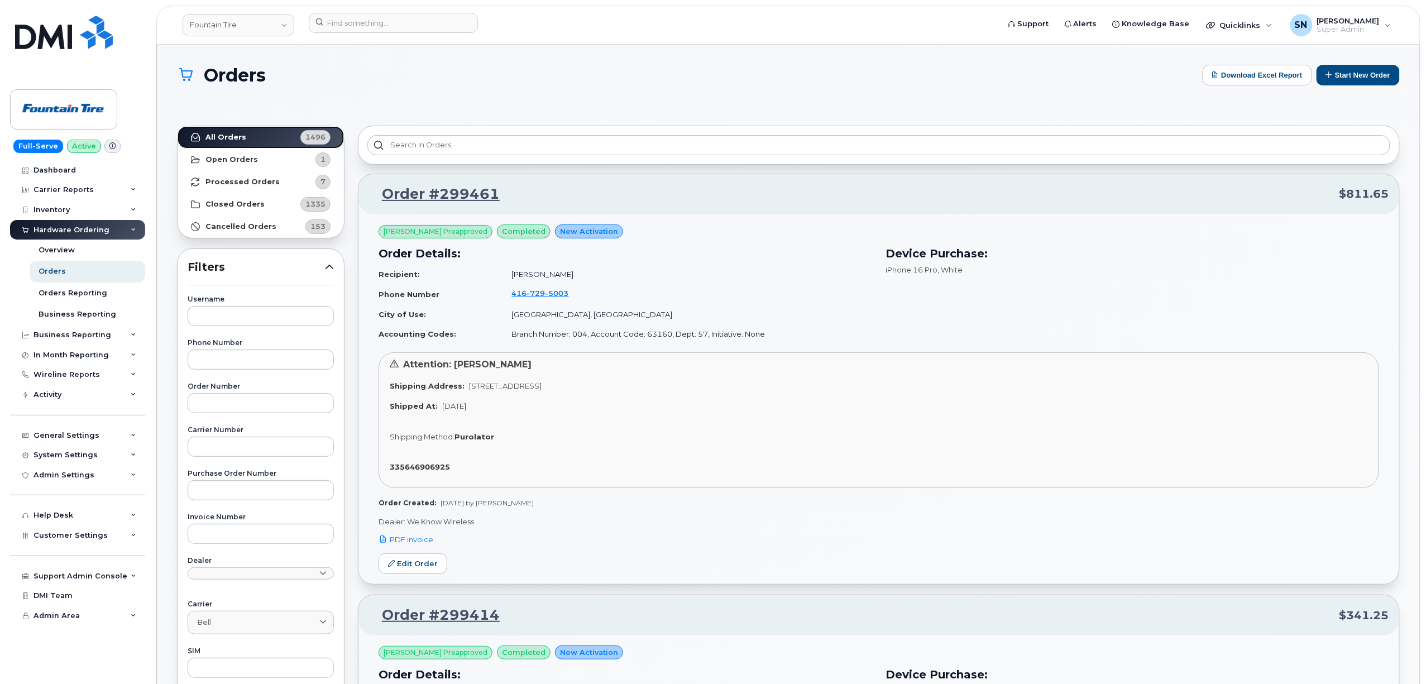
click at [242, 143] on link "All Orders 1496" at bounding box center [261, 137] width 166 height 22
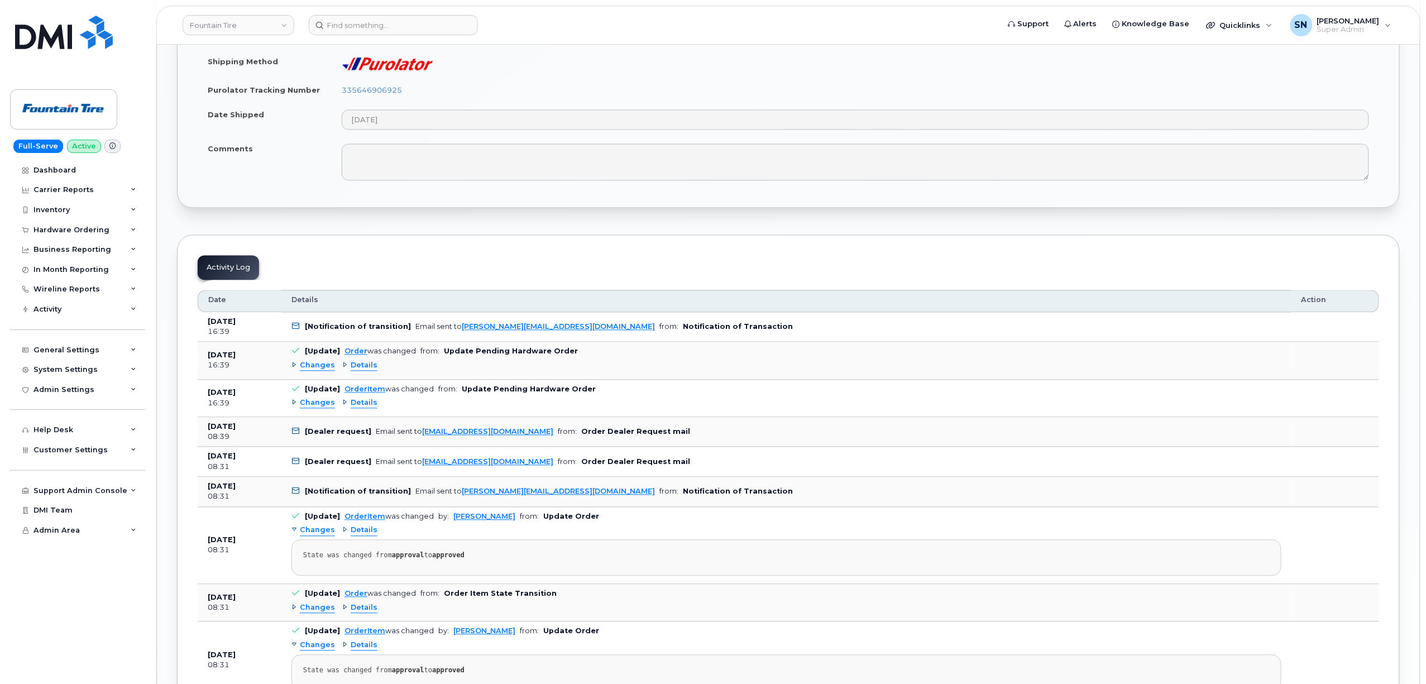
scroll to position [1116, 0]
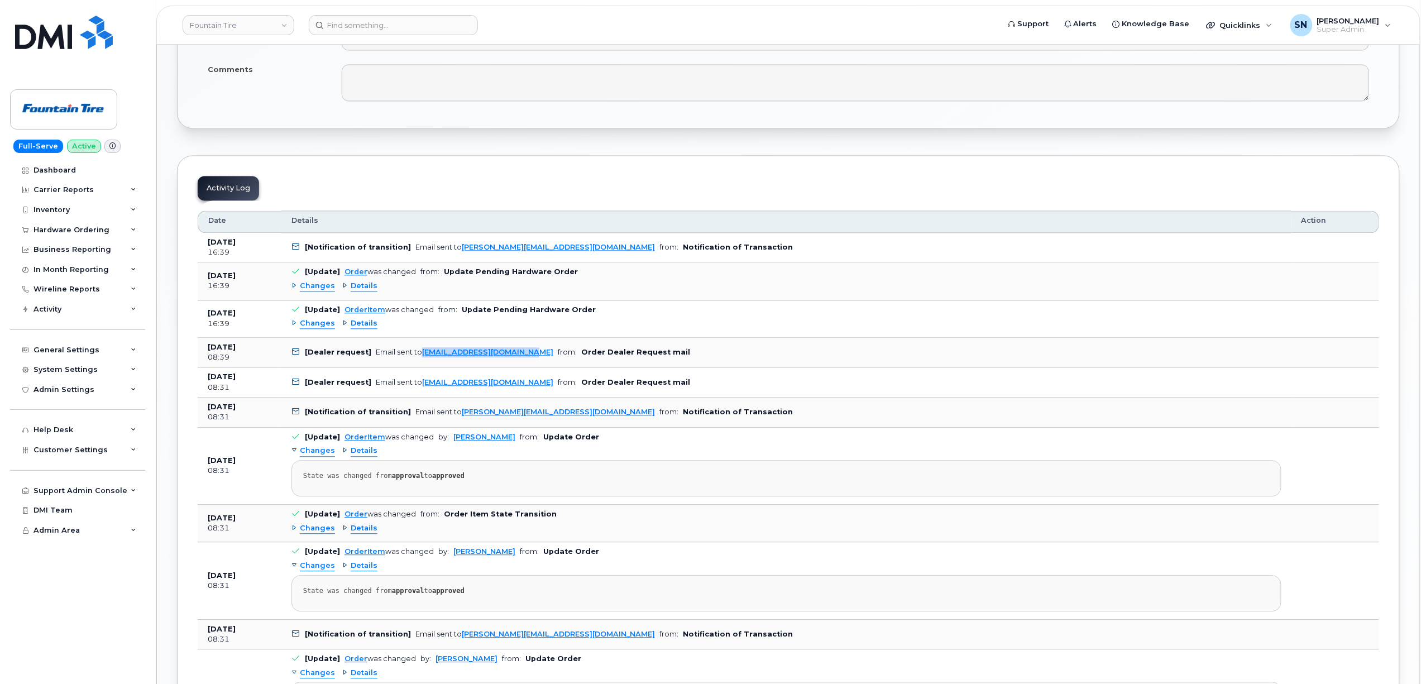
drag, startPoint x: 528, startPoint y: 360, endPoint x: 419, endPoint y: 371, distance: 110.0
click at [419, 368] on td "[Dealer request] Email sent to [EMAIL_ADDRESS][DOMAIN_NAME] from: Order Dealer …" at bounding box center [786, 353] width 1010 height 30
copy link "[EMAIL_ADDRESS][DOMAIN_NAME]"
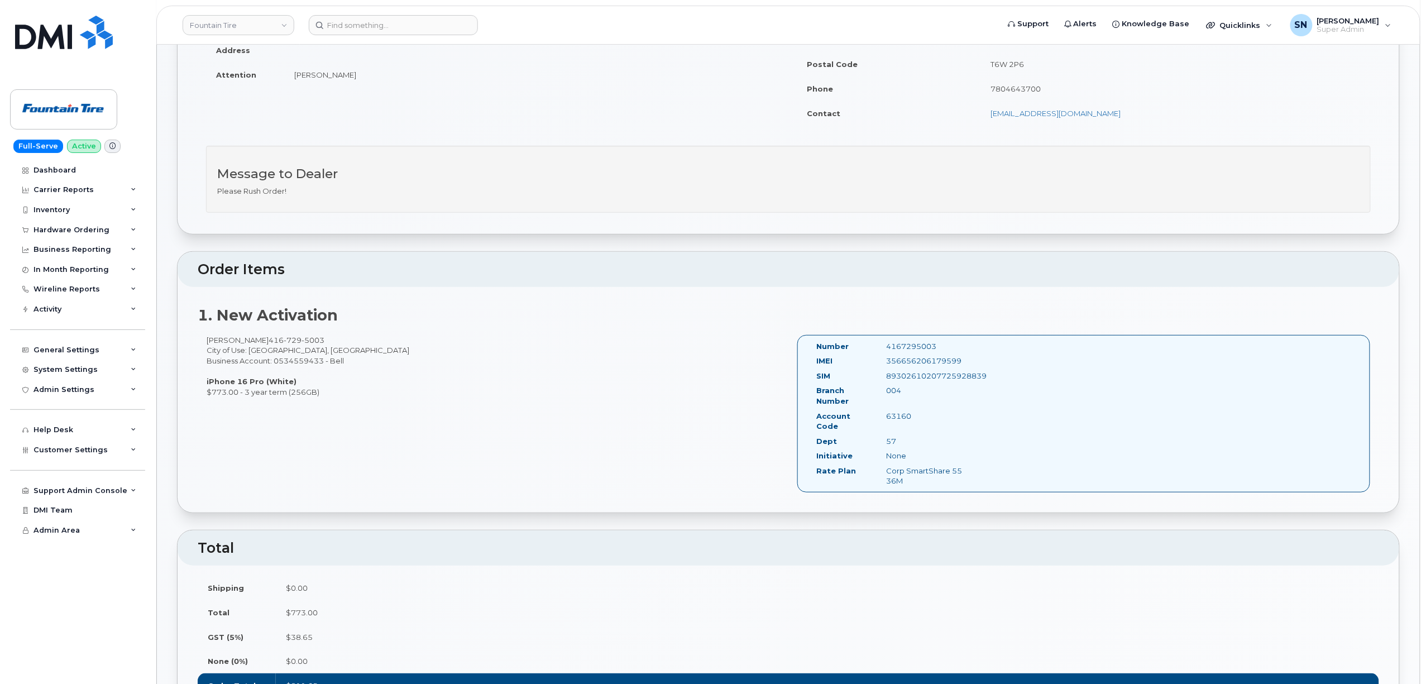
scroll to position [0, 0]
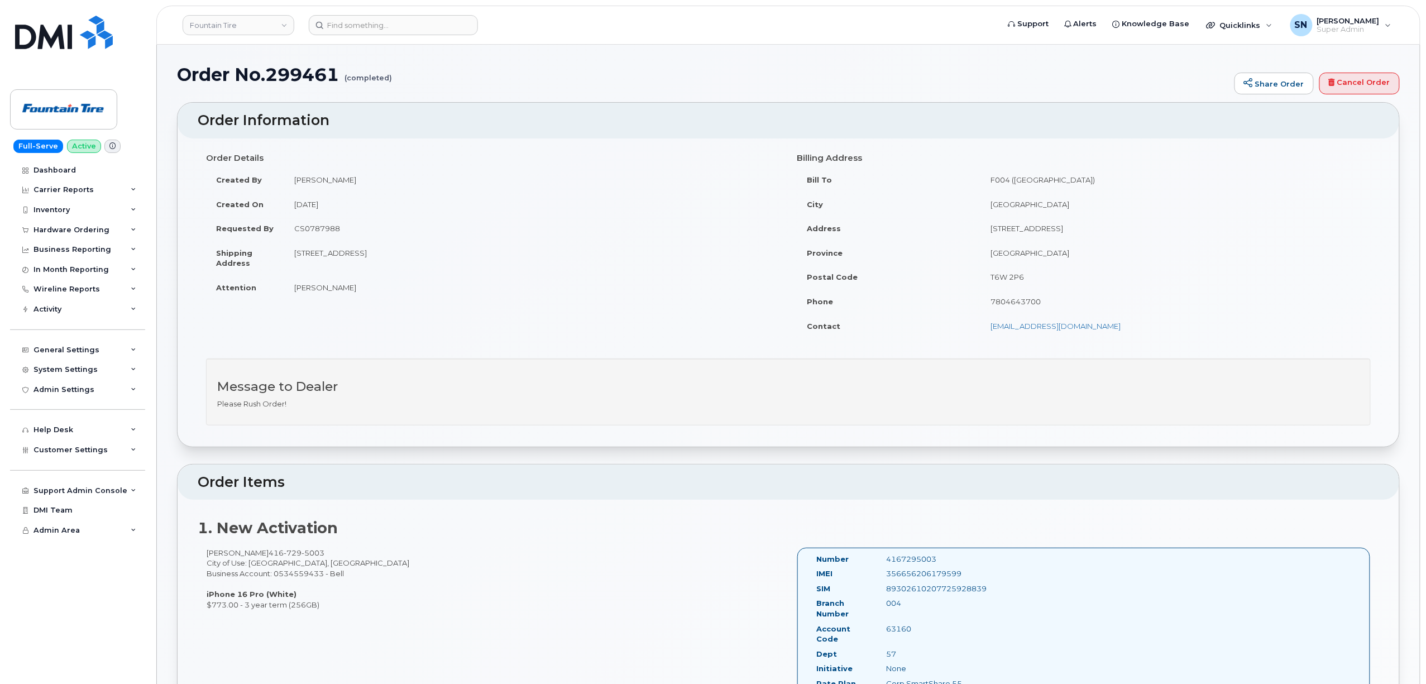
click at [552, 85] on div "Order No.299461 (completed) Share Order Cancel Order" at bounding box center [788, 83] width 1223 height 37
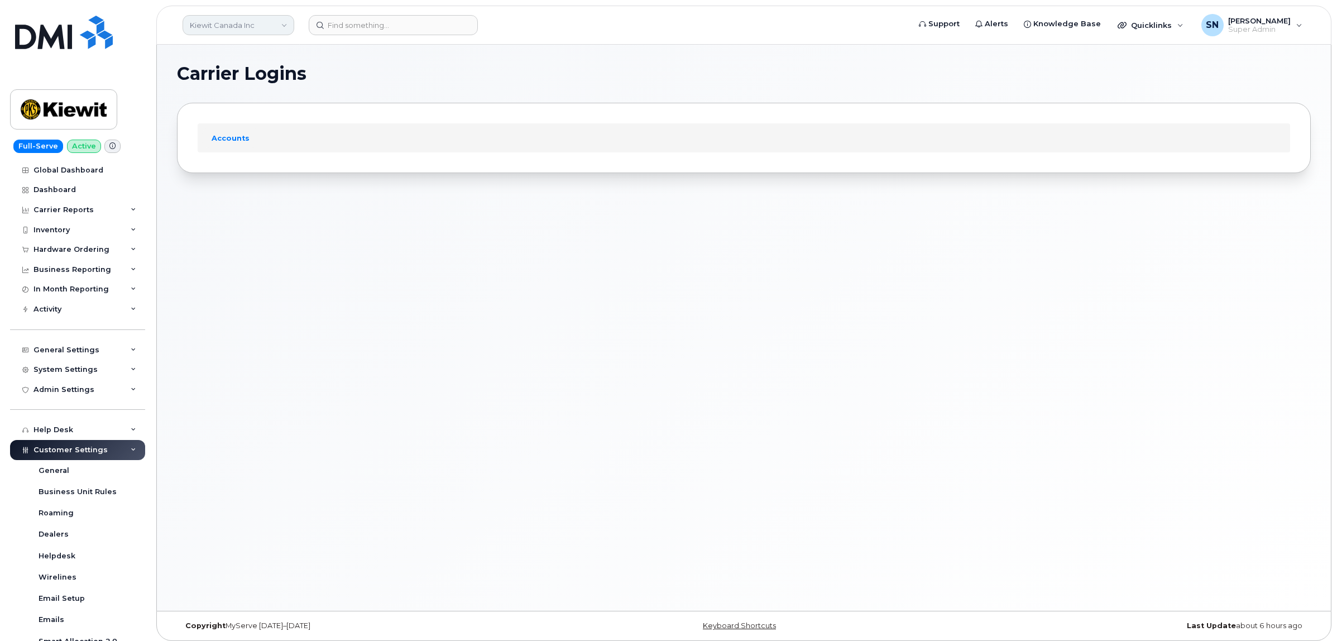
click at [246, 21] on link "Kiewit Canada Inc" at bounding box center [239, 25] width 112 height 20
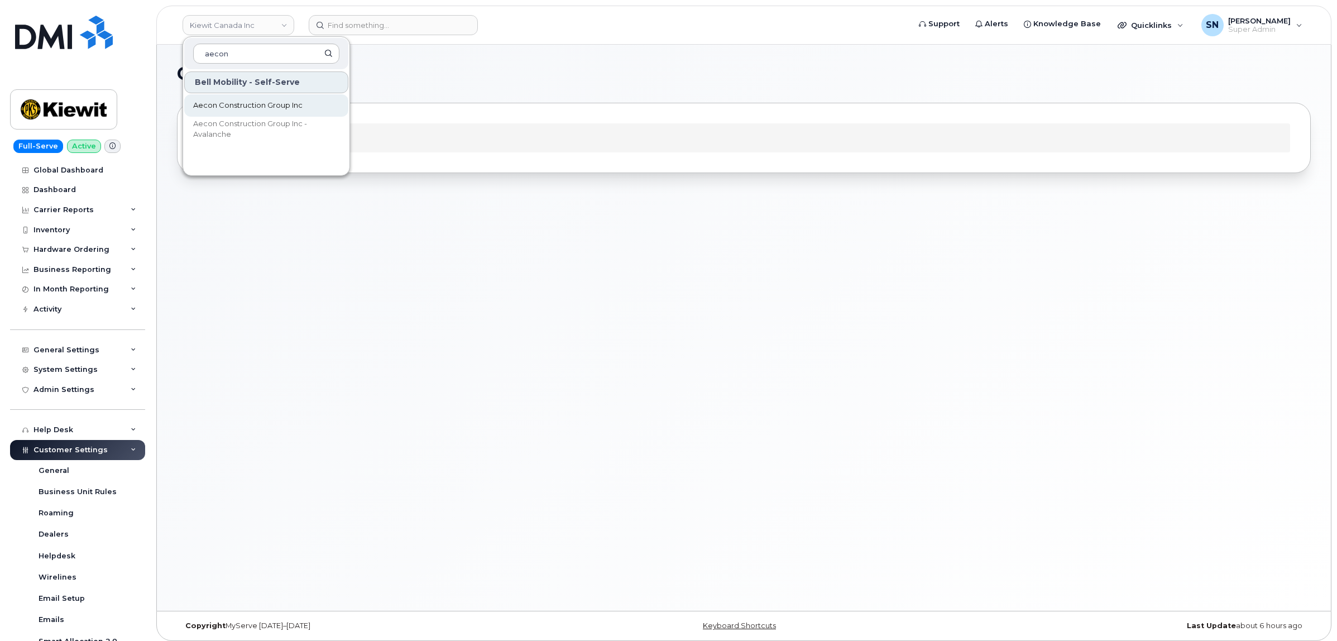
type input "aecon"
click at [270, 101] on span "Aecon Construction Group Inc" at bounding box center [247, 105] width 109 height 11
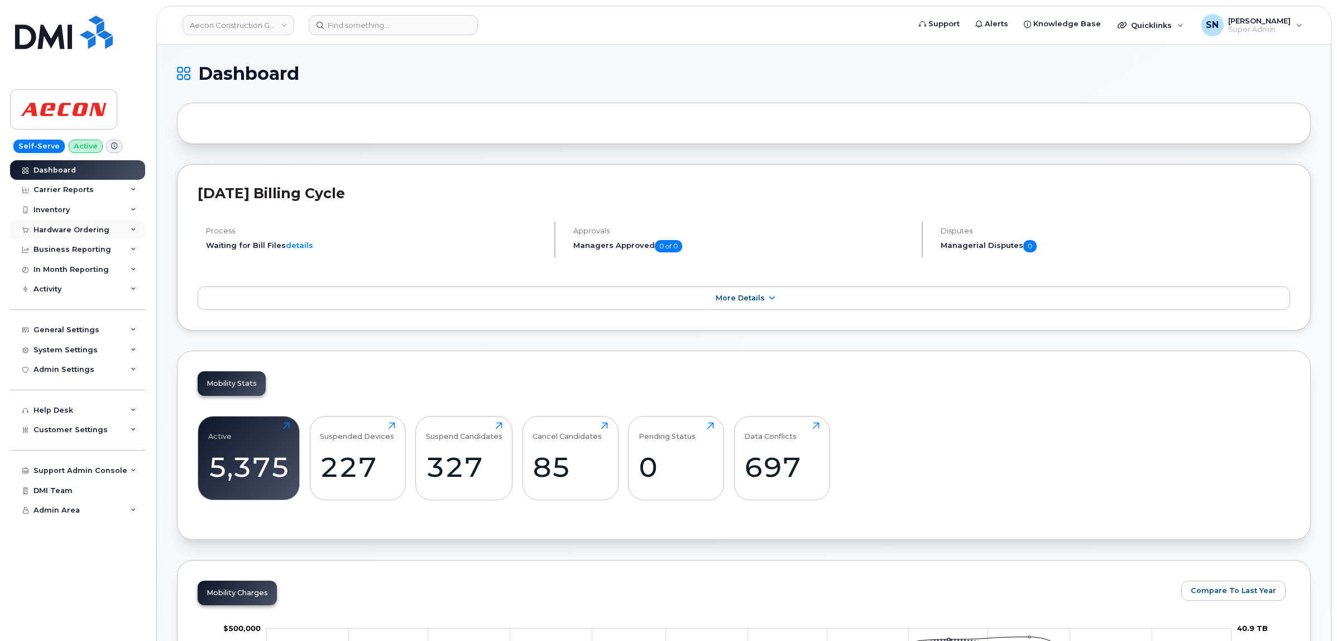
click at [88, 229] on div "Hardware Ordering" at bounding box center [71, 230] width 76 height 9
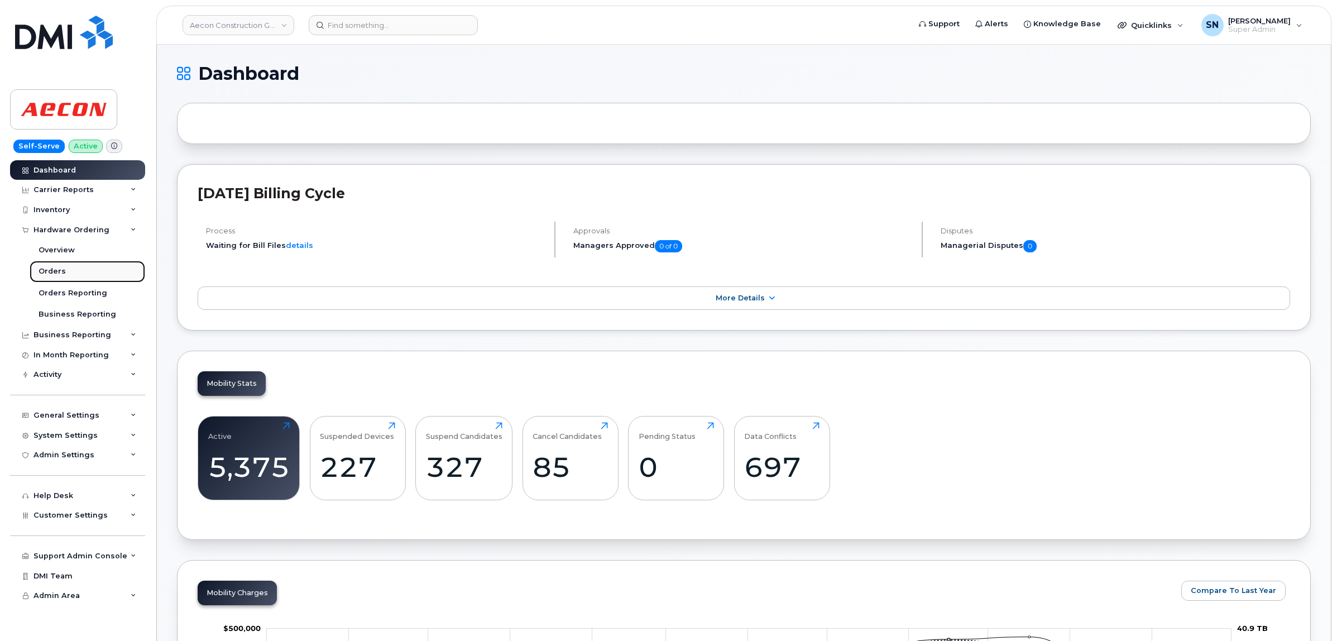
click at [82, 267] on link "Orders" at bounding box center [88, 271] width 116 height 21
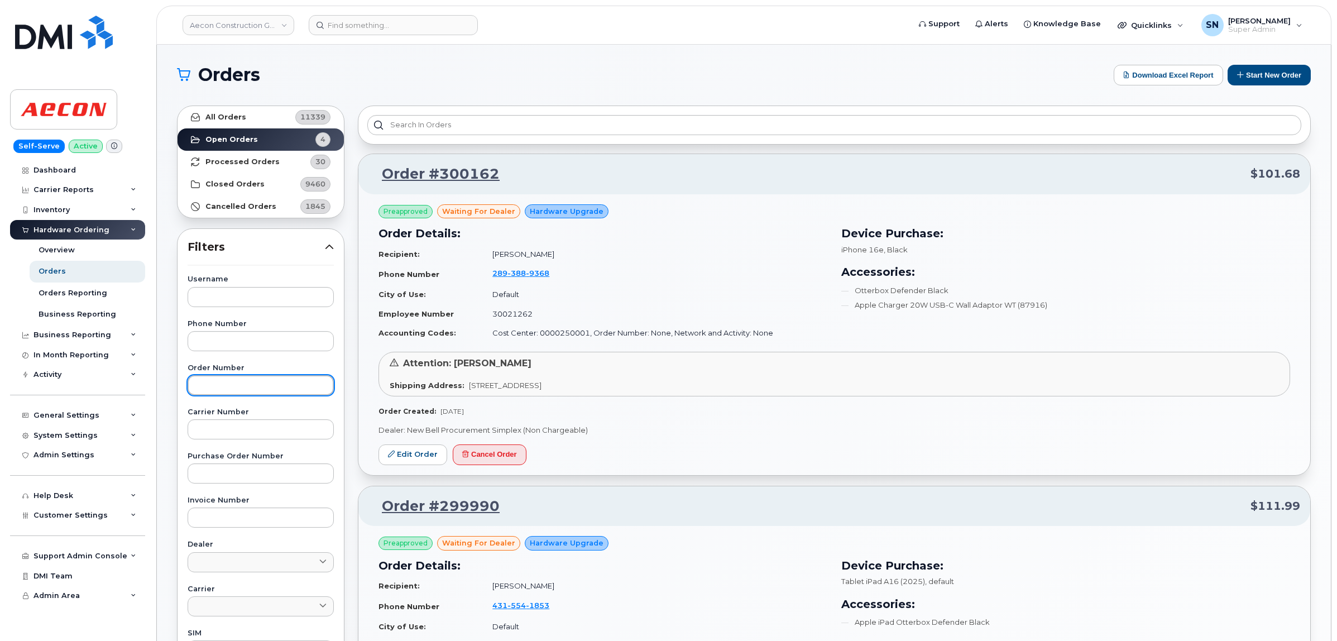
click at [214, 389] on input "text" at bounding box center [261, 385] width 146 height 20
paste input "300162"
type input "300162"
click at [253, 114] on link "All Orders 11339" at bounding box center [261, 117] width 166 height 22
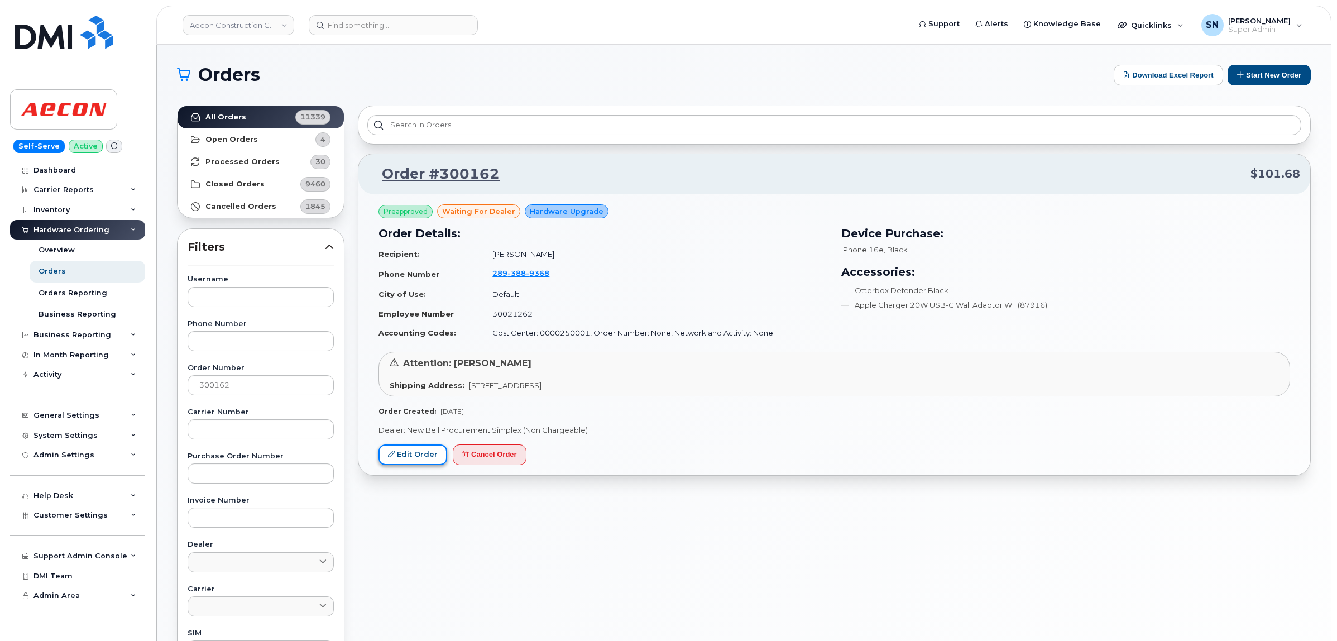
click at [427, 462] on link "Edit Order" at bounding box center [412, 454] width 69 height 21
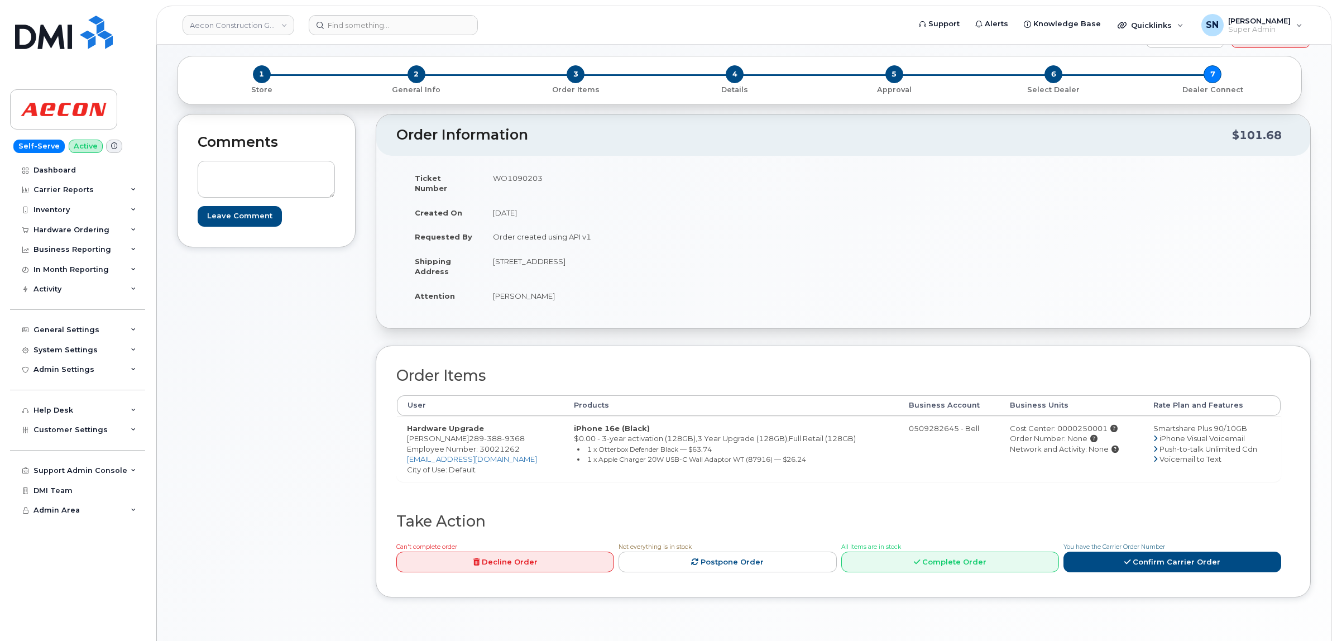
scroll to position [70, 0]
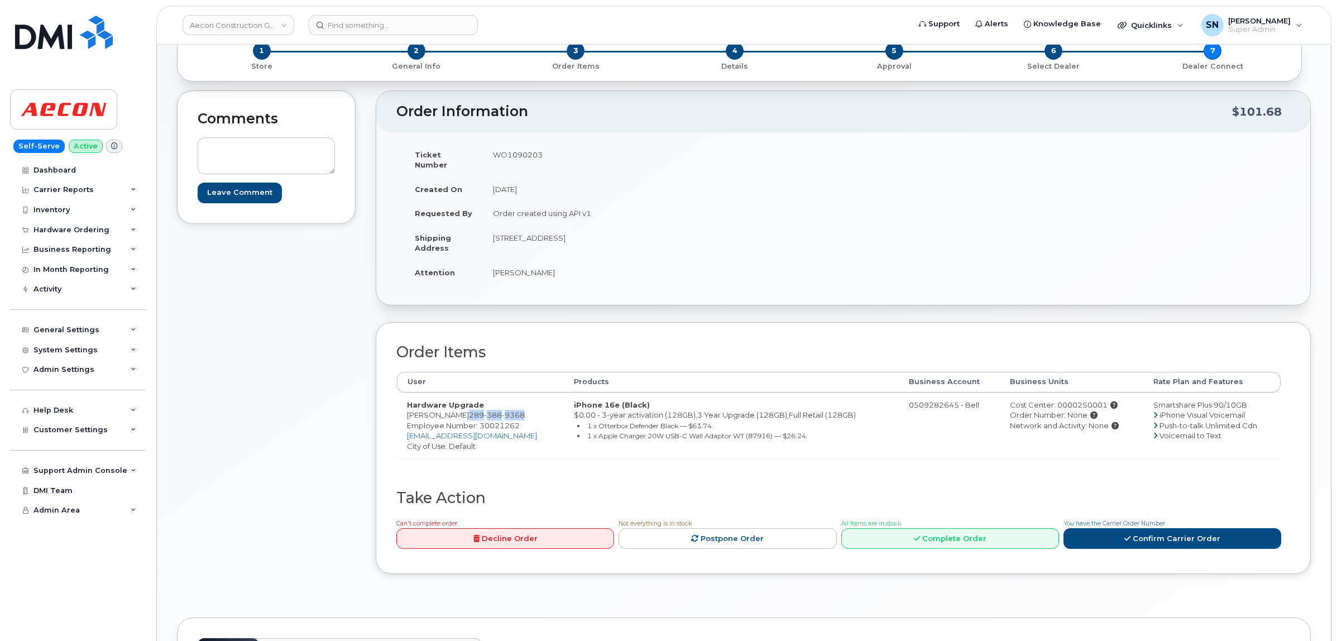
drag, startPoint x: 475, startPoint y: 408, endPoint x: 534, endPoint y: 409, distance: 59.7
click at [534, 409] on td "Hardware Upgrade [PERSON_NAME] [PHONE_NUMBER] Employee Number: 30021262 [EMAIL_…" at bounding box center [480, 425] width 167 height 66
copy span "289 388 9368"
drag, startPoint x: 493, startPoint y: 226, endPoint x: 557, endPoint y: 234, distance: 64.2
click at [557, 234] on td "25 Church Street Bowmanville ON L1C1S4" at bounding box center [659, 243] width 352 height 35
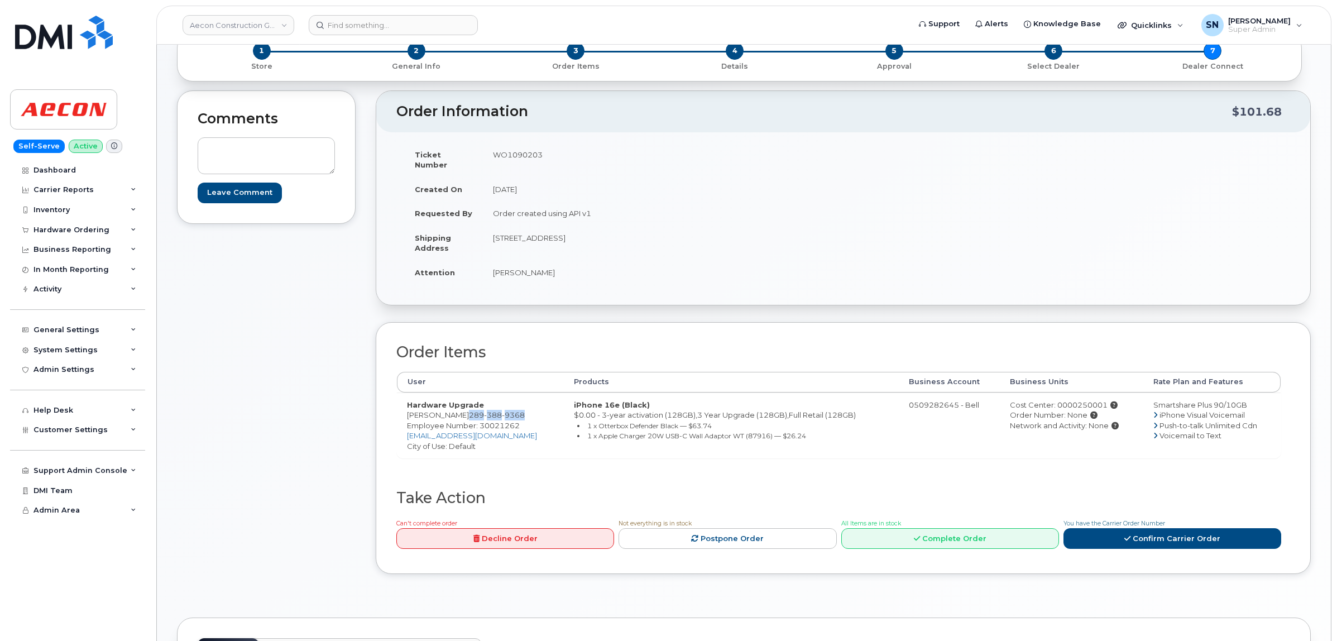
click at [523, 234] on td "25 Church Street Bowmanville ON L1C1S4" at bounding box center [659, 243] width 352 height 35
drag, startPoint x: 491, startPoint y: 227, endPoint x: 556, endPoint y: 229, distance: 64.8
click at [556, 229] on td "25 Church Street Bowmanville ON L1C1S4" at bounding box center [659, 243] width 352 height 35
copy td "25 Church Street"
click at [592, 244] on td "25 Church Street Bowmanville ON L1C1S4" at bounding box center [659, 243] width 352 height 35
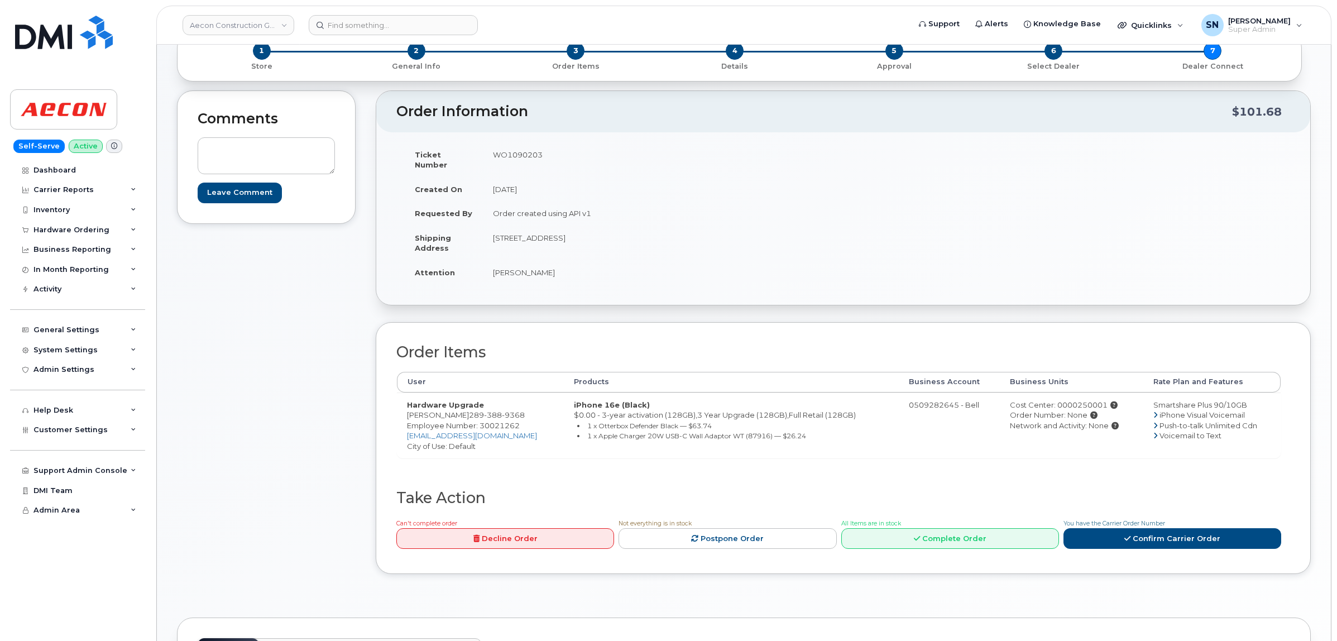
drag, startPoint x: 621, startPoint y: 229, endPoint x: 649, endPoint y: 233, distance: 28.2
click at [649, 233] on td "25 Church Street Bowmanville ON L1C1S4" at bounding box center [659, 243] width 352 height 35
copy td "L1C1S4"
drag, startPoint x: 495, startPoint y: 268, endPoint x: 561, endPoint y: 266, distance: 65.9
click at [561, 266] on td "Todd Hodgkinson" at bounding box center [659, 272] width 352 height 25
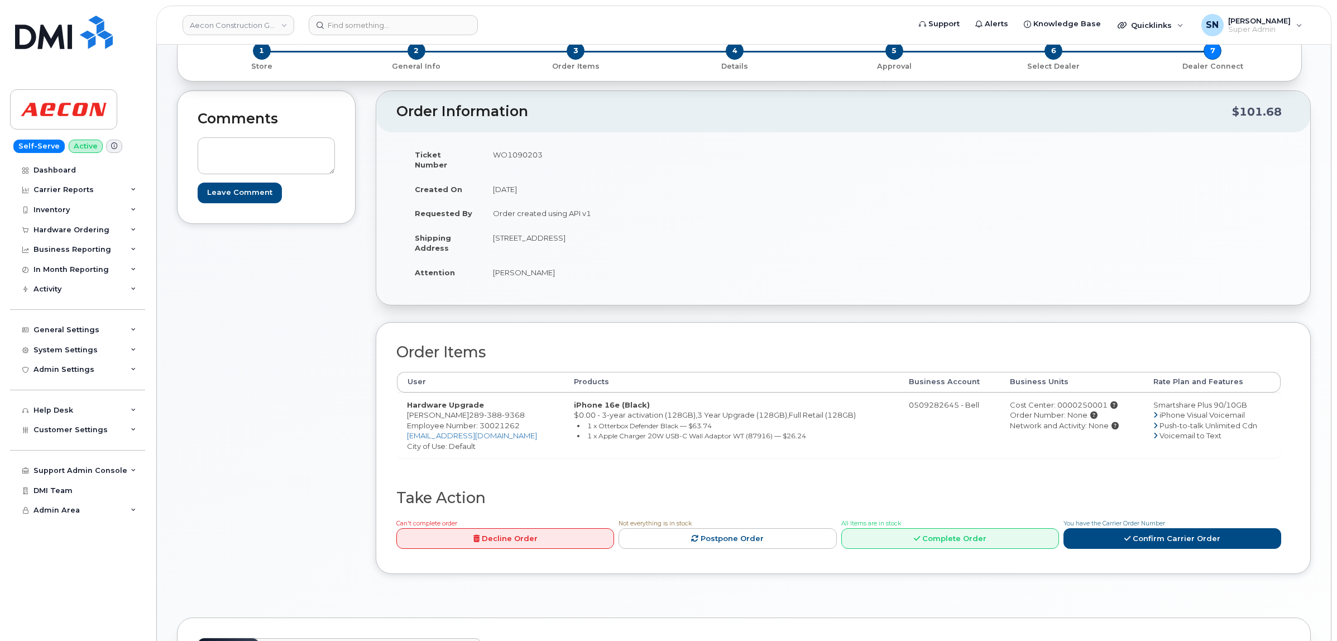
copy td "Todd Hodgkinson"
drag, startPoint x: 475, startPoint y: 408, endPoint x: 531, endPoint y: 408, distance: 56.4
click at [531, 408] on td "Hardware Upgrade Todd Hodgkinson 289 388 9368 Employee Number: 30021262 thodgki…" at bounding box center [480, 425] width 167 height 66
copy span "289 388 9368"
click at [400, 408] on td "Hardware Upgrade Todd Hodgkinson 289 388 9368 Employee Number: 30021262 thodgki…" at bounding box center [480, 425] width 167 height 66
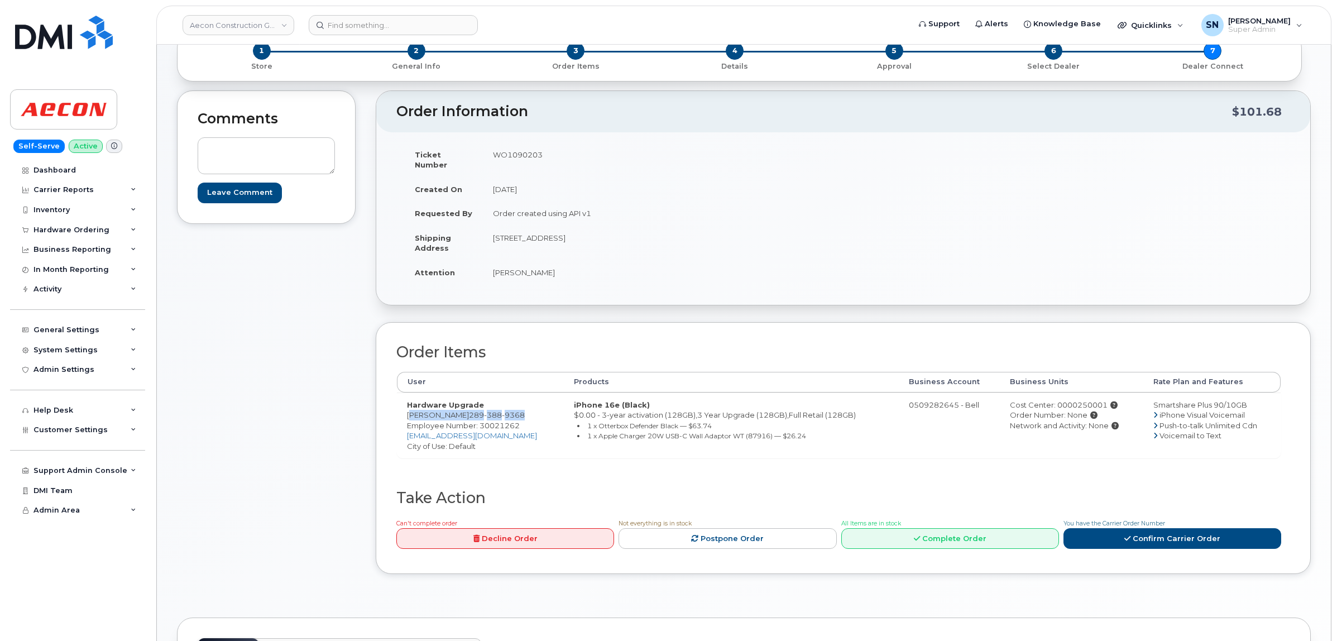
drag, startPoint x: 406, startPoint y: 404, endPoint x: 532, endPoint y: 406, distance: 125.6
click at [532, 406] on td "Hardware Upgrade Todd Hodgkinson 289 388 9368 Employee Number: 30021262 thodgki…" at bounding box center [480, 425] width 167 height 66
copy td "Todd Hodgkinson 289 388 9368"
click at [526, 155] on td "WO1090203" at bounding box center [659, 159] width 352 height 35
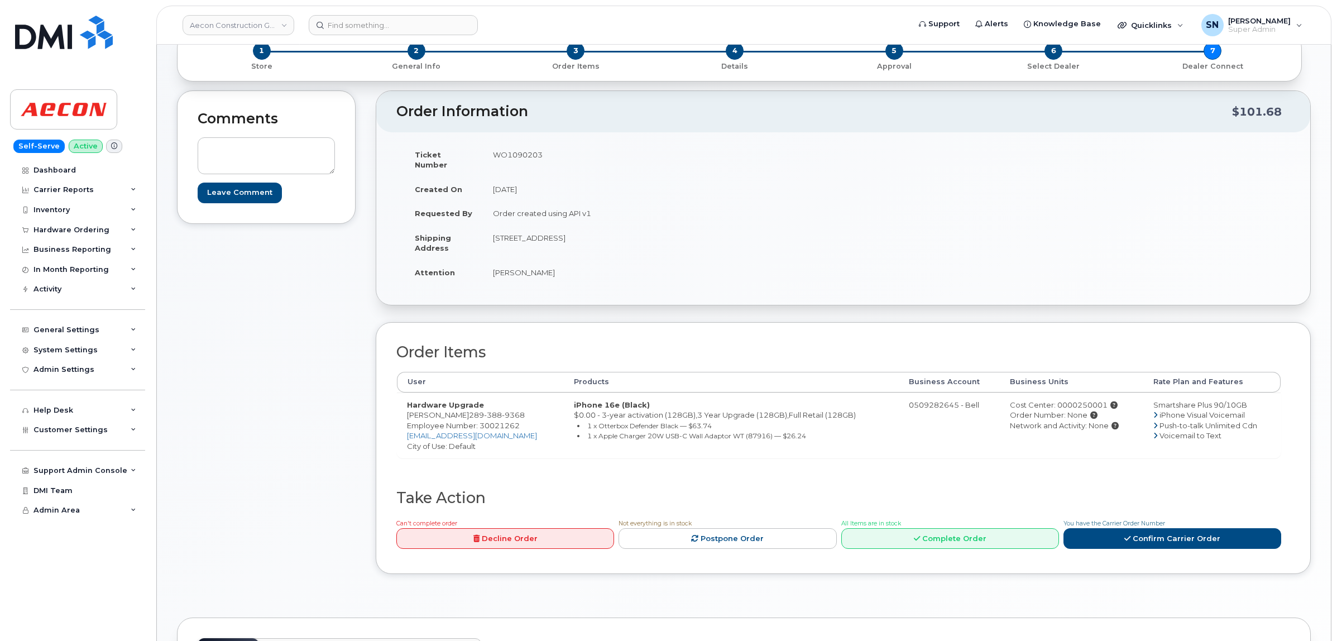
copy td "WO1090203"
drag, startPoint x: 1071, startPoint y: 394, endPoint x: 1098, endPoint y: 395, distance: 27.4
click at [1098, 400] on div "Cost Center: 0000250001" at bounding box center [1071, 405] width 123 height 11
copy div "250001"
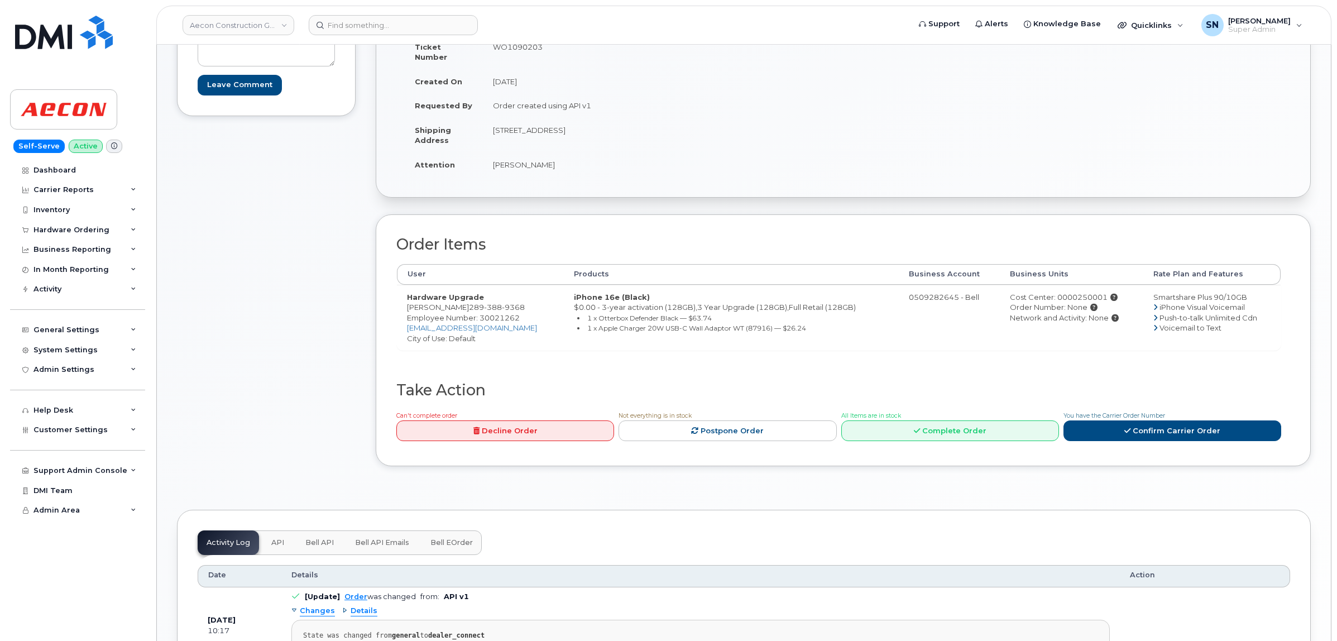
scroll to position [209, 0]
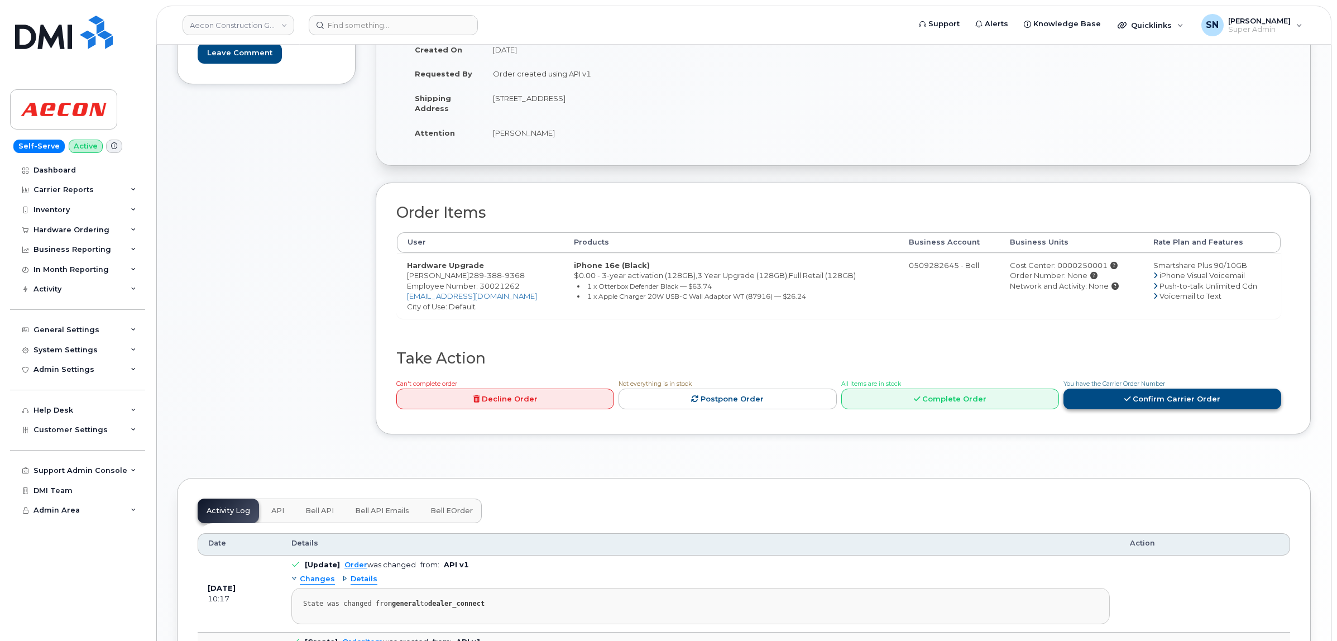
click at [1163, 394] on link "Confirm Carrier Order" at bounding box center [1172, 399] width 218 height 21
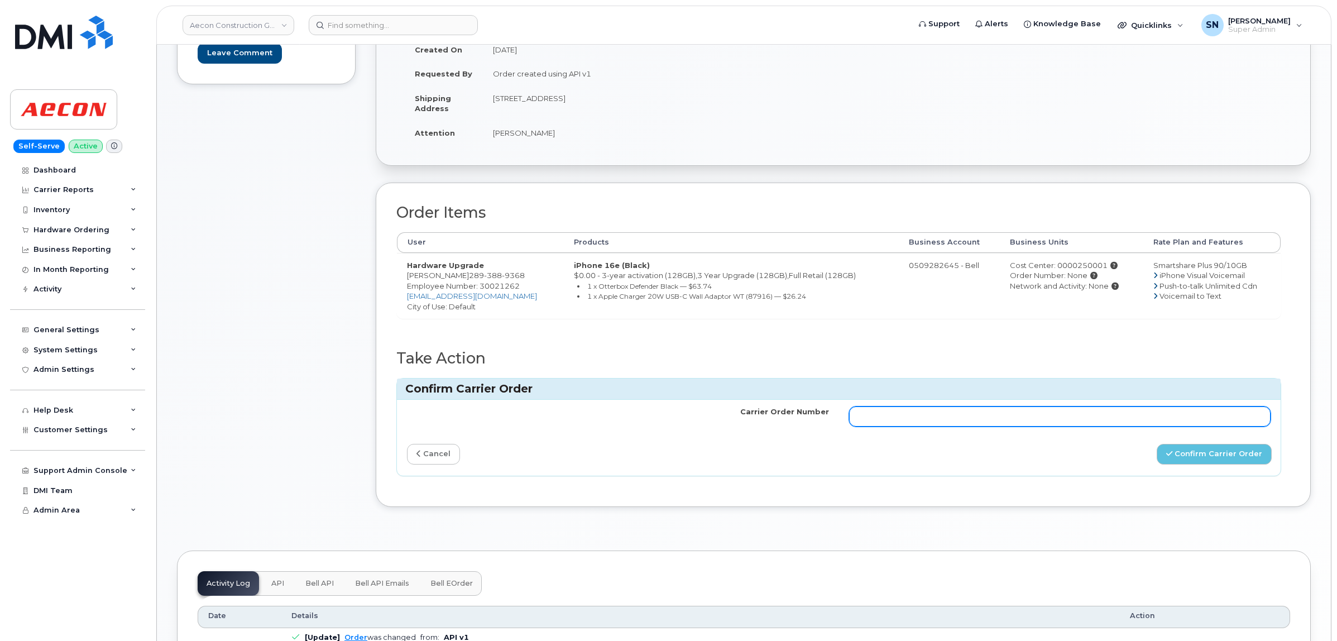
click at [1111, 406] on input "Carrier Order Number" at bounding box center [1060, 416] width 422 height 20
paste input "3013669"
type input "3013669"
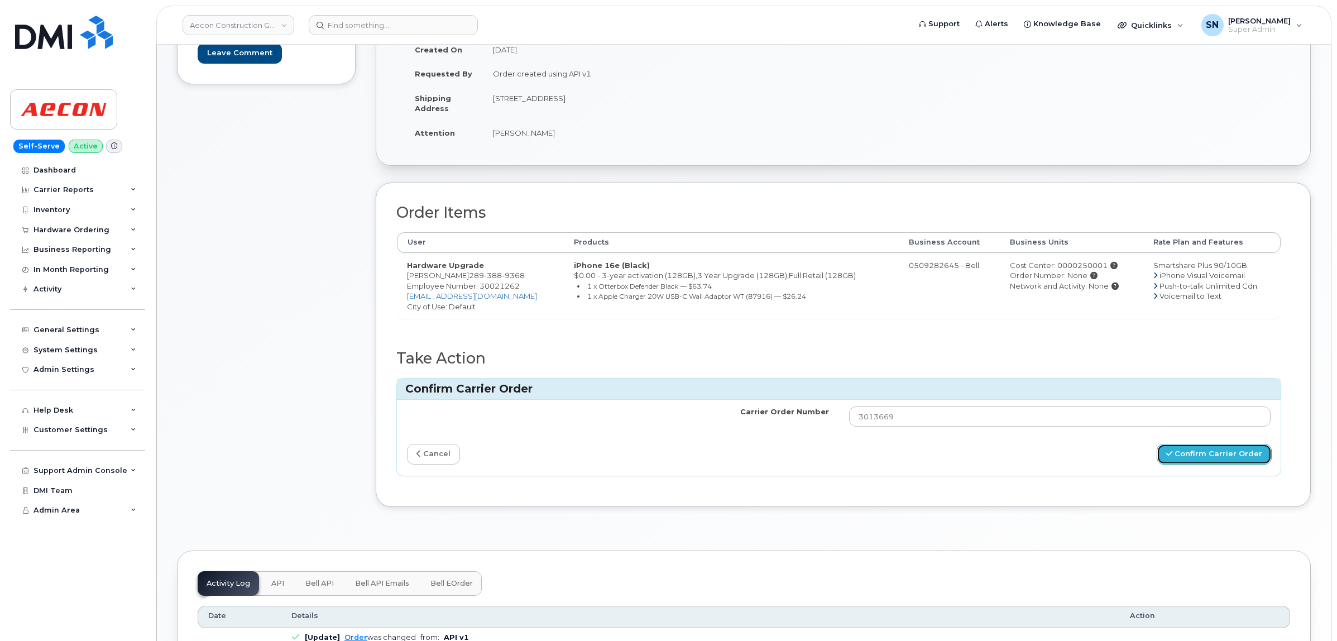
click at [1182, 444] on button "Confirm Carrier Order" at bounding box center [1214, 454] width 115 height 21
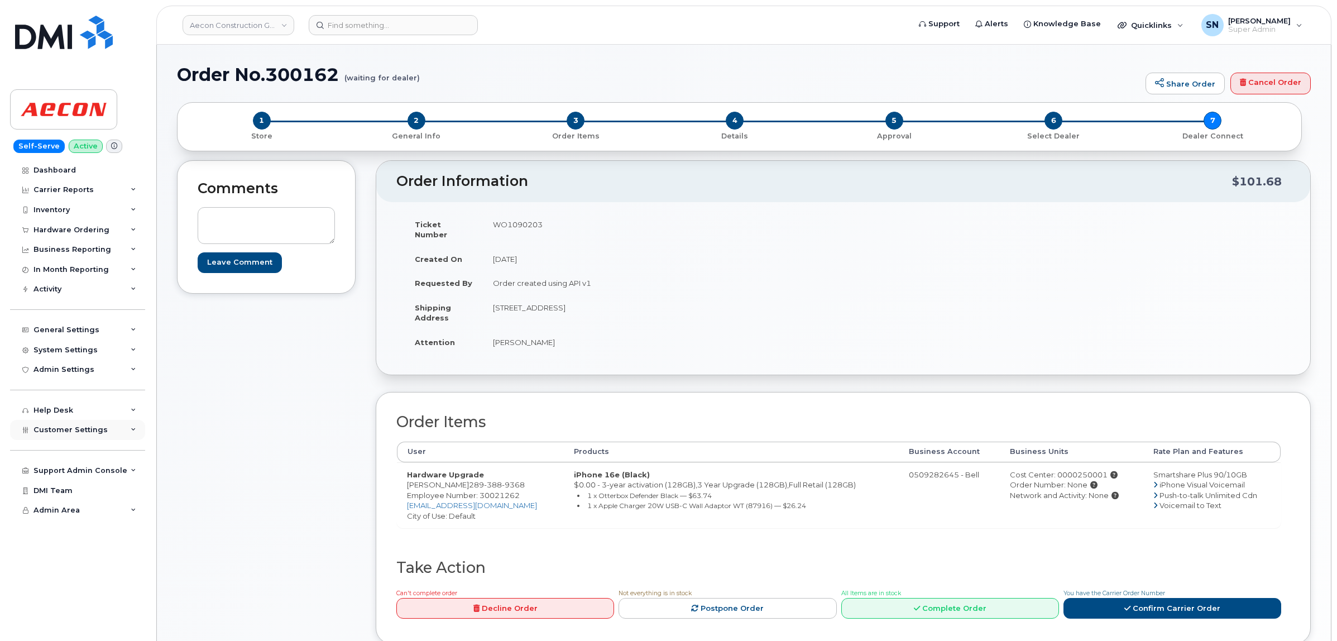
click at [76, 434] on div "Customer Settings" at bounding box center [70, 429] width 74 height 9
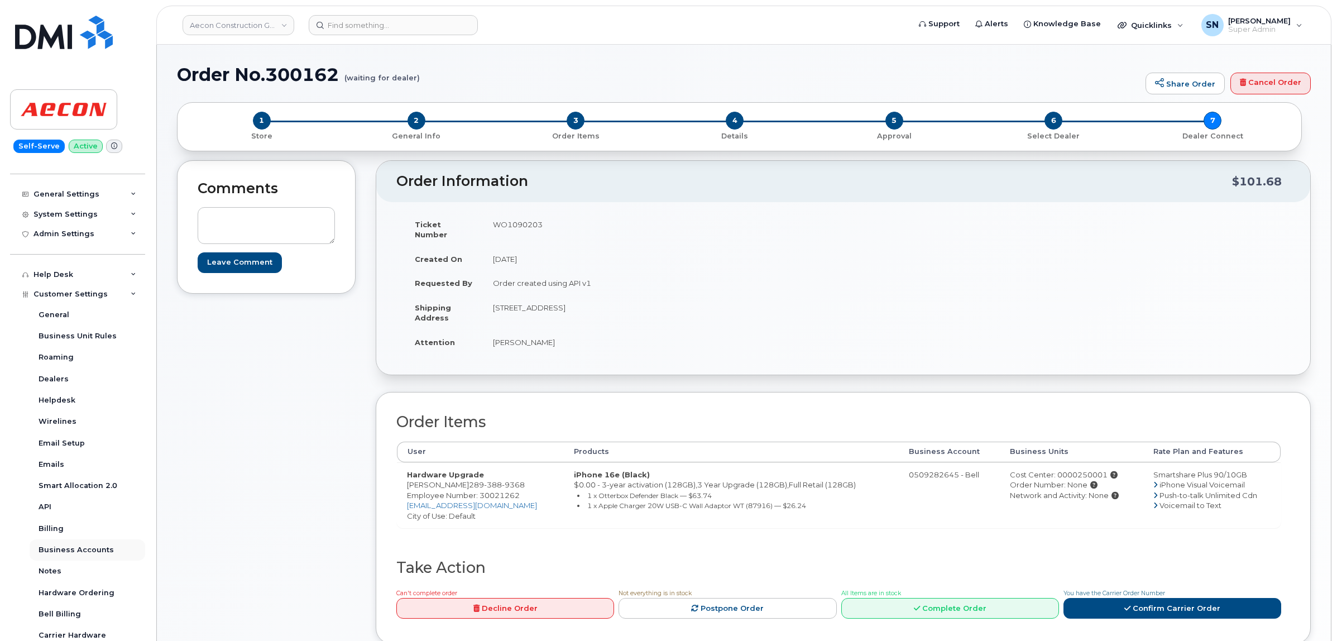
scroll to position [225, 0]
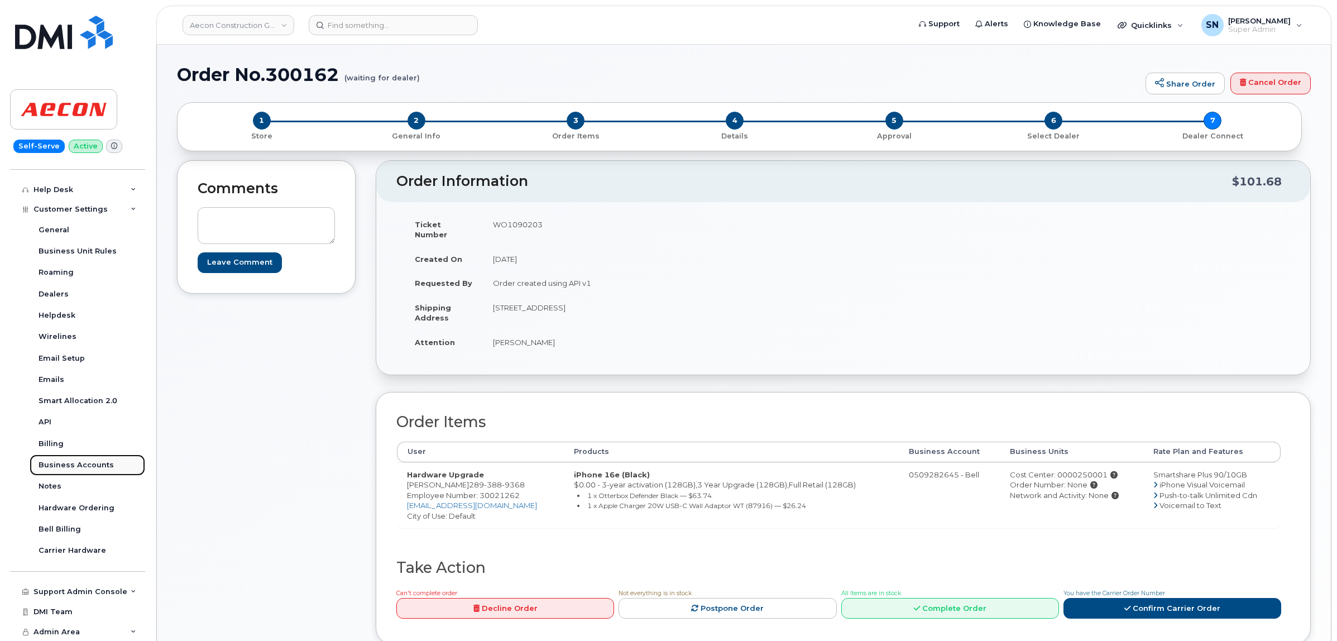
click at [85, 462] on div "Business Accounts" at bounding box center [76, 465] width 75 height 10
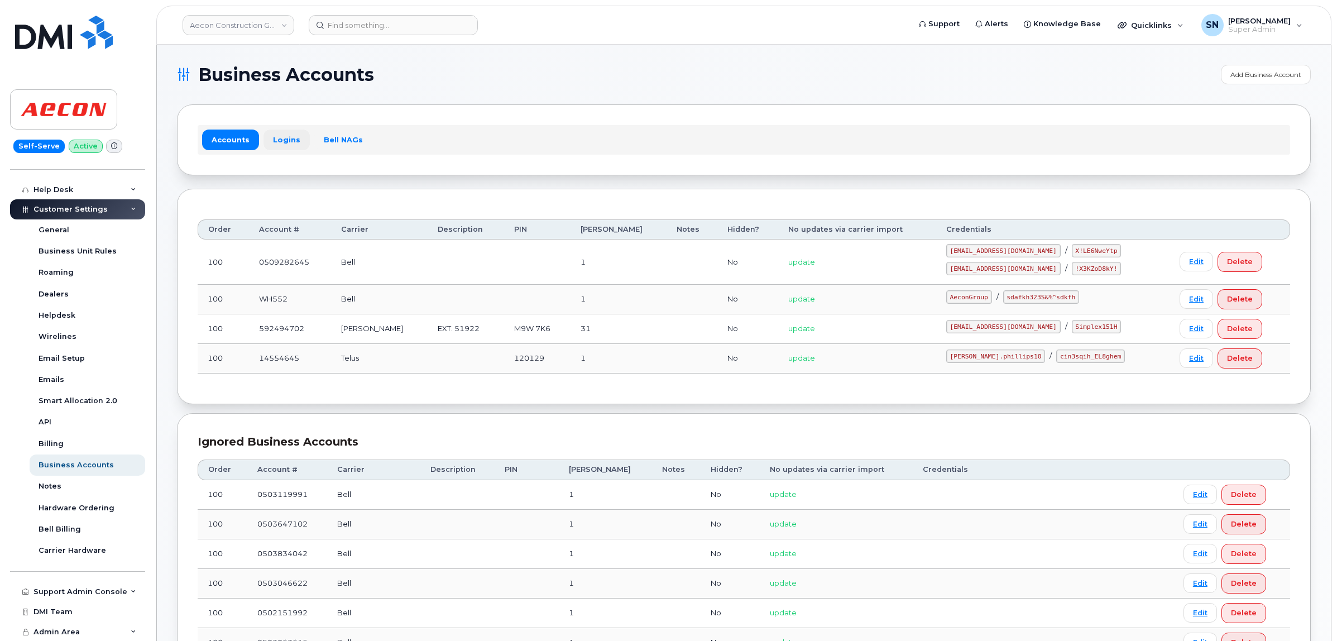
click at [276, 132] on link "Logins" at bounding box center [286, 140] width 46 height 20
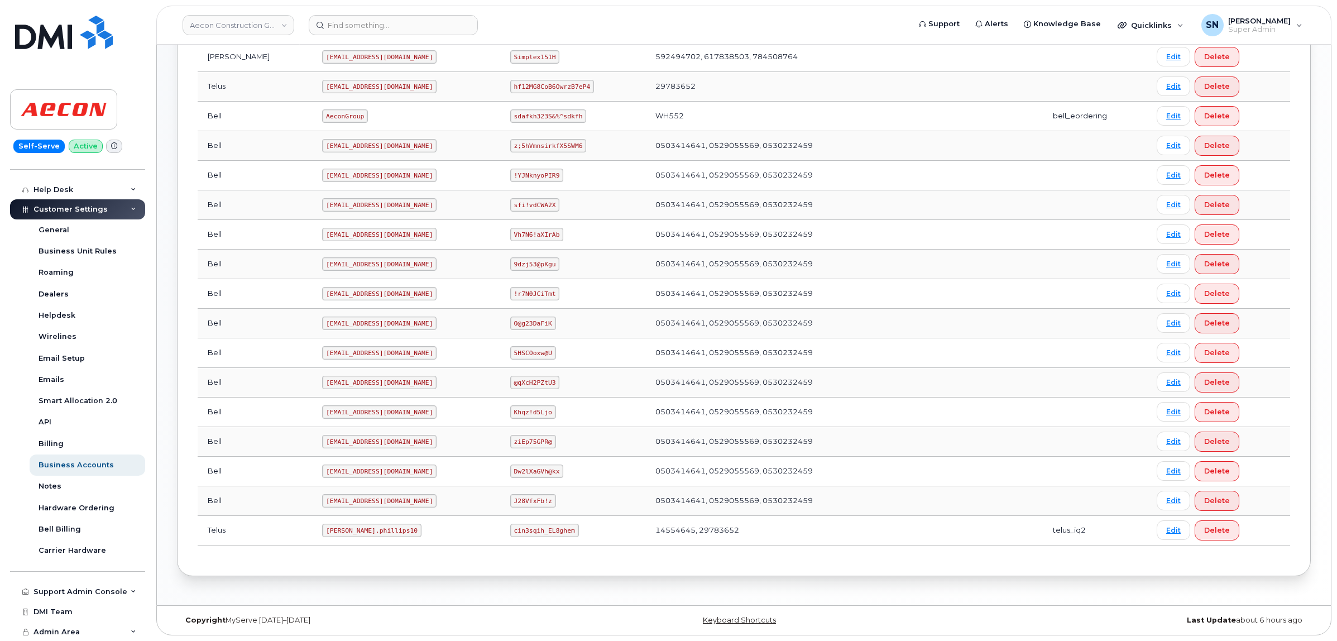
scroll to position [396, 0]
drag, startPoint x: 277, startPoint y: 113, endPoint x: 322, endPoint y: 115, distance: 45.3
click at [322, 115] on td "AeconGroup" at bounding box center [406, 117] width 188 height 30
copy code "AeconGroup"
drag, startPoint x: 492, startPoint y: 121, endPoint x: 564, endPoint y: 112, distance: 72.5
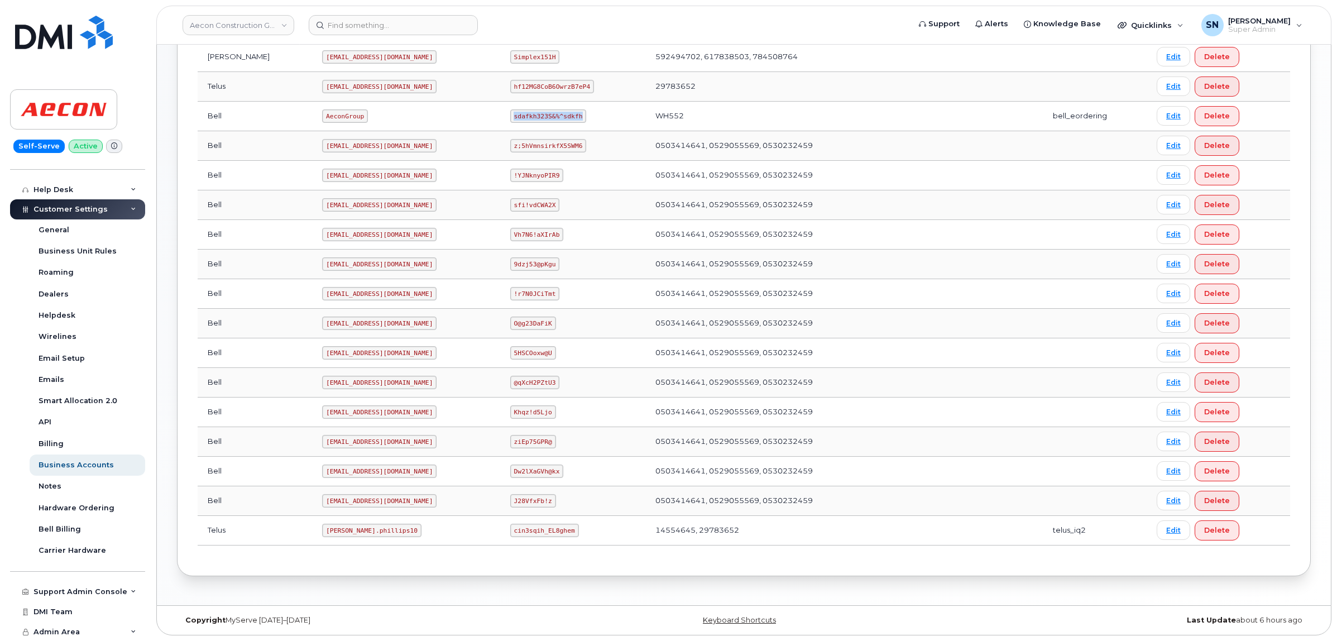
click at [564, 112] on td "sdafkh323S&%^sdkfh" at bounding box center [572, 117] width 145 height 30
copy code "sdafkh323S&%^sdkfh"
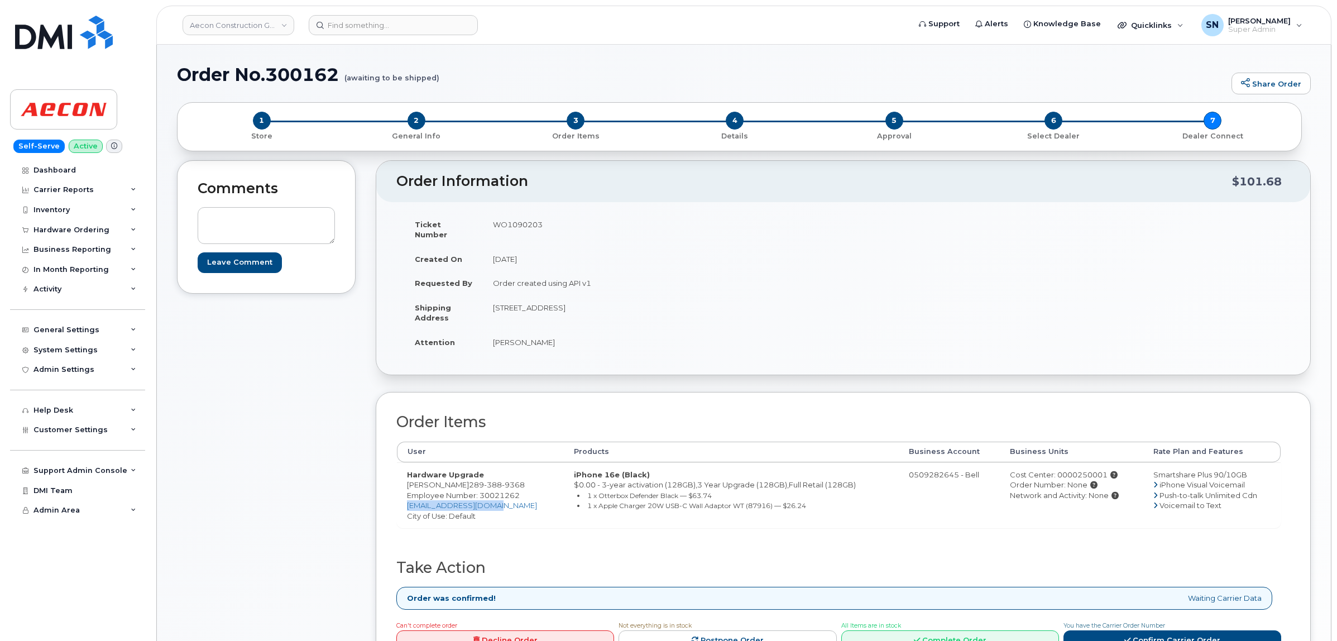
drag, startPoint x: 502, startPoint y: 497, endPoint x: 405, endPoint y: 497, distance: 97.1
click at [405, 497] on td "Hardware Upgrade [PERSON_NAME] [PHONE_NUMBER] Employee Number: 30021262 [EMAIL_…" at bounding box center [480, 495] width 167 height 66
copy link "[EMAIL_ADDRESS][DOMAIN_NAME]"
click at [388, 27] on input at bounding box center [393, 25] width 169 height 20
paste input "5876430450"
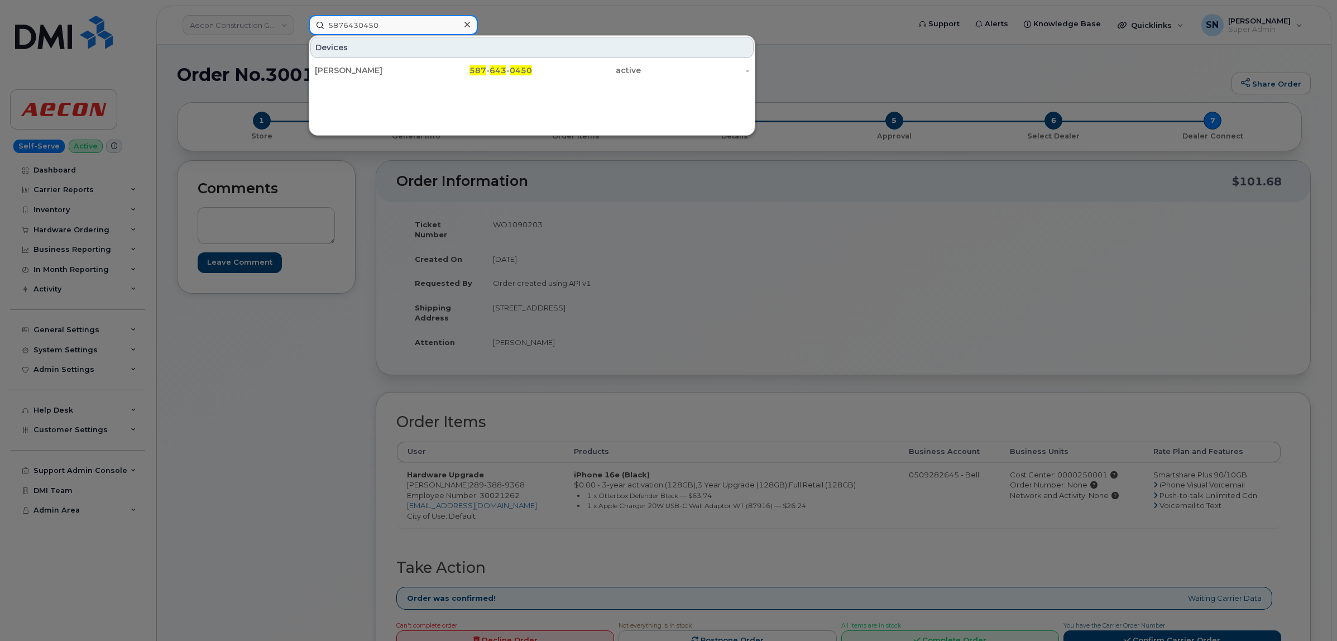
type input "5876430450"
click at [361, 71] on div "[PERSON_NAME]" at bounding box center [369, 70] width 109 height 11
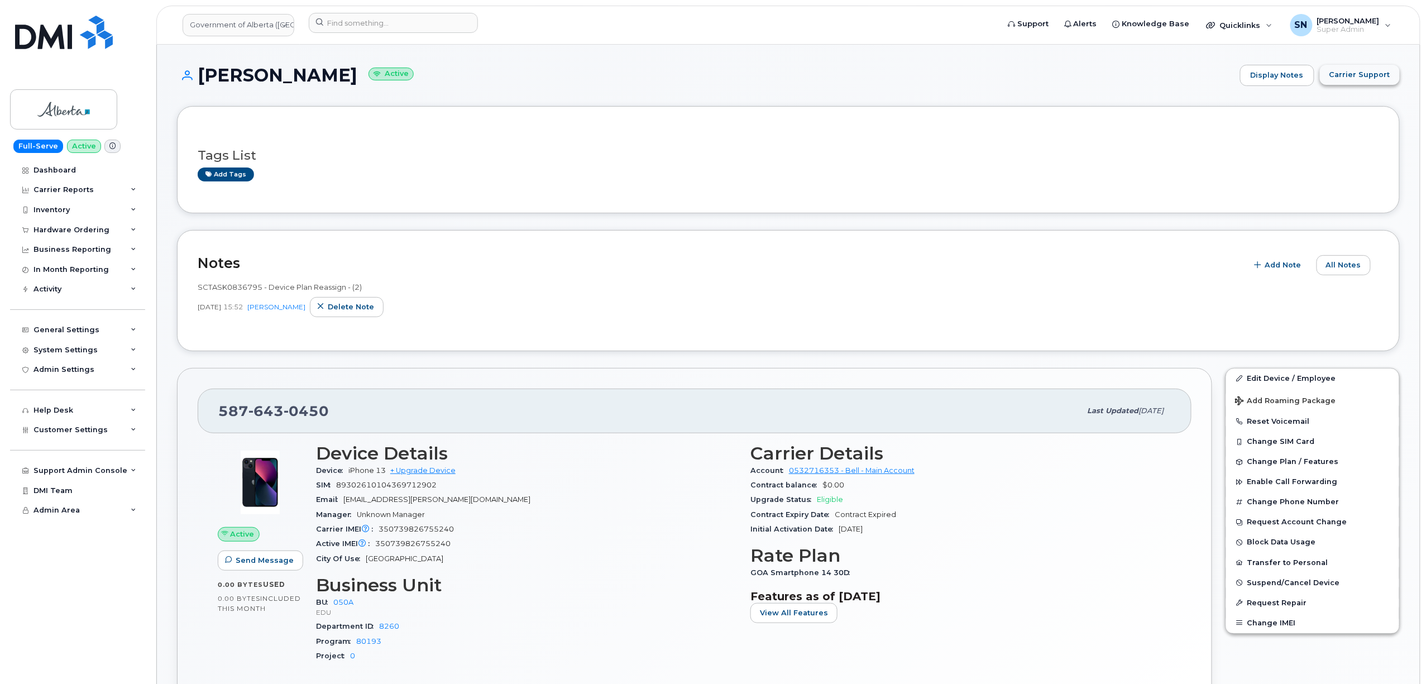
click at [1336, 76] on span "Carrier Support" at bounding box center [1359, 74] width 61 height 11
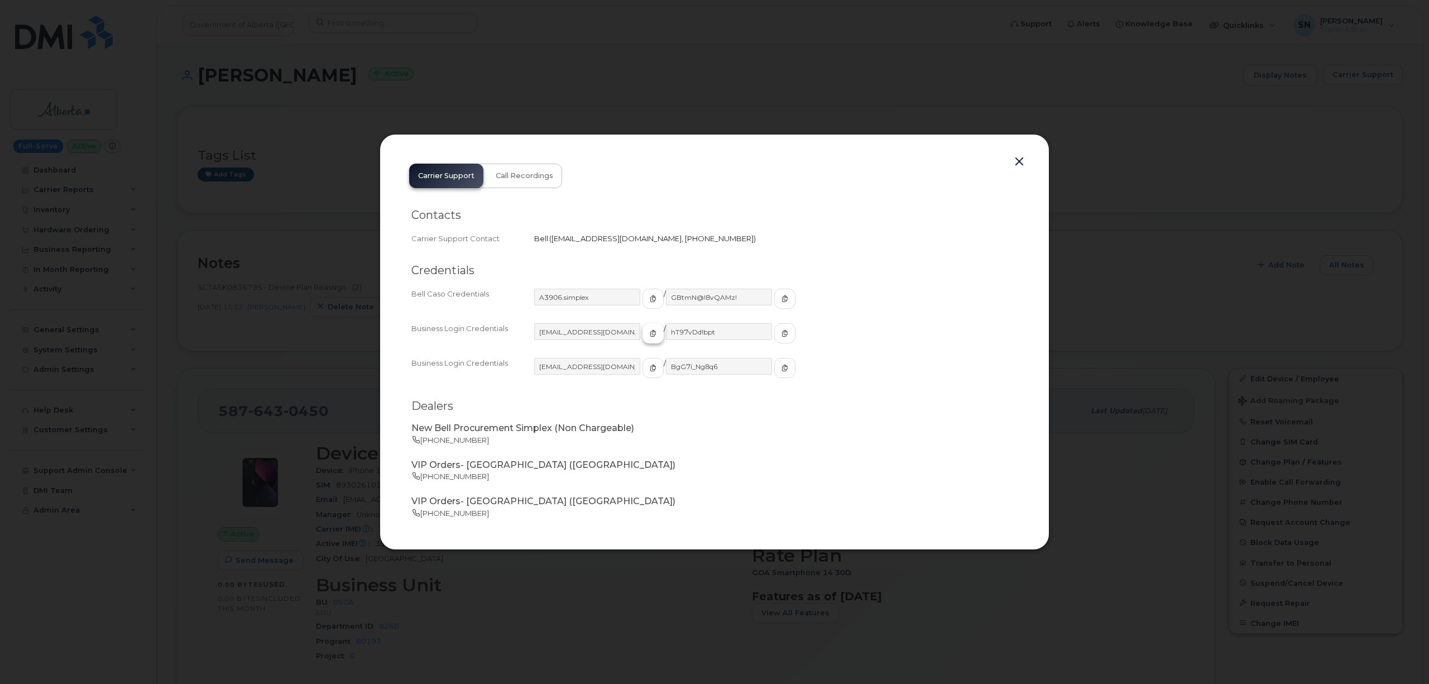
click at [643, 339] on button "button" at bounding box center [653, 333] width 21 height 20
drag, startPoint x: 765, startPoint y: 336, endPoint x: 723, endPoint y: 332, distance: 41.5
click at [782, 336] on icon "button" at bounding box center [785, 333] width 7 height 7
drag, startPoint x: 1023, startPoint y: 155, endPoint x: 1019, endPoint y: 161, distance: 8.1
click at [1023, 156] on button "button" at bounding box center [1019, 162] width 17 height 16
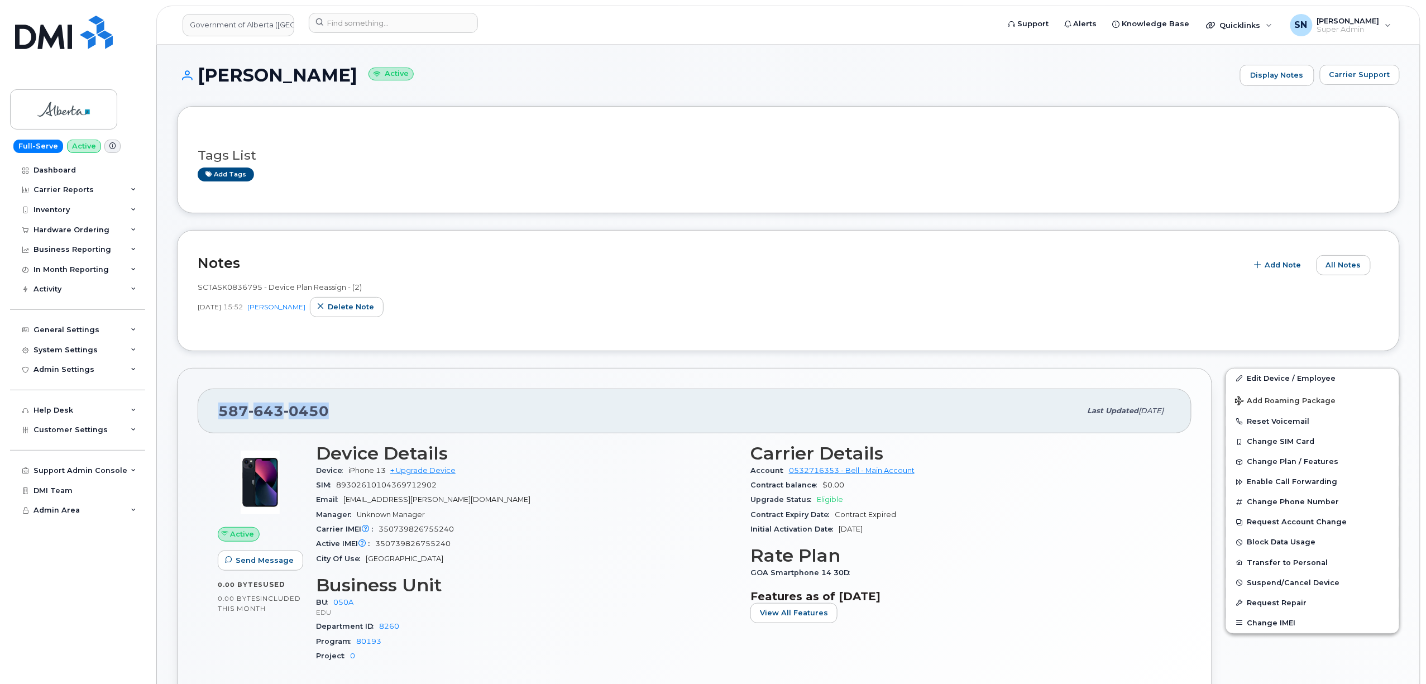
drag, startPoint x: 206, startPoint y: 405, endPoint x: 341, endPoint y: 420, distance: 135.4
click at [341, 420] on div "[PHONE_NUMBER] Last updated [DATE]" at bounding box center [695, 411] width 994 height 45
copy span "[PHONE_NUMBER]"
